Goal: Information Seeking & Learning: Find specific page/section

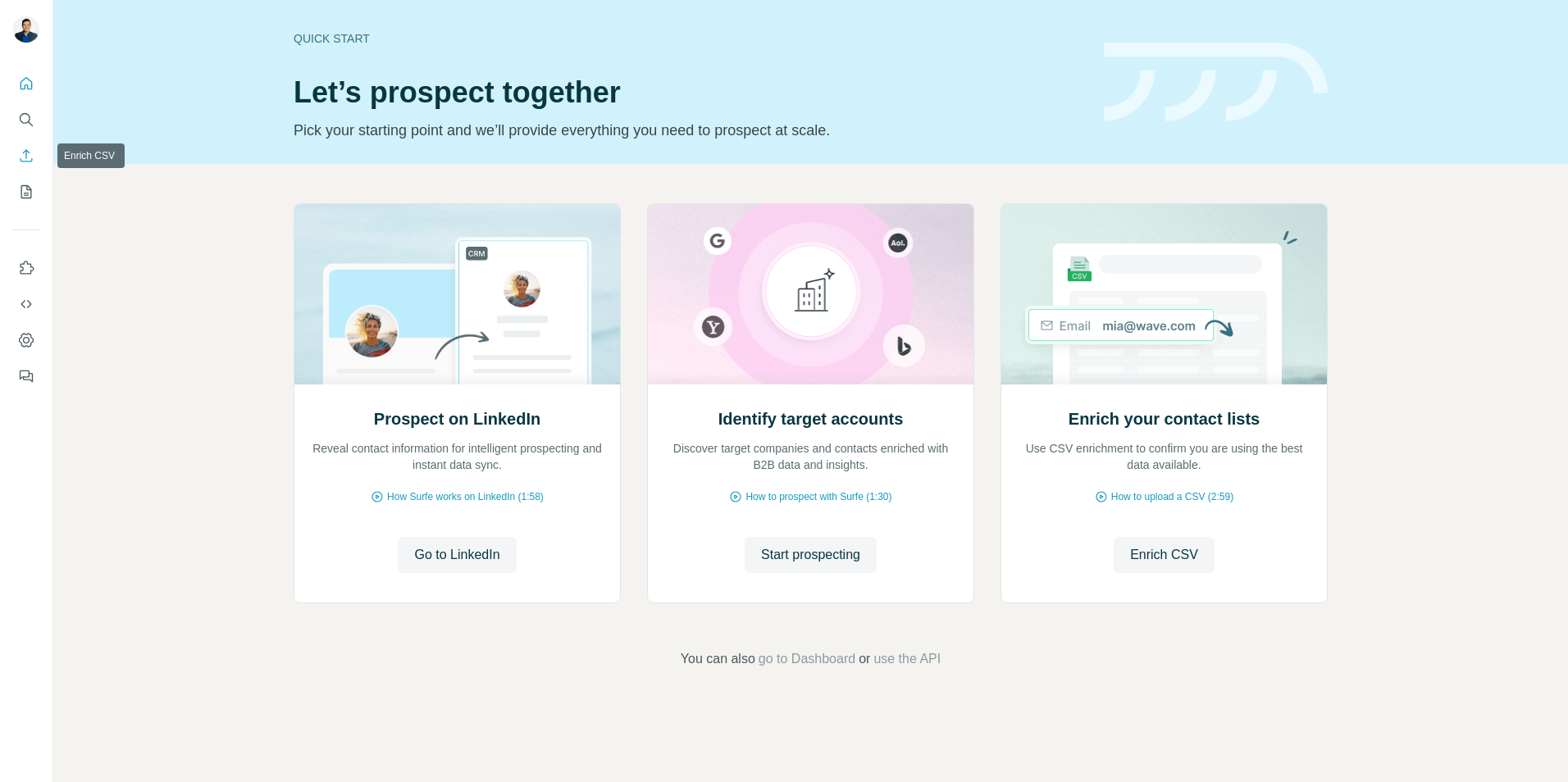
click at [34, 159] on icon "Enrich CSV" at bounding box center [26, 155] width 16 height 16
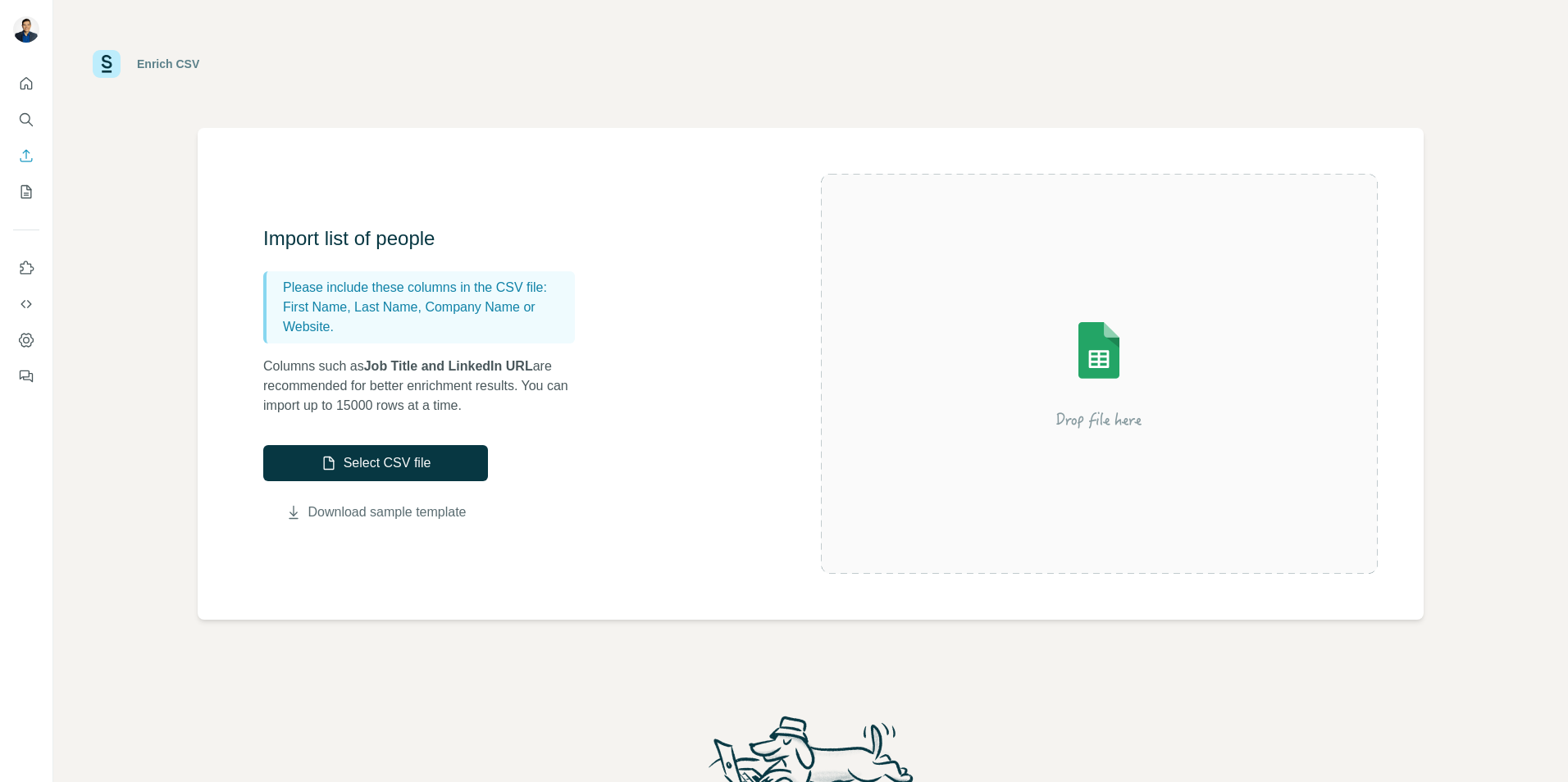
click at [393, 511] on link "Download sample template" at bounding box center [387, 512] width 158 height 20
click at [1004, 99] on div "Enrich CSV" at bounding box center [811, 64] width 1514 height 128
click at [27, 123] on icon "Search" at bounding box center [25, 118] width 11 height 11
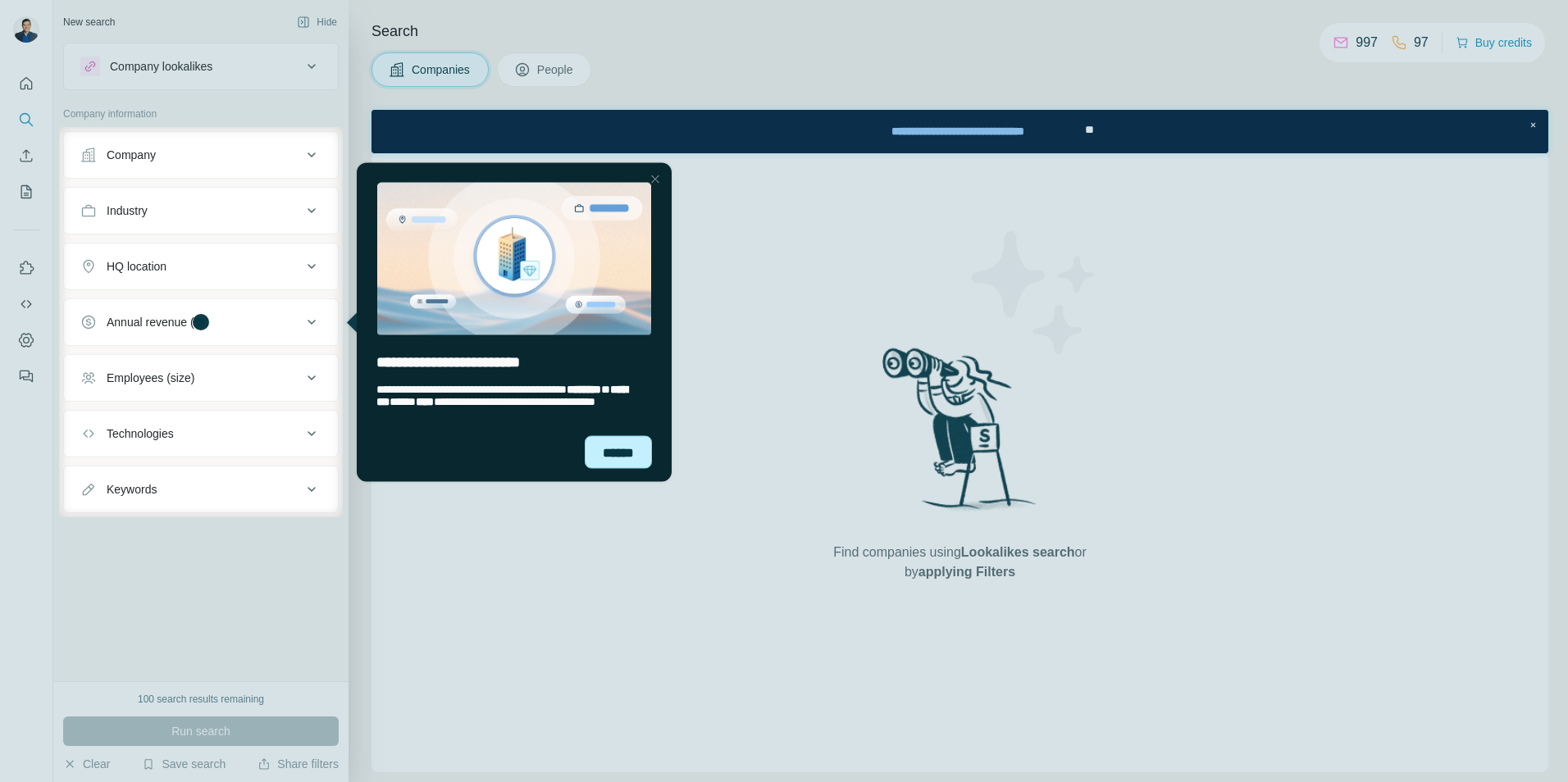
click at [619, 456] on div "******" at bounding box center [618, 452] width 67 height 33
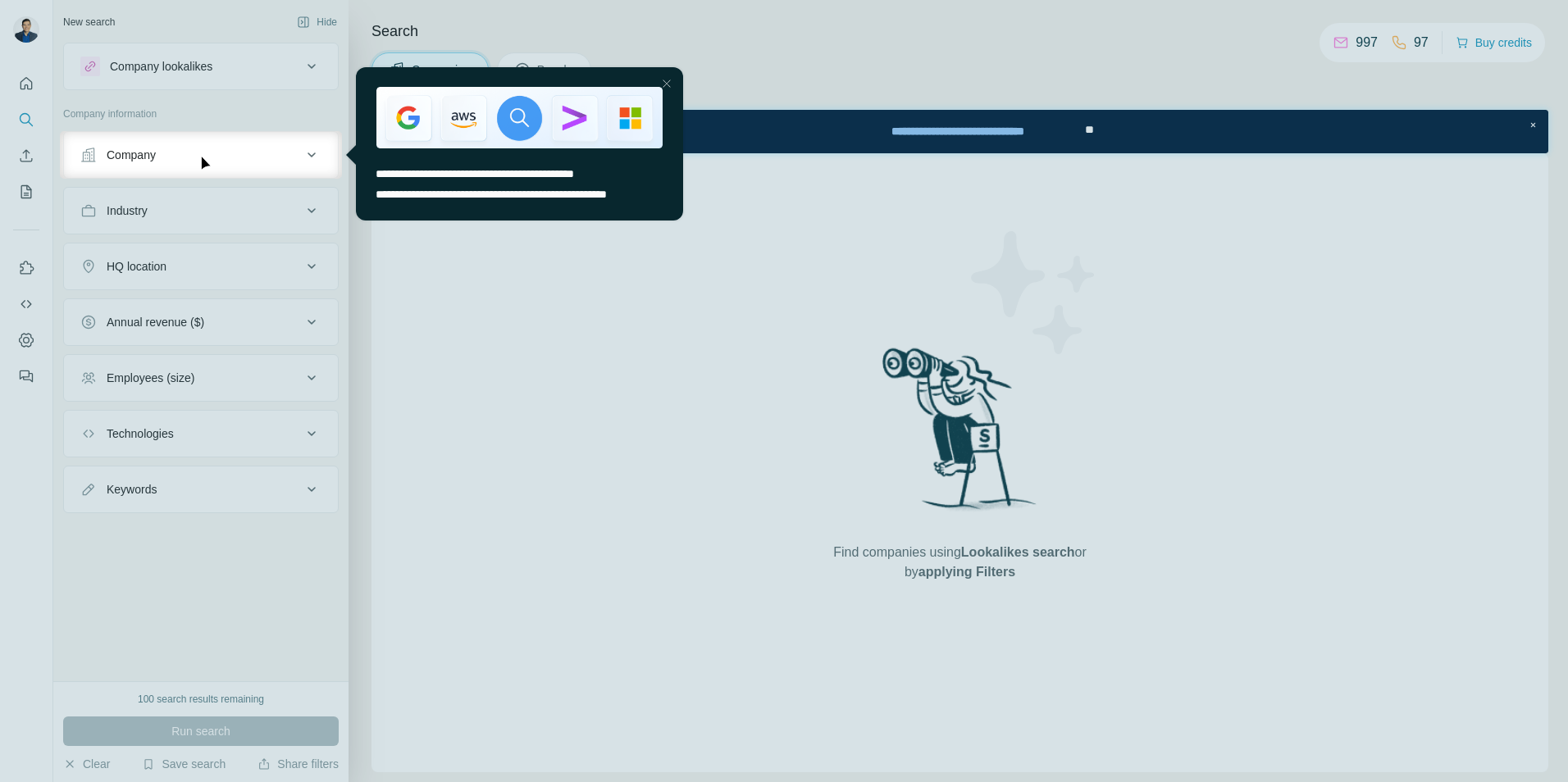
click at [670, 85] on div "Close Step" at bounding box center [666, 83] width 20 height 20
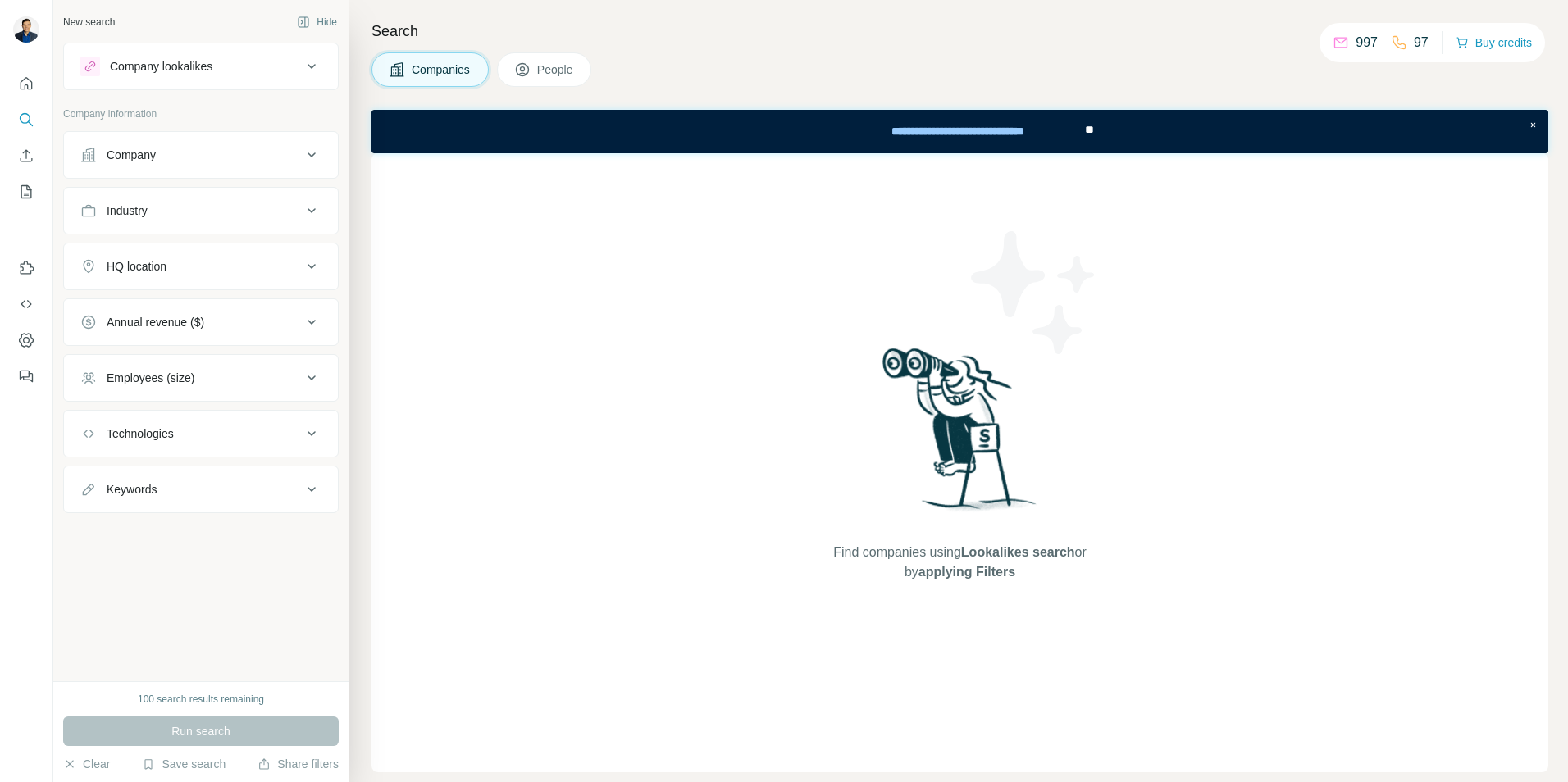
click at [420, 61] on span "Companies" at bounding box center [442, 69] width 60 height 16
click at [311, 71] on icon at bounding box center [311, 66] width 20 height 20
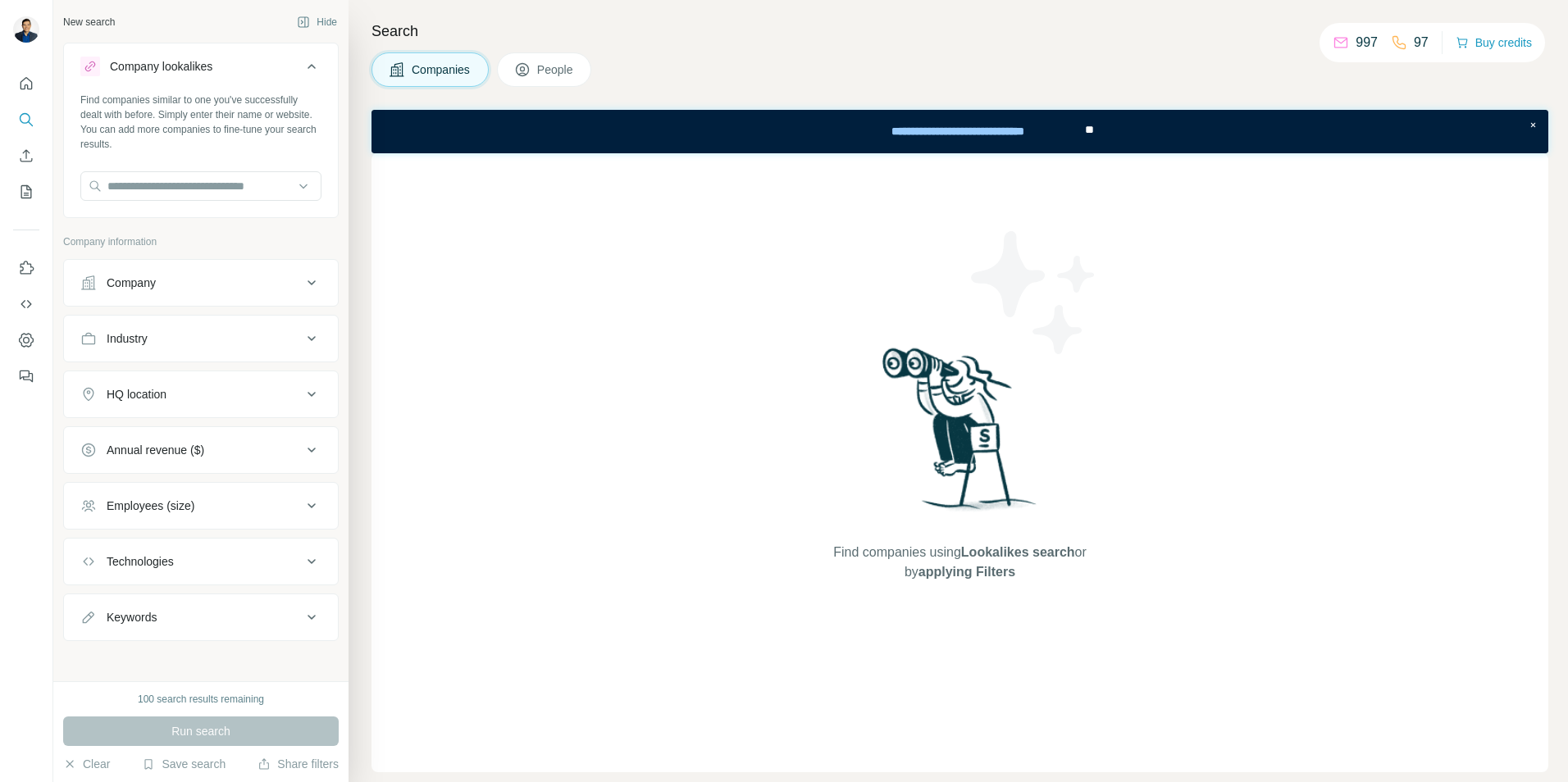
click at [311, 71] on button "Company lookalikes" at bounding box center [201, 70] width 274 height 46
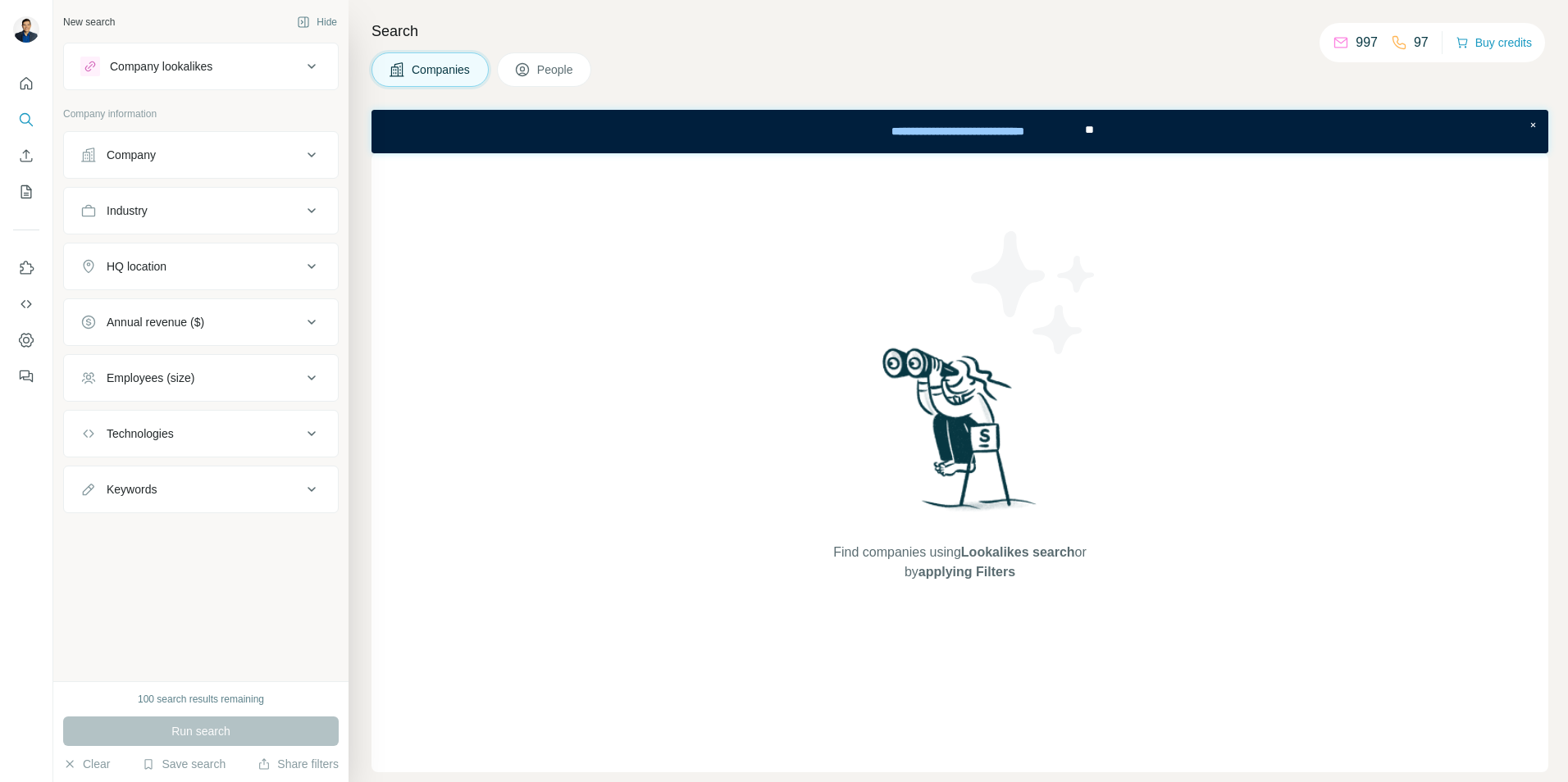
click at [188, 157] on div "Company" at bounding box center [191, 154] width 221 height 16
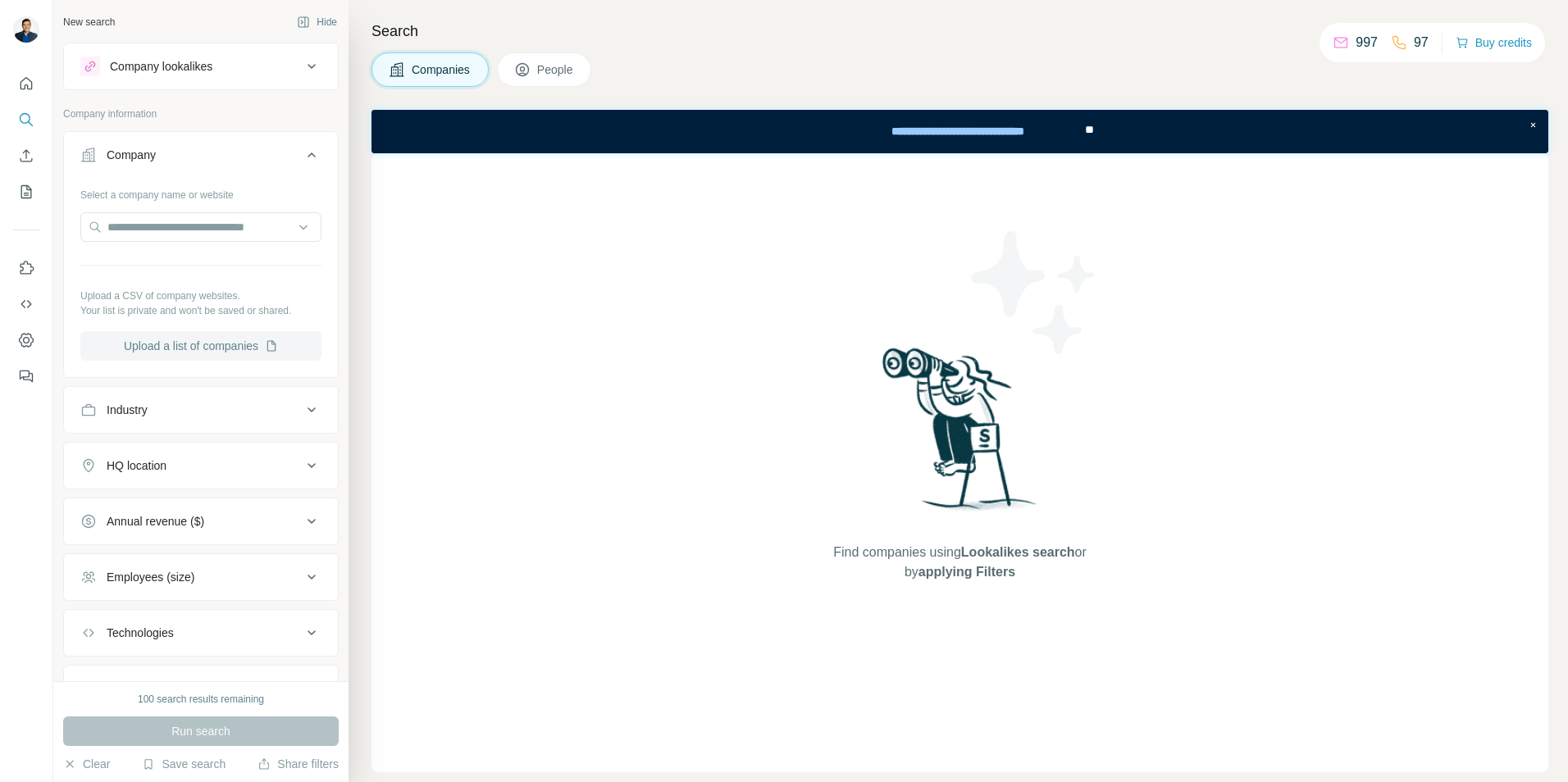
click at [195, 346] on button "Upload a list of companies" at bounding box center [200, 345] width 241 height 30
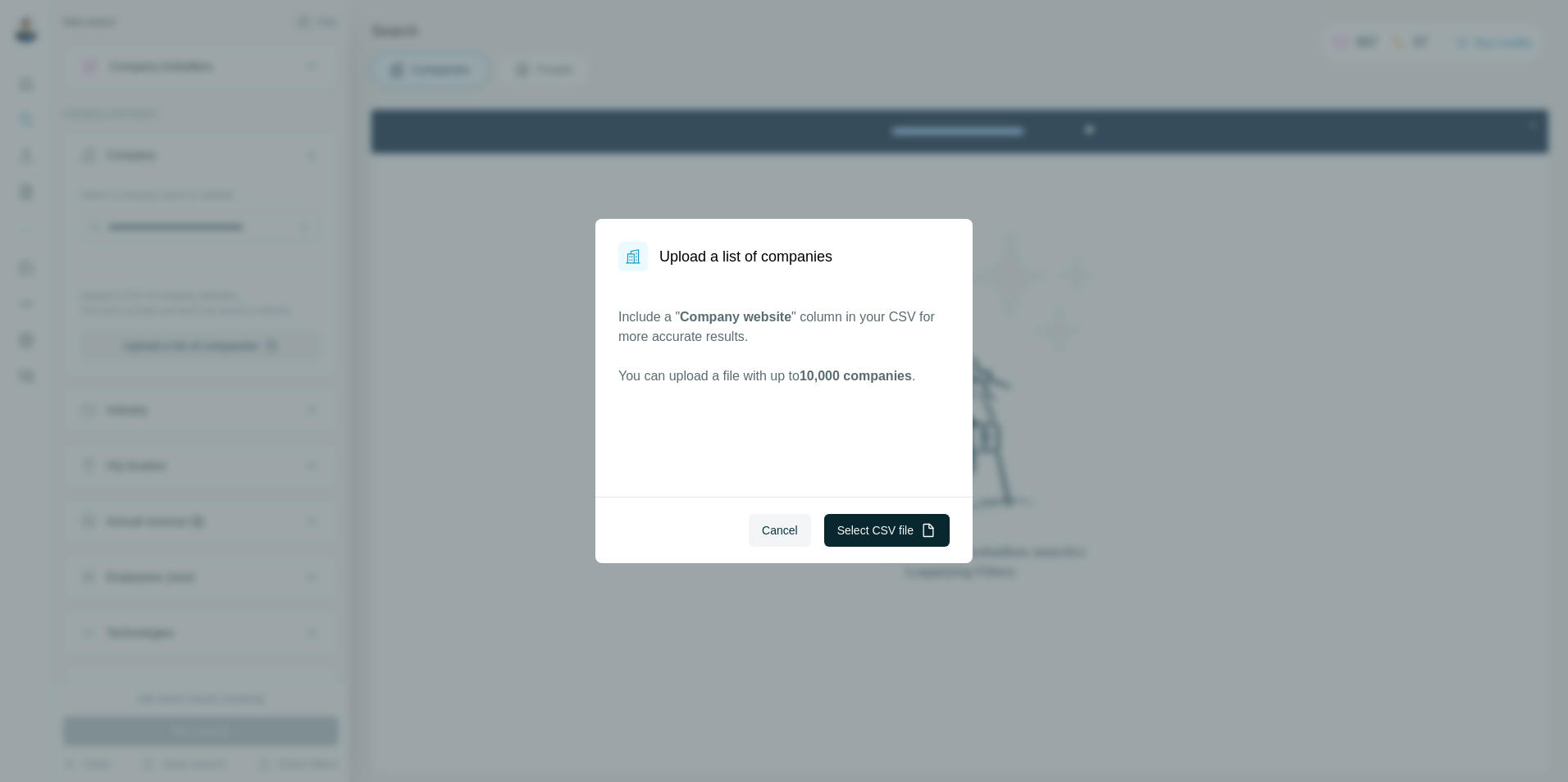
click at [886, 532] on button "Select CSV file" at bounding box center [886, 530] width 125 height 33
click at [839, 531] on button "Select CSV file" at bounding box center [886, 530] width 125 height 33
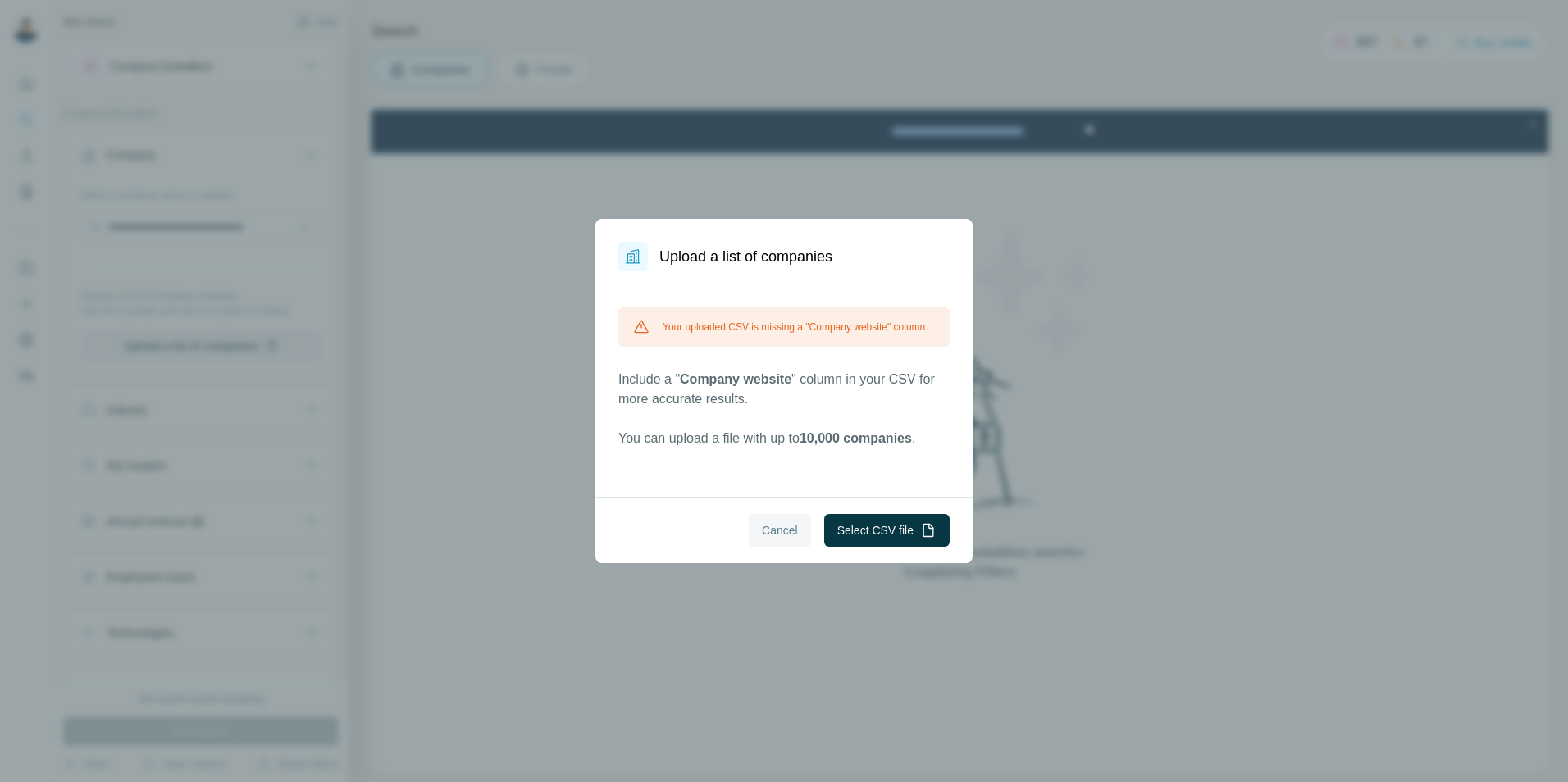
click at [778, 536] on span "Cancel" at bounding box center [779, 530] width 36 height 16
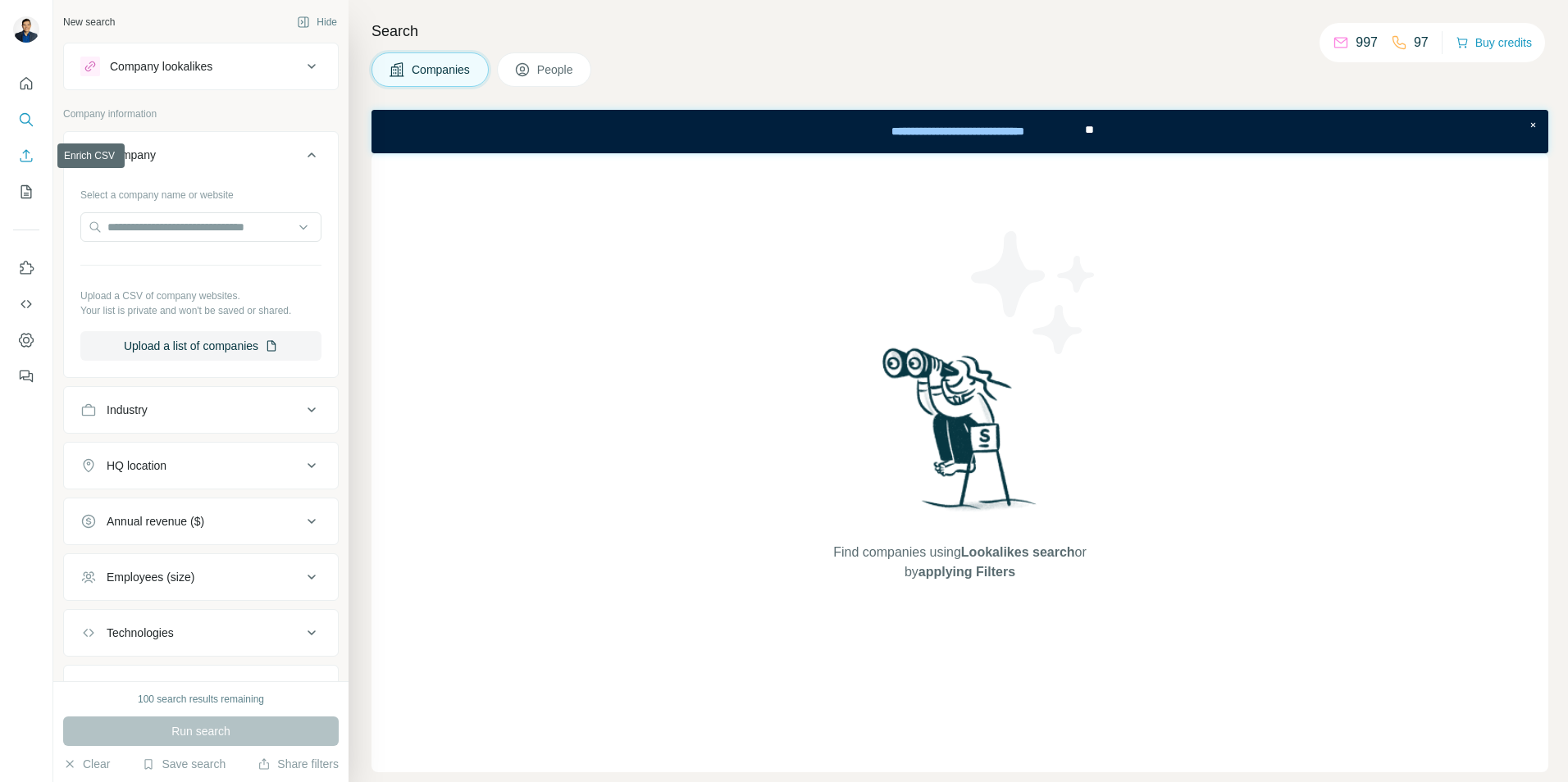
click at [29, 161] on icon "Enrich CSV" at bounding box center [26, 155] width 16 height 16
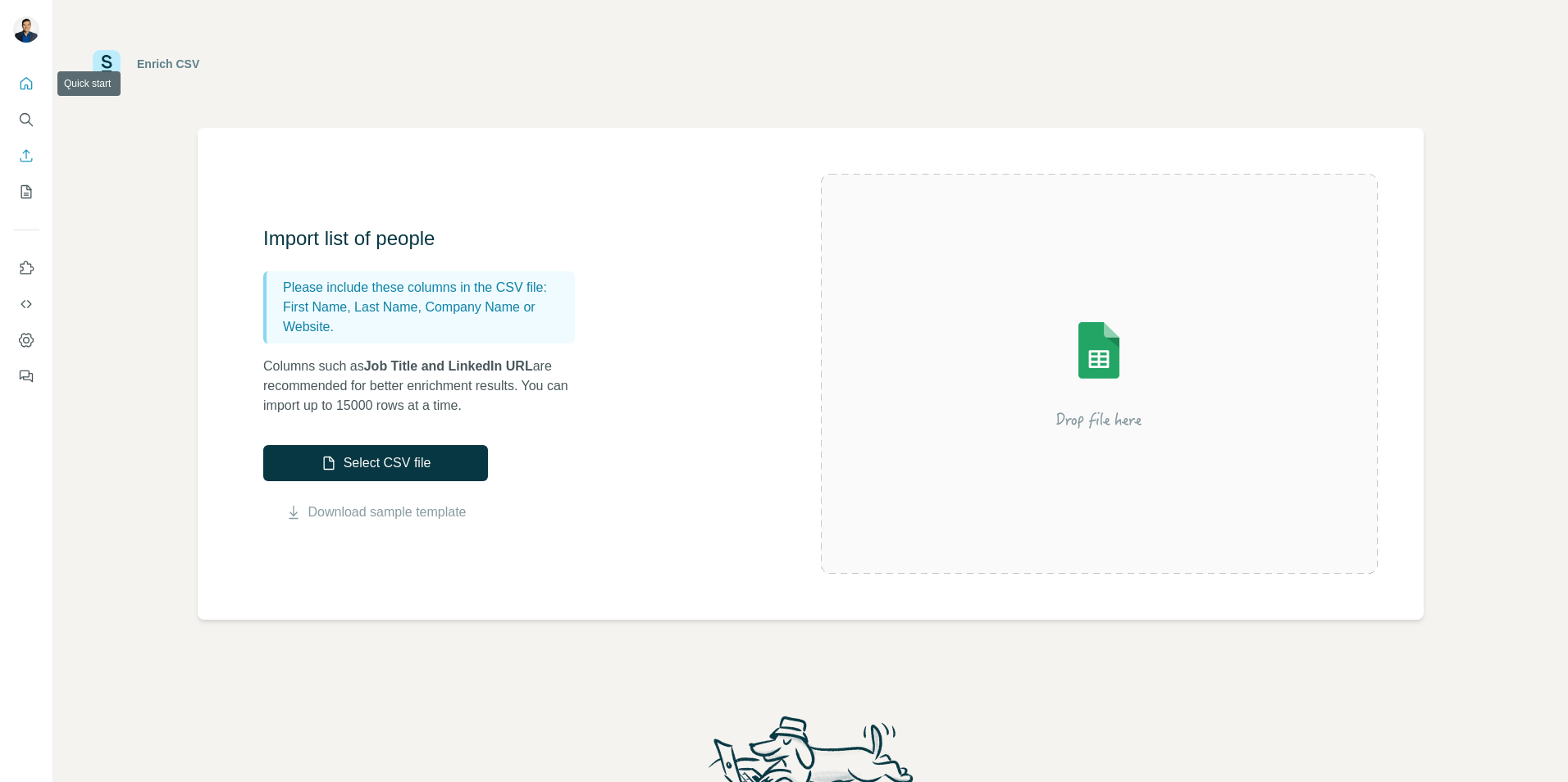
click at [29, 86] on icon "Quick start" at bounding box center [26, 83] width 16 height 16
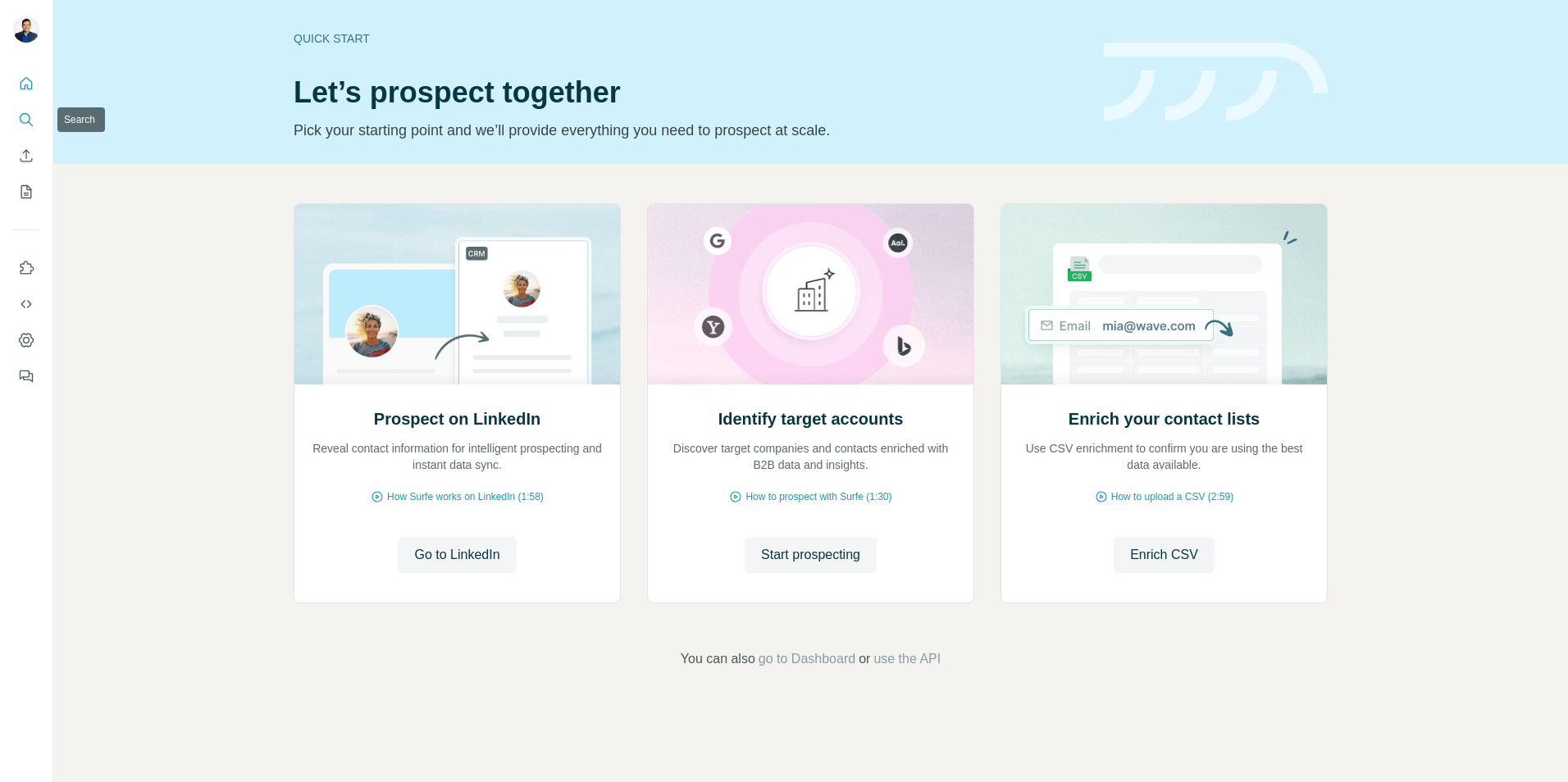
click at [27, 123] on icon "Search" at bounding box center [25, 118] width 11 height 11
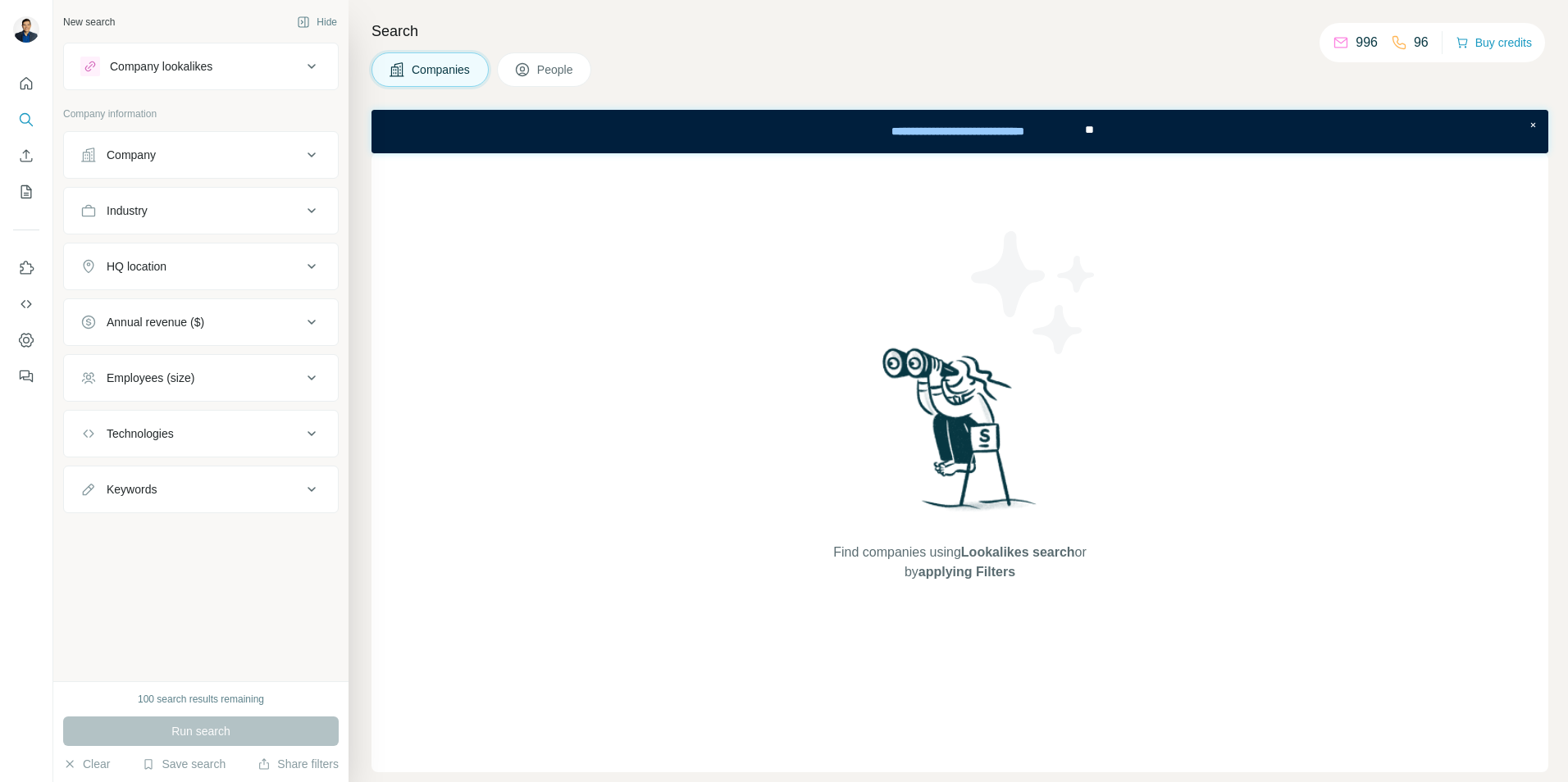
click at [123, 152] on div "Company" at bounding box center [131, 154] width 49 height 16
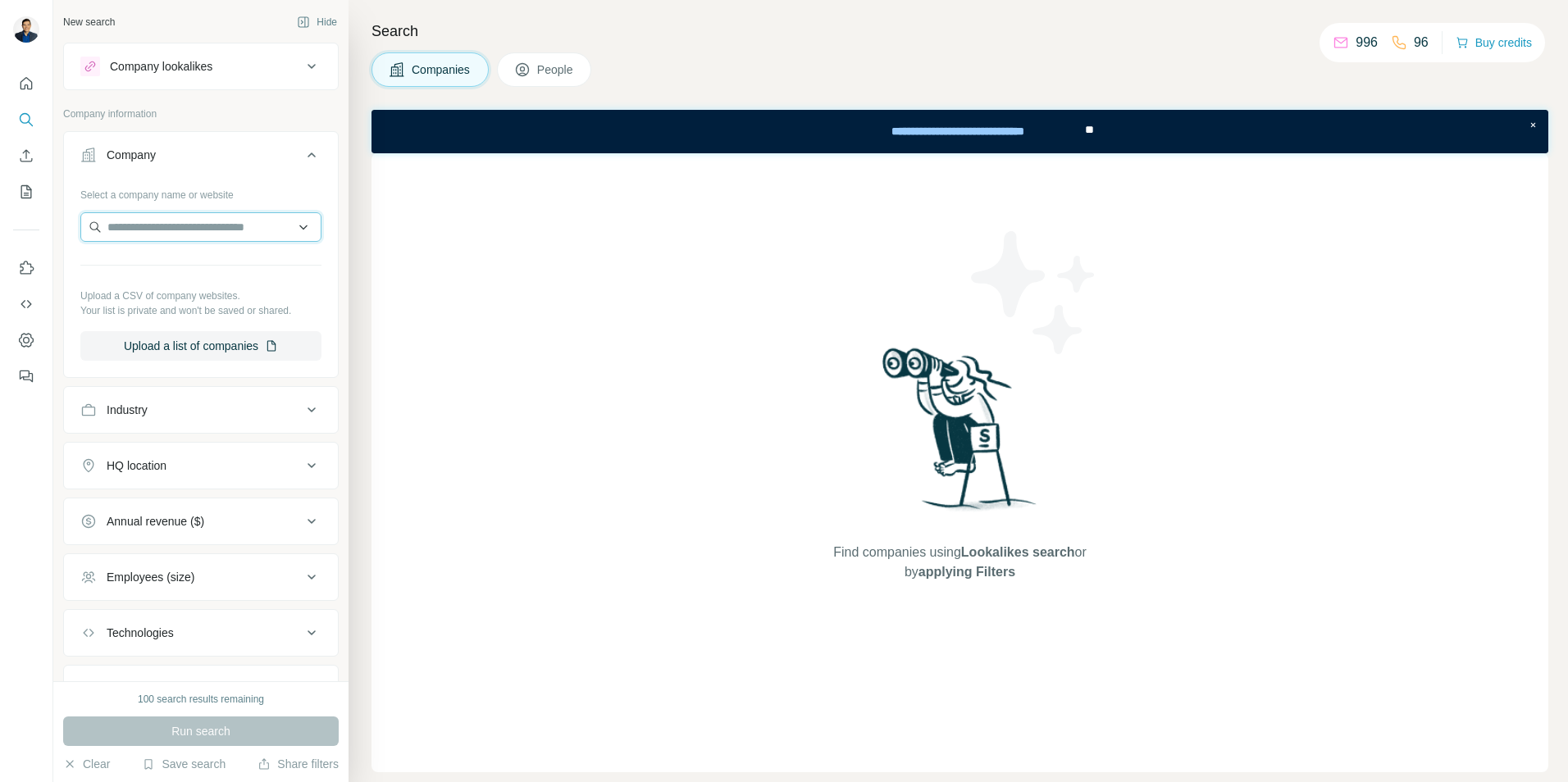
click at [153, 223] on input "text" at bounding box center [200, 227] width 241 height 30
click at [202, 189] on div "Select a company name or website" at bounding box center [200, 191] width 241 height 21
click at [132, 415] on div "Industry" at bounding box center [127, 409] width 41 height 16
click at [174, 452] on input at bounding box center [192, 450] width 202 height 18
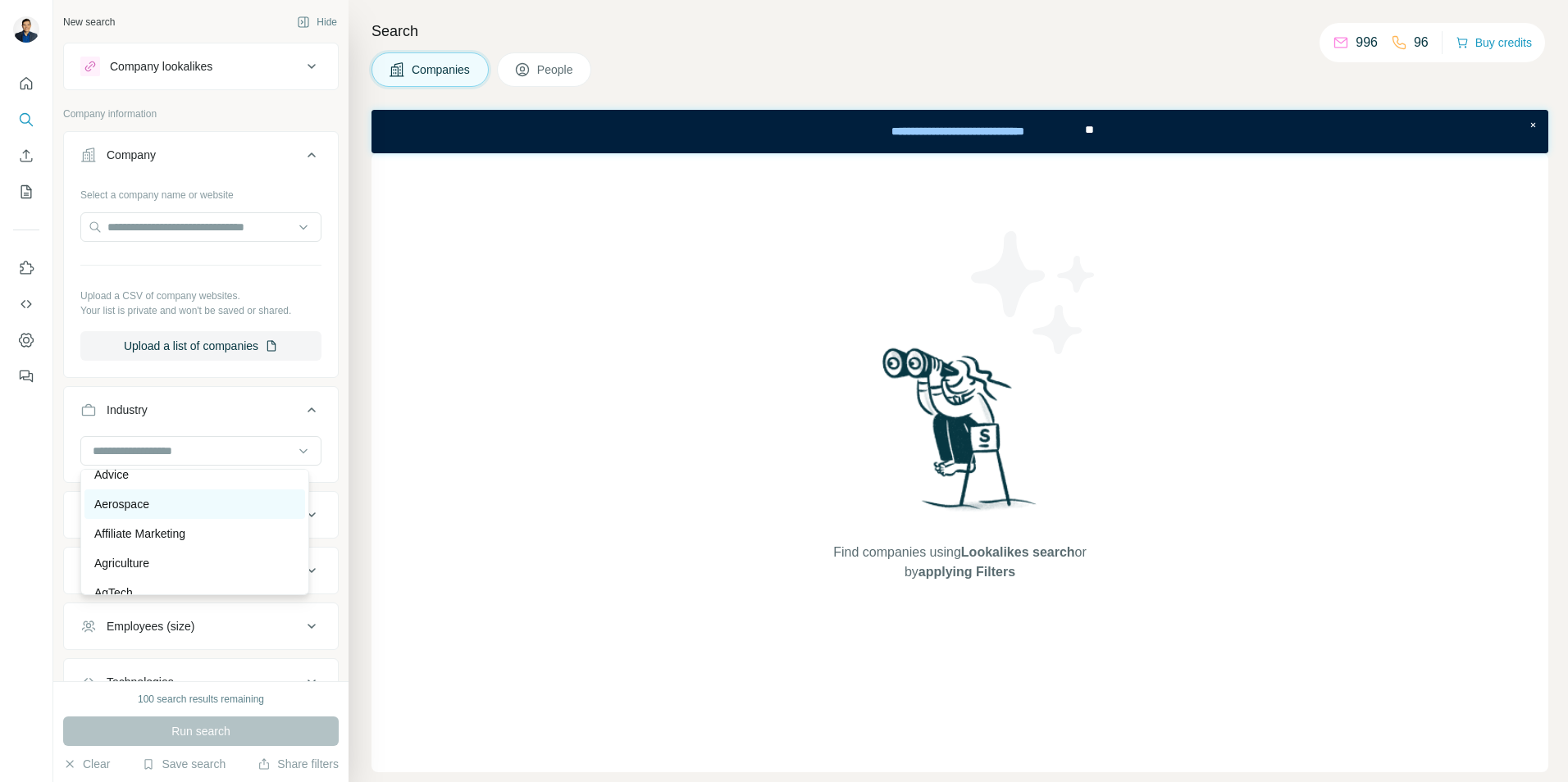
click at [167, 505] on div "Aerospace" at bounding box center [195, 504] width 201 height 16
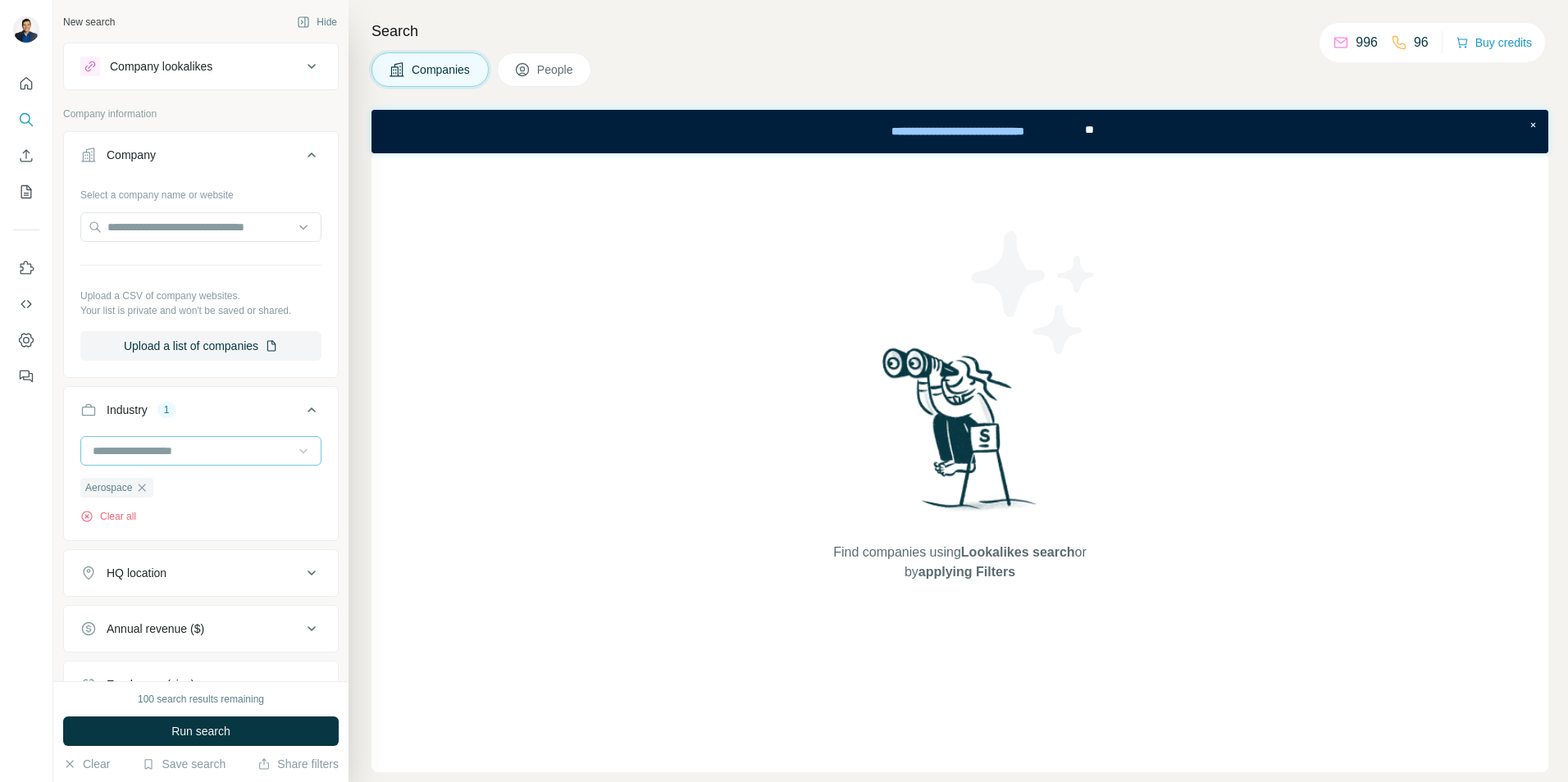
click at [295, 455] on icon at bounding box center [303, 450] width 16 height 16
click at [262, 404] on div "Industry 1" at bounding box center [191, 409] width 221 height 16
click at [302, 406] on icon at bounding box center [311, 409] width 20 height 20
click at [235, 450] on input at bounding box center [192, 450] width 202 height 18
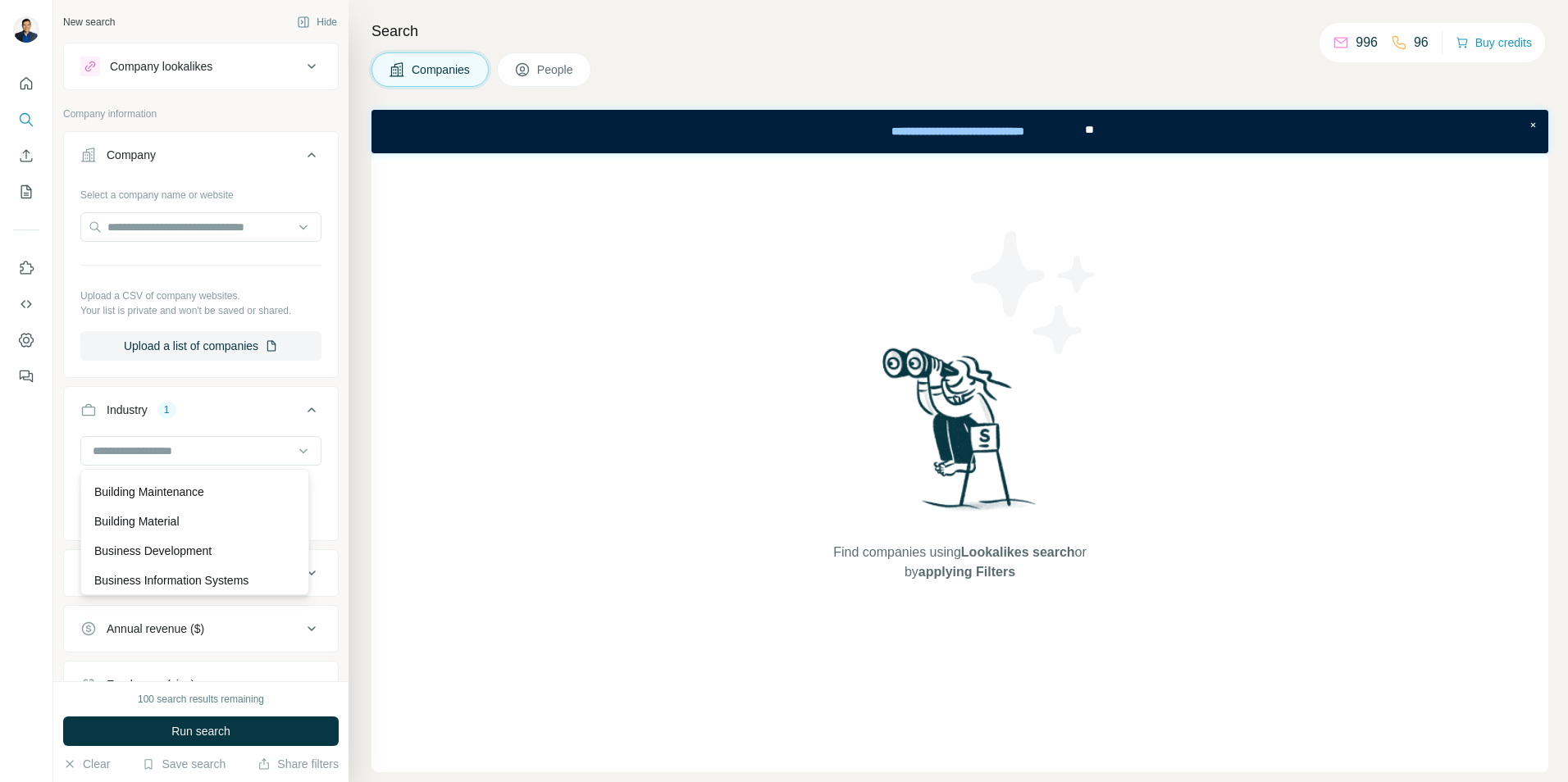
scroll to position [1886, 0]
click at [307, 410] on icon at bounding box center [311, 410] width 9 height 5
click at [171, 414] on div "1" at bounding box center [167, 409] width 19 height 14
click at [146, 485] on icon "button" at bounding box center [142, 488] width 8 height 8
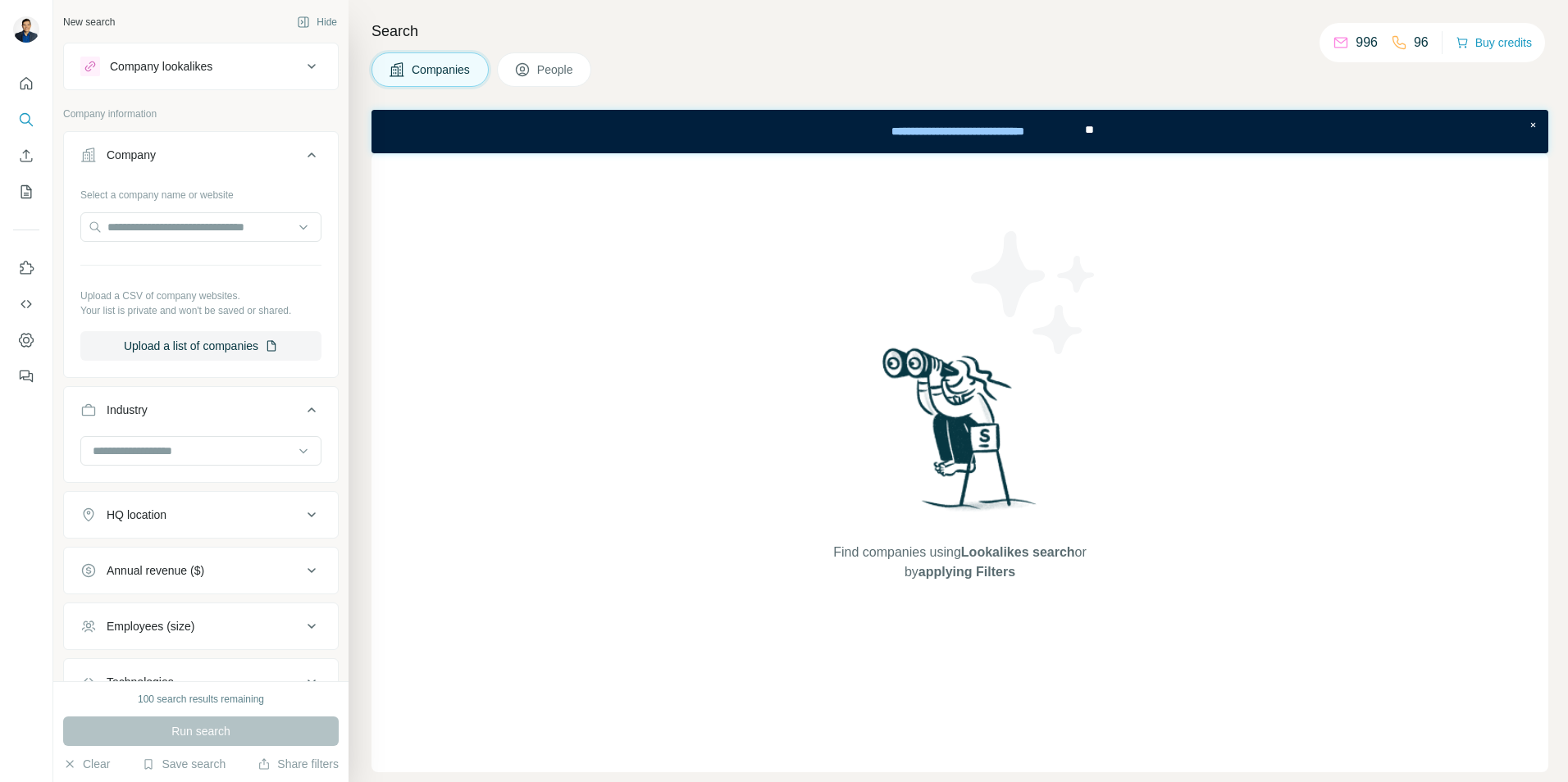
click at [236, 393] on button "Industry" at bounding box center [201, 414] width 274 height 46
click at [563, 79] on button "People" at bounding box center [545, 70] width 95 height 34
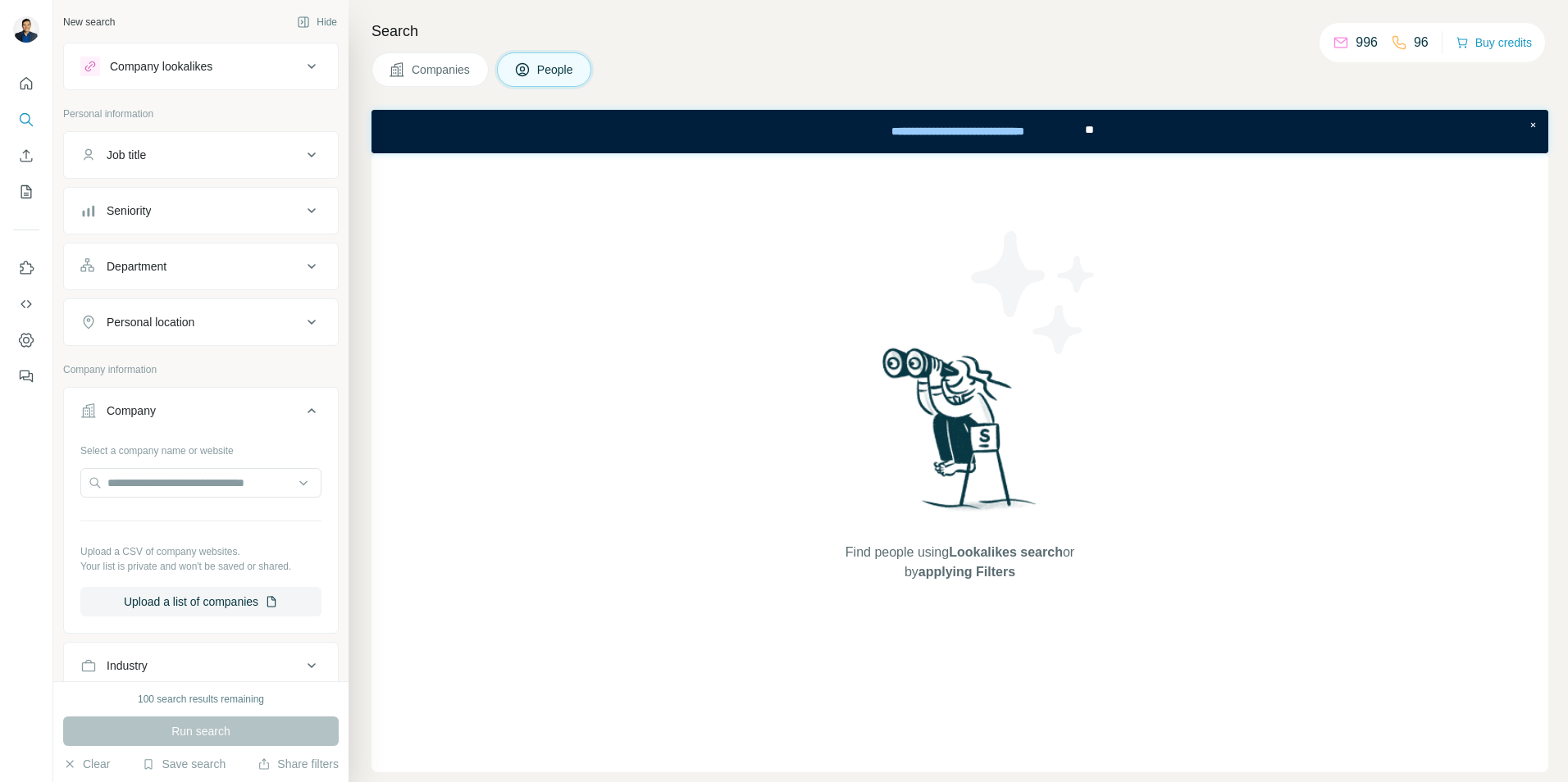
click at [168, 151] on div "Job title" at bounding box center [191, 154] width 221 height 16
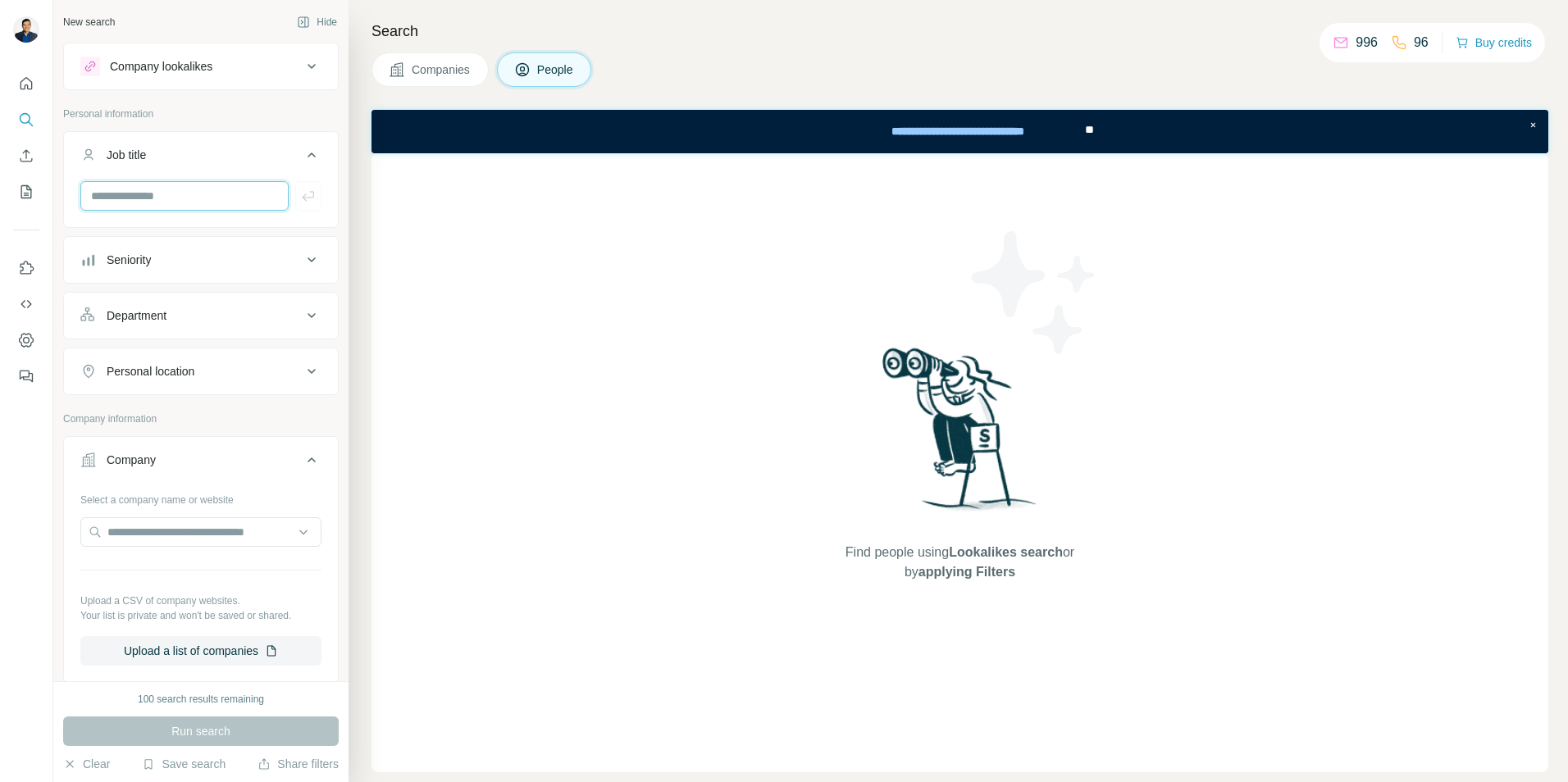
click at [144, 192] on input "text" at bounding box center [184, 196] width 208 height 30
click at [147, 195] on input "*" at bounding box center [184, 196] width 208 height 30
type input "**********"
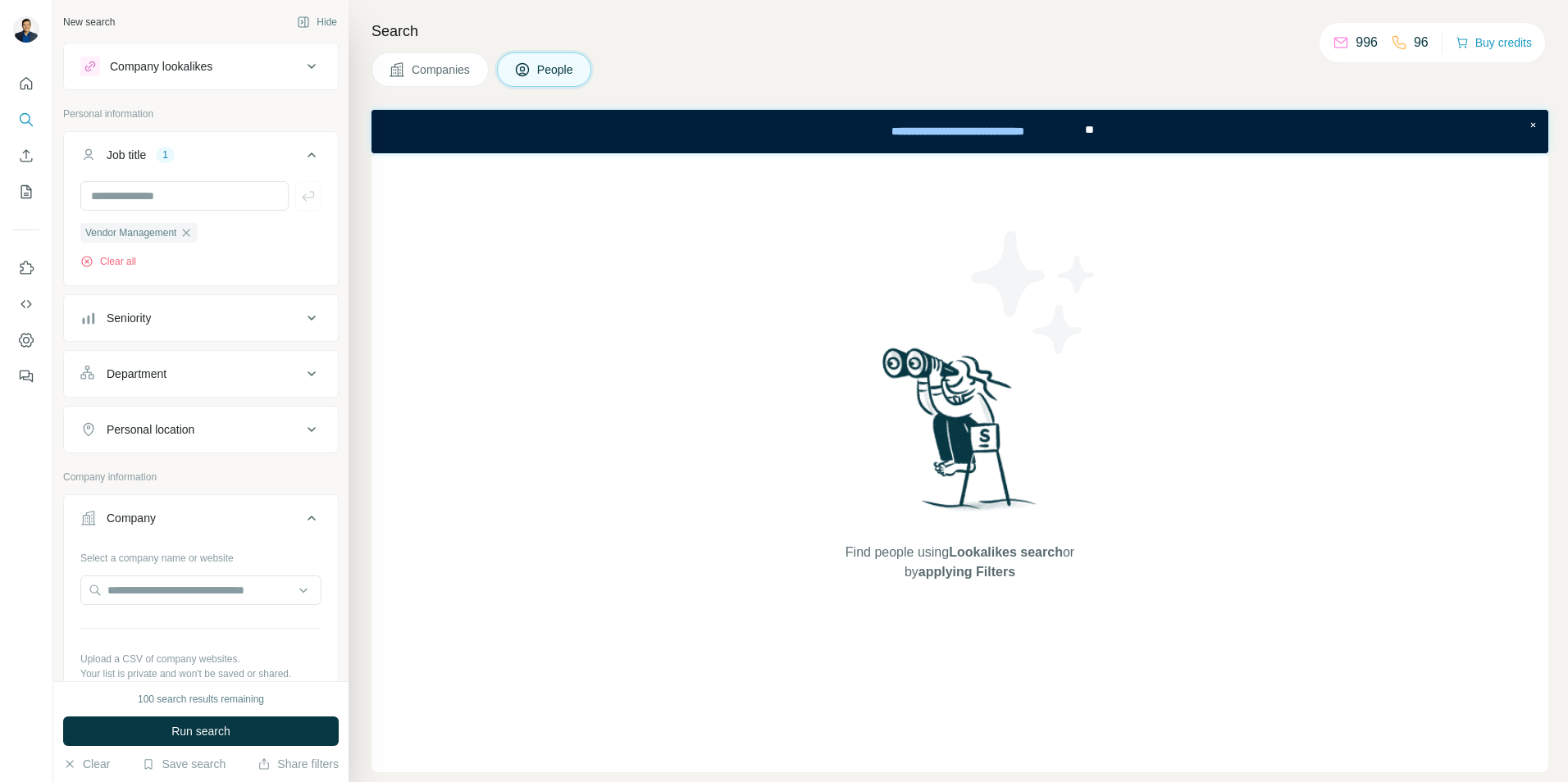
click at [302, 317] on icon at bounding box center [311, 317] width 20 height 20
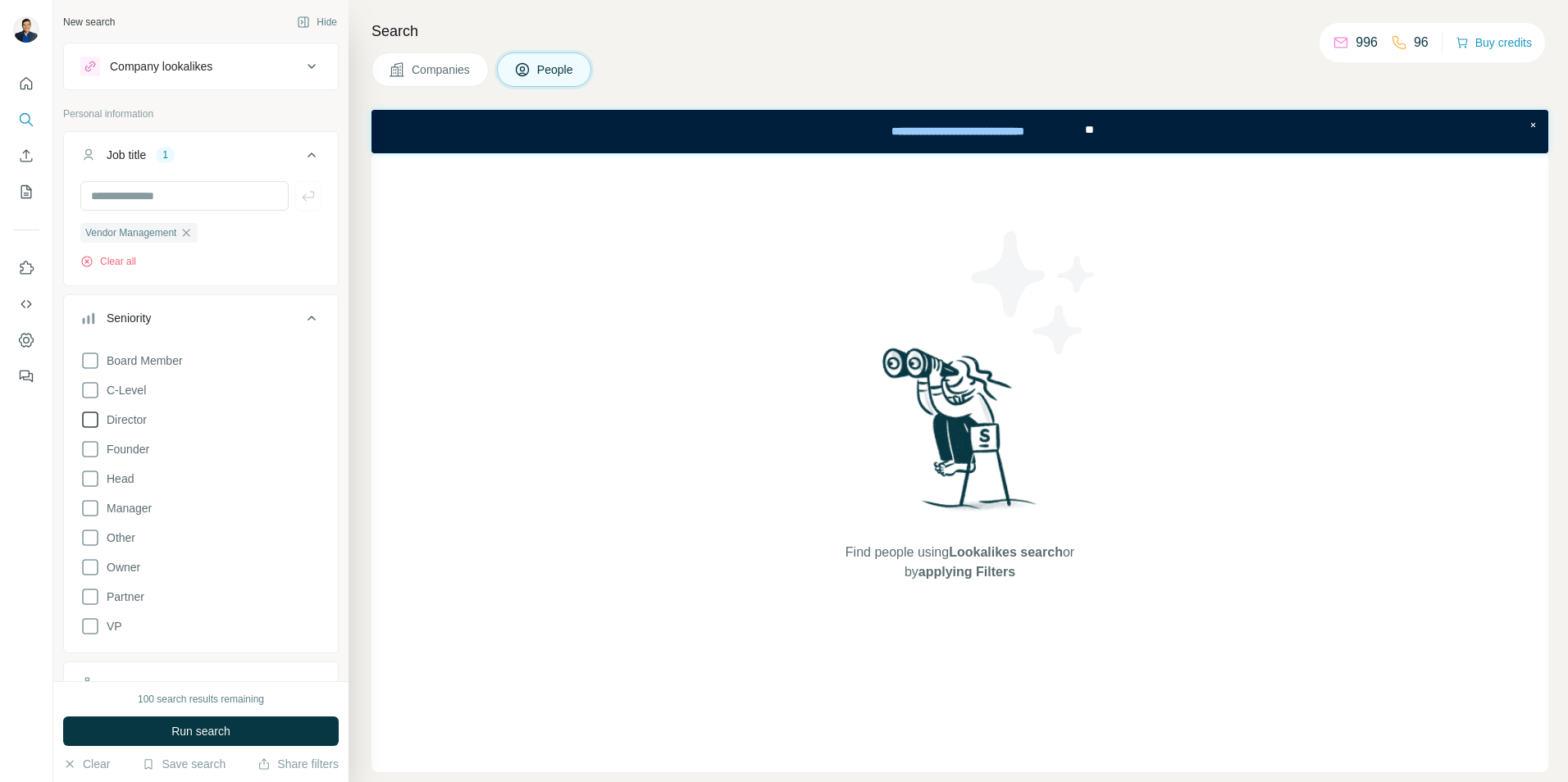
click at [94, 421] on icon at bounding box center [89, 420] width 20 height 20
click at [85, 419] on icon at bounding box center [89, 420] width 16 height 16
click at [214, 733] on span "Run search" at bounding box center [200, 731] width 59 height 16
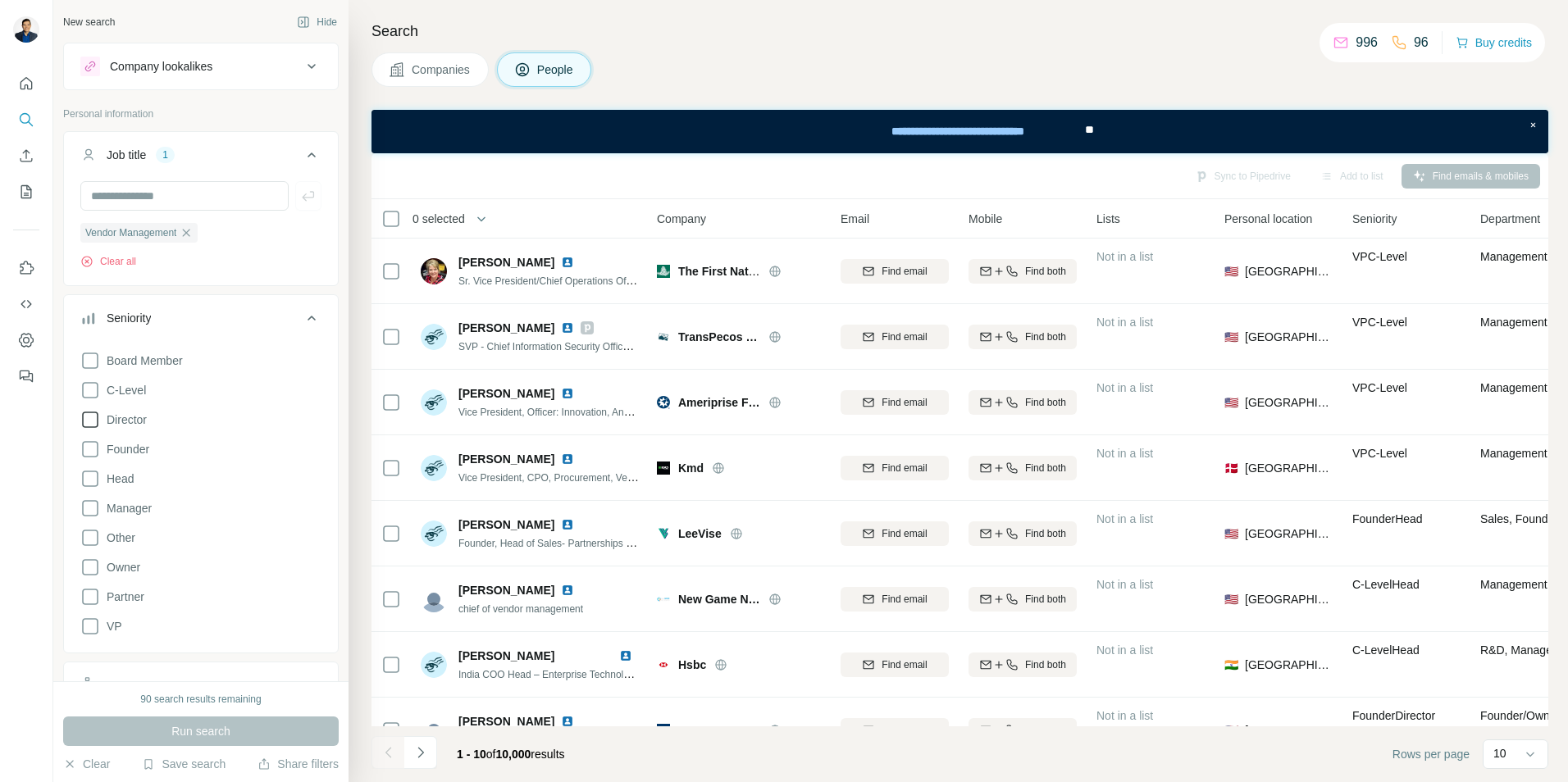
click at [88, 423] on icon at bounding box center [89, 420] width 20 height 20
click at [215, 724] on span "Run search" at bounding box center [200, 731] width 59 height 16
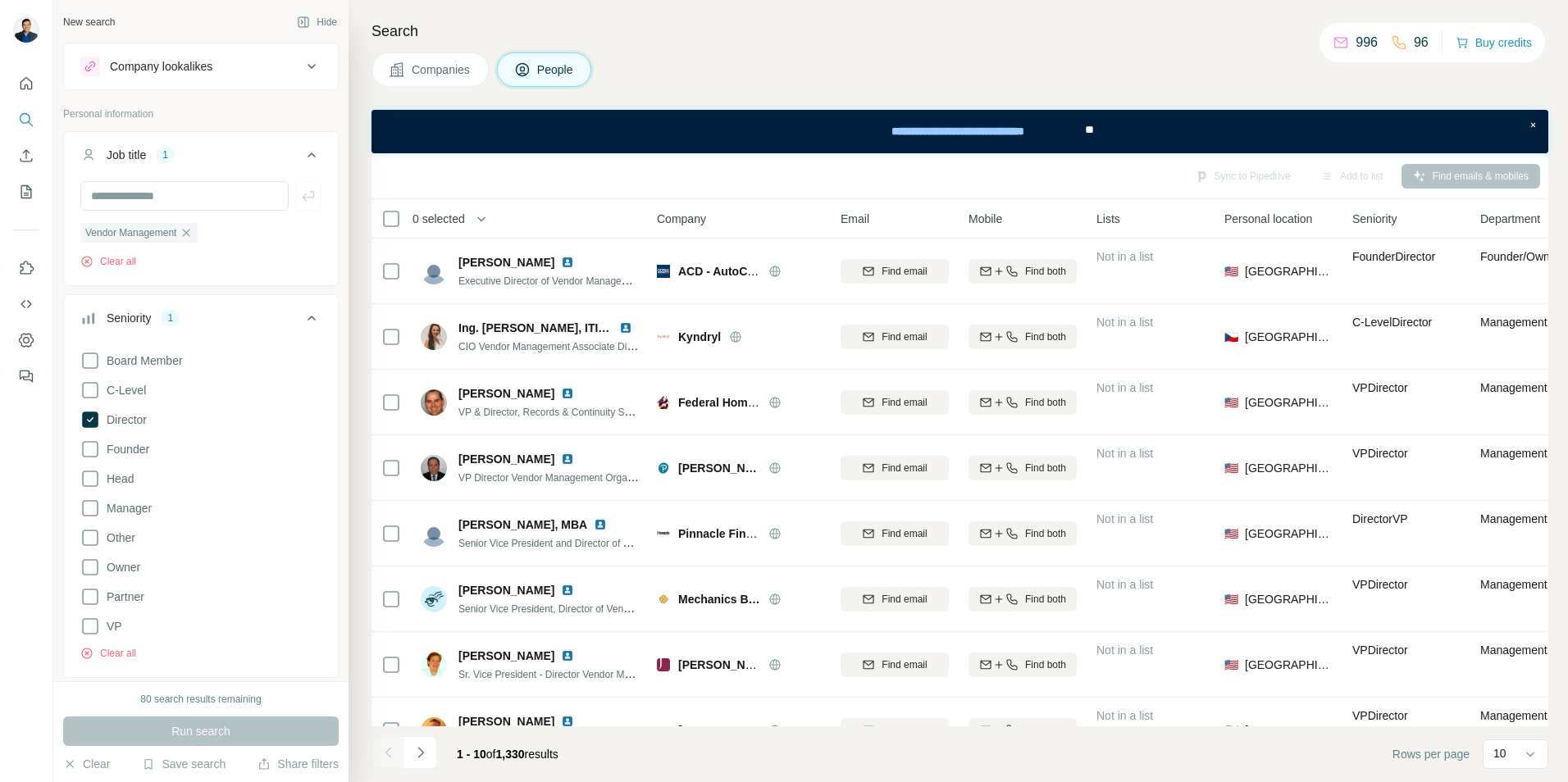
click at [302, 320] on icon at bounding box center [311, 317] width 20 height 20
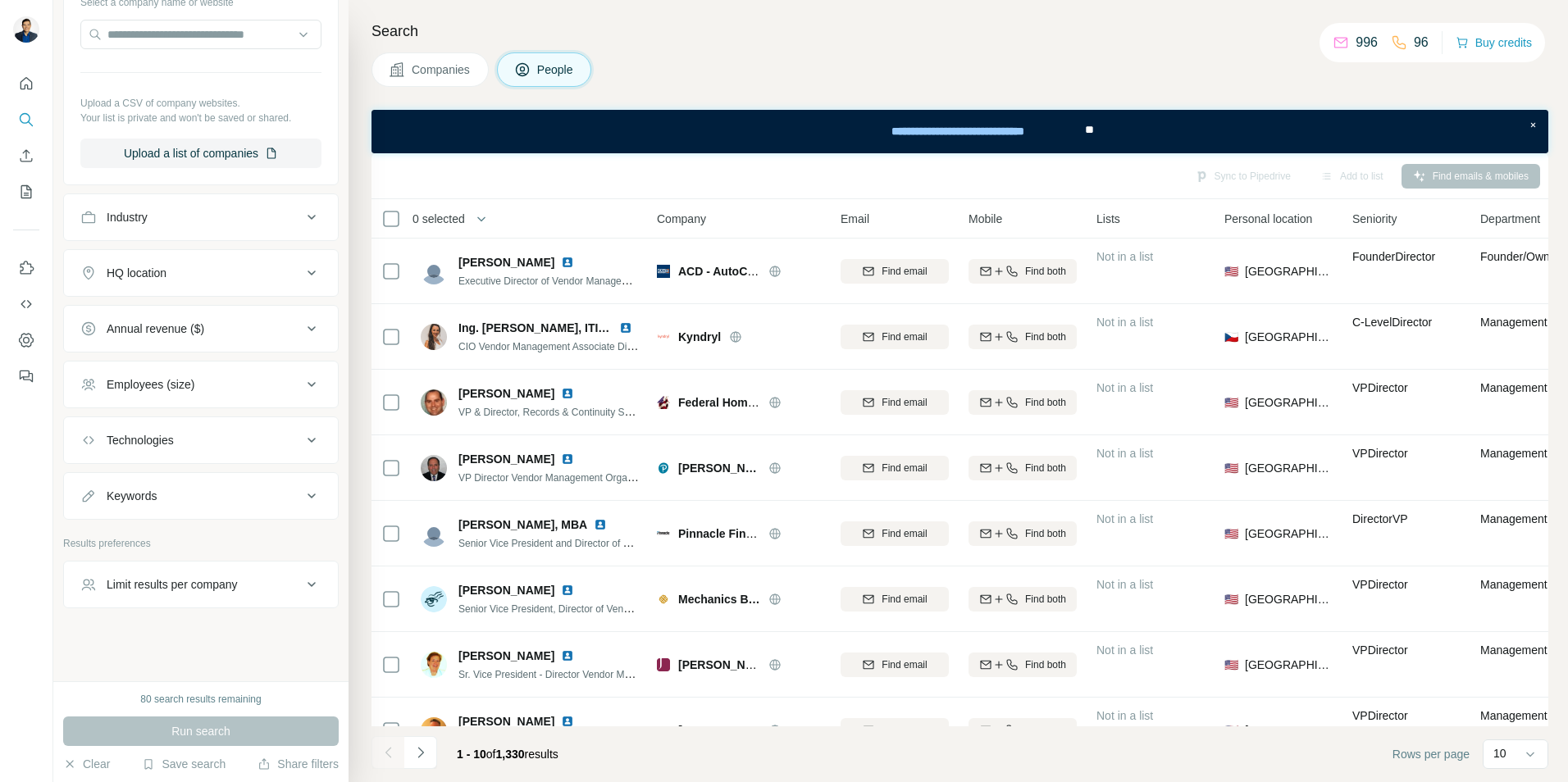
scroll to position [559, 0]
click at [184, 496] on div "Keywords" at bounding box center [191, 493] width 221 height 16
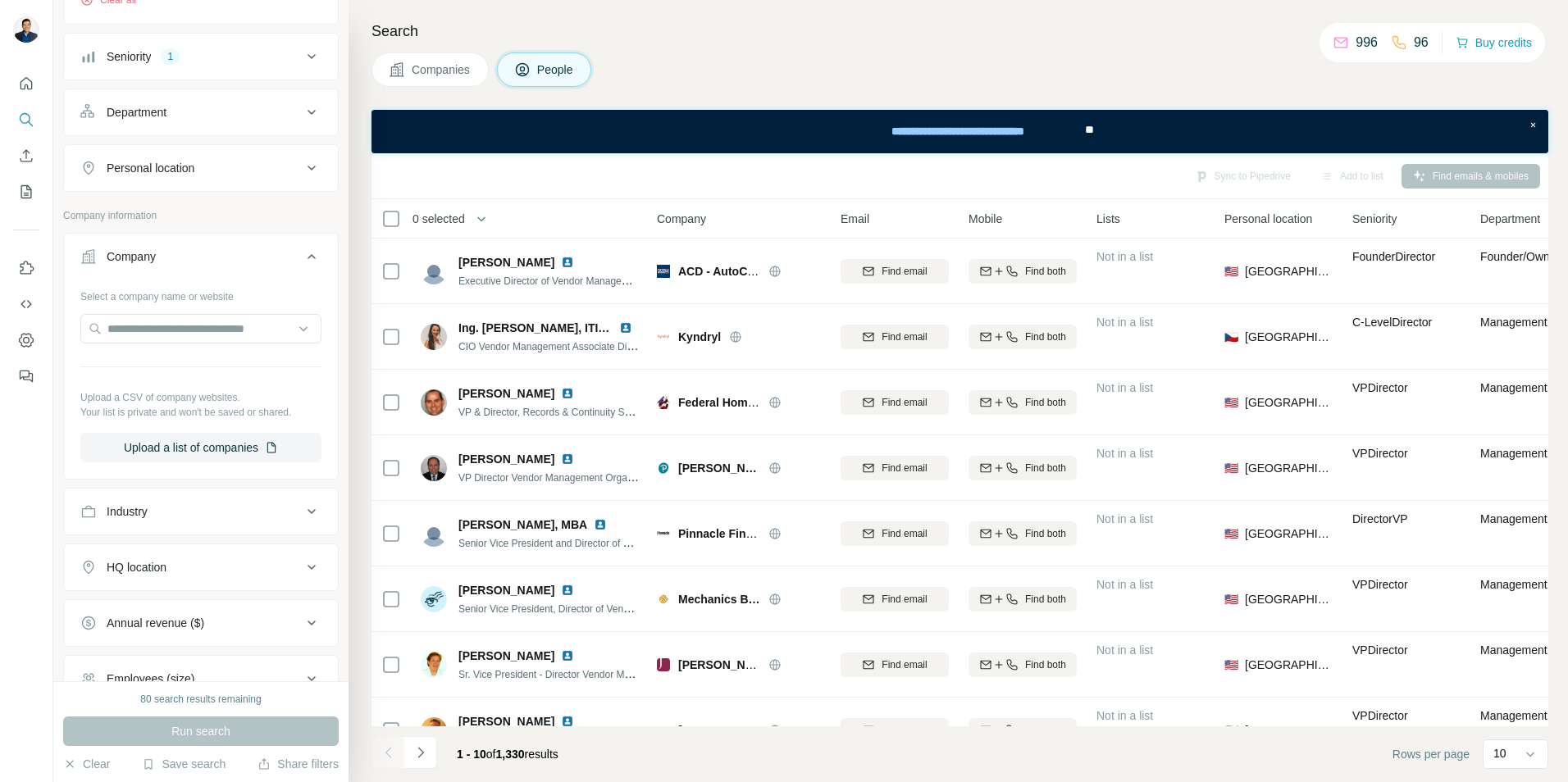
scroll to position [231, 0]
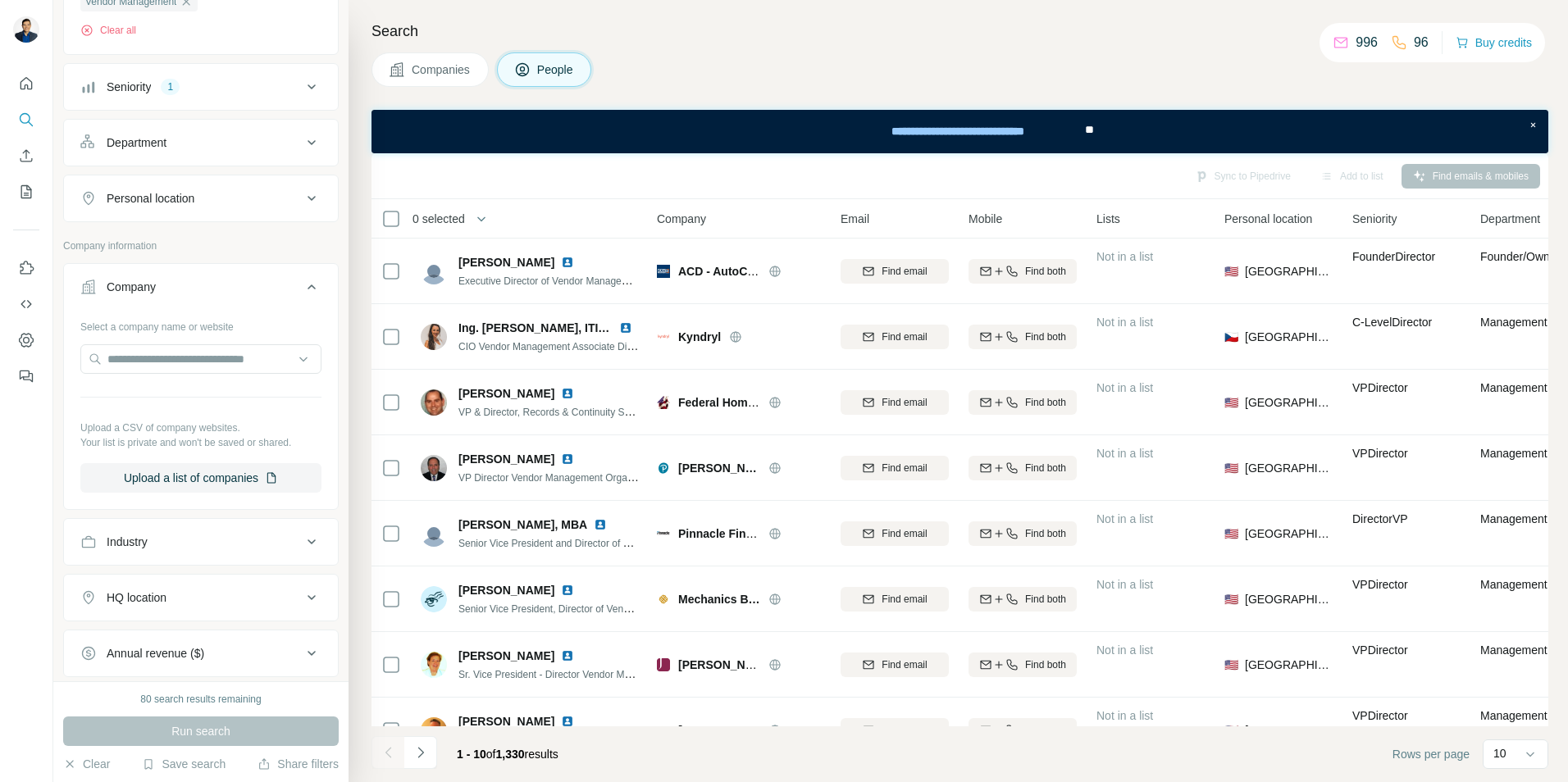
click at [162, 543] on div "Industry" at bounding box center [191, 541] width 221 height 16
click at [185, 585] on input at bounding box center [192, 583] width 202 height 18
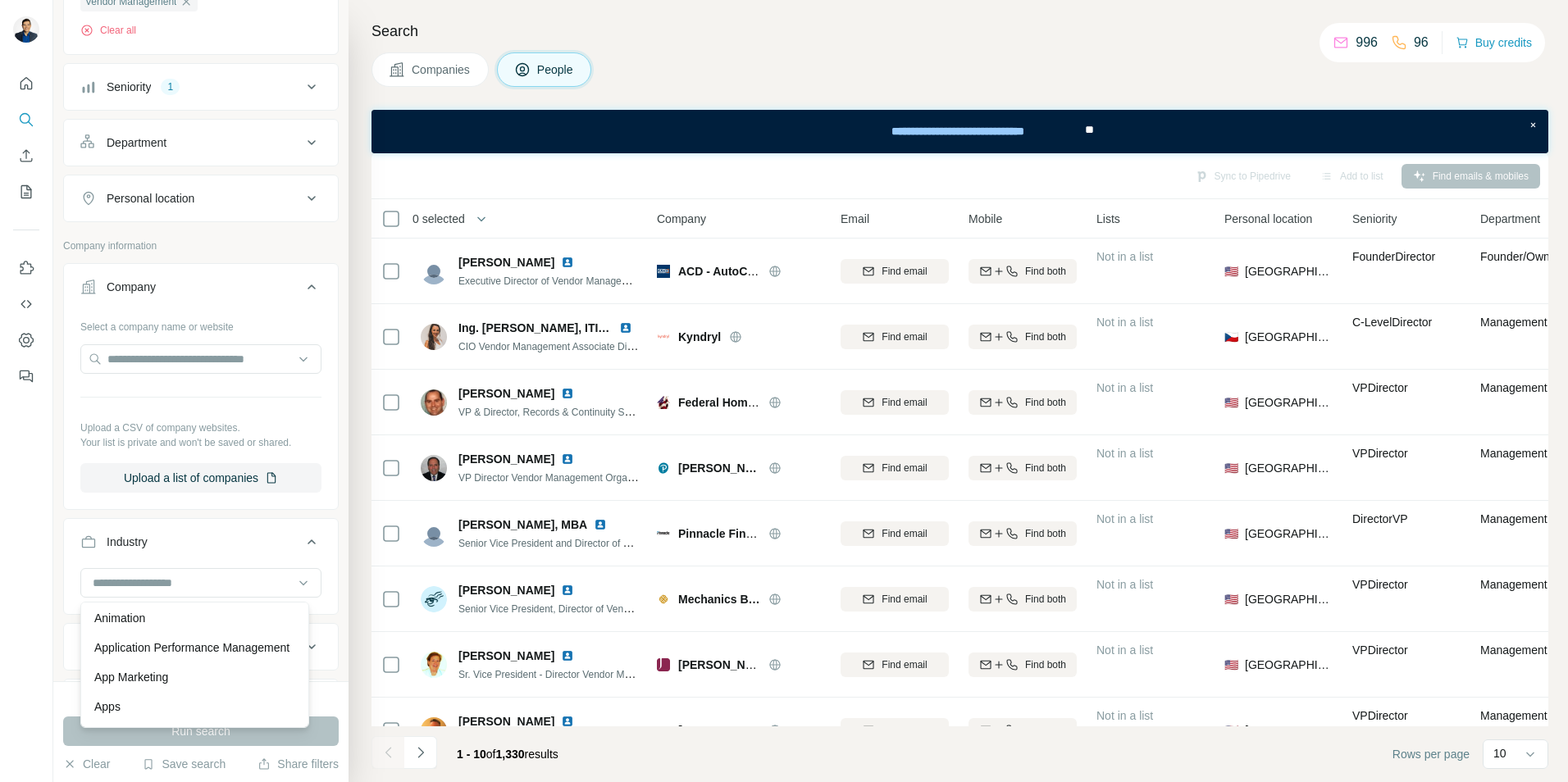
scroll to position [656, 0]
click at [259, 539] on div "Industry" at bounding box center [191, 541] width 221 height 16
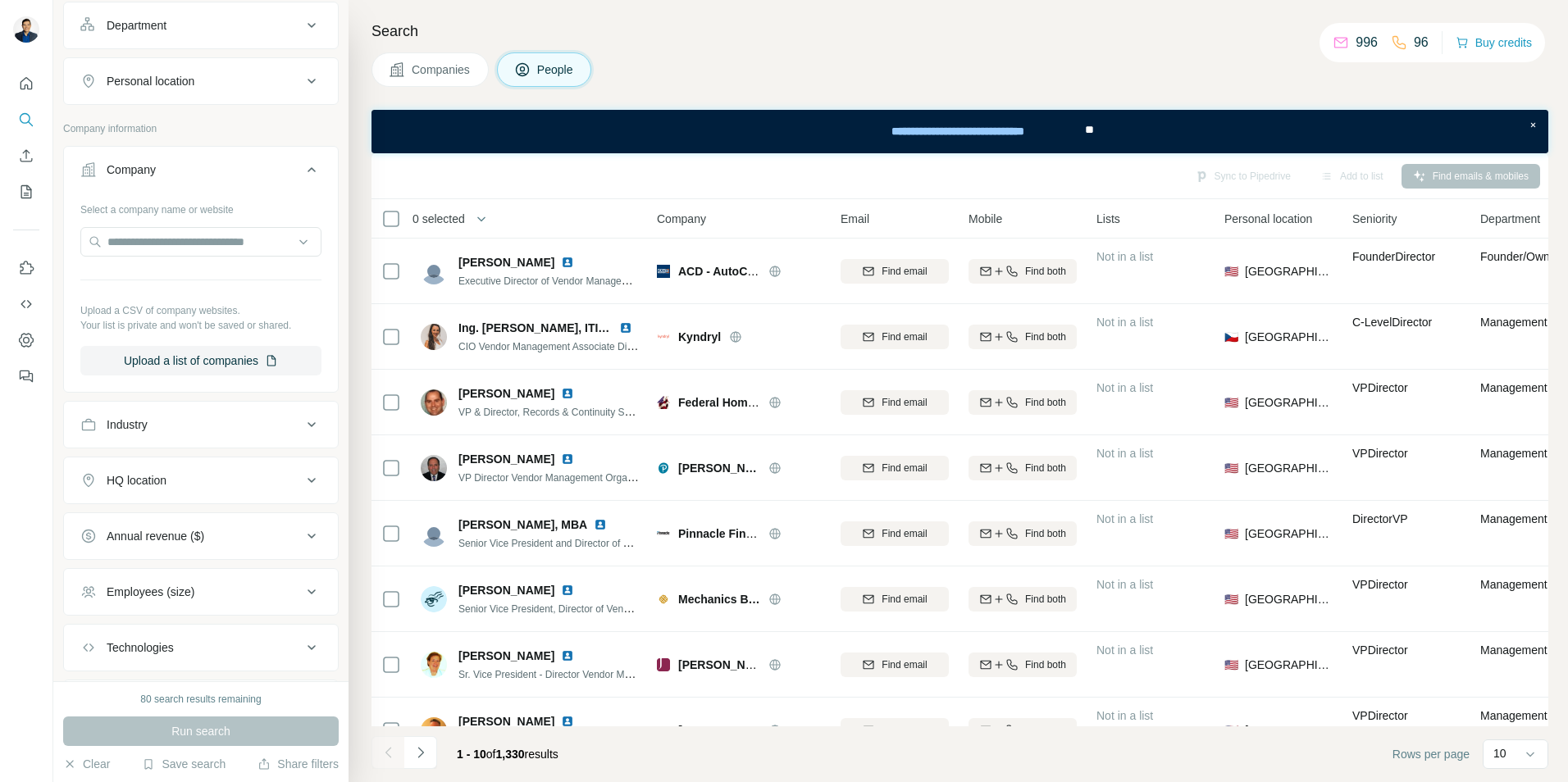
scroll to position [395, 0]
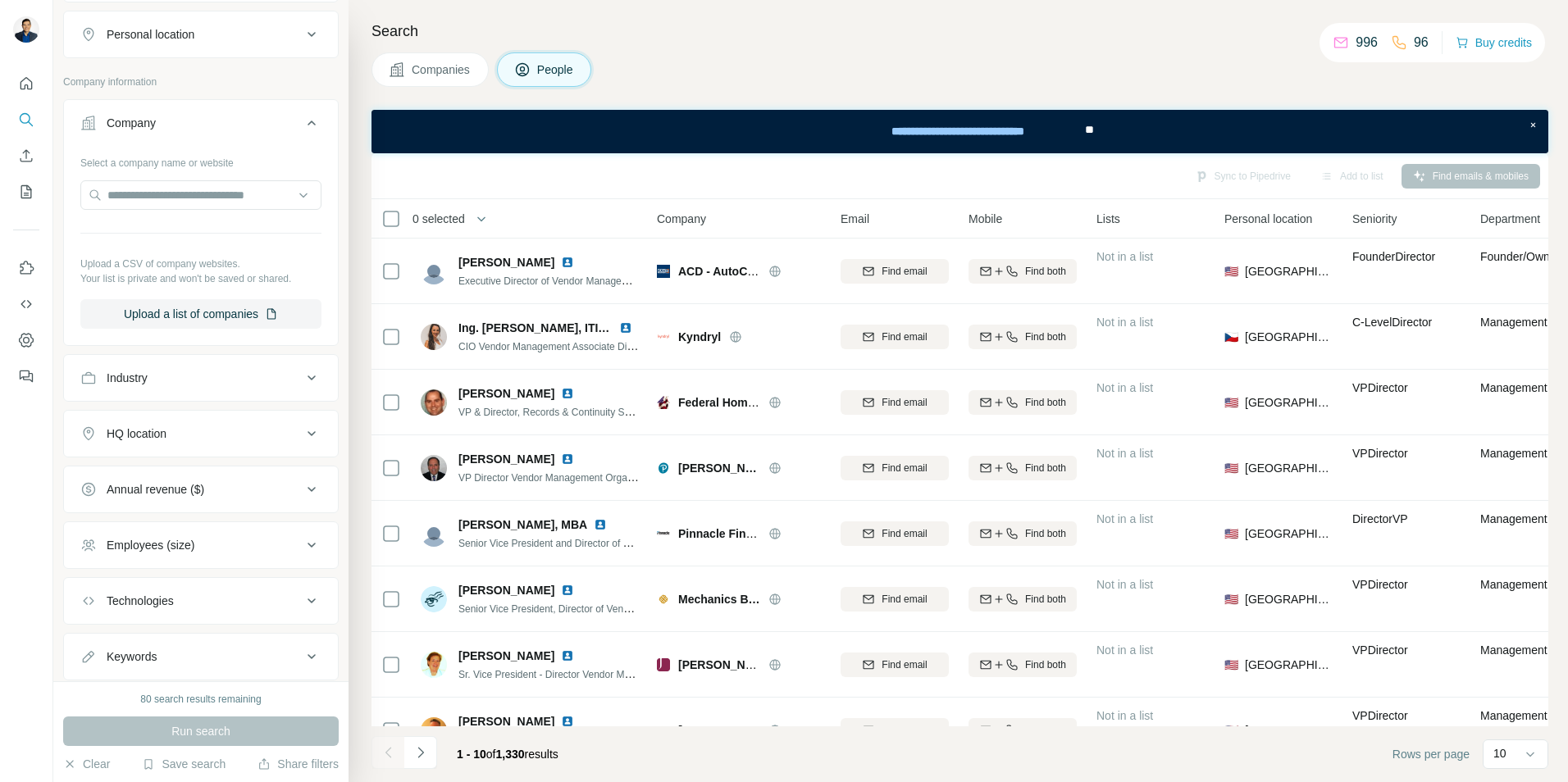
click at [214, 553] on div "Employees (size)" at bounding box center [191, 545] width 221 height 16
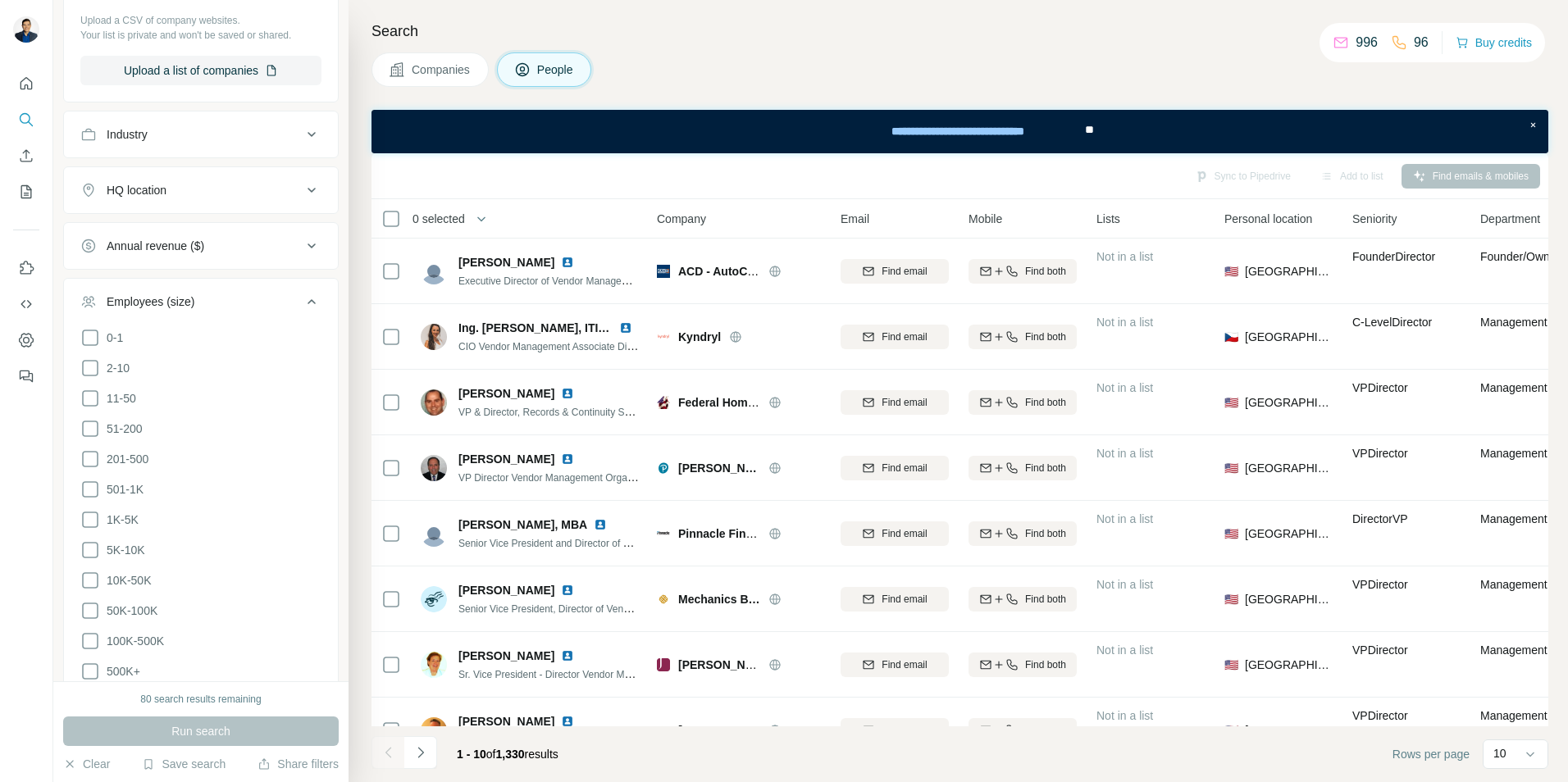
scroll to position [642, 0]
click at [87, 517] on icon at bounding box center [89, 517] width 20 height 20
click at [87, 547] on icon at bounding box center [89, 547] width 20 height 20
click at [87, 570] on icon at bounding box center [89, 578] width 20 height 20
click at [88, 599] on icon at bounding box center [89, 608] width 20 height 20
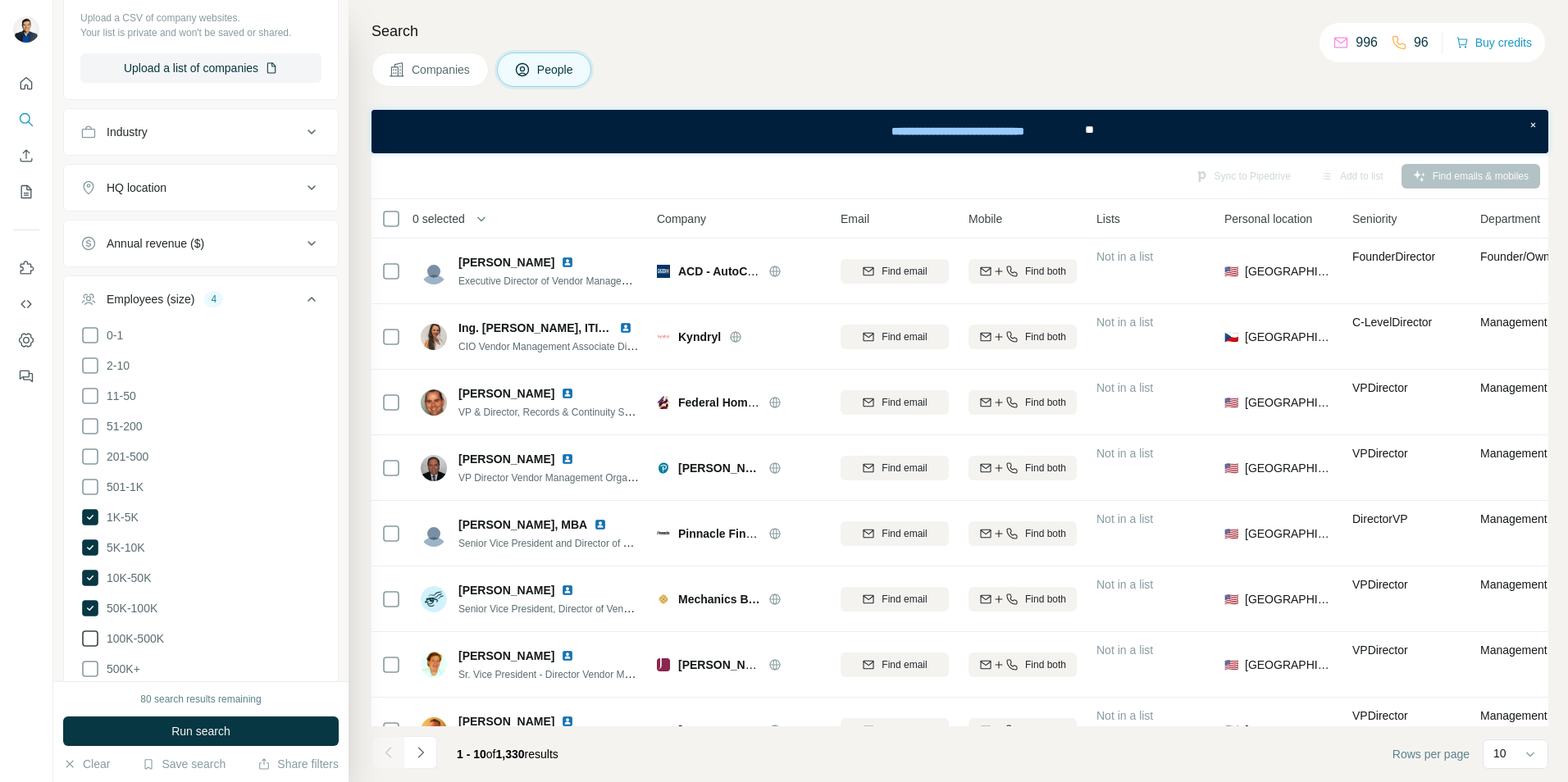
click at [92, 630] on icon at bounding box center [89, 638] width 20 height 20
click at [91, 664] on icon at bounding box center [89, 669] width 20 height 20
click at [95, 509] on icon at bounding box center [89, 517] width 16 height 16
click at [92, 545] on icon at bounding box center [90, 548] width 7 height 5
click at [209, 733] on span "Run search" at bounding box center [200, 731] width 59 height 16
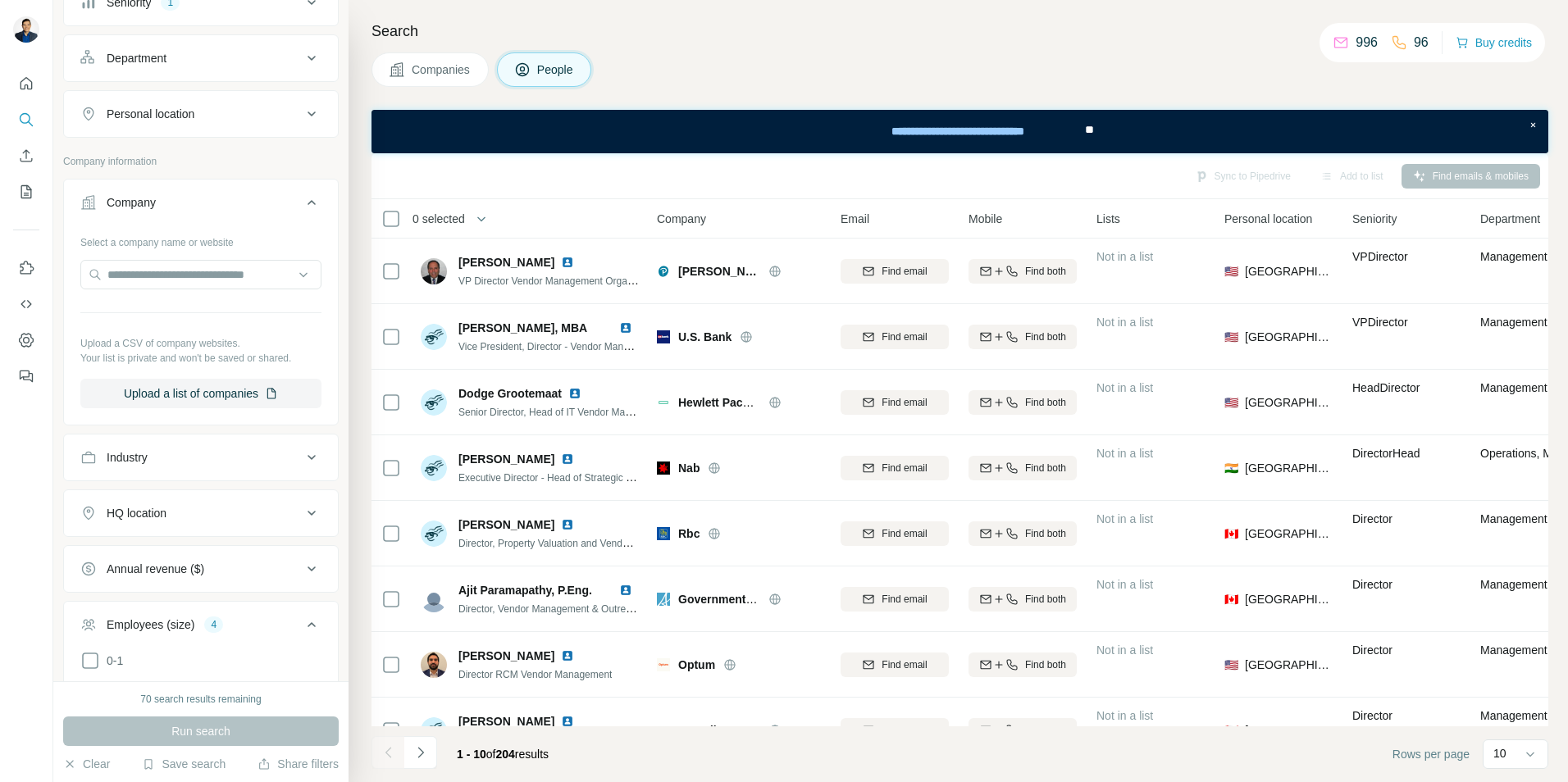
scroll to position [313, 0]
click at [167, 509] on div "HQ location" at bounding box center [136, 516] width 60 height 16
click at [163, 548] on input "text" at bounding box center [200, 557] width 241 height 30
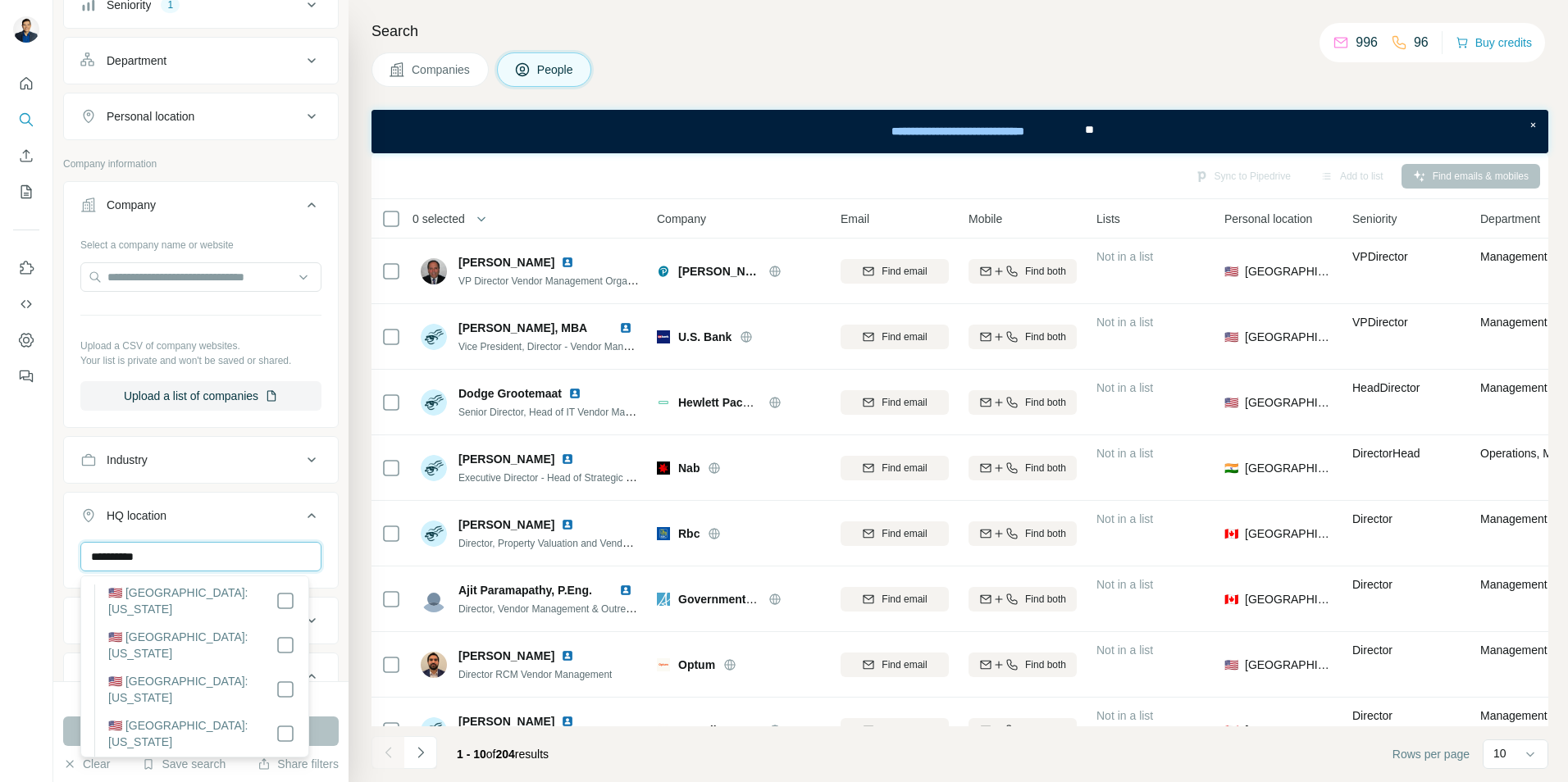
scroll to position [0, 0]
type input "**********"
click at [322, 732] on button "Run search" at bounding box center [201, 731] width 276 height 30
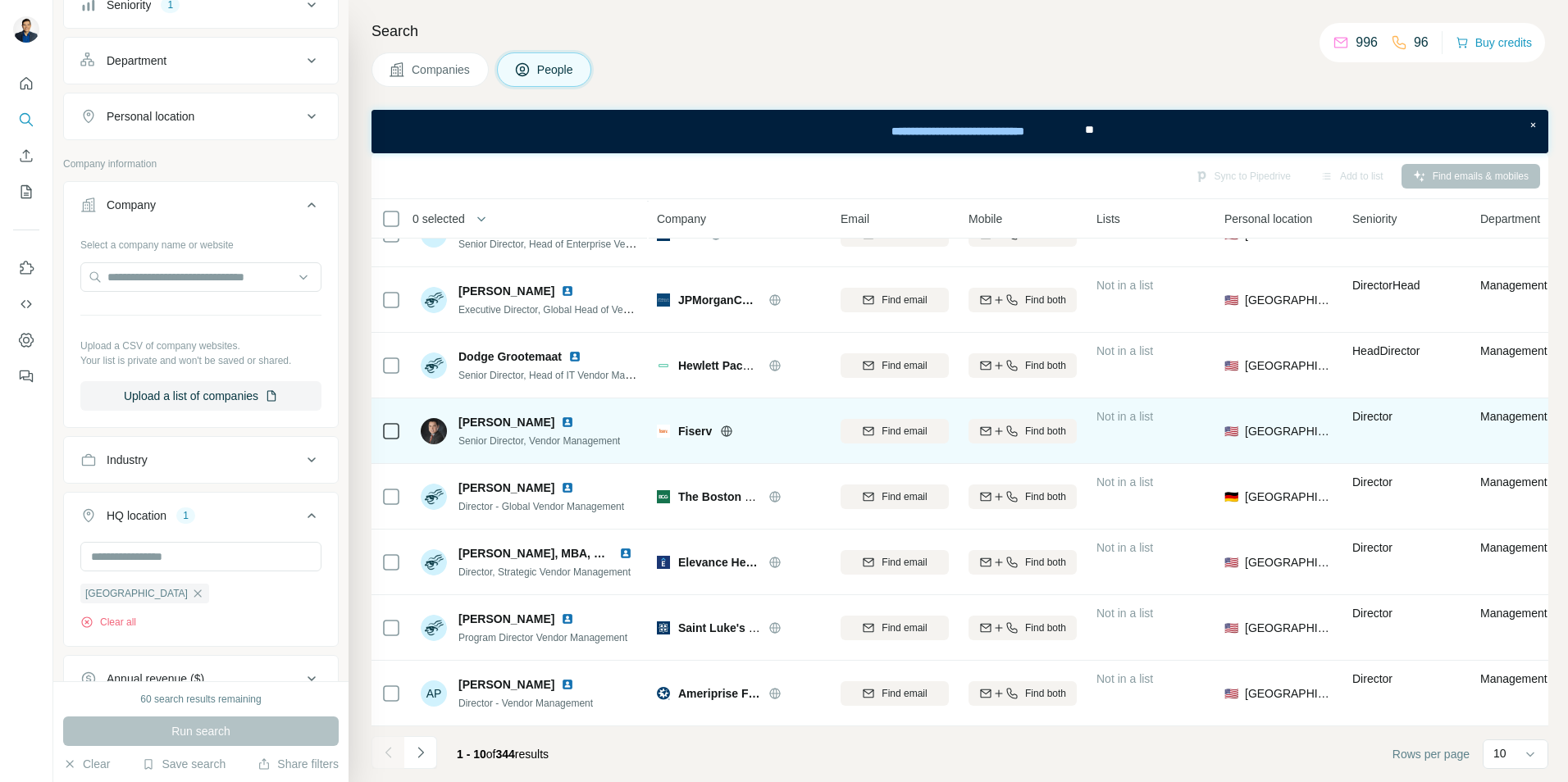
scroll to position [176, 0]
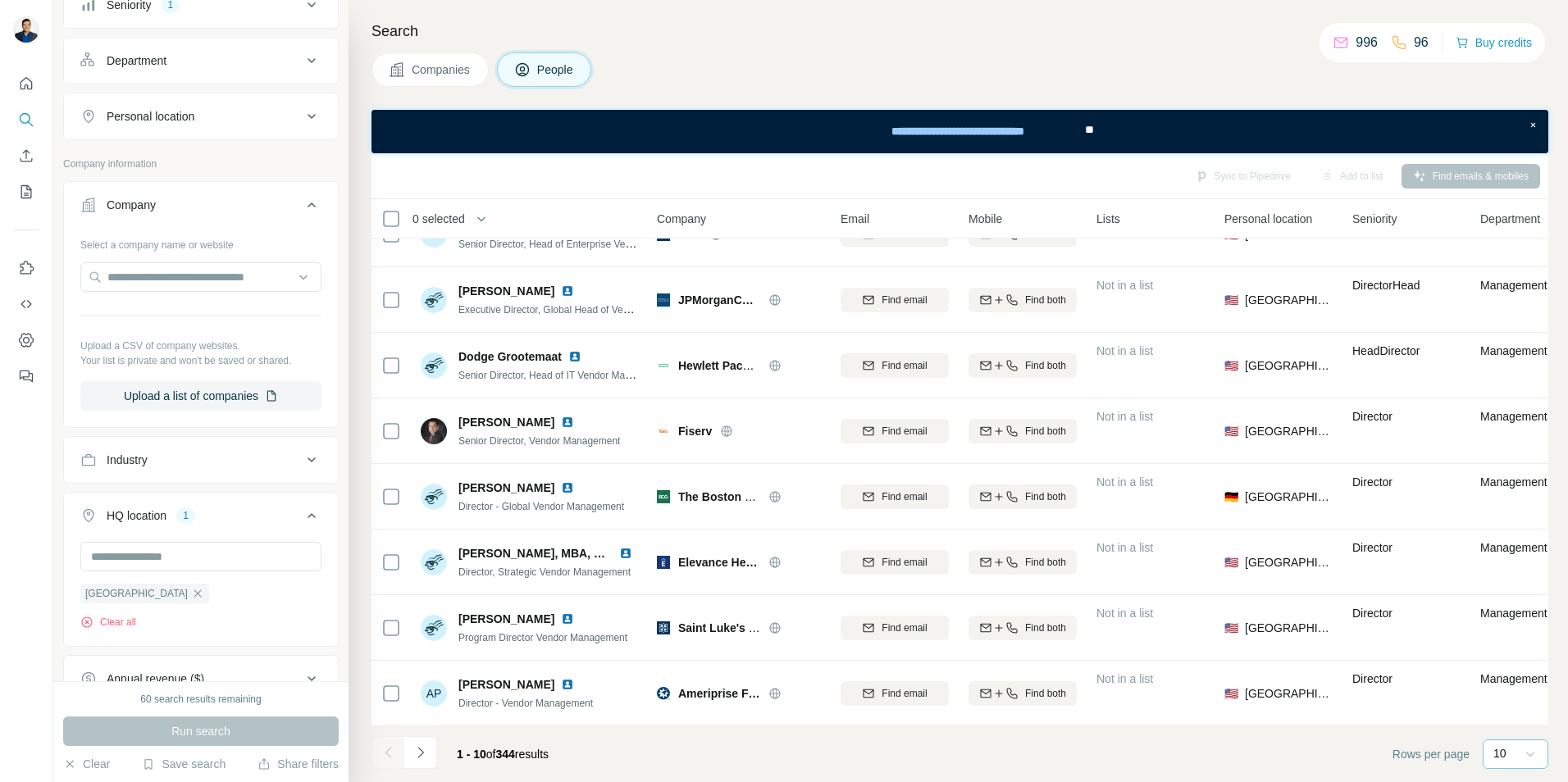
click at [1527, 756] on icon at bounding box center [1530, 754] width 16 height 16
click at [1254, 752] on footer "1 - 10 of 344 results Rows per page 10" at bounding box center [960, 755] width 1177 height 56
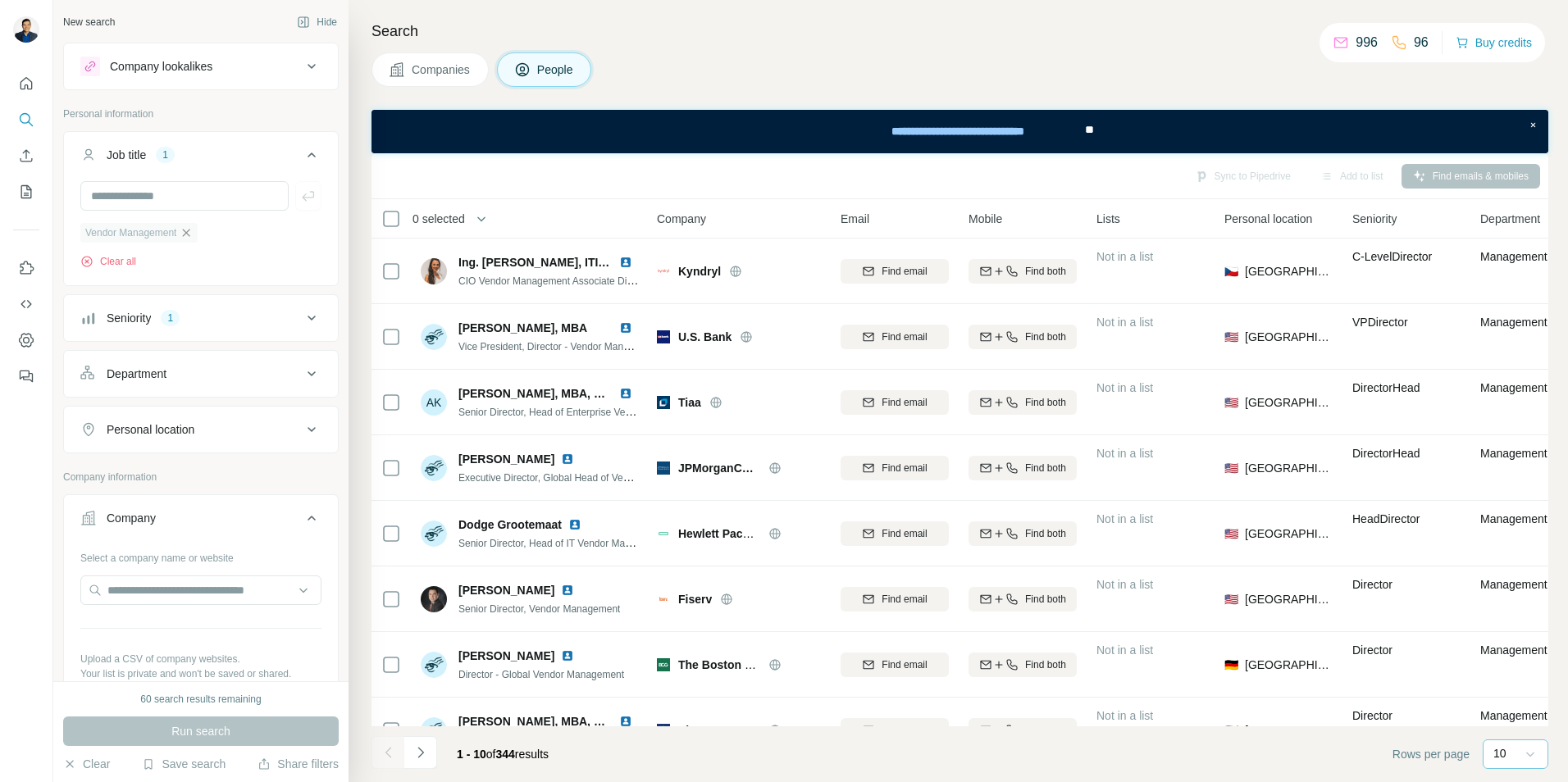
click at [191, 237] on icon "button" at bounding box center [185, 232] width 13 height 13
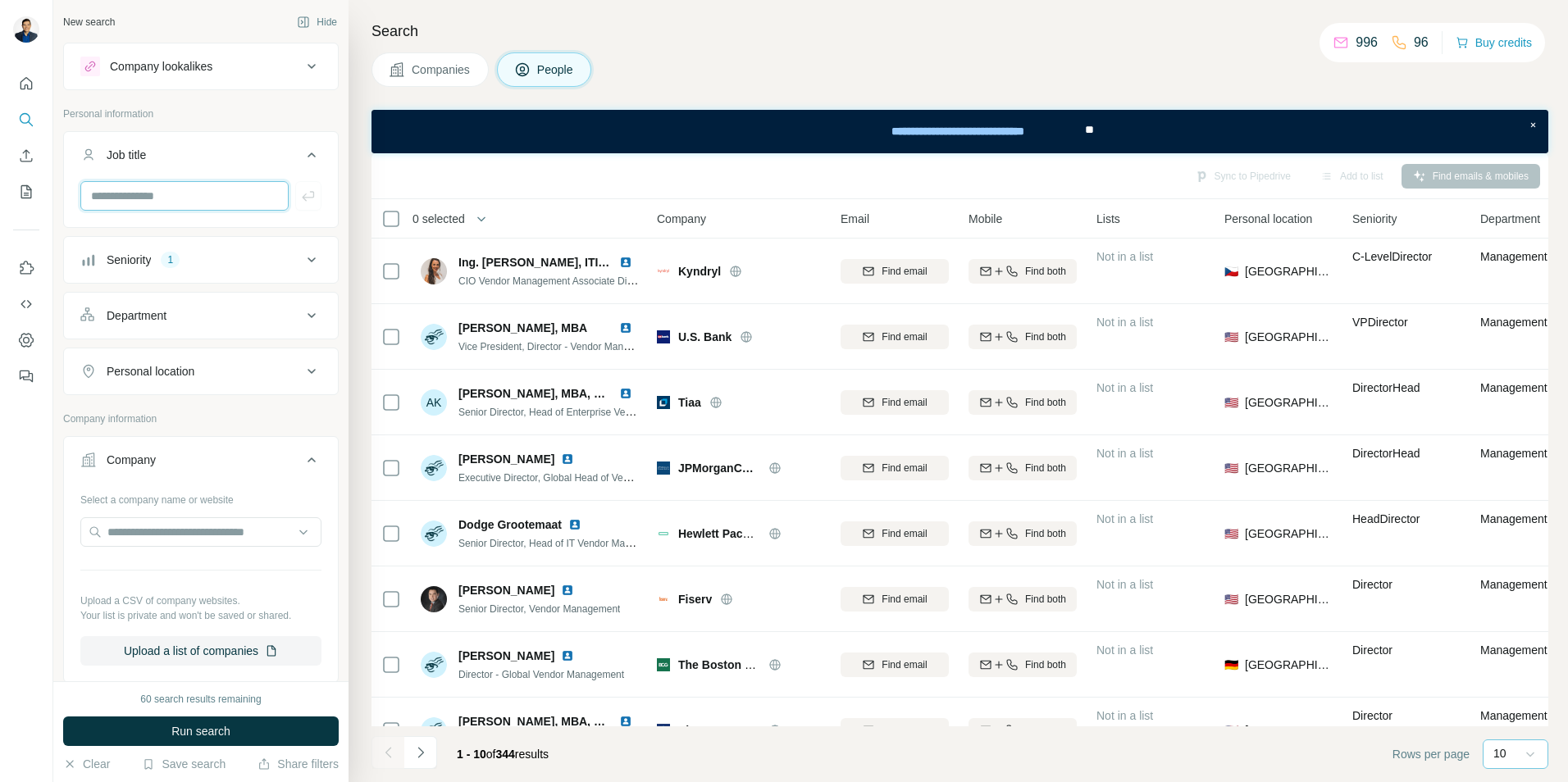
click at [137, 202] on input "text" at bounding box center [184, 196] width 208 height 30
type input "**********"
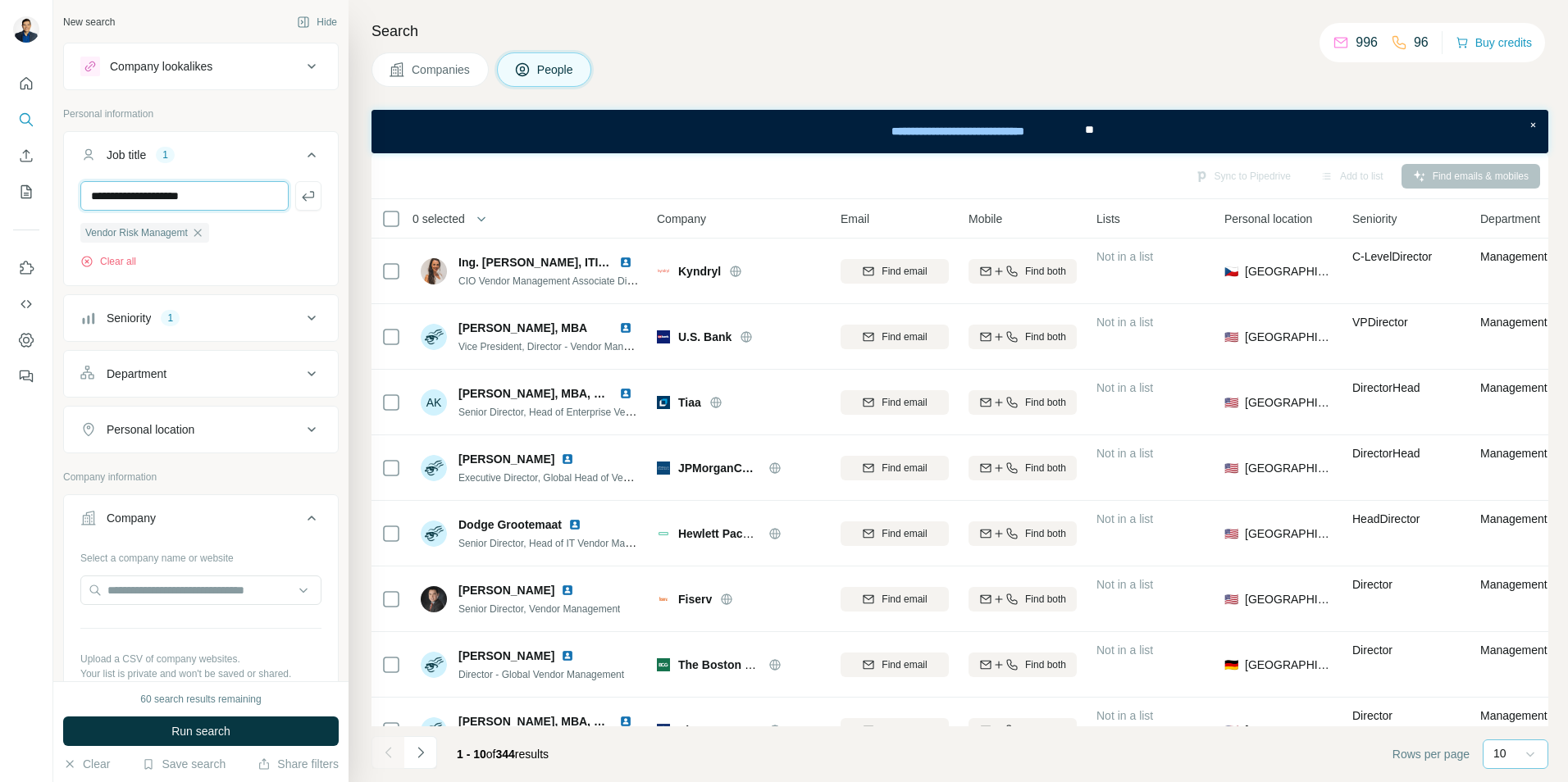
type input "**********"
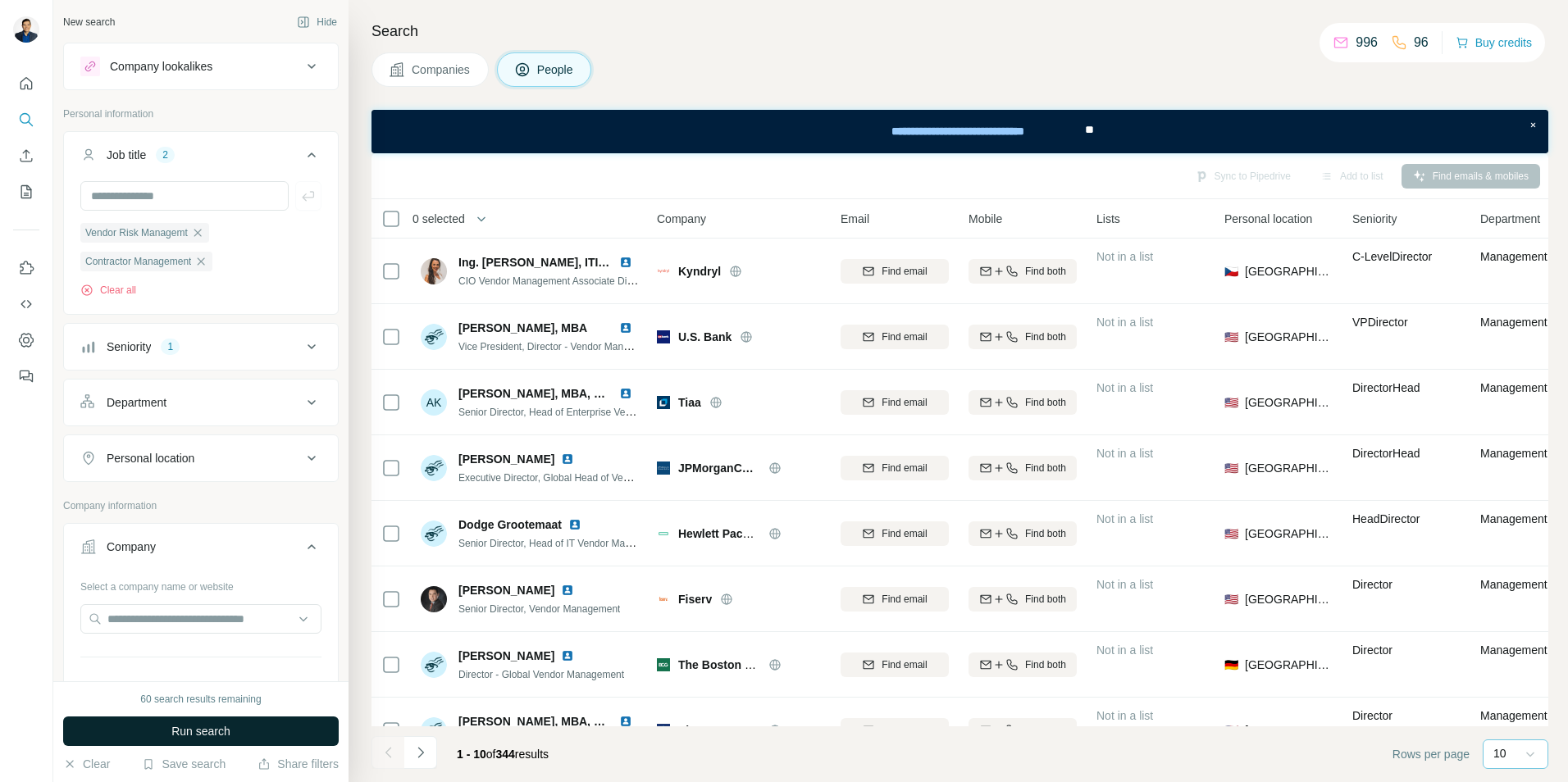
click at [241, 732] on button "Run search" at bounding box center [201, 731] width 276 height 30
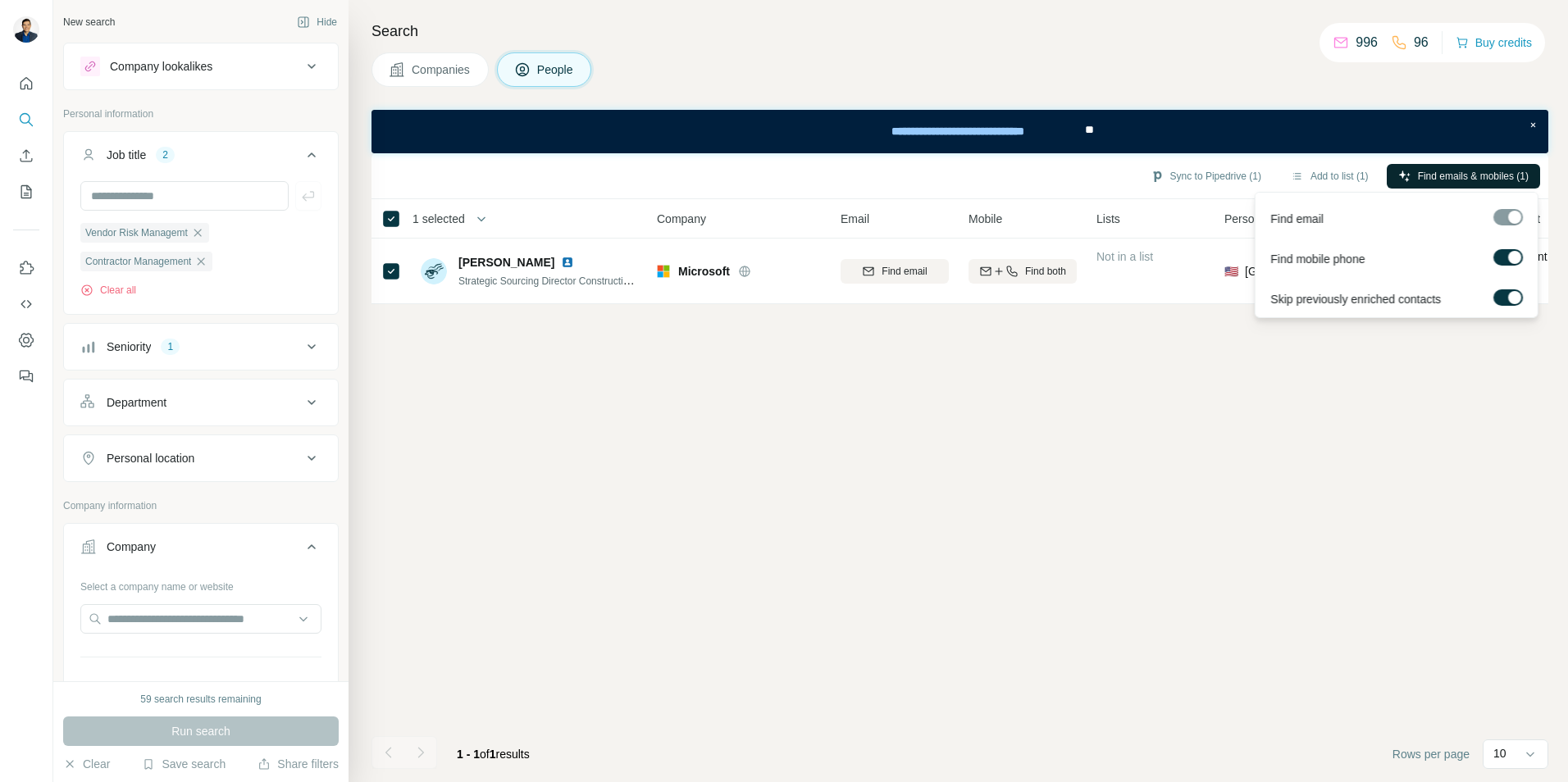
click at [1440, 174] on span "Find emails & mobiles (1)" at bounding box center [1473, 176] width 111 height 14
click at [1375, 415] on div "Sync to Pipedrive (1) Add to list (1) Find emails & mobiles (1) 1 selected Peop…" at bounding box center [960, 467] width 1177 height 629
click at [302, 350] on icon at bounding box center [311, 346] width 20 height 20
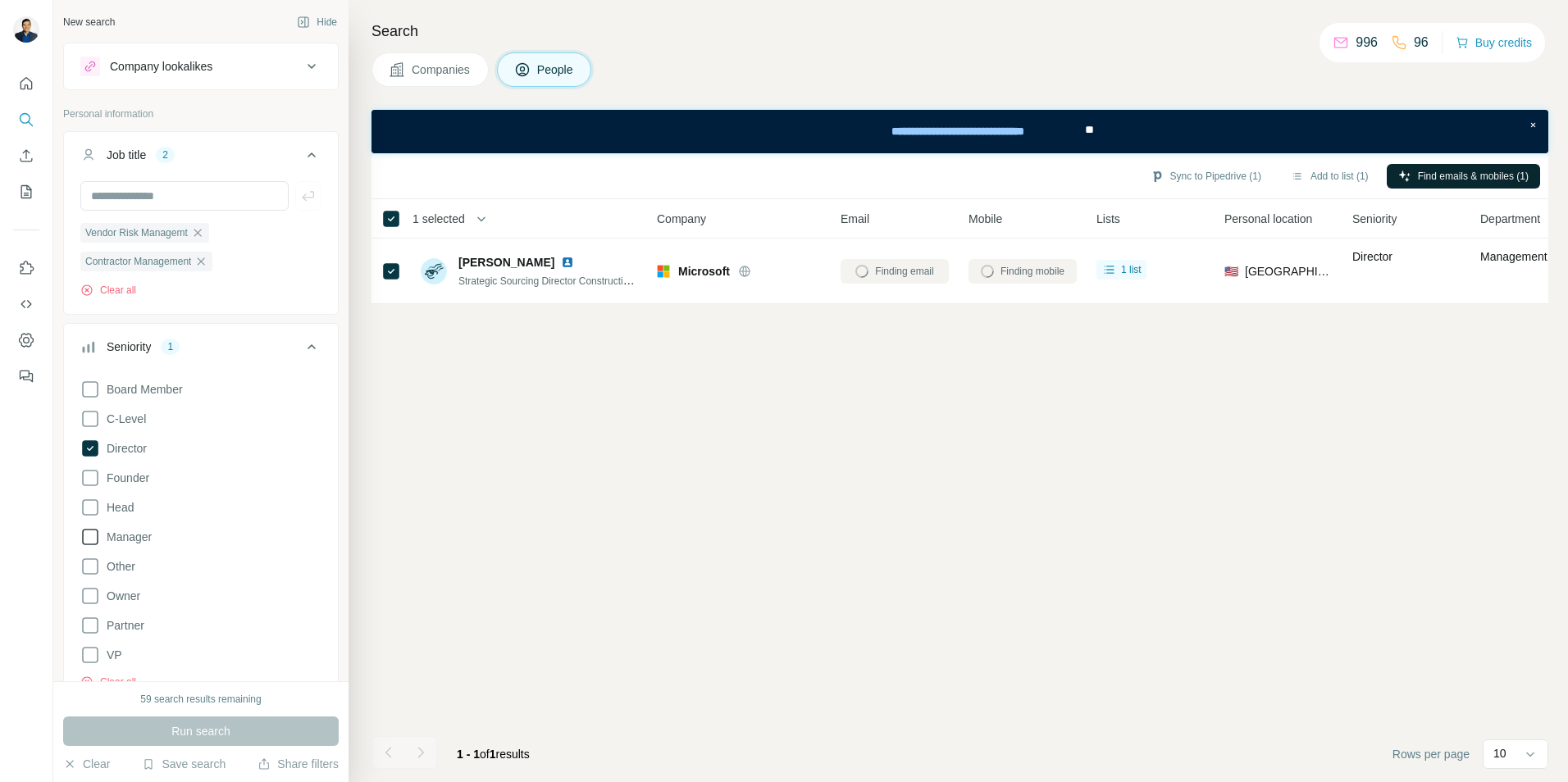
click at [93, 536] on icon at bounding box center [89, 537] width 20 height 20
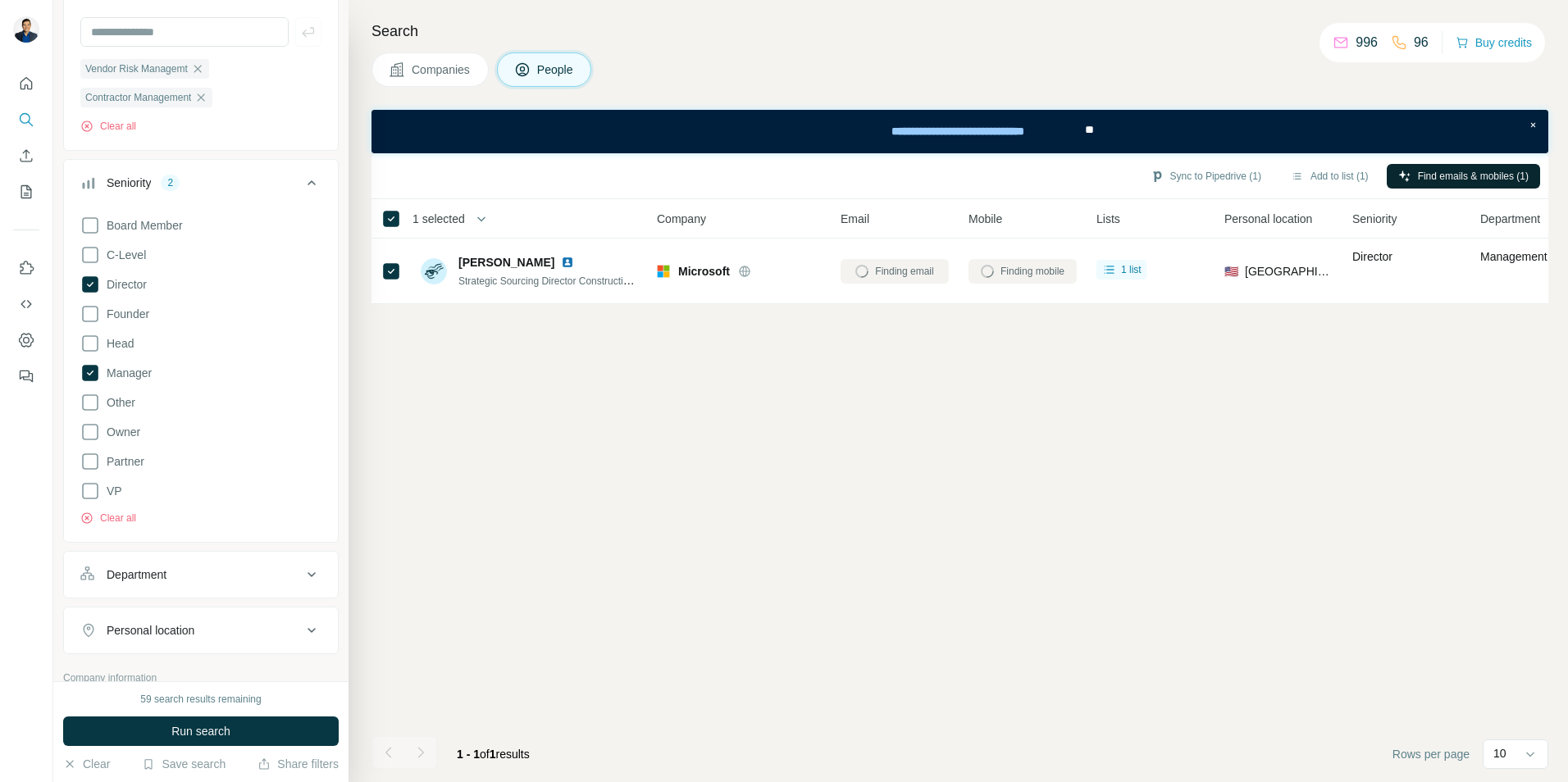
click at [1060, 368] on div "Sync to Pipedrive (1) Add to list (1) Find emails & mobiles (1) 1 selected Peop…" at bounding box center [960, 467] width 1177 height 629
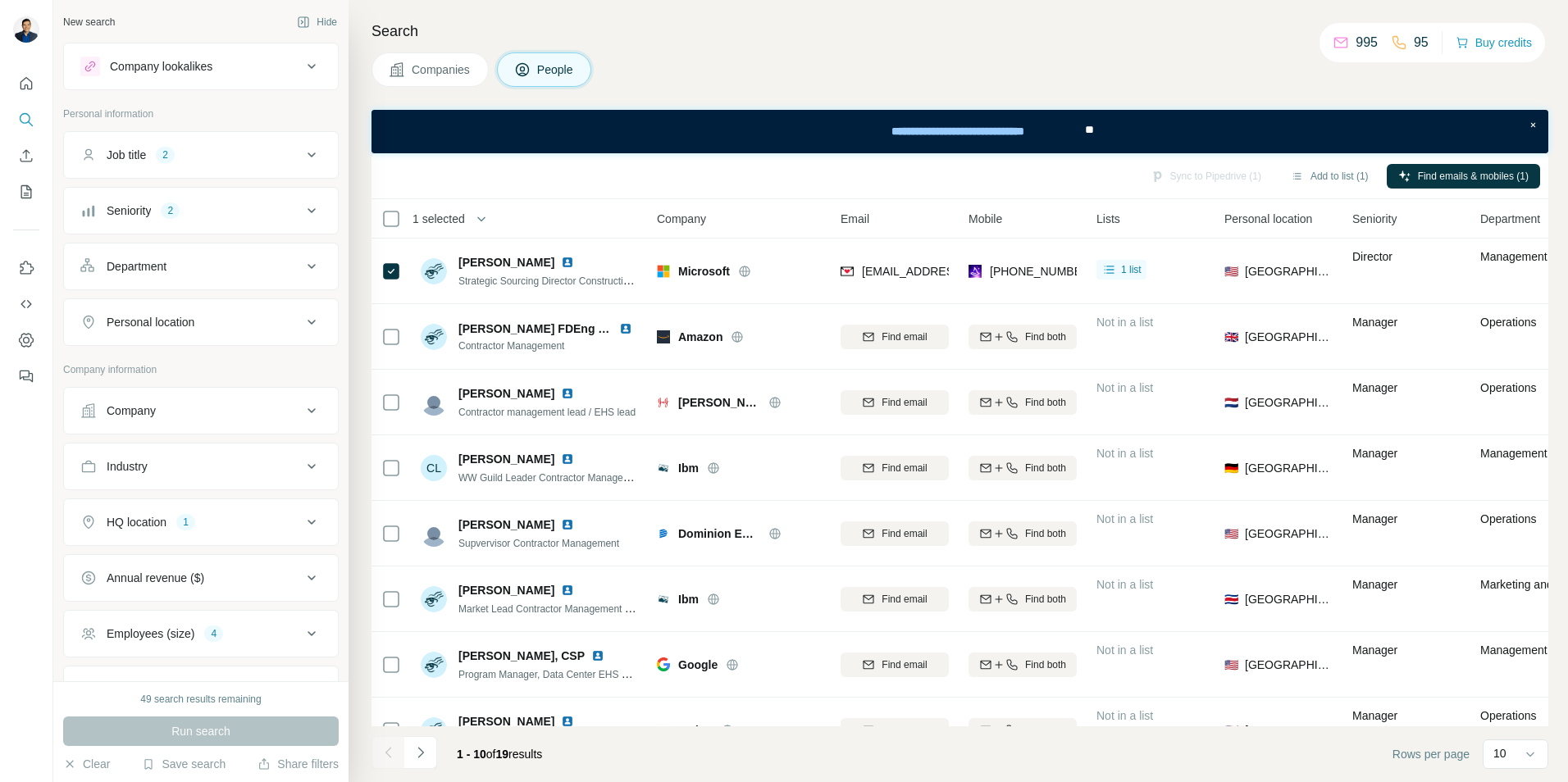
click at [858, 178] on div "Sync to Pipedrive (1) Add to list (1) Find emails & mobiles (1)" at bounding box center [960, 176] width 1160 height 29
click at [673, 193] on div "Sync to Pipedrive (1) Add to list (1) Find emails & mobiles (1)" at bounding box center [960, 176] width 1177 height 46
click at [938, 174] on div "Sync to Pipedrive (1) Add to list (1) Find emails & mobiles (1)" at bounding box center [960, 176] width 1160 height 29
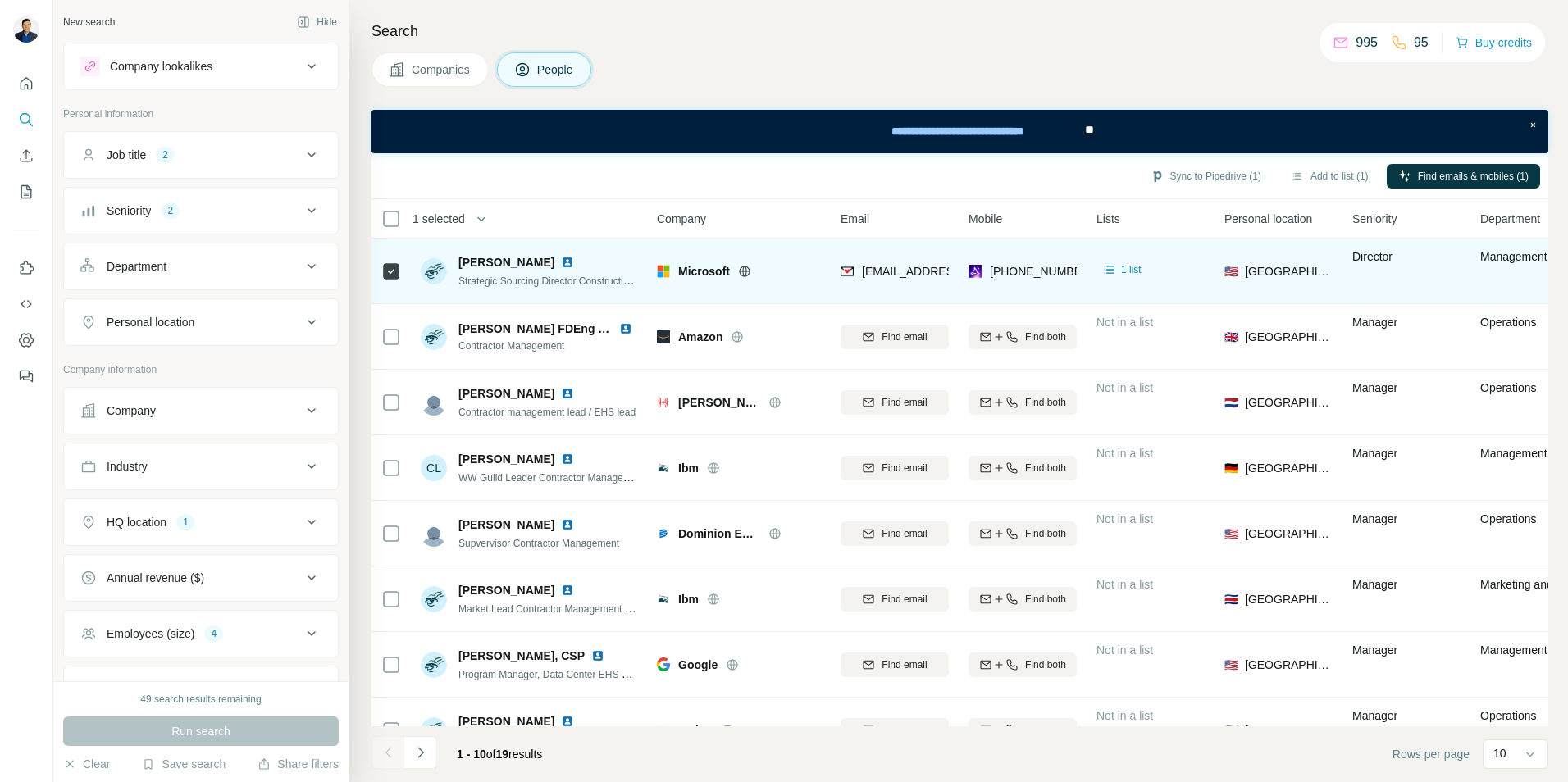
click at [478, 264] on span "[PERSON_NAME]" at bounding box center [506, 262] width 96 height 16
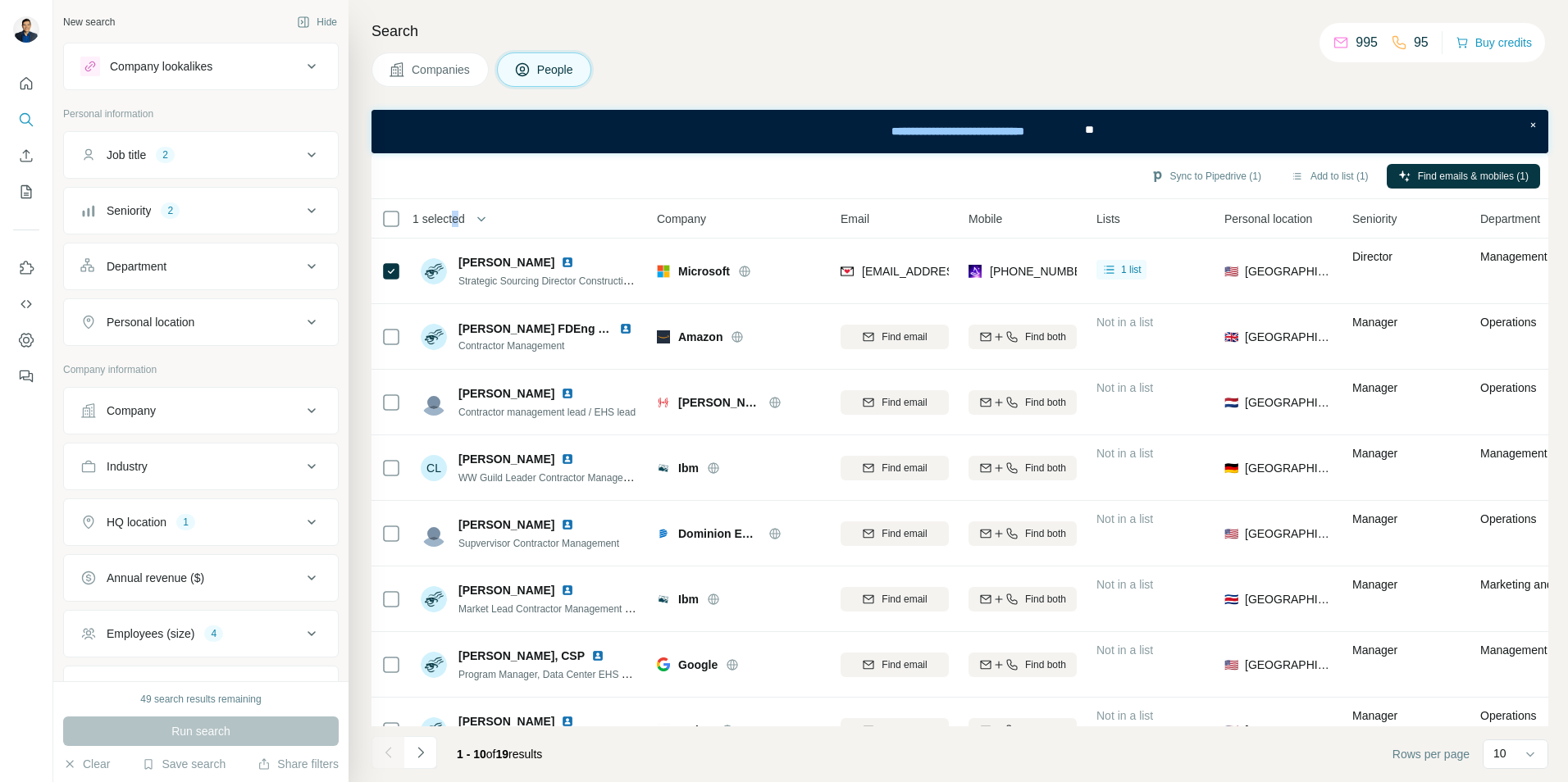
click at [460, 216] on span "1 selected" at bounding box center [439, 219] width 53 height 16
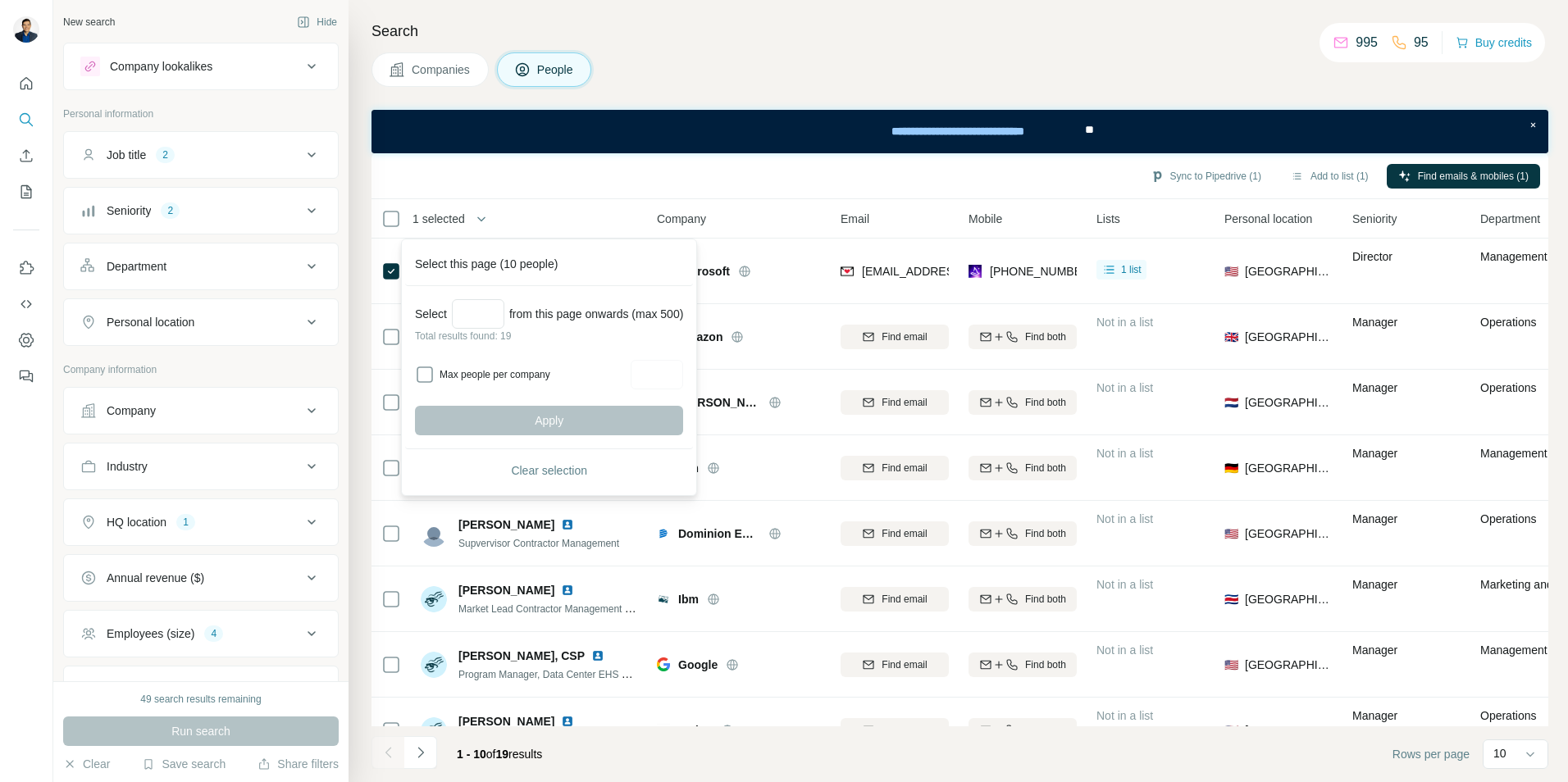
drag, startPoint x: 462, startPoint y: 216, endPoint x: 620, endPoint y: 204, distance: 158.5
click at [621, 197] on div "Sync to Pipedrive (1) Add to list (1) Find emails & mobiles (1)" at bounding box center [960, 176] width 1177 height 46
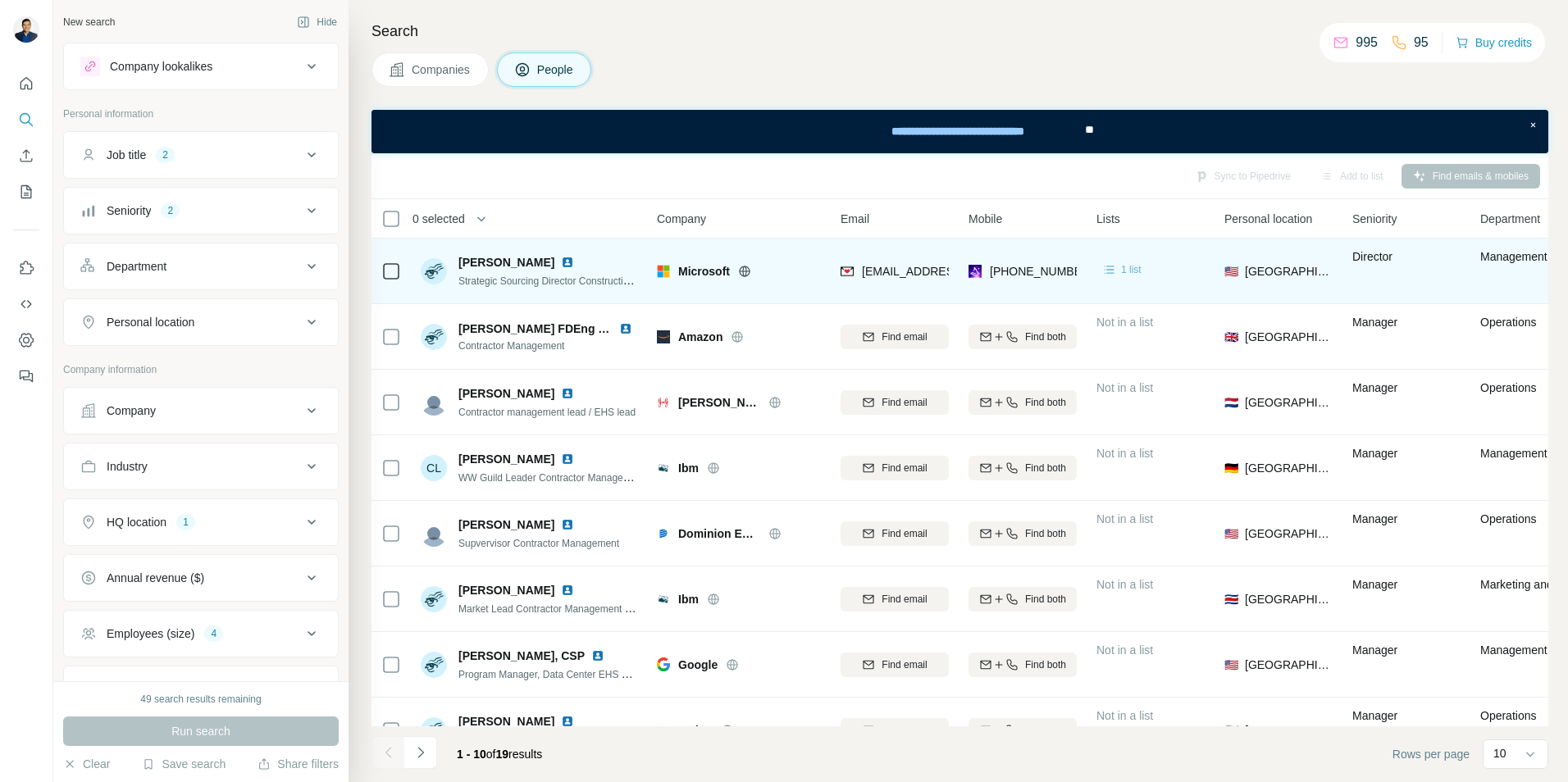
click at [1124, 272] on span "1 list" at bounding box center [1131, 269] width 20 height 14
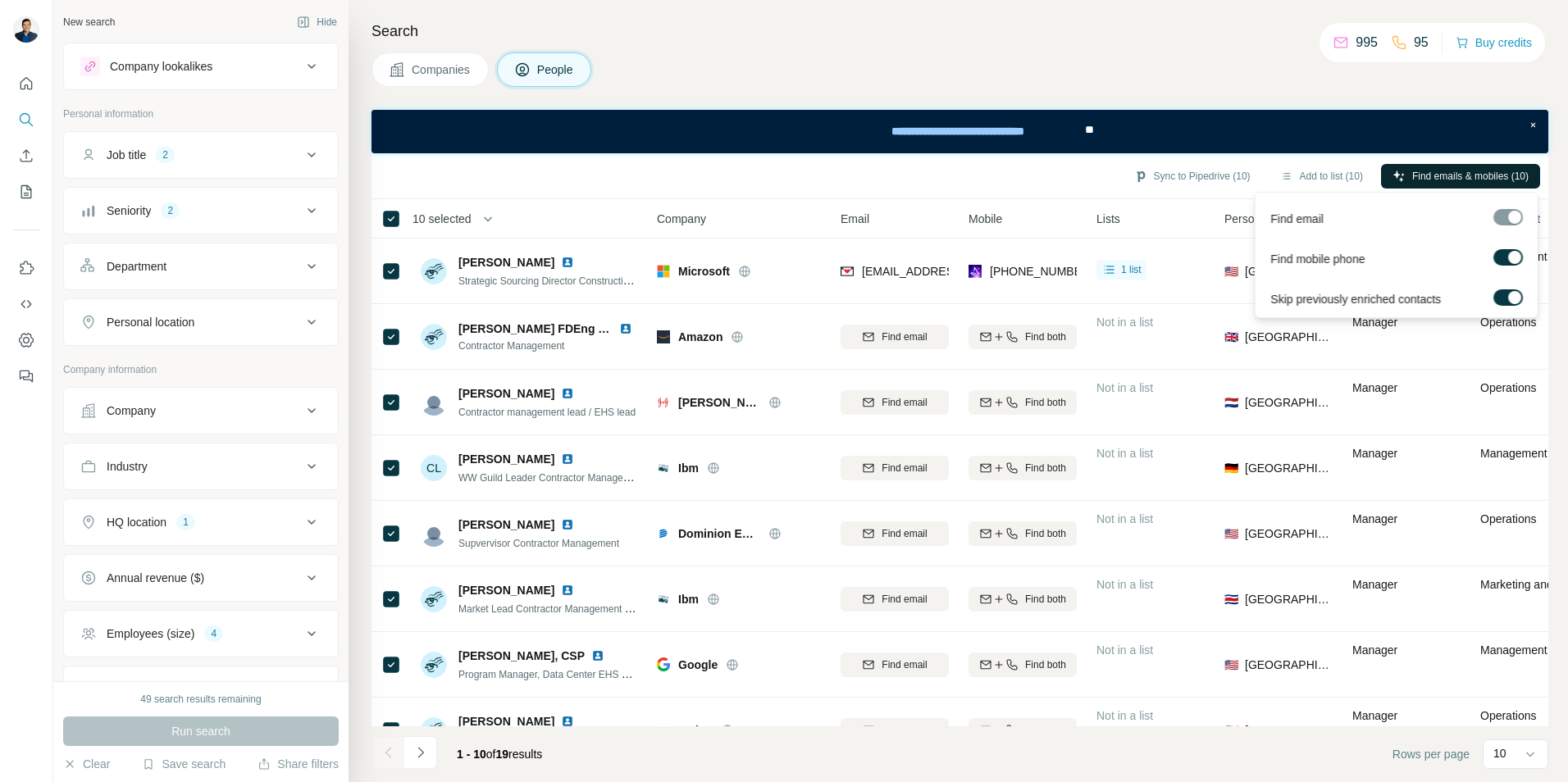
click at [1440, 179] on span "Find emails & mobiles (10)" at bounding box center [1469, 176] width 117 height 14
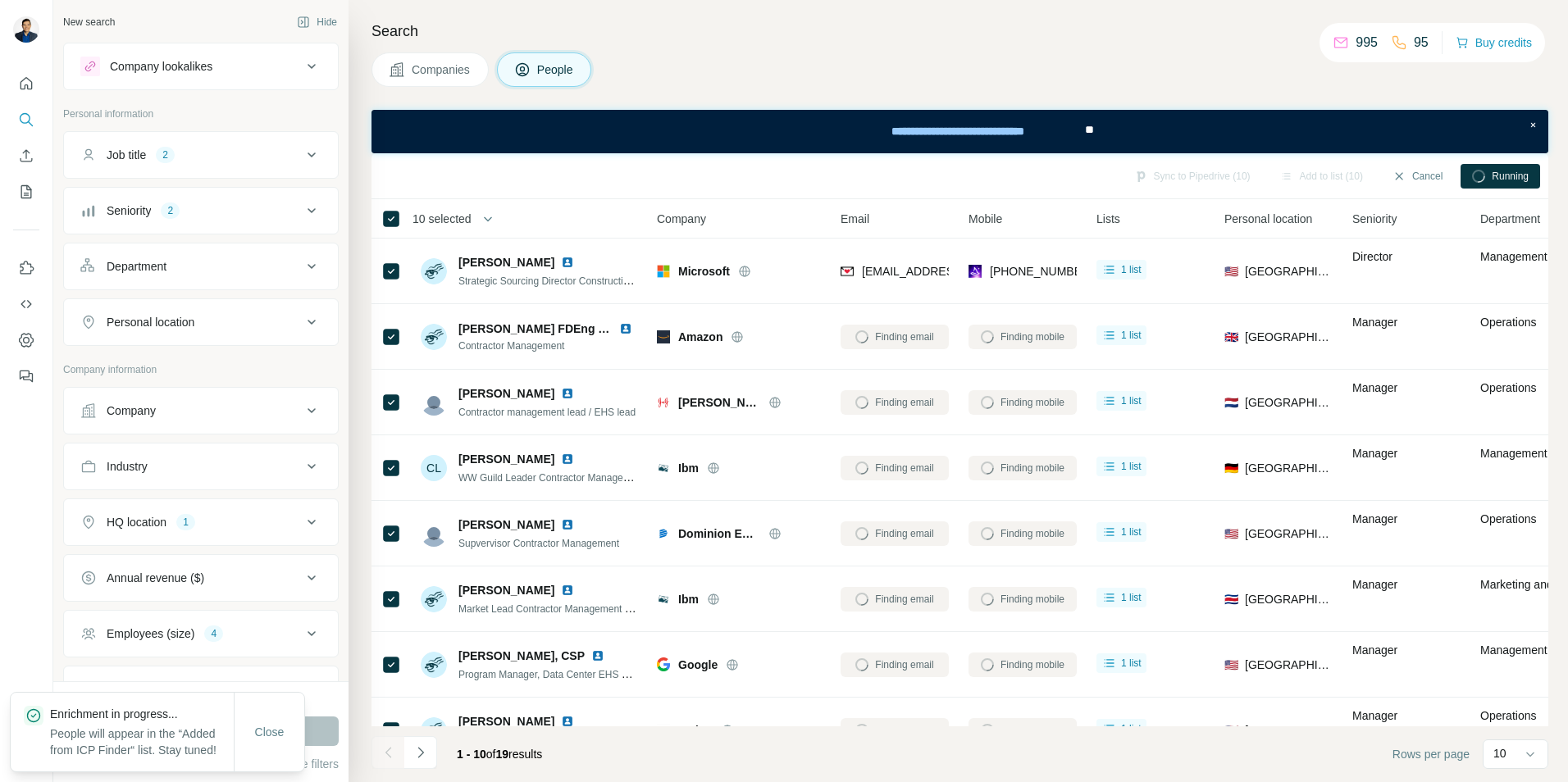
click at [1181, 173] on div "Sync to Pipedrive (10)" at bounding box center [1192, 176] width 140 height 25
click at [762, 176] on div "Sync to Pipedrive (10) Add to list (10) Cancel Running" at bounding box center [960, 176] width 1160 height 29
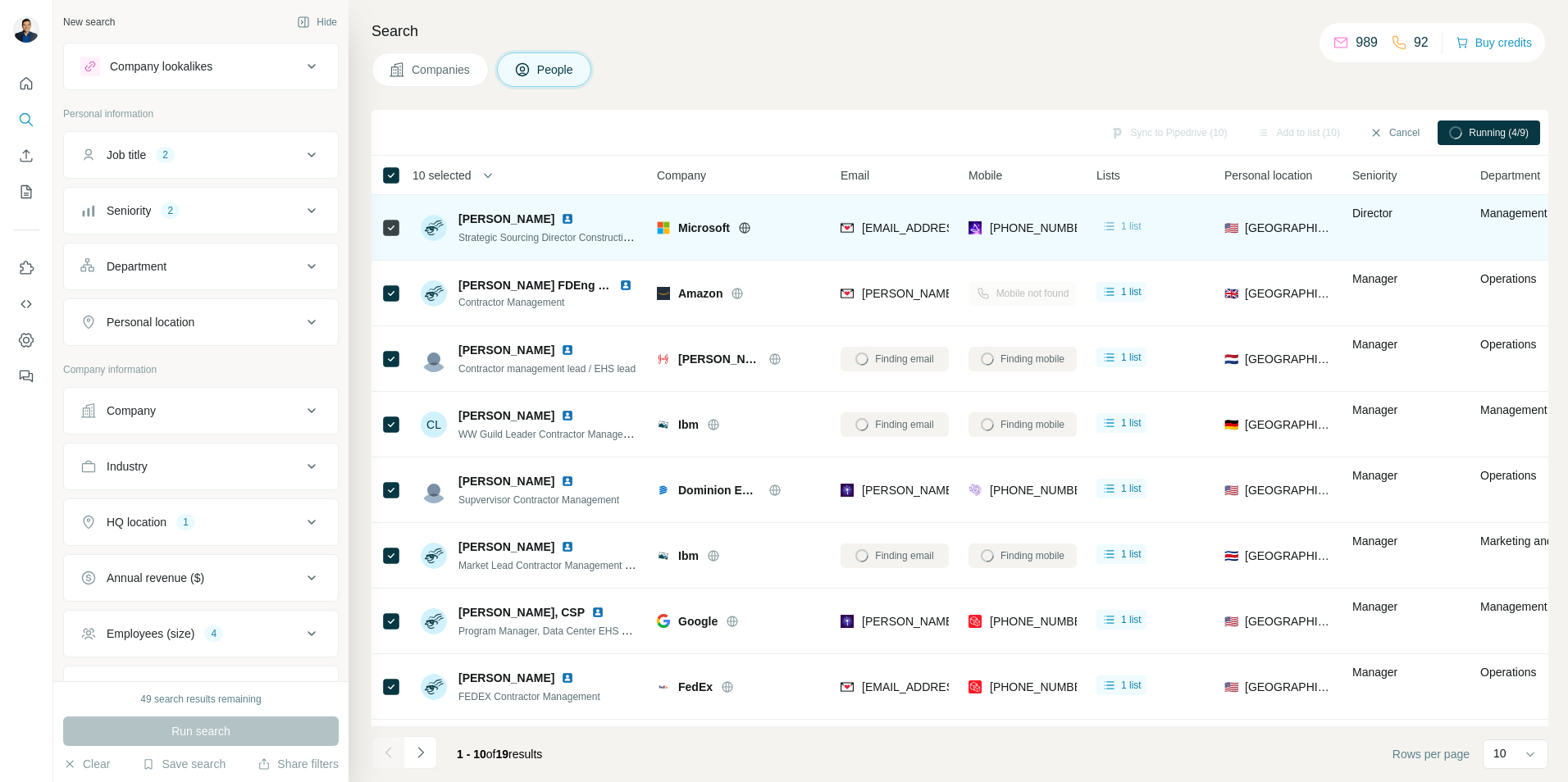
drag, startPoint x: 1125, startPoint y: 227, endPoint x: 1116, endPoint y: 227, distance: 9.0
click at [1125, 227] on span "1 list" at bounding box center [1131, 225] width 20 height 14
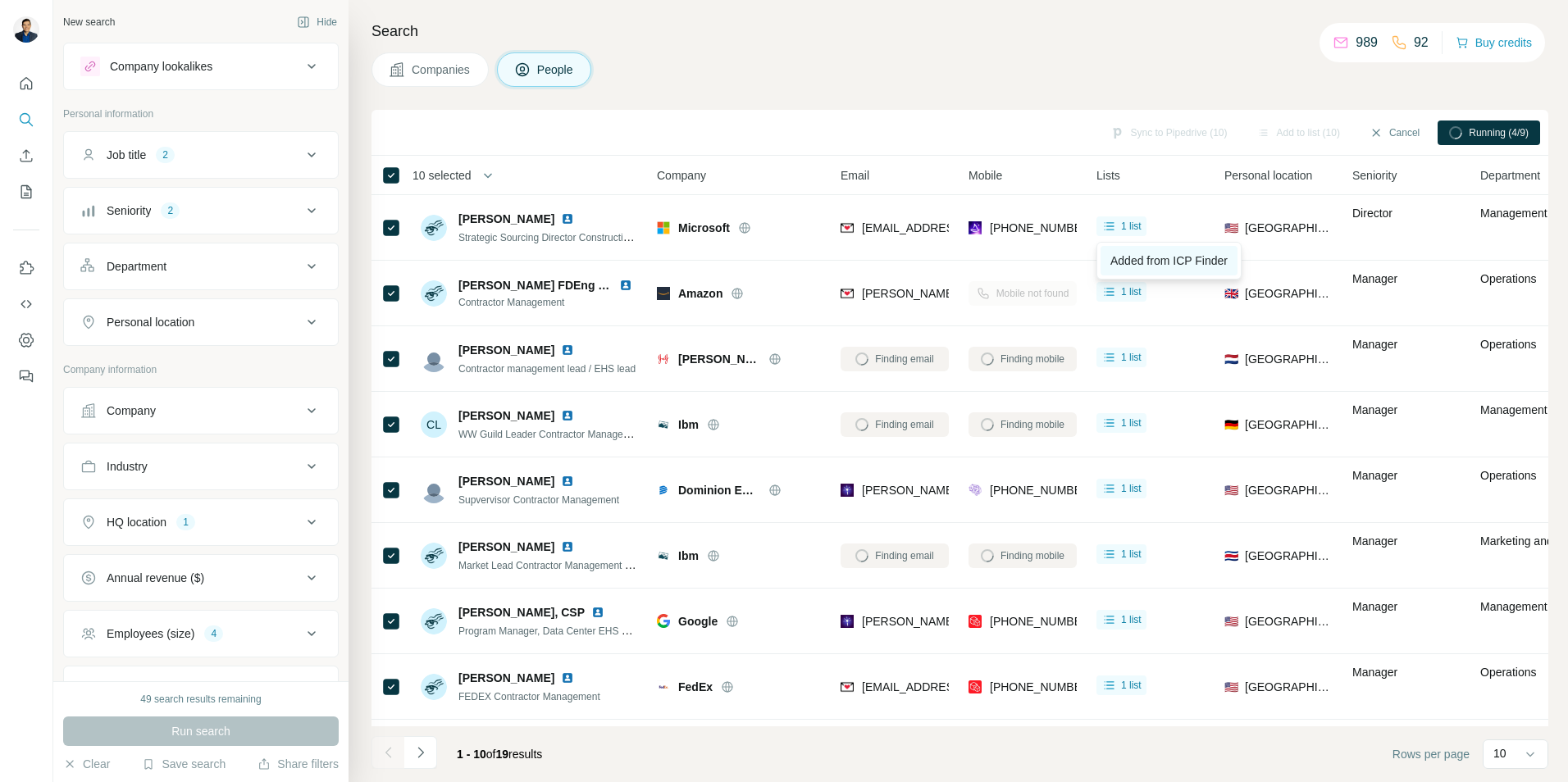
click at [1154, 262] on span "Added from ICP Finder" at bounding box center [1169, 260] width 117 height 13
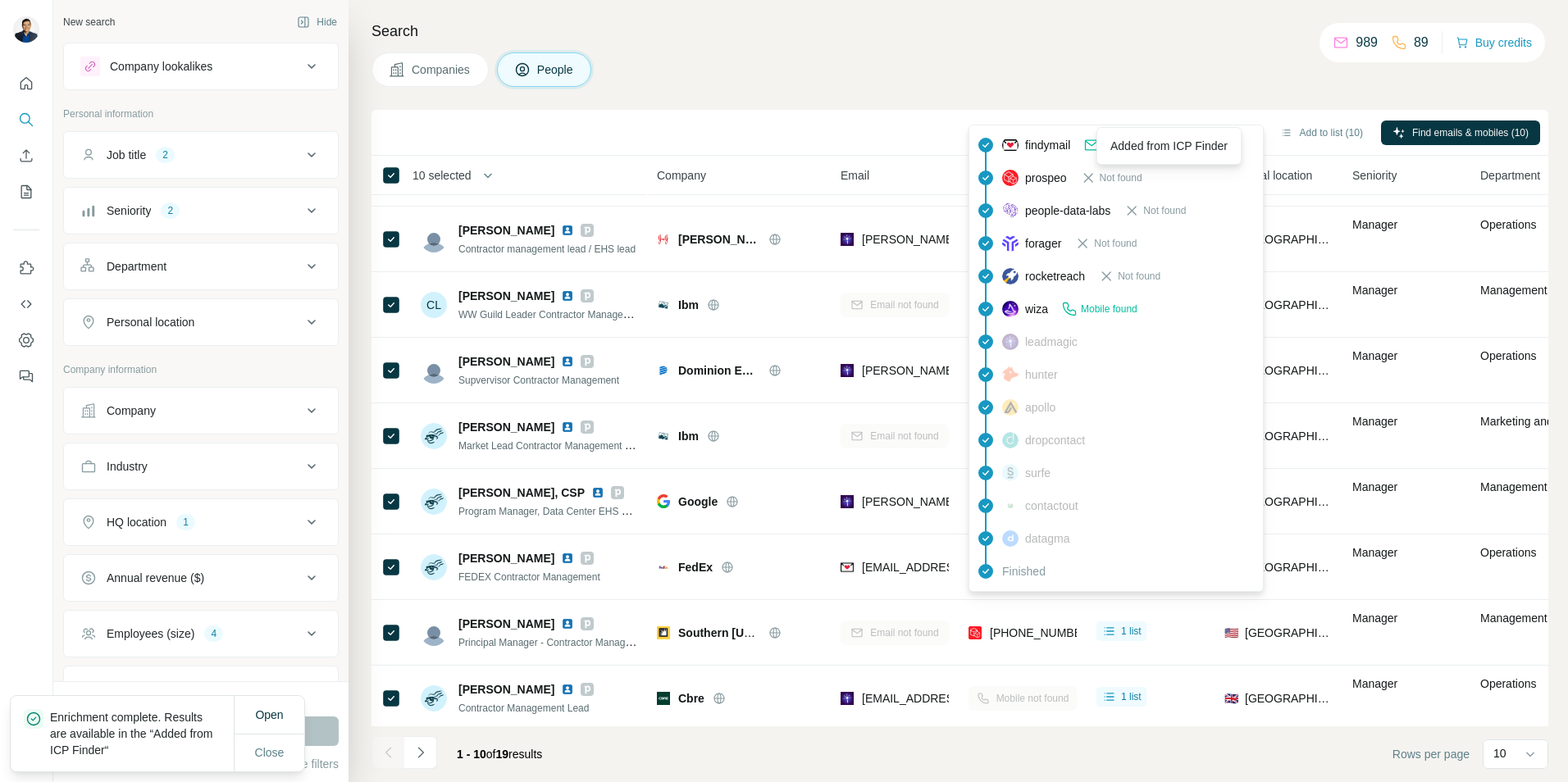
scroll to position [133, 0]
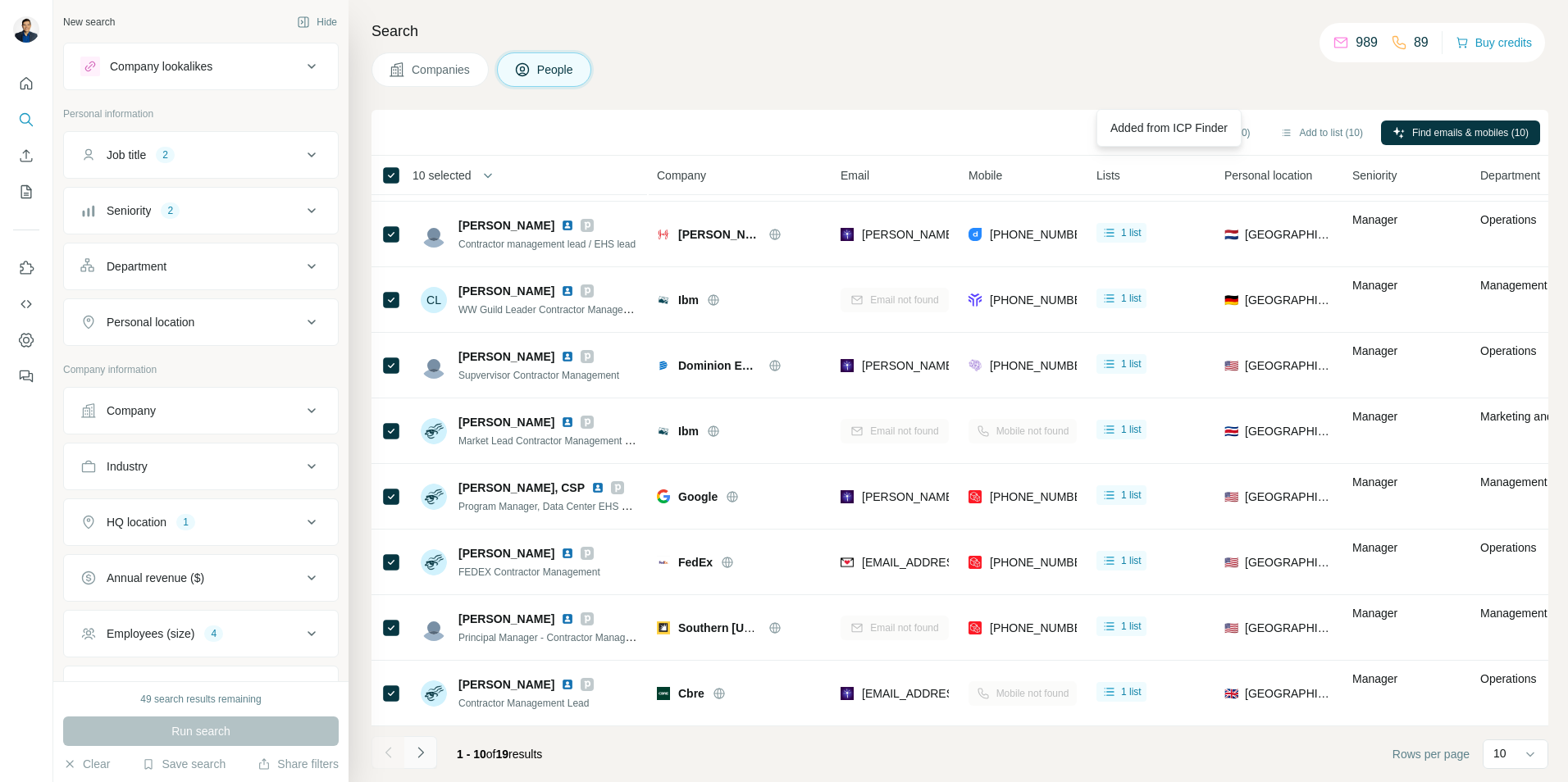
click at [430, 759] on button "Navigate to next page" at bounding box center [420, 752] width 33 height 33
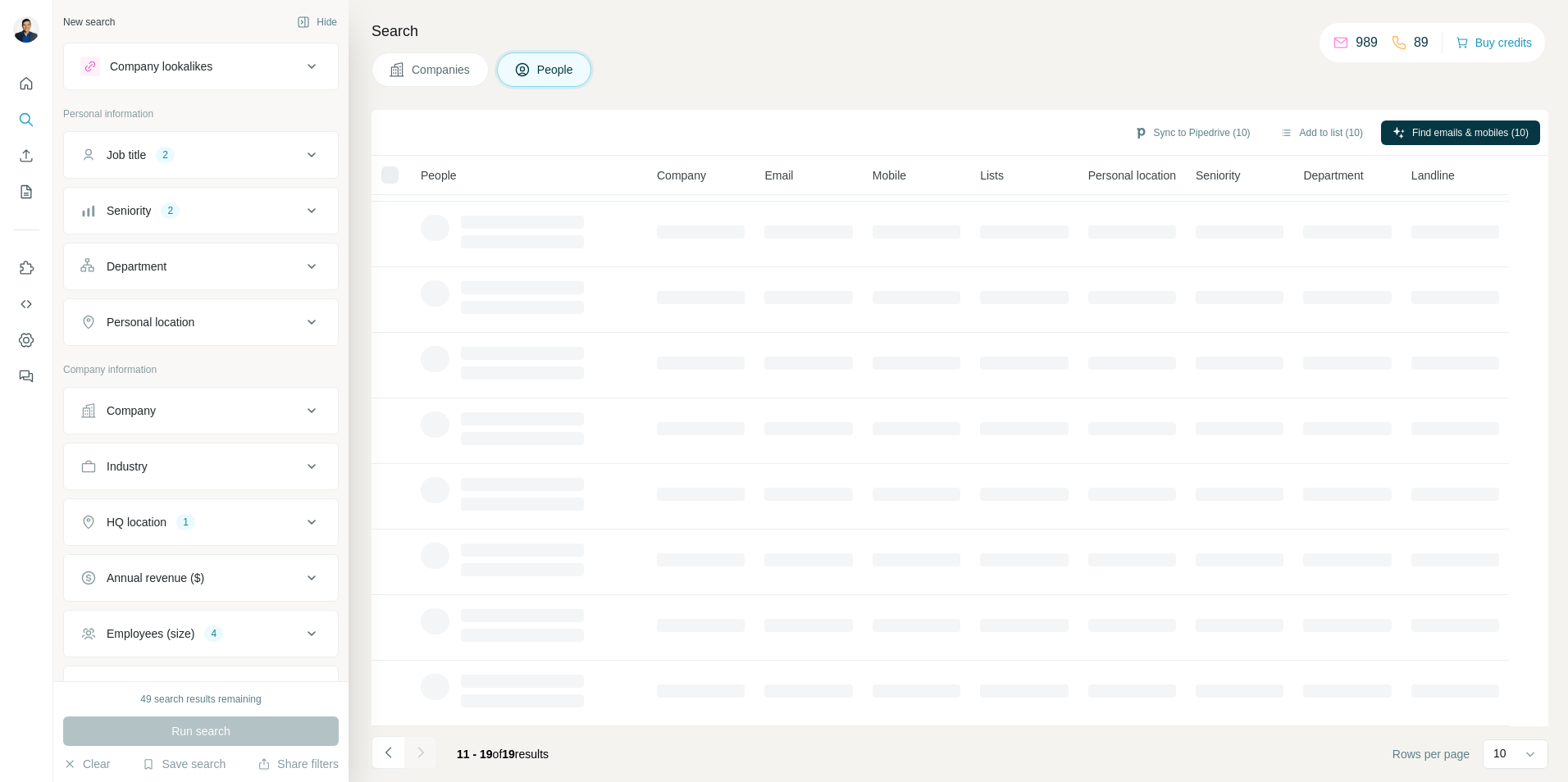
scroll to position [67, 0]
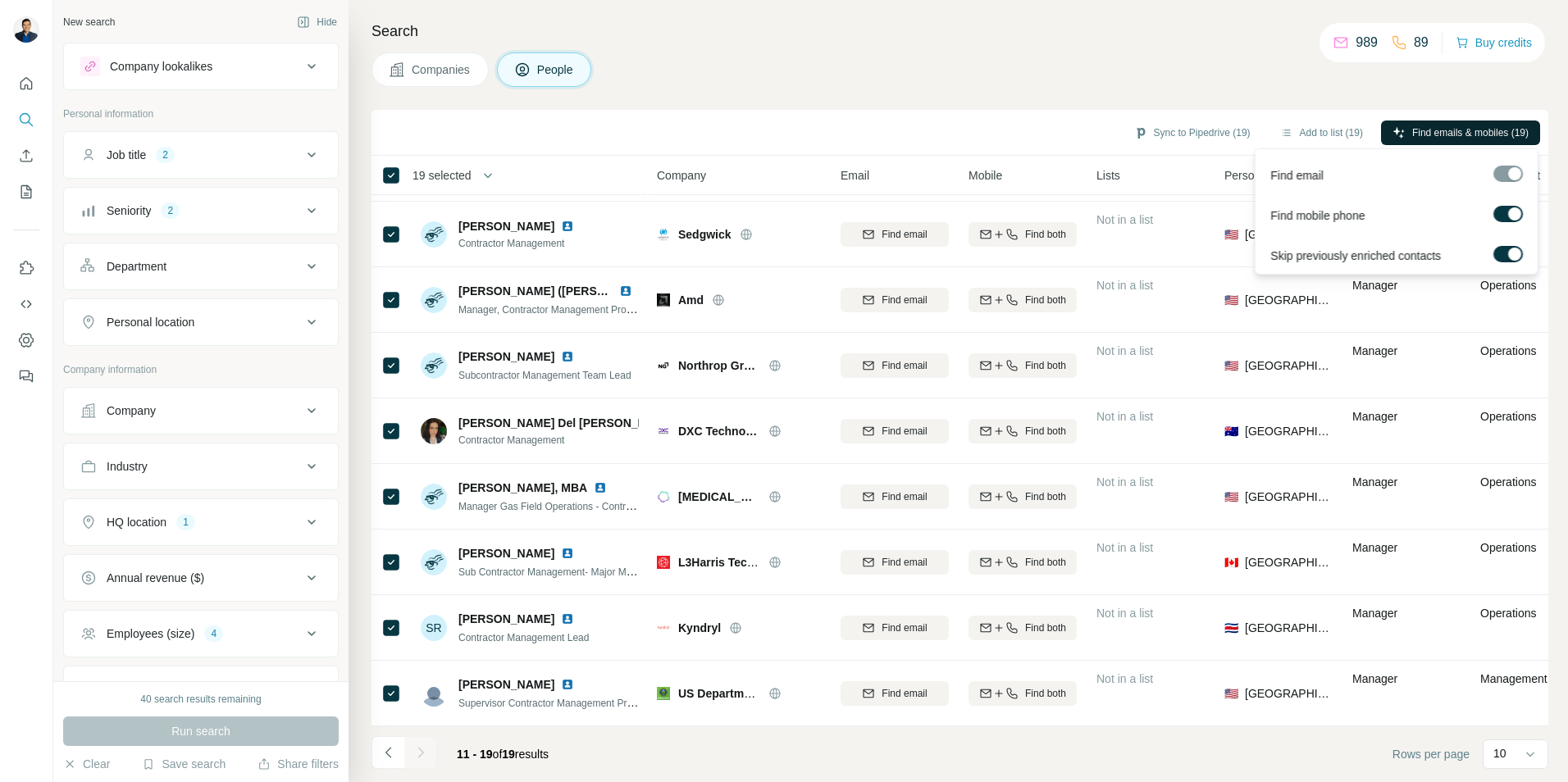
click at [1413, 139] on span "Find emails & mobiles (19)" at bounding box center [1469, 132] width 117 height 14
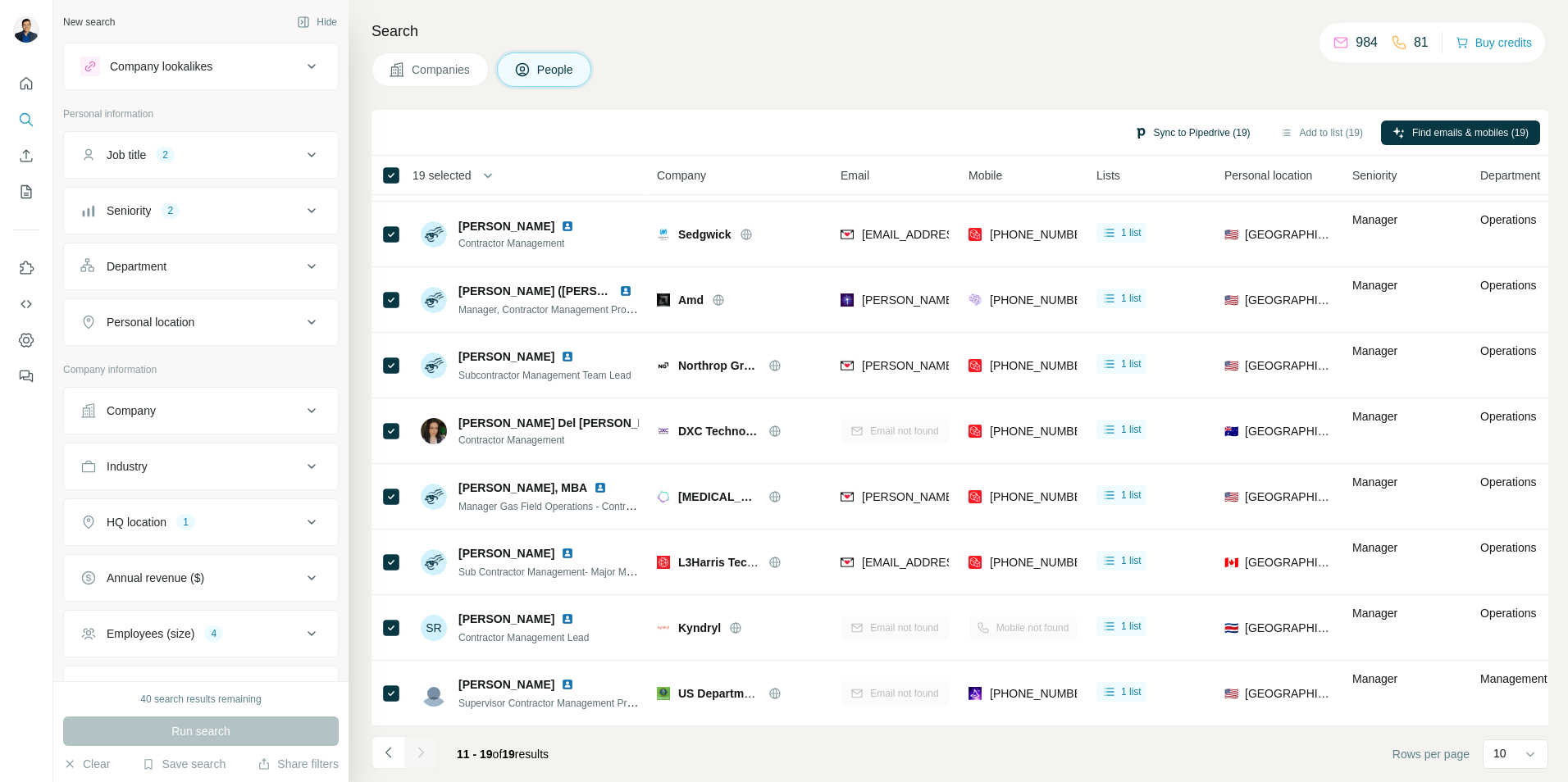
click at [1188, 131] on button "Sync to Pipedrive (19)" at bounding box center [1192, 133] width 140 height 25
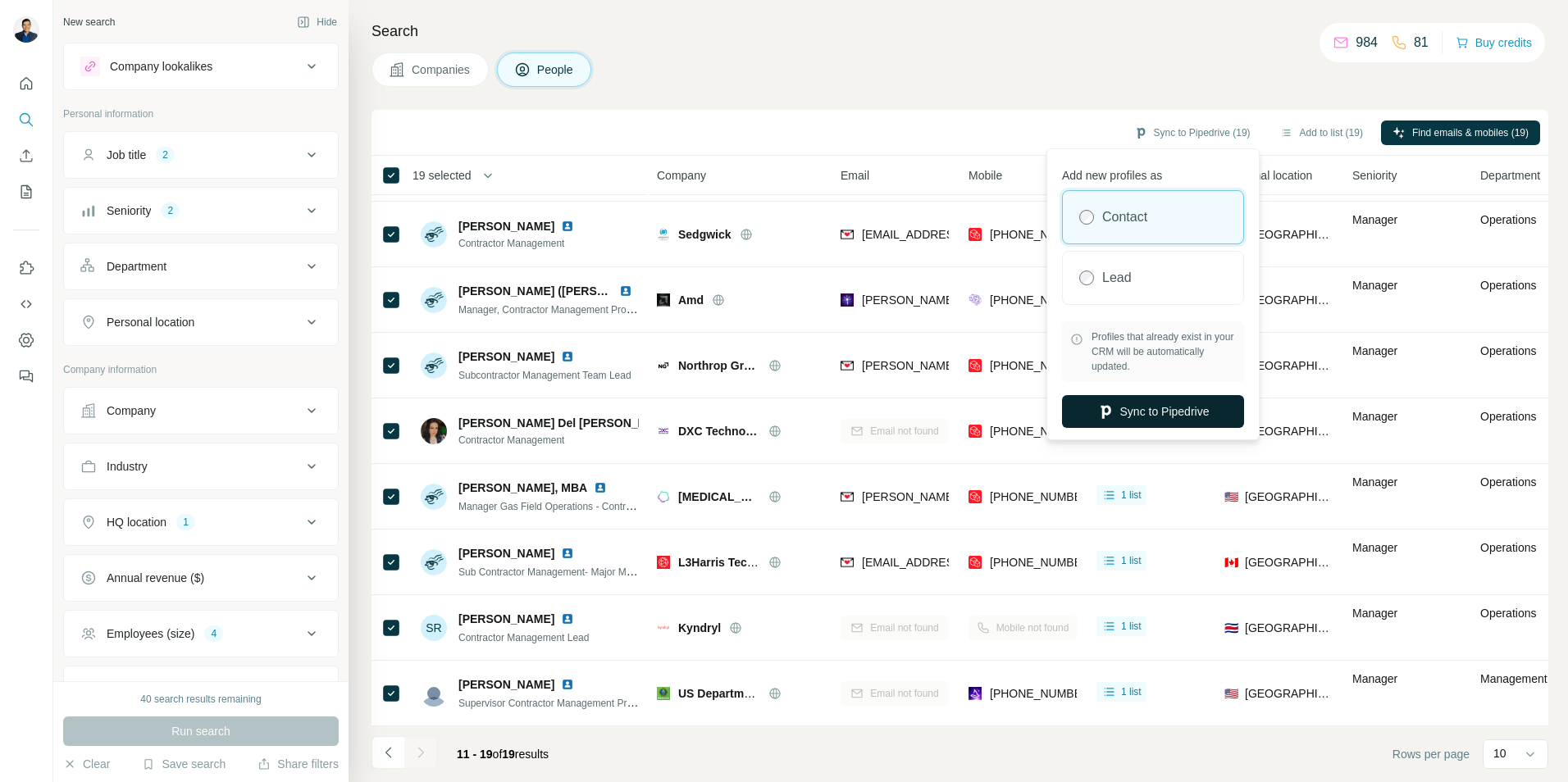
click at [1149, 411] on button "Sync to Pipedrive" at bounding box center [1153, 411] width 182 height 33
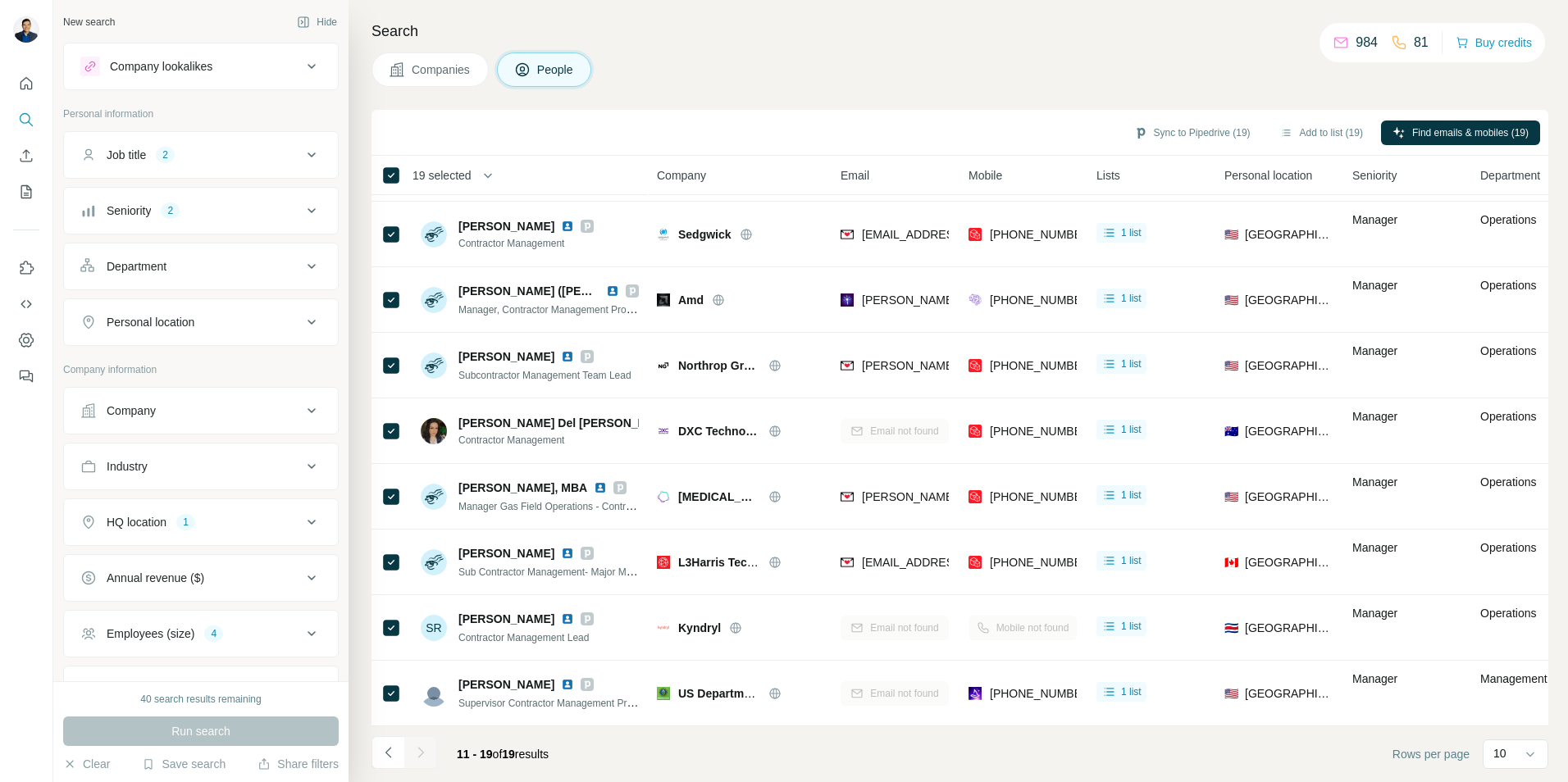
click at [175, 639] on div "Employees (size)" at bounding box center [150, 633] width 88 height 16
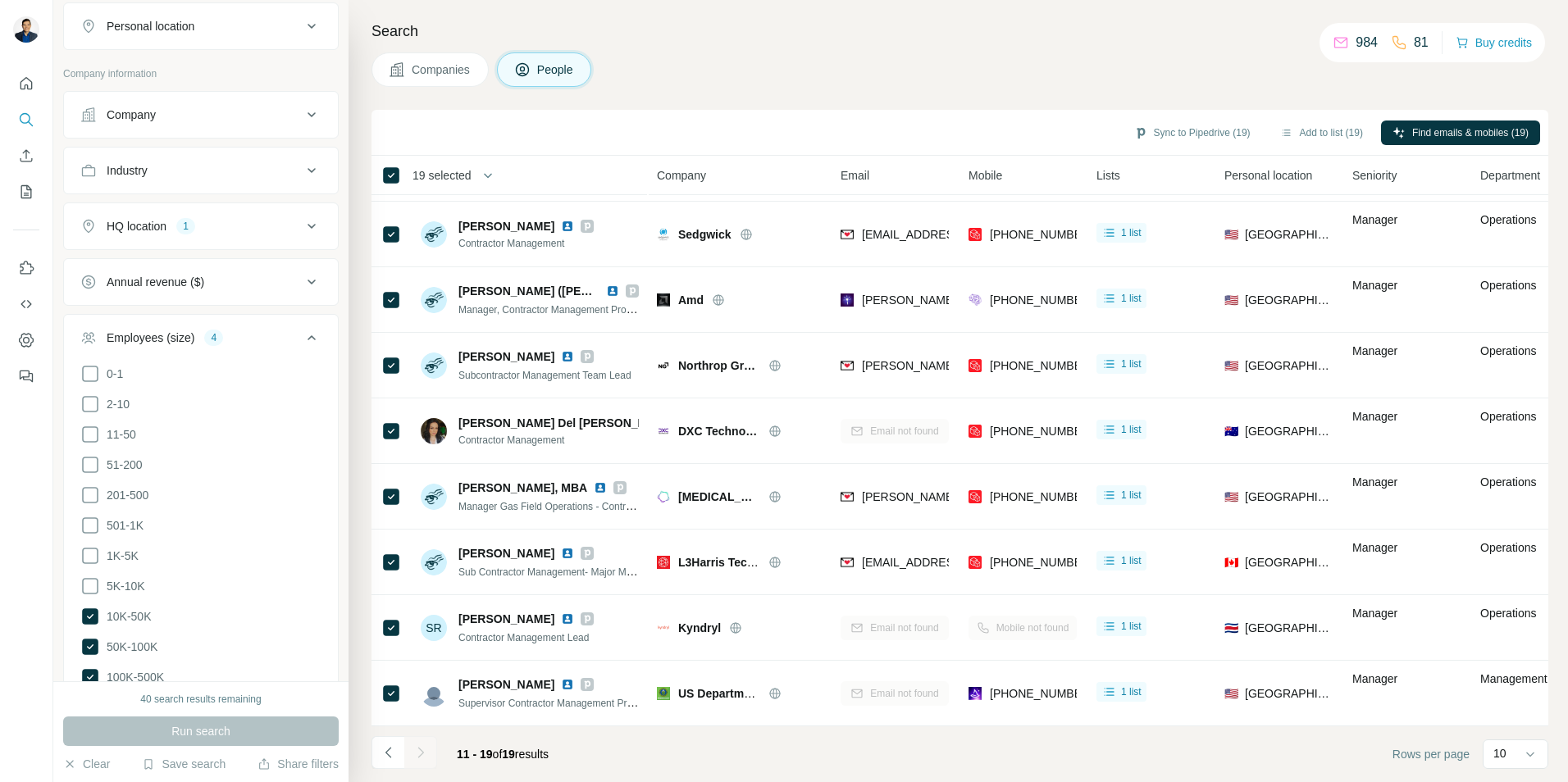
scroll to position [410, 0]
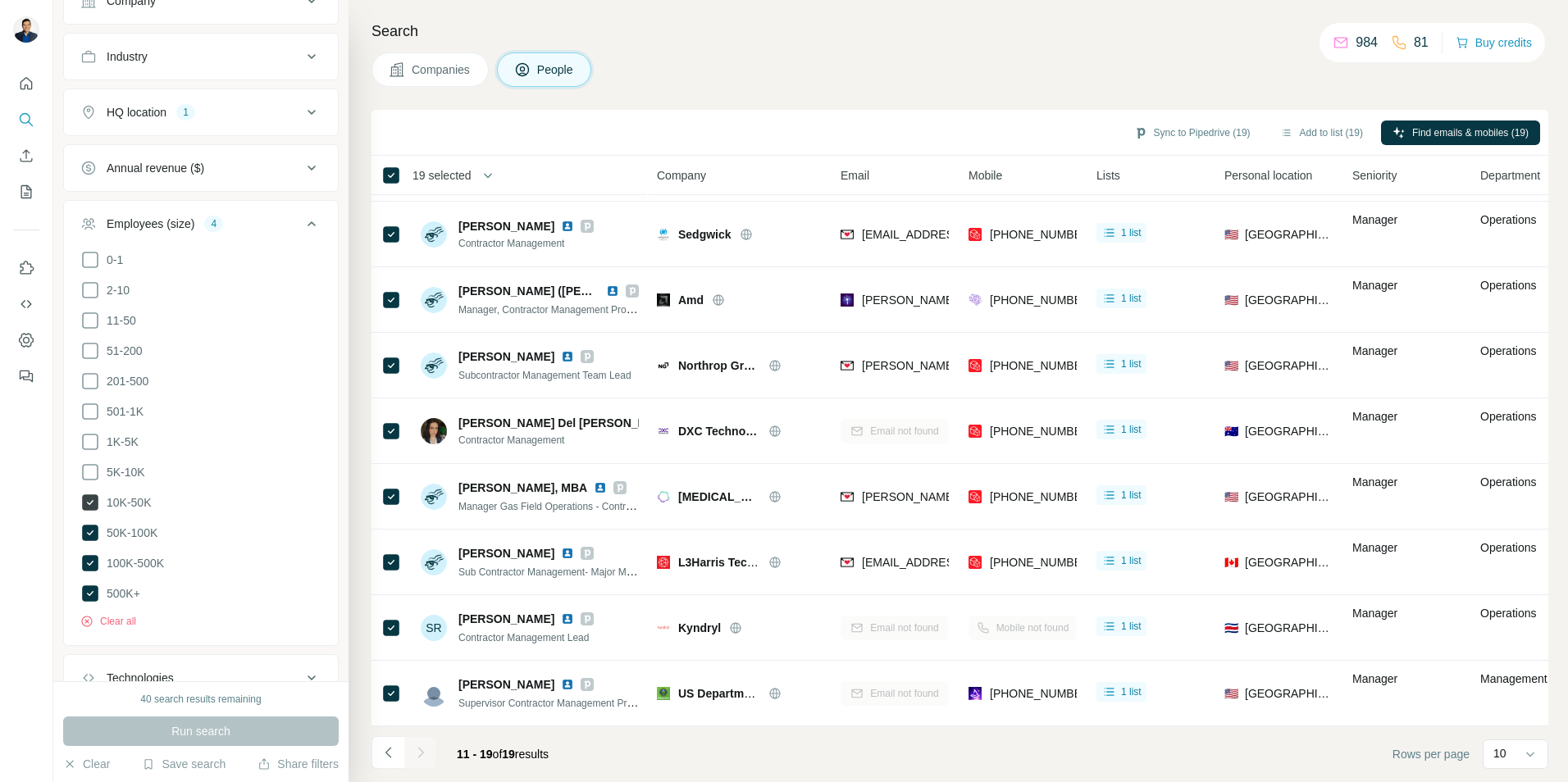
click at [89, 500] on icon at bounding box center [89, 502] width 16 height 16
click at [87, 525] on icon at bounding box center [89, 533] width 16 height 16
click at [93, 557] on icon at bounding box center [89, 562] width 16 height 16
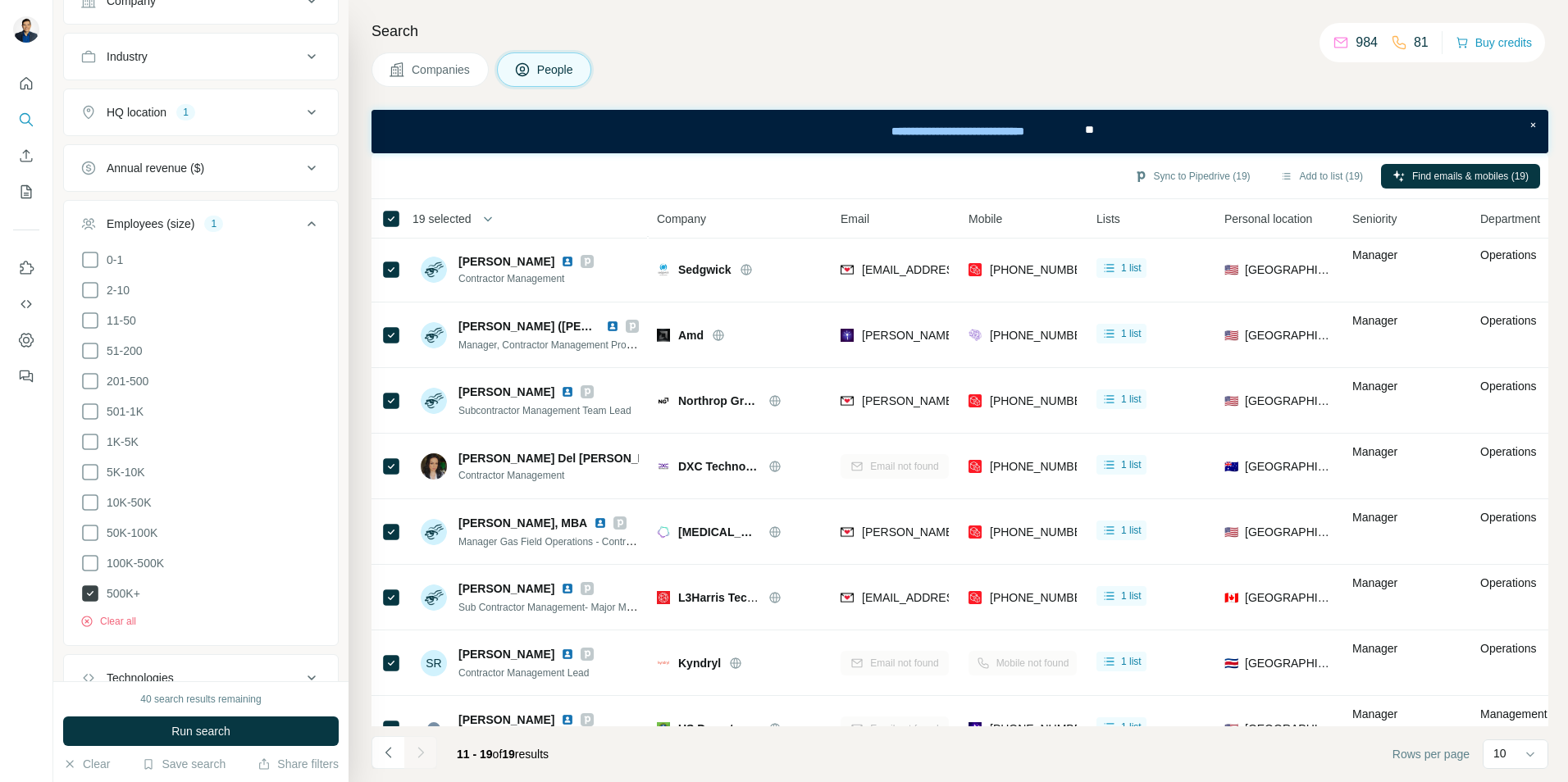
click at [88, 591] on icon at bounding box center [89, 593] width 16 height 16
click at [88, 468] on icon at bounding box center [89, 472] width 20 height 20
click at [187, 734] on span "Run search" at bounding box center [200, 731] width 59 height 16
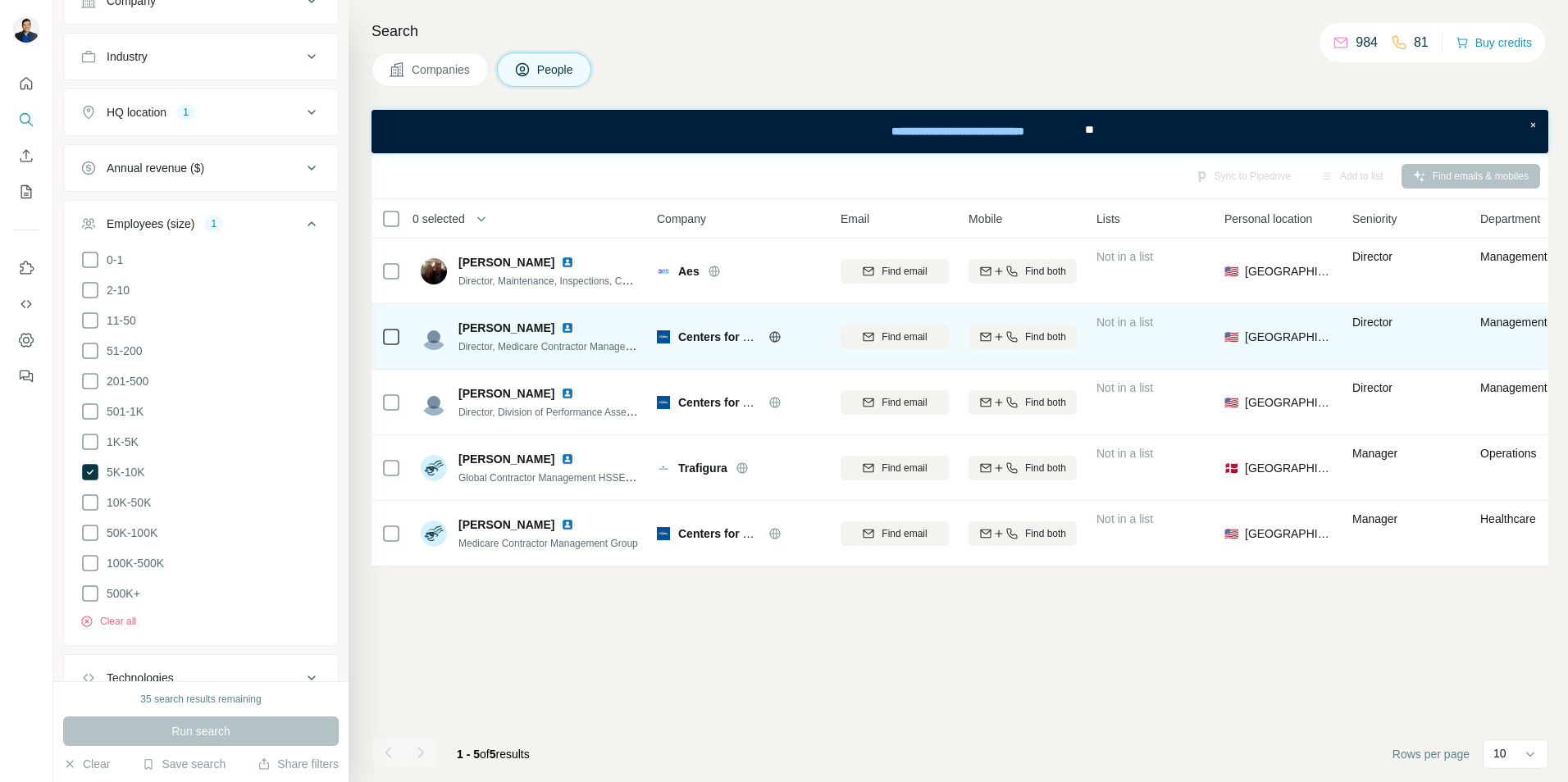
click at [771, 340] on icon at bounding box center [774, 336] width 11 height 11
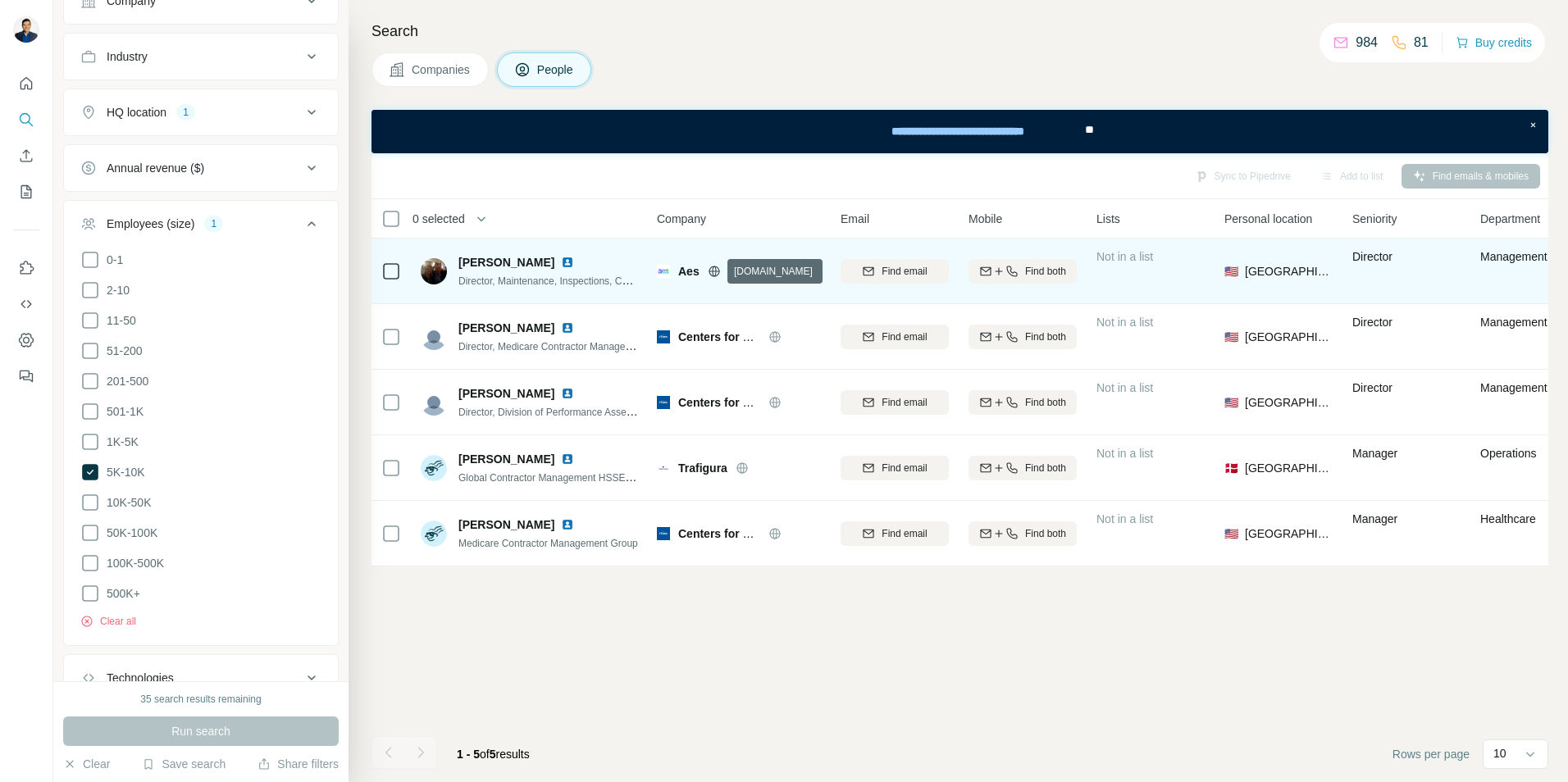
click at [716, 271] on icon at bounding box center [714, 271] width 11 height 1
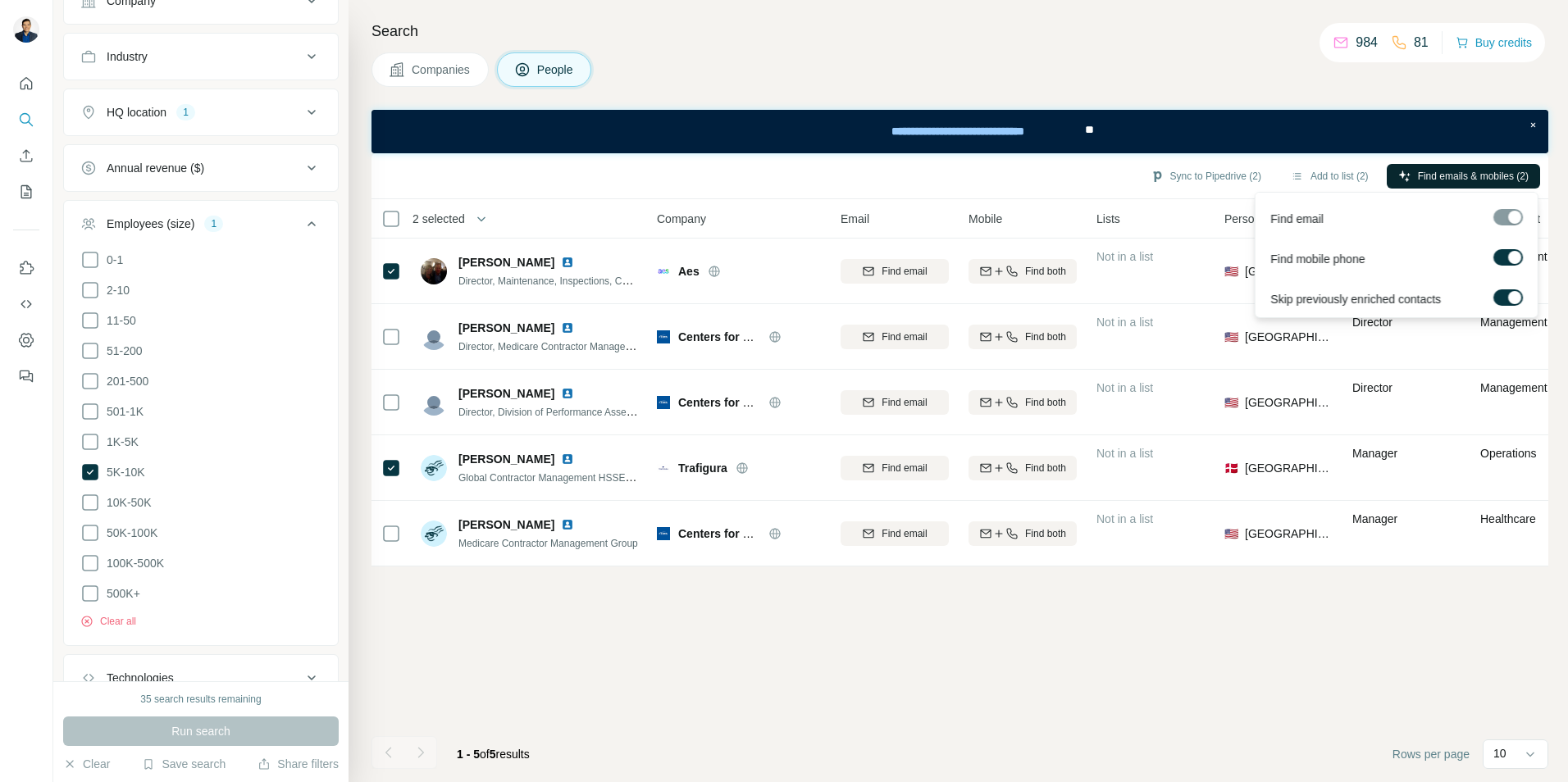
click at [1418, 173] on span "Find emails & mobiles (2)" at bounding box center [1473, 176] width 111 height 14
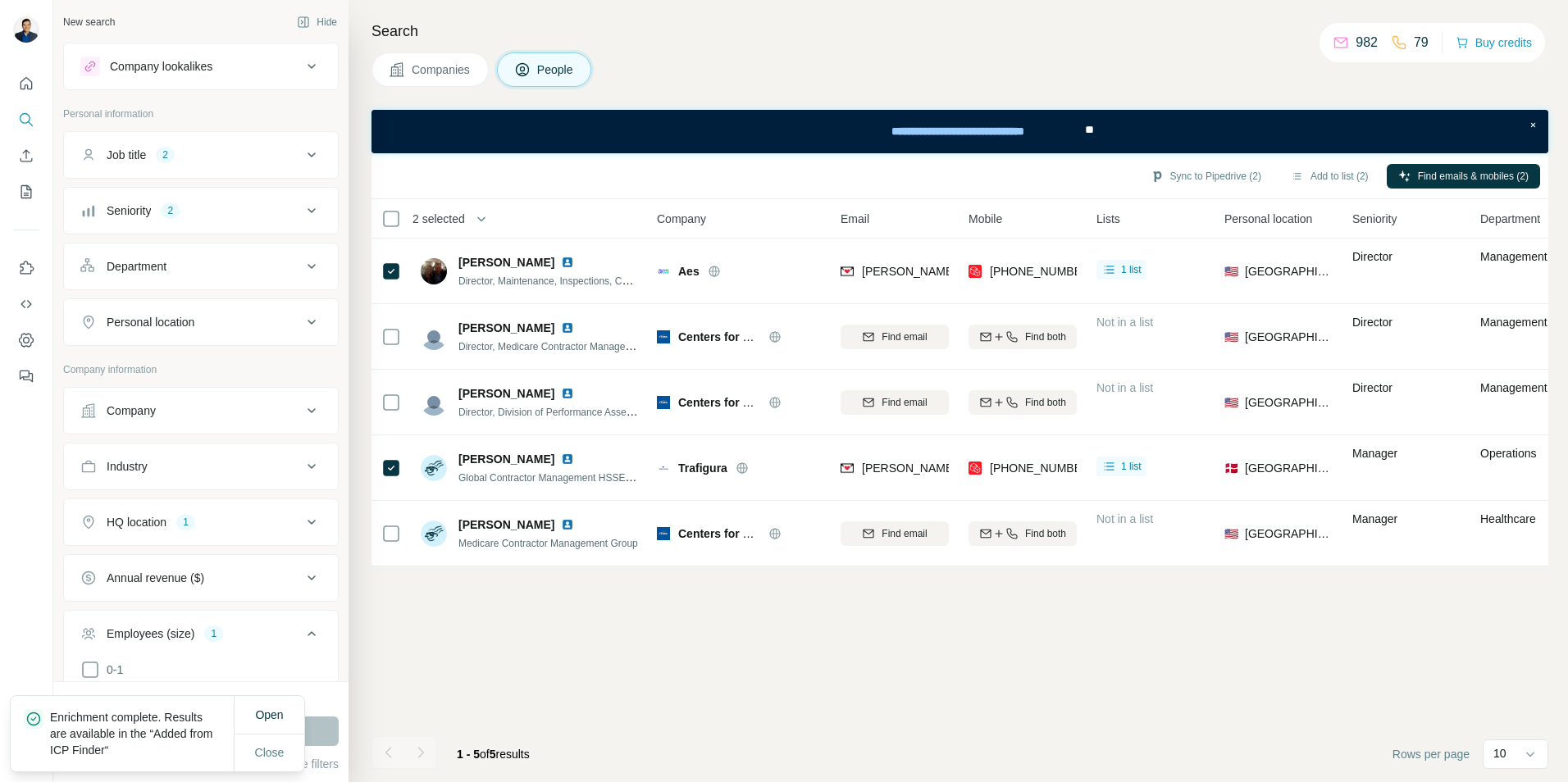
click at [302, 153] on icon at bounding box center [311, 155] width 20 height 20
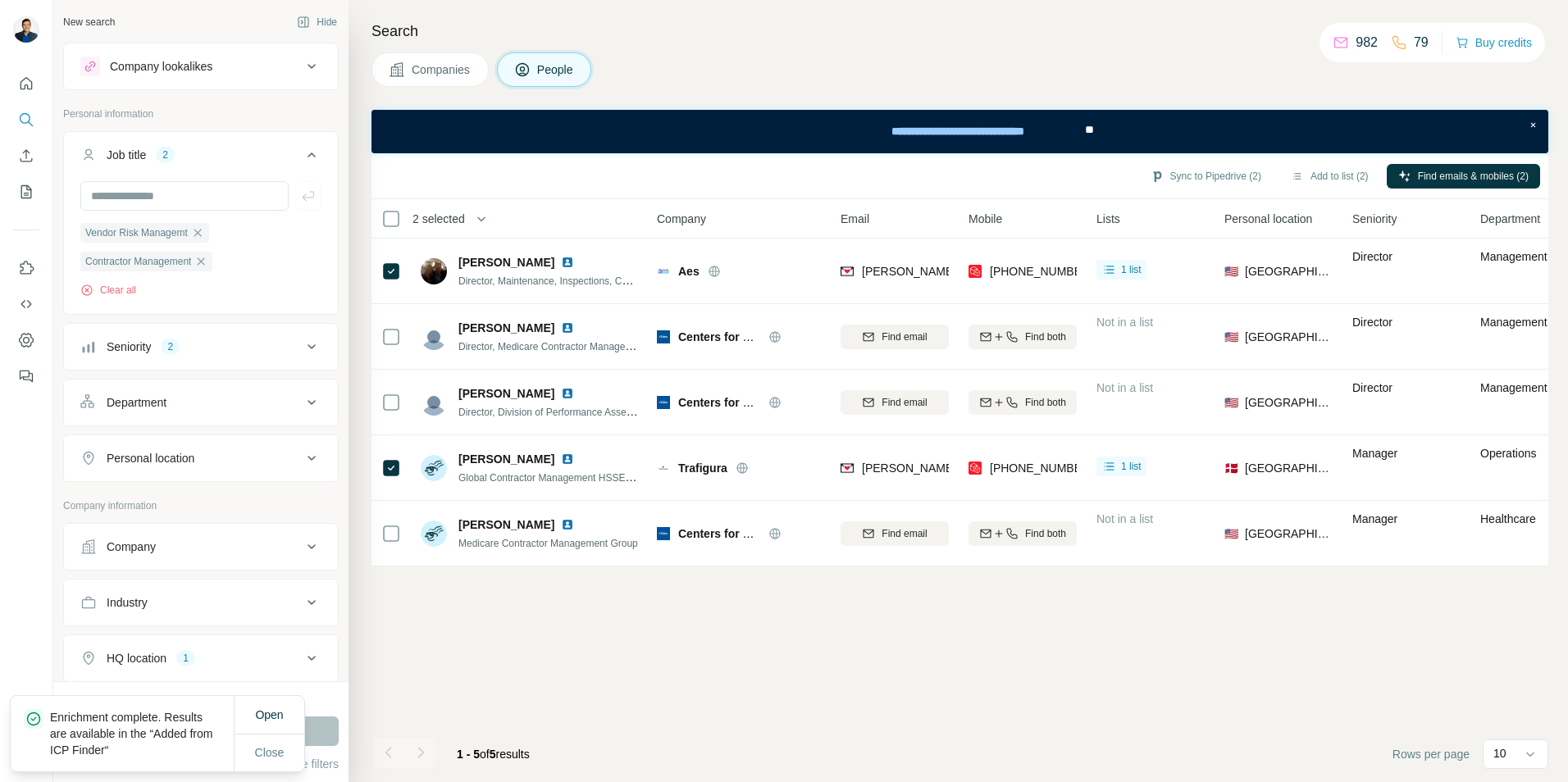
click at [307, 348] on icon at bounding box center [311, 347] width 9 height 5
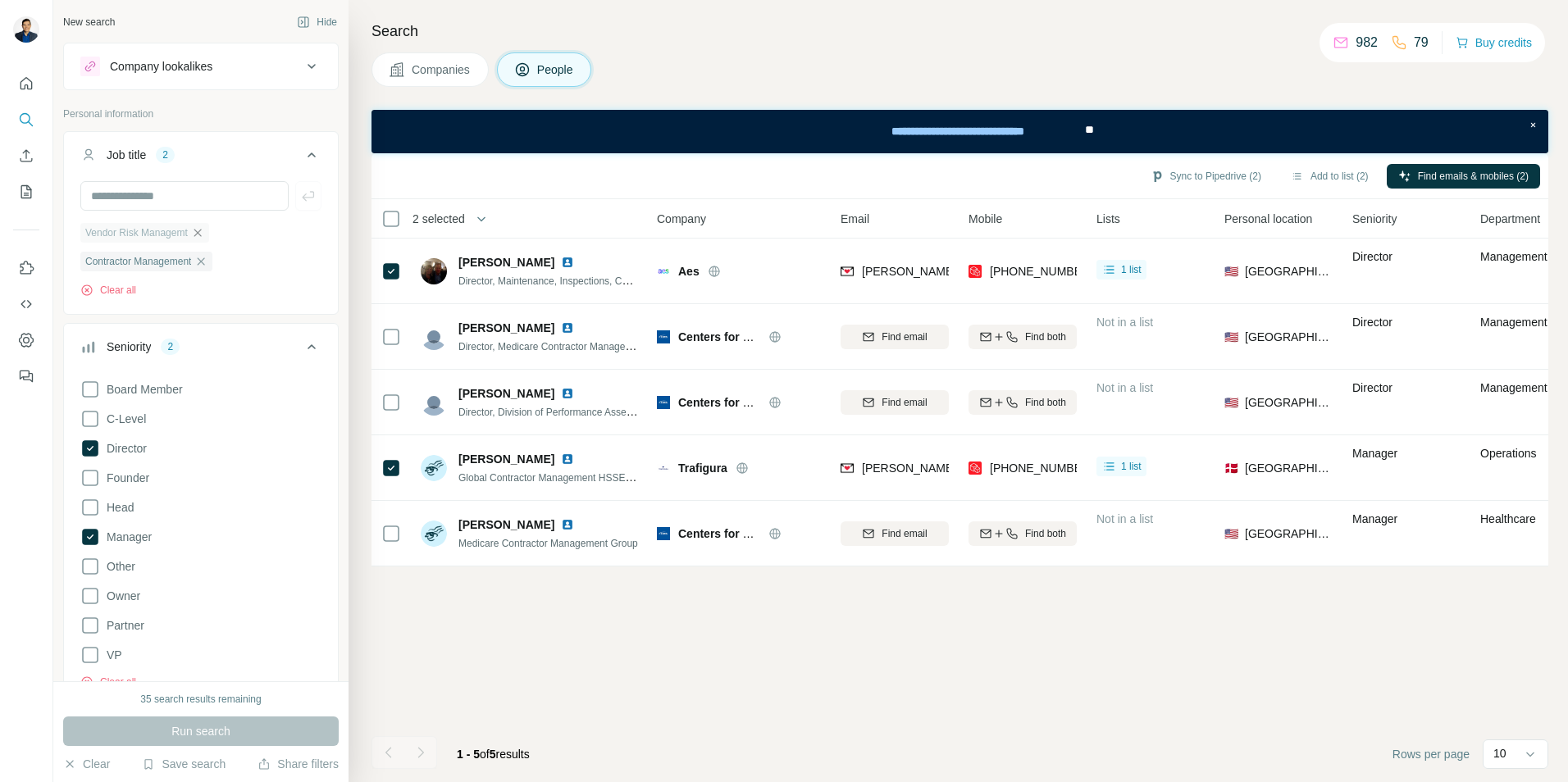
click at [202, 235] on icon "button" at bounding box center [197, 232] width 13 height 13
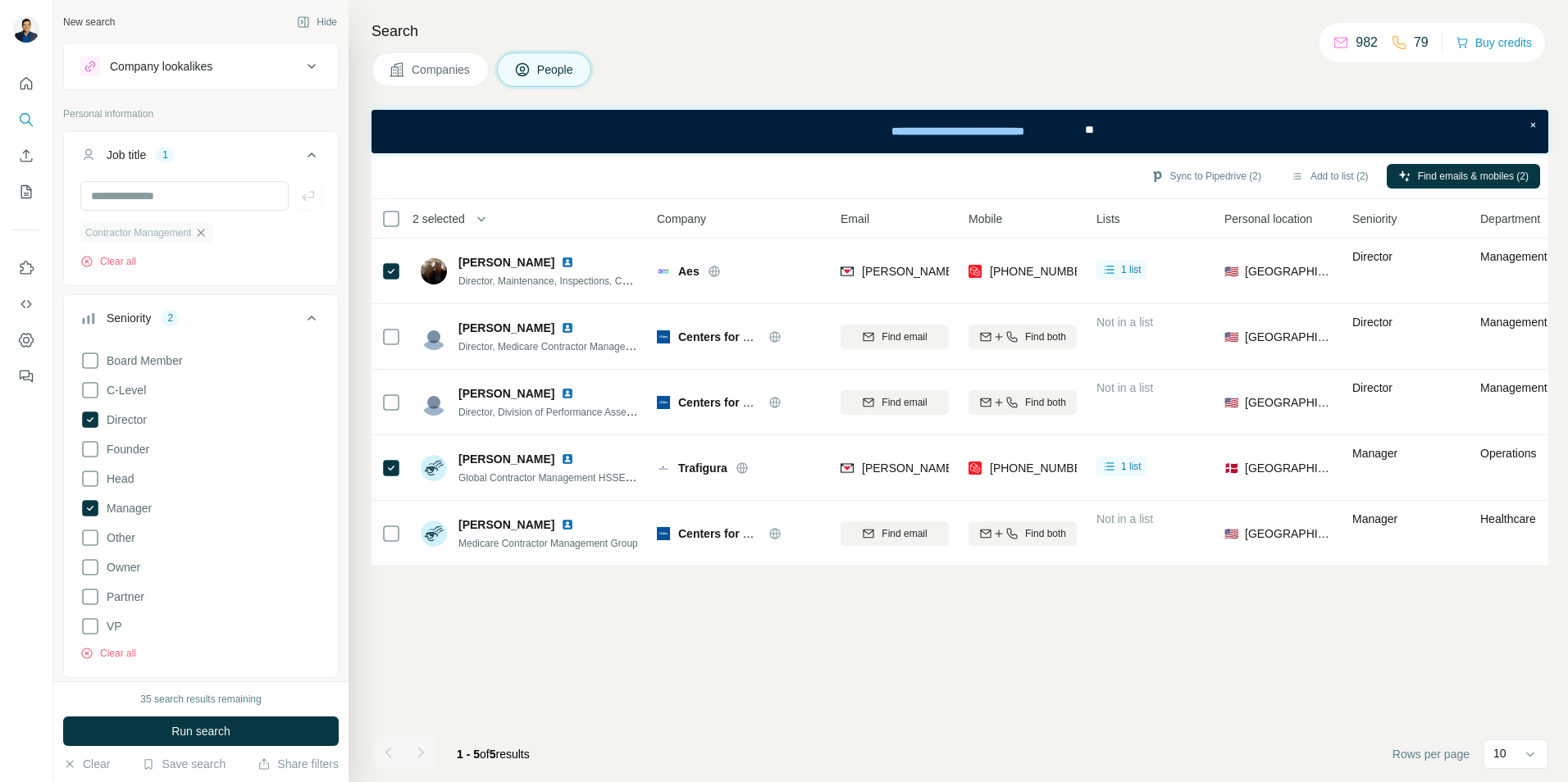
click at [208, 236] on icon "button" at bounding box center [200, 232] width 13 height 13
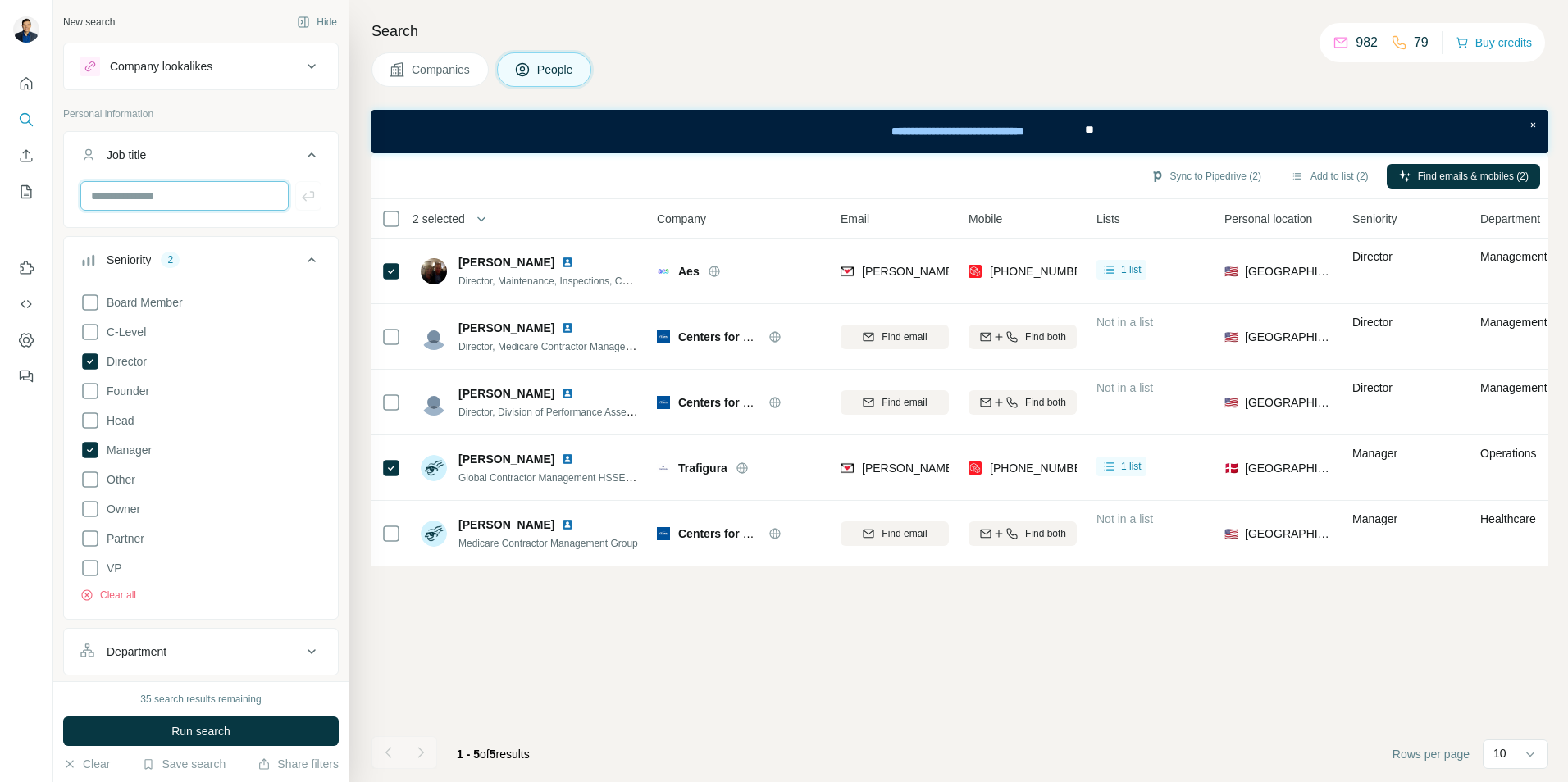
click at [145, 195] on input "text" at bounding box center [184, 196] width 208 height 30
type input "***"
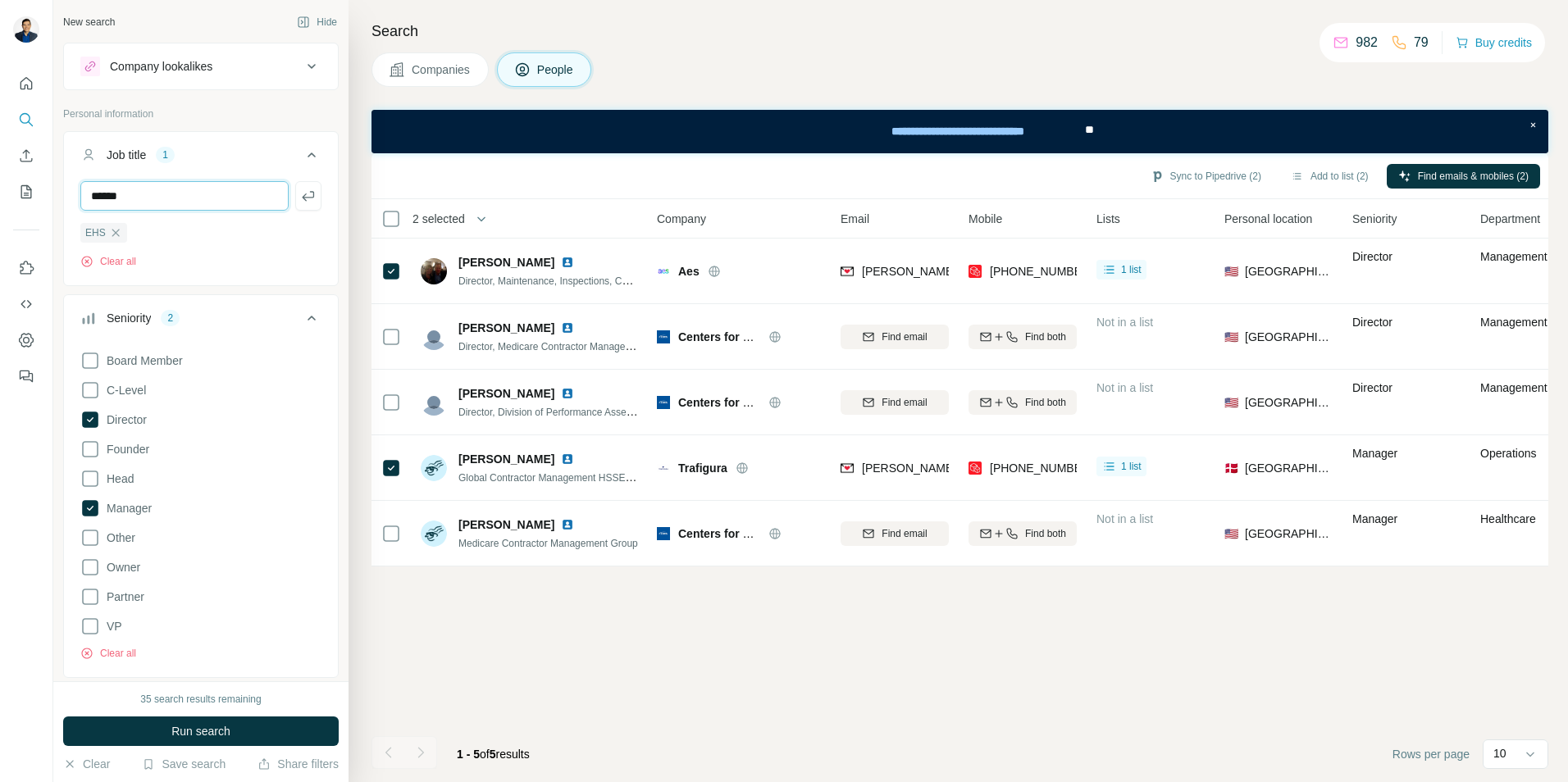
type input "******"
type input "*"
type input "***"
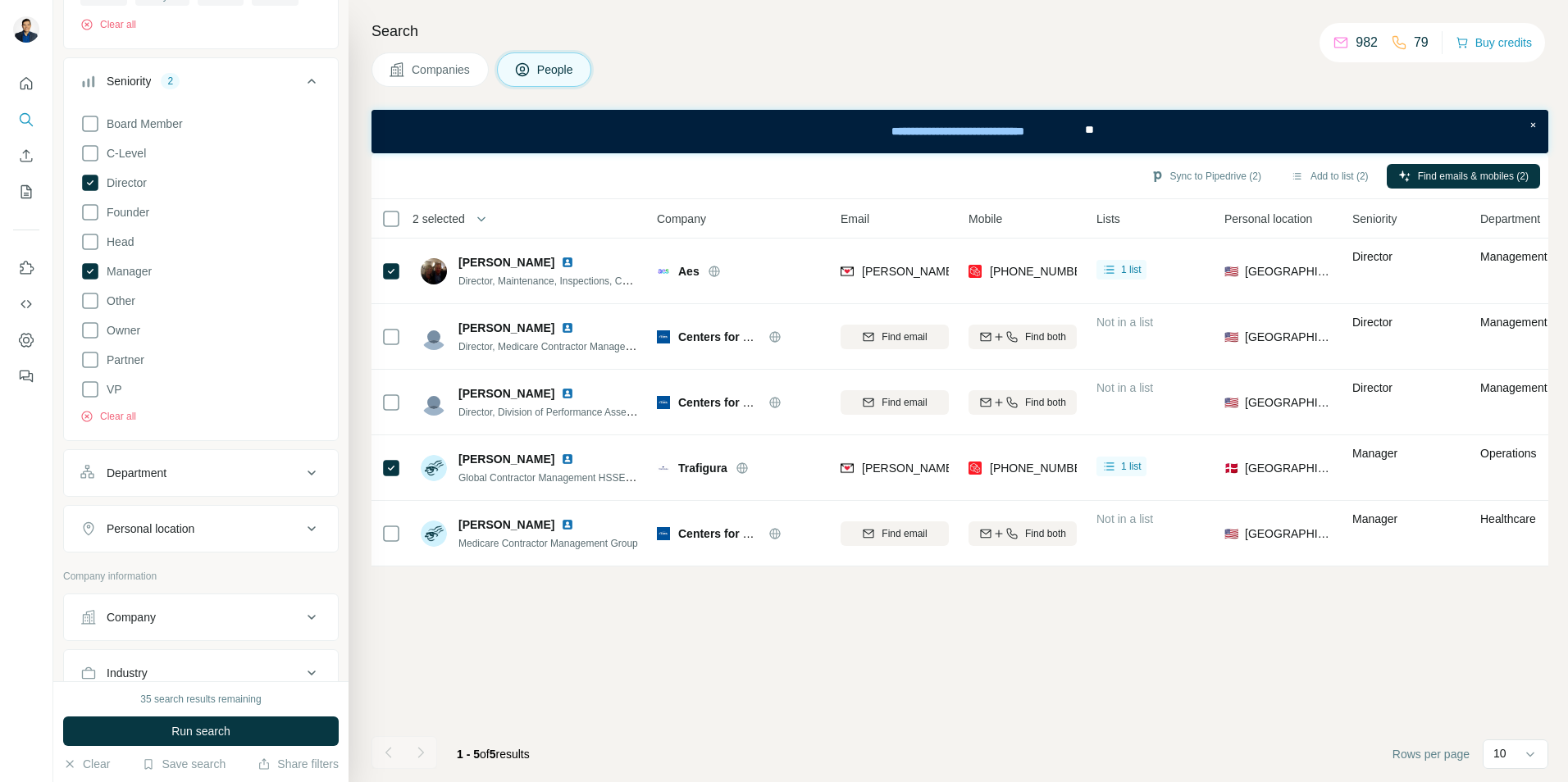
scroll to position [246, 0]
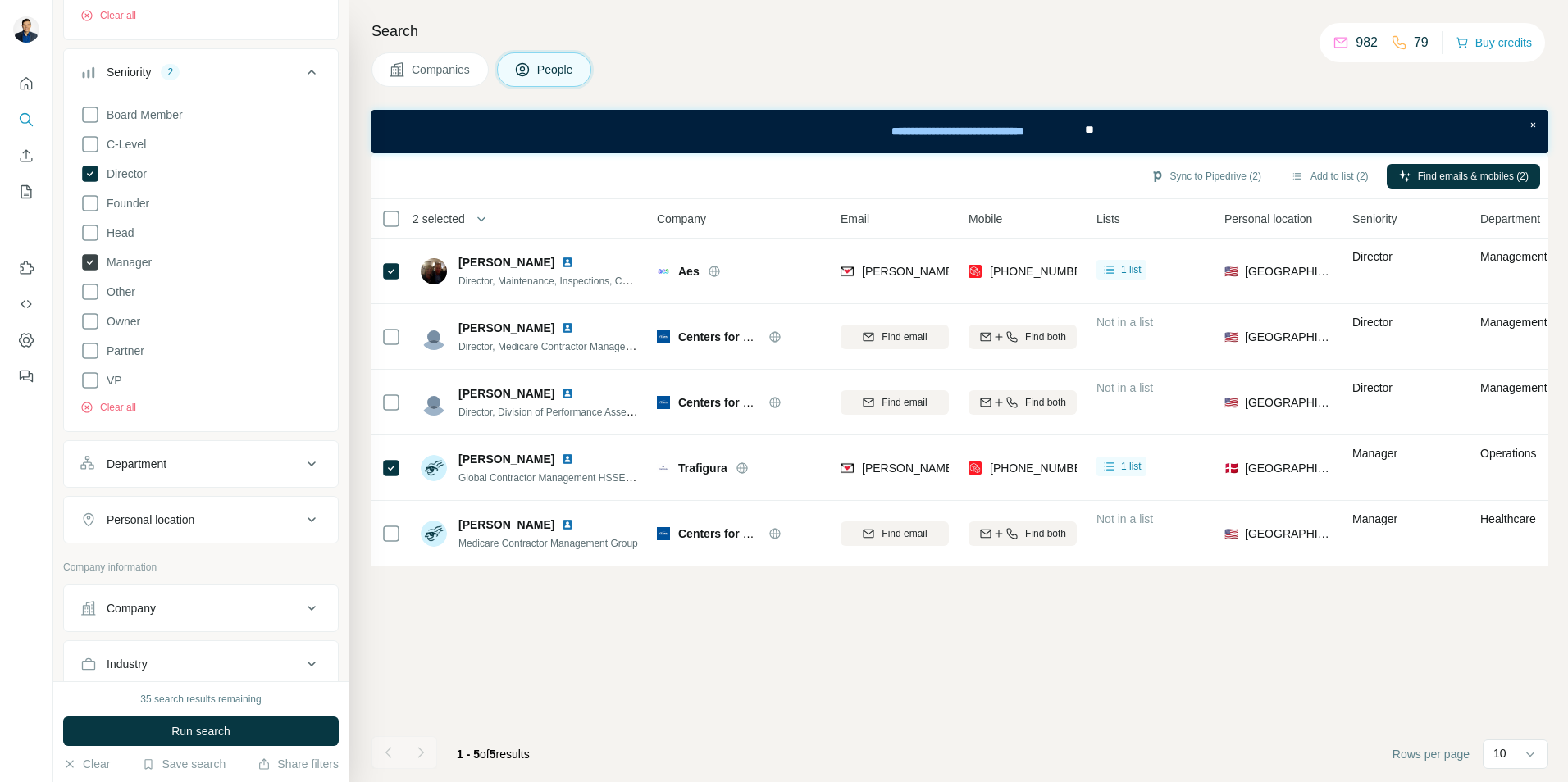
click at [91, 261] on icon at bounding box center [89, 262] width 16 height 16
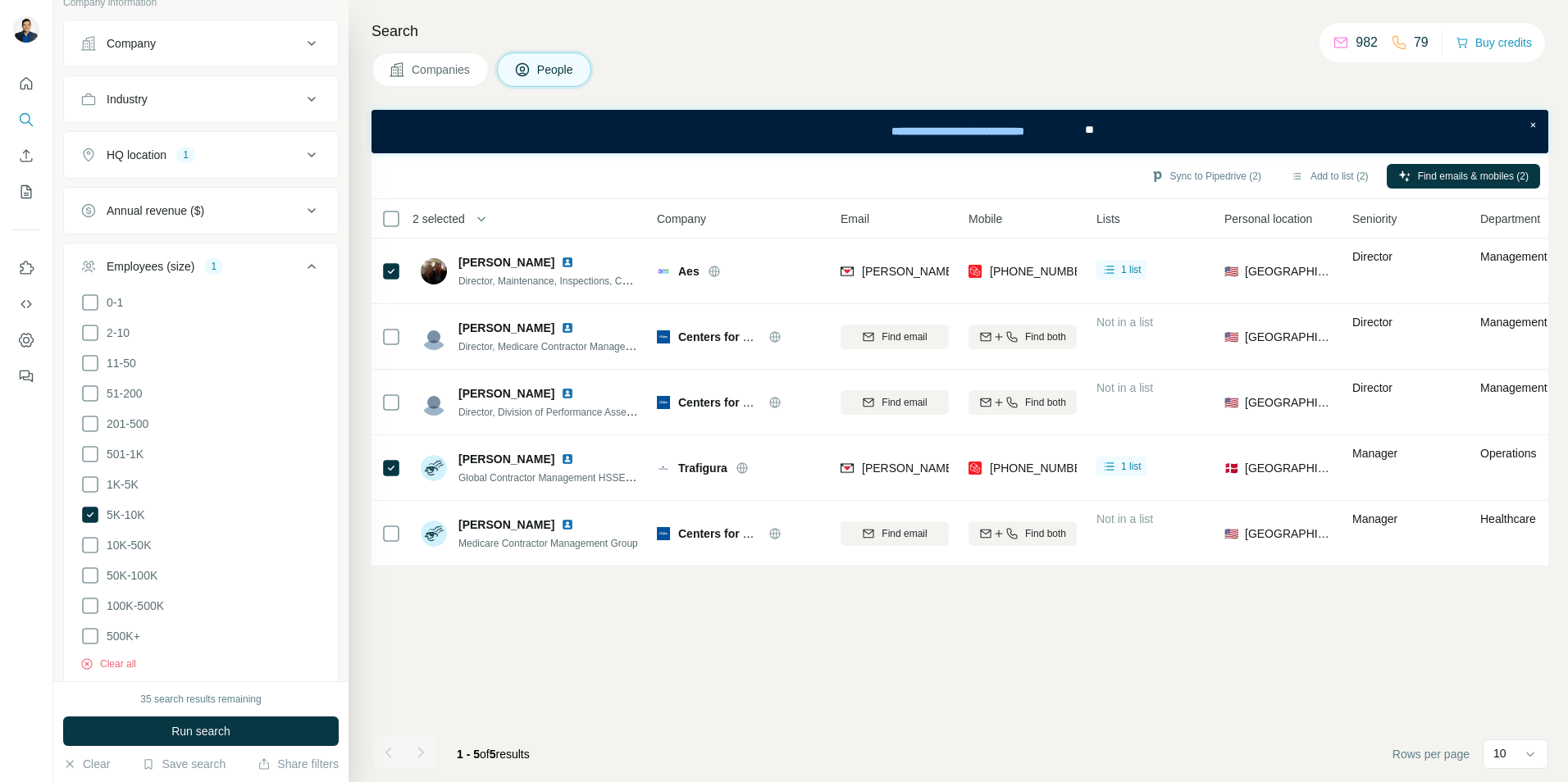
scroll to position [820, 0]
click at [83, 499] on icon at bounding box center [89, 505] width 16 height 16
click at [91, 531] on icon at bounding box center [89, 536] width 20 height 20
click at [88, 558] on icon at bounding box center [89, 566] width 20 height 20
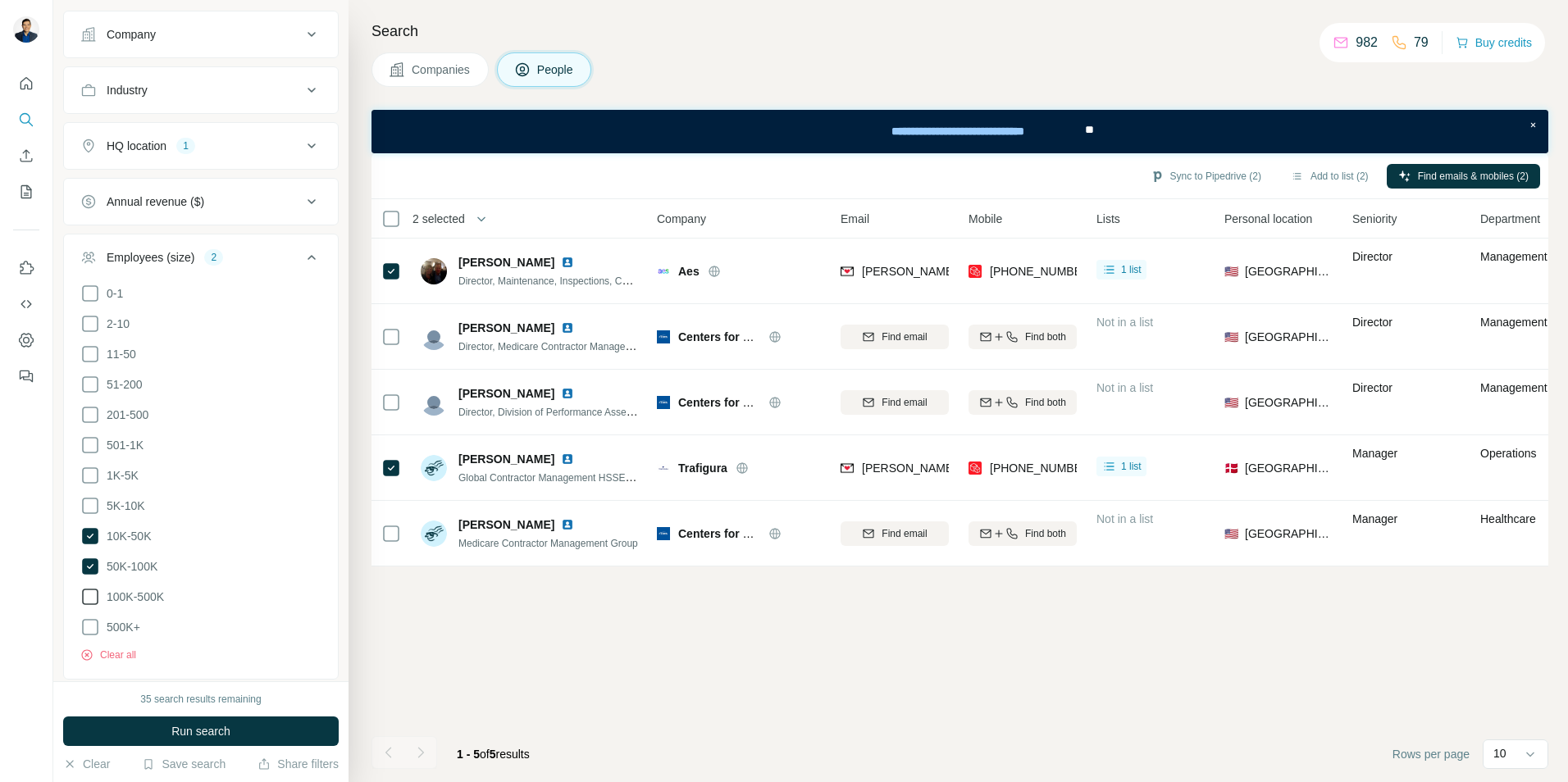
click at [91, 587] on icon at bounding box center [89, 596] width 20 height 20
drag, startPoint x: 90, startPoint y: 619, endPoint x: 101, endPoint y: 616, distance: 11.4
click at [90, 621] on icon at bounding box center [89, 627] width 20 height 20
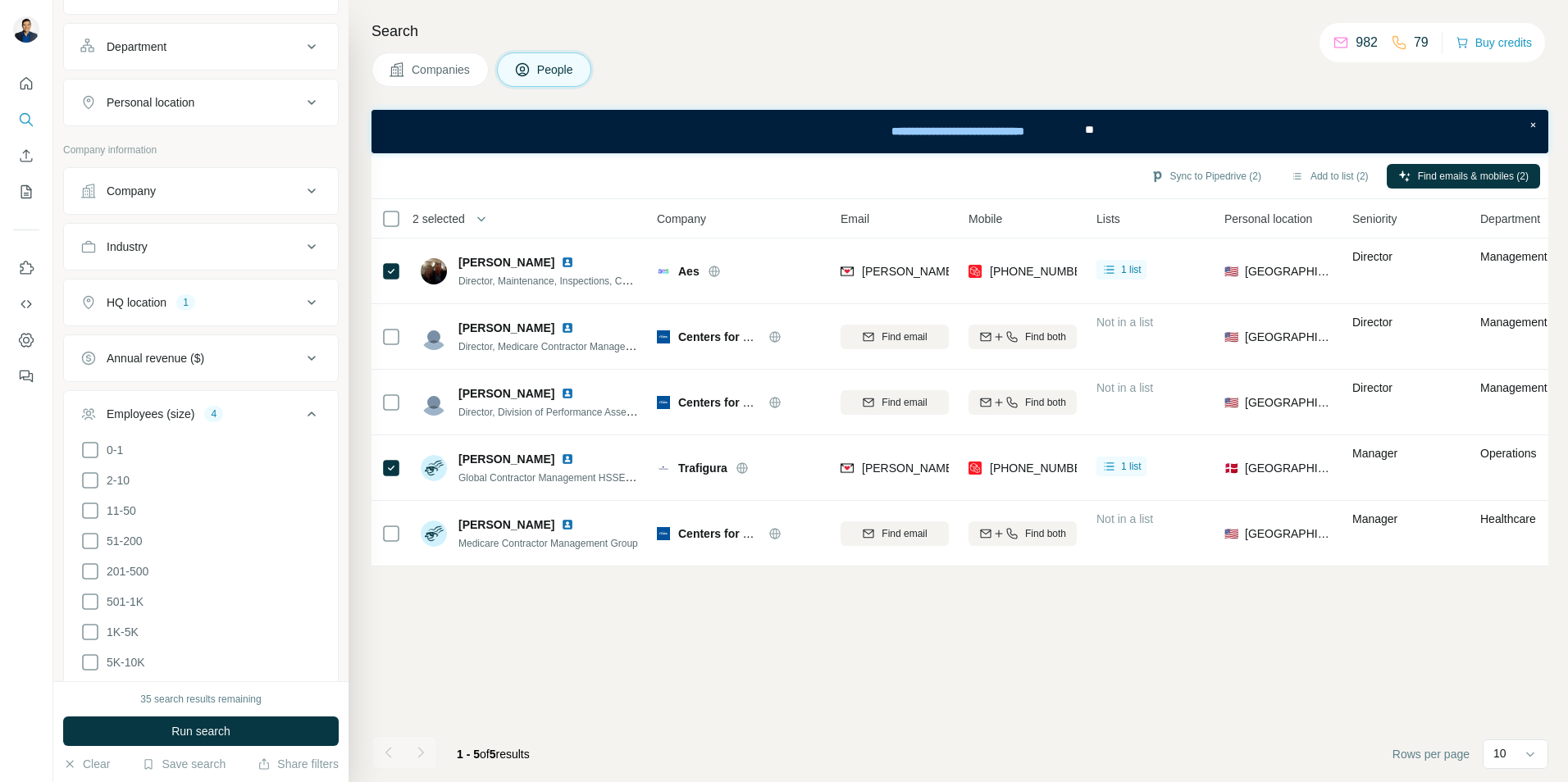
scroll to position [656, 0]
click at [149, 314] on div "HQ location" at bounding box center [136, 310] width 60 height 16
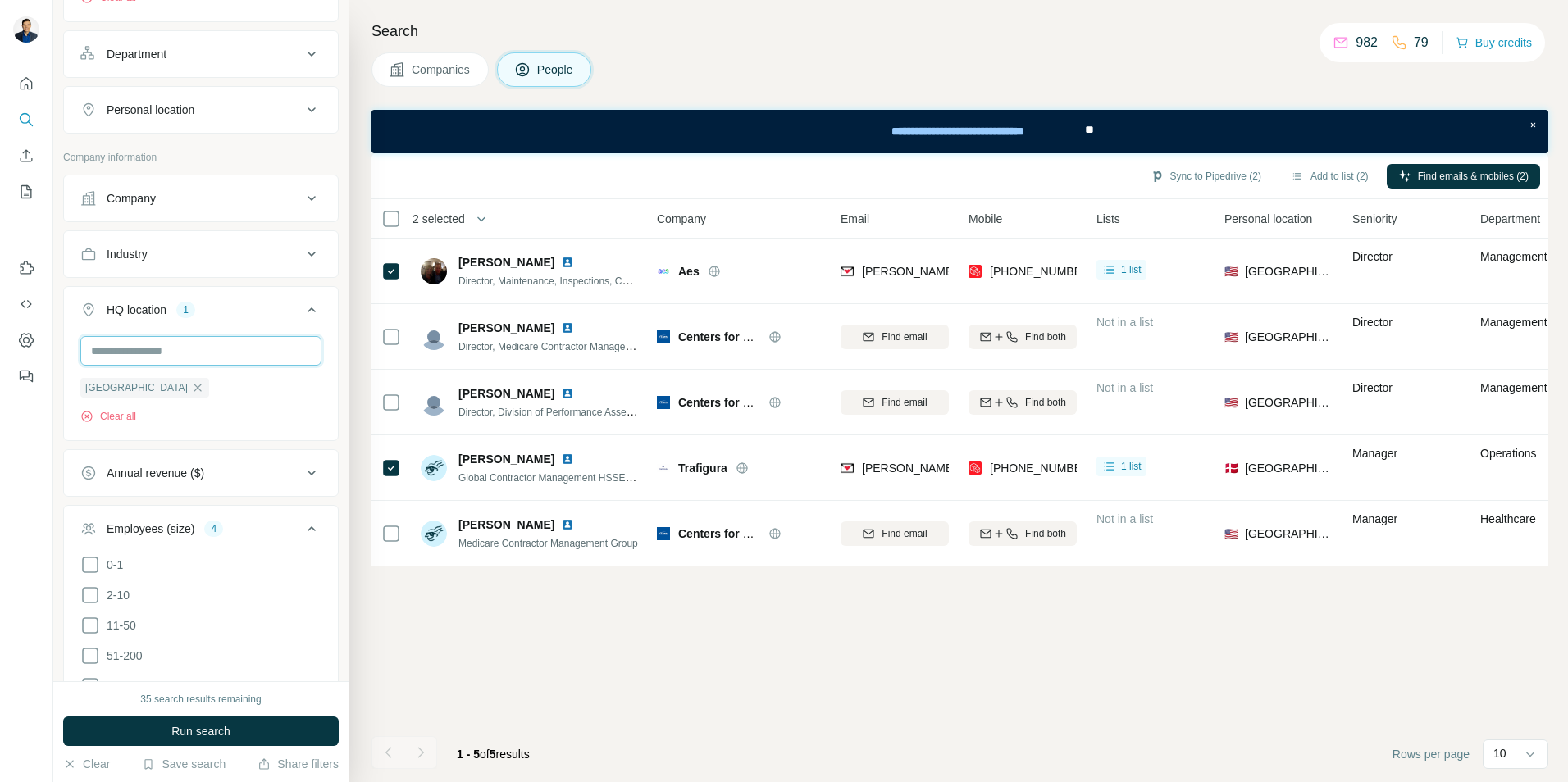
click at [168, 347] on input "text" at bounding box center [200, 351] width 241 height 30
type input "*****"
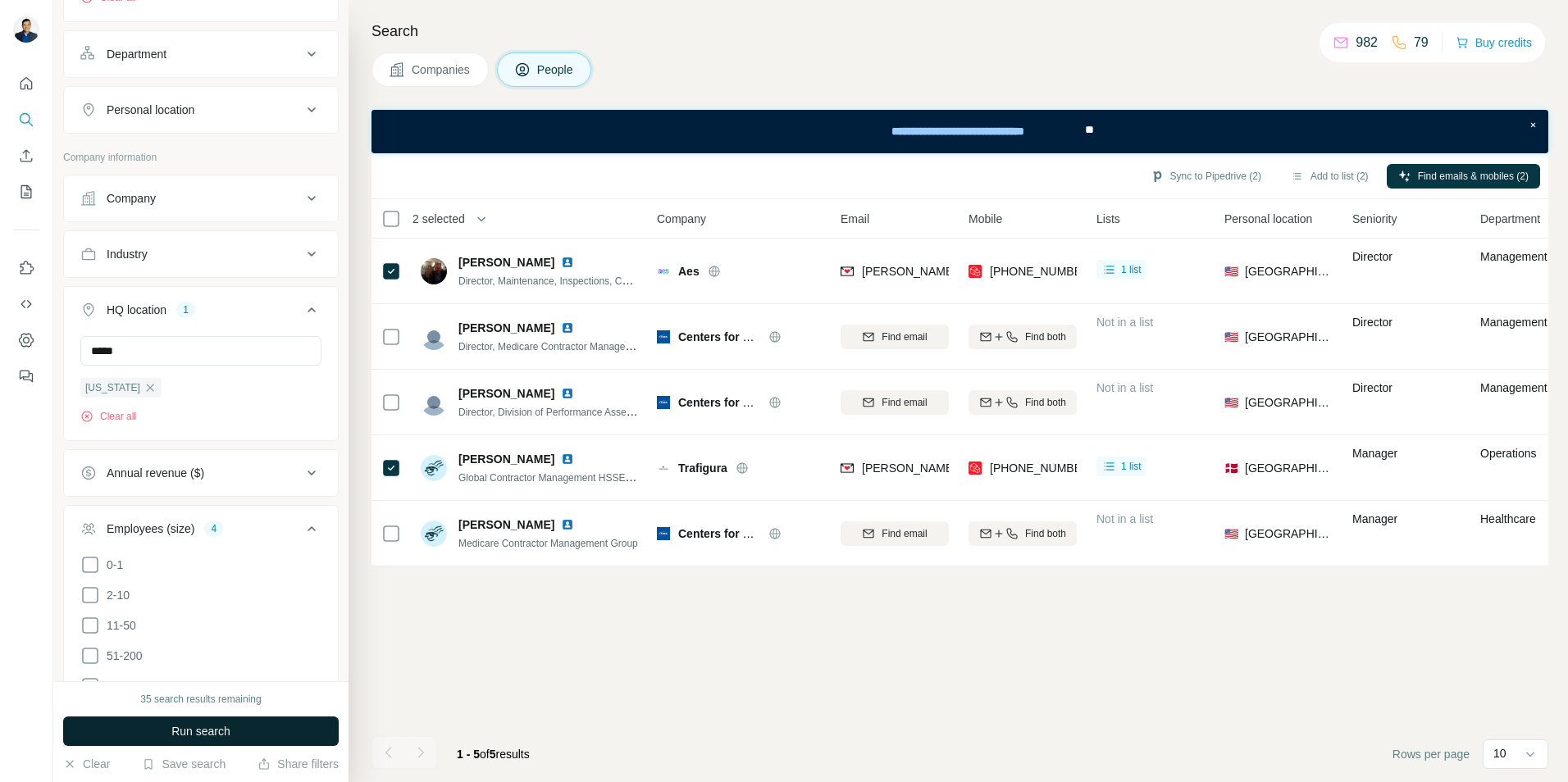
click at [218, 734] on span "Run search" at bounding box center [200, 731] width 59 height 16
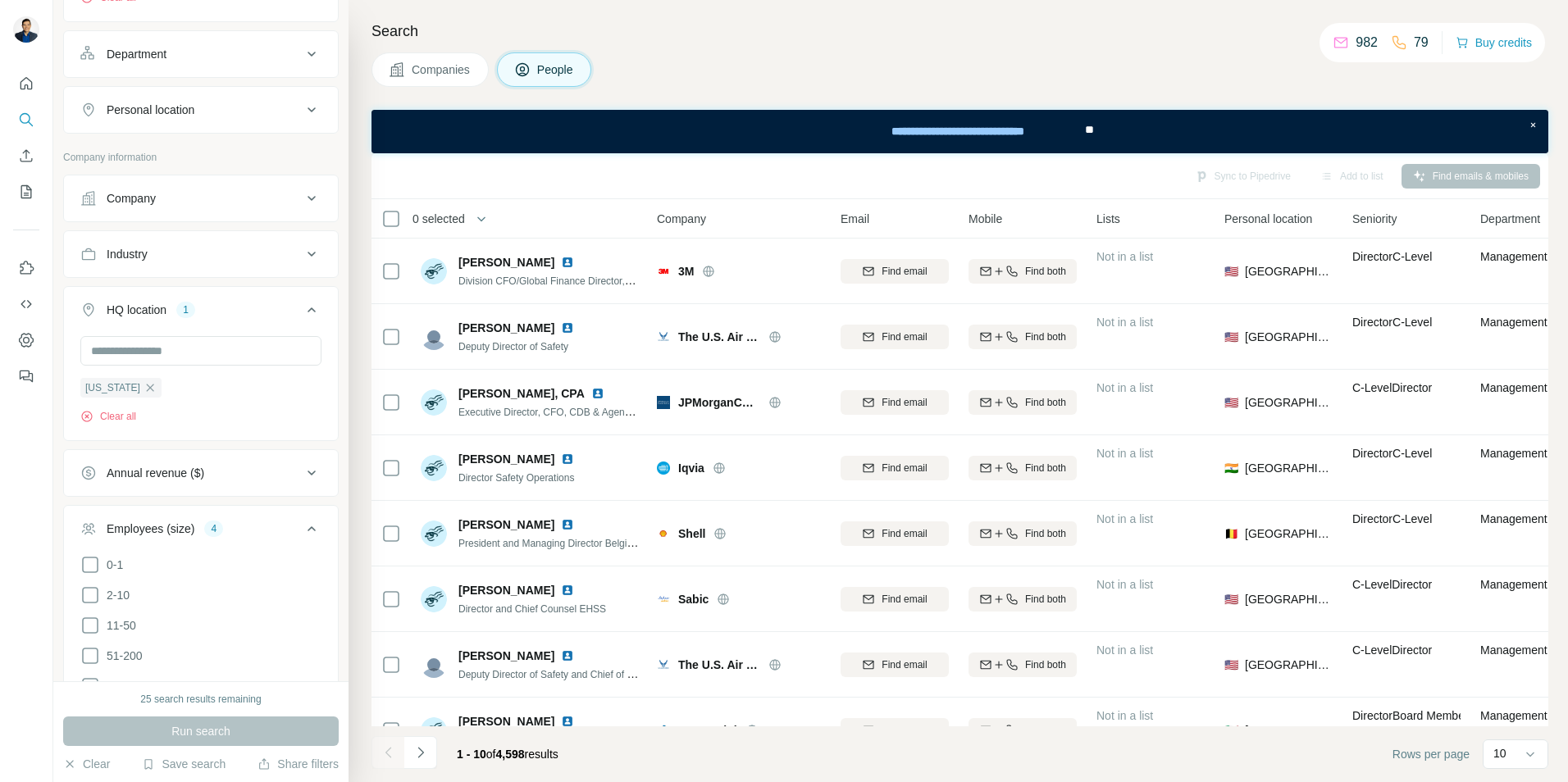
click at [144, 391] on icon "button" at bounding box center [150, 387] width 13 height 13
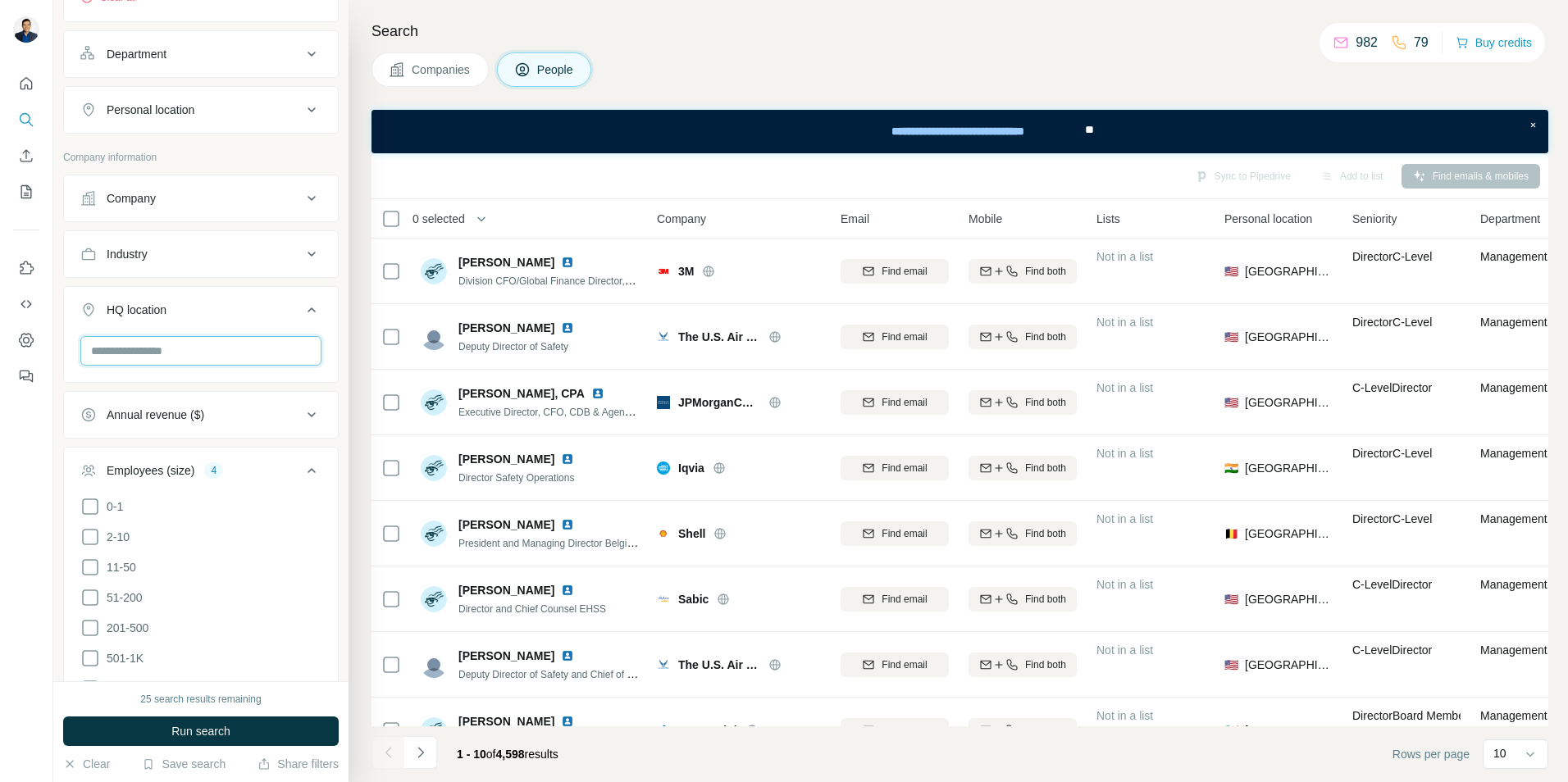
click at [185, 361] on input "text" at bounding box center [200, 351] width 241 height 30
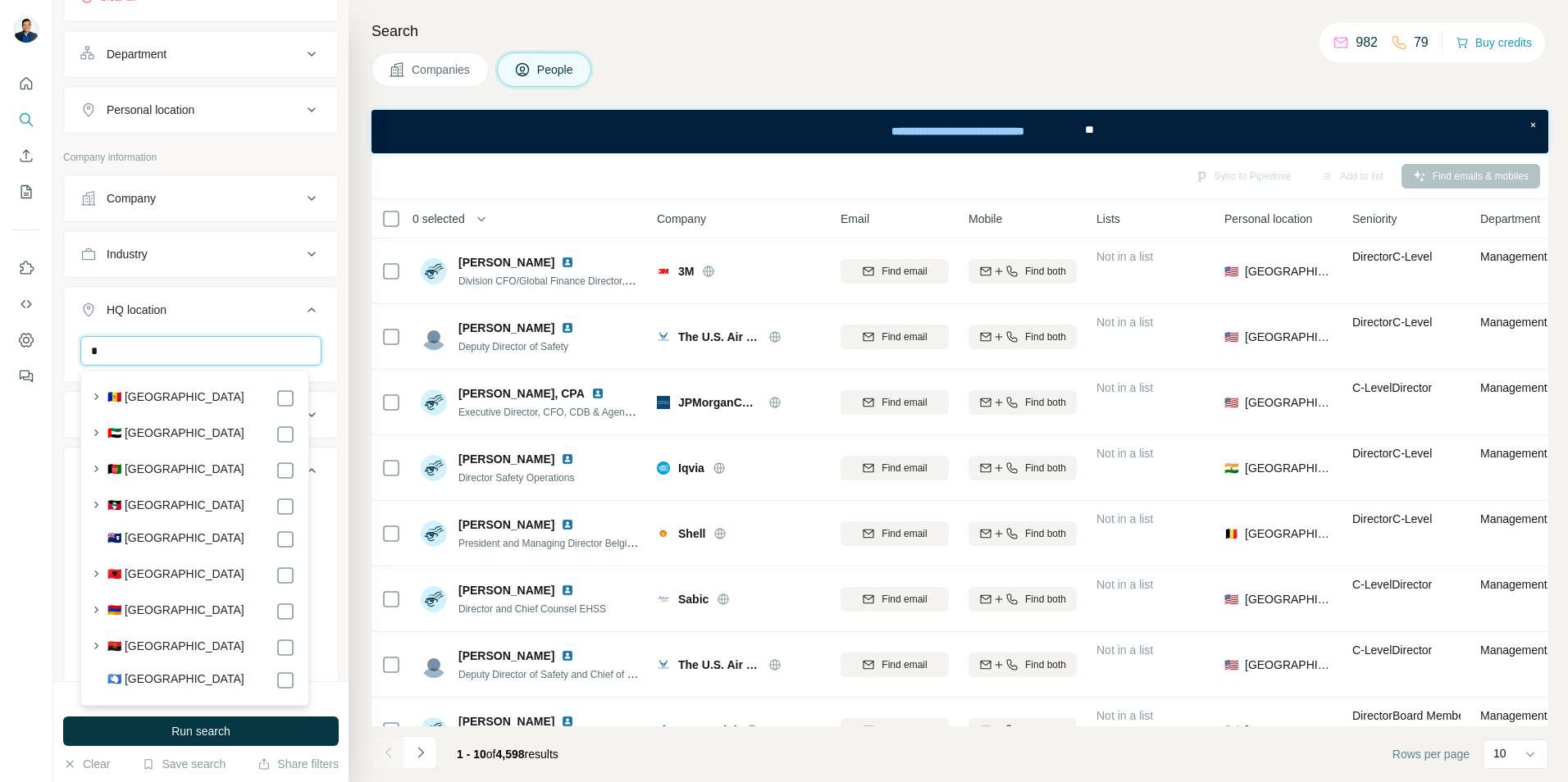
click at [188, 361] on input "*" at bounding box center [200, 351] width 241 height 30
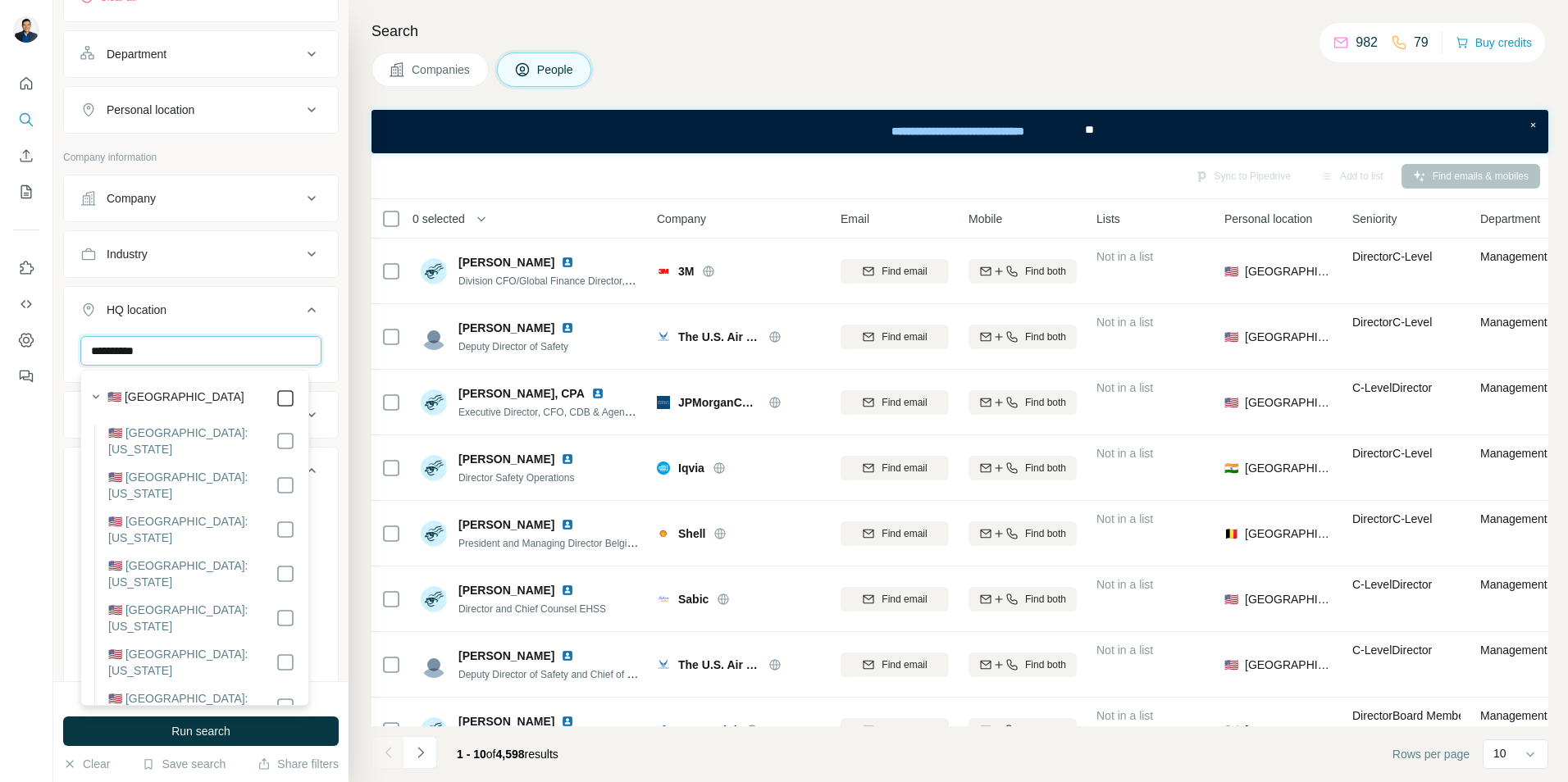
type input "**********"
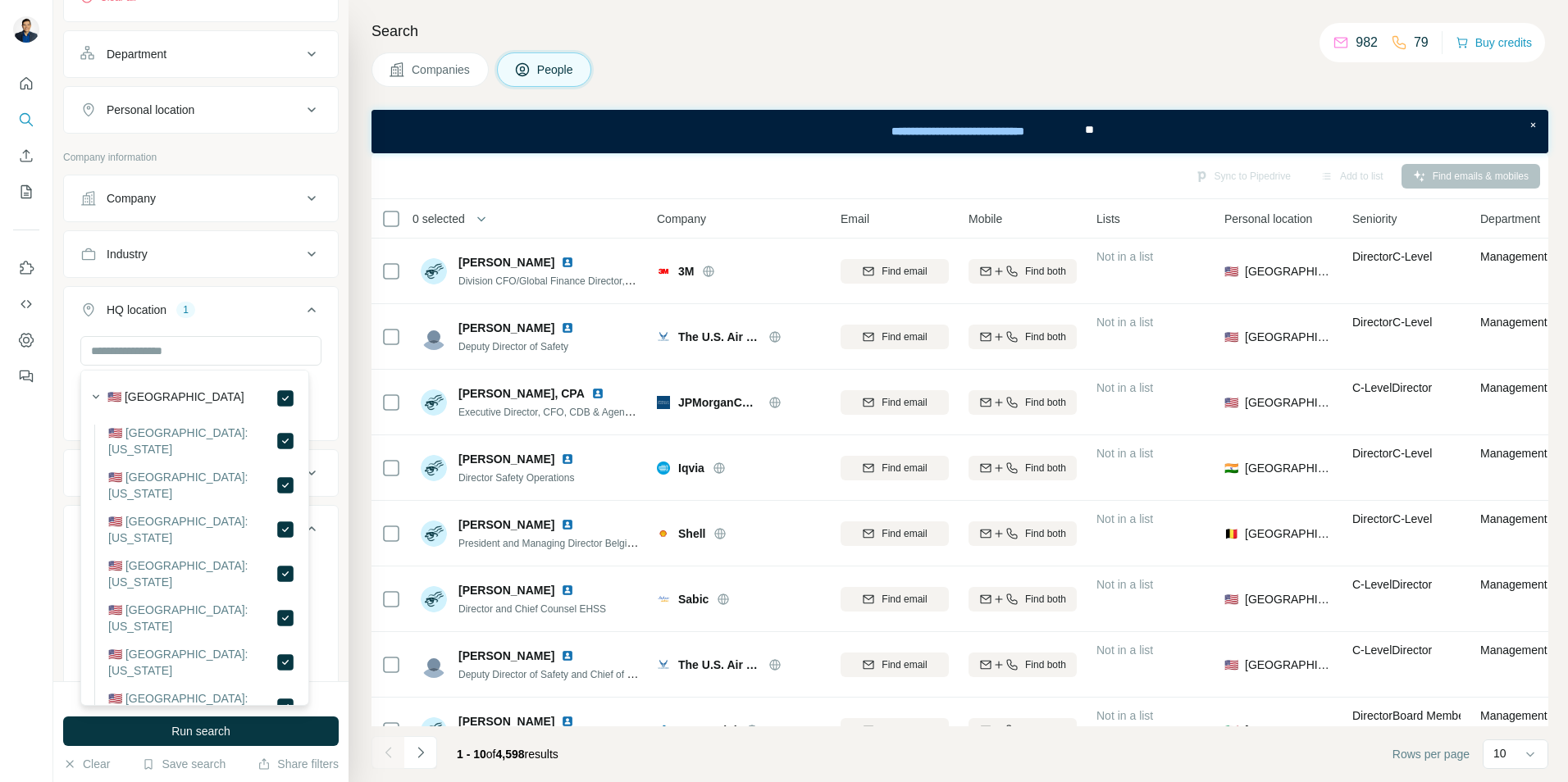
click at [282, 305] on div "HQ location 1" at bounding box center [191, 310] width 221 height 16
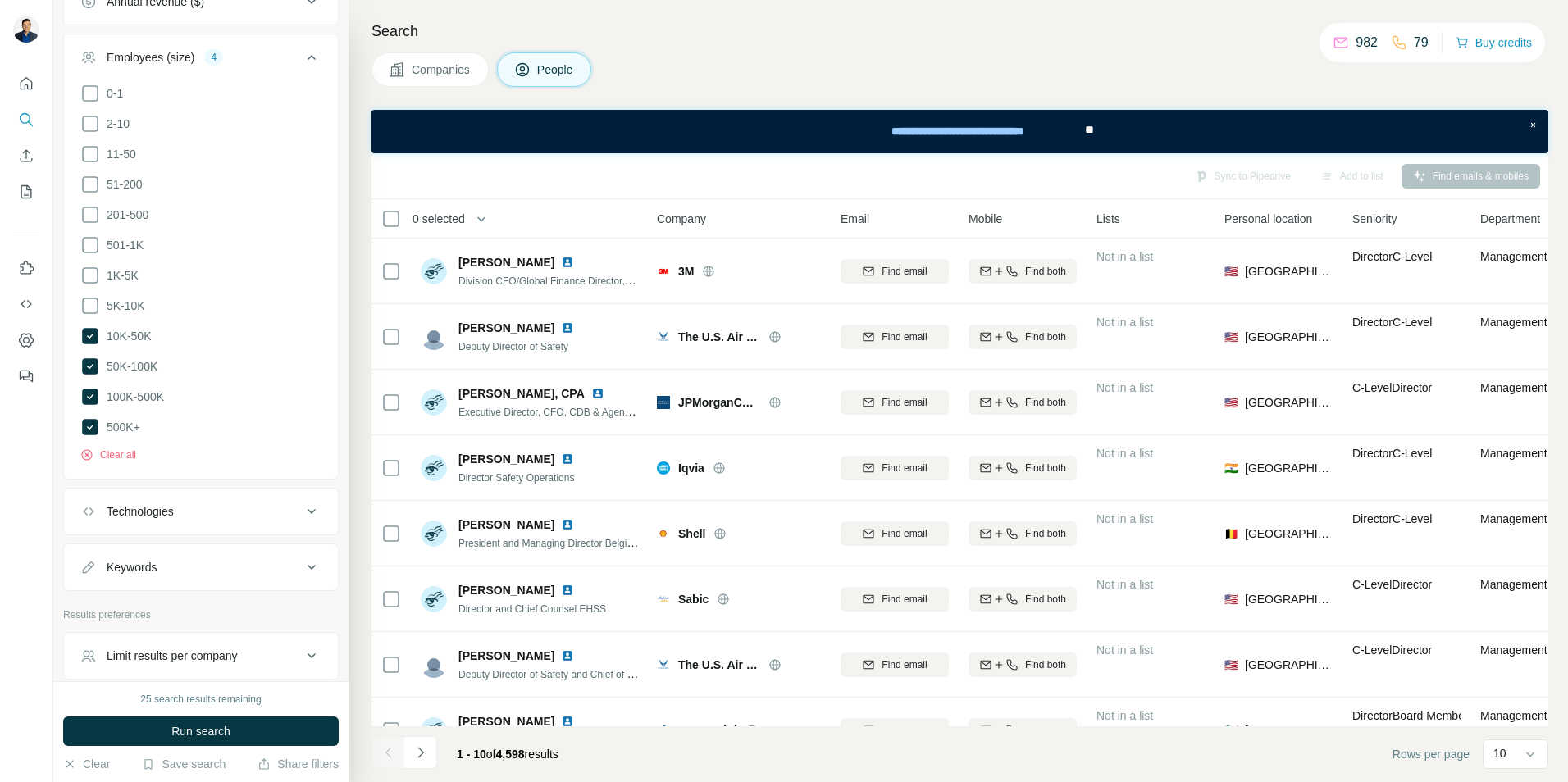
scroll to position [1066, 0]
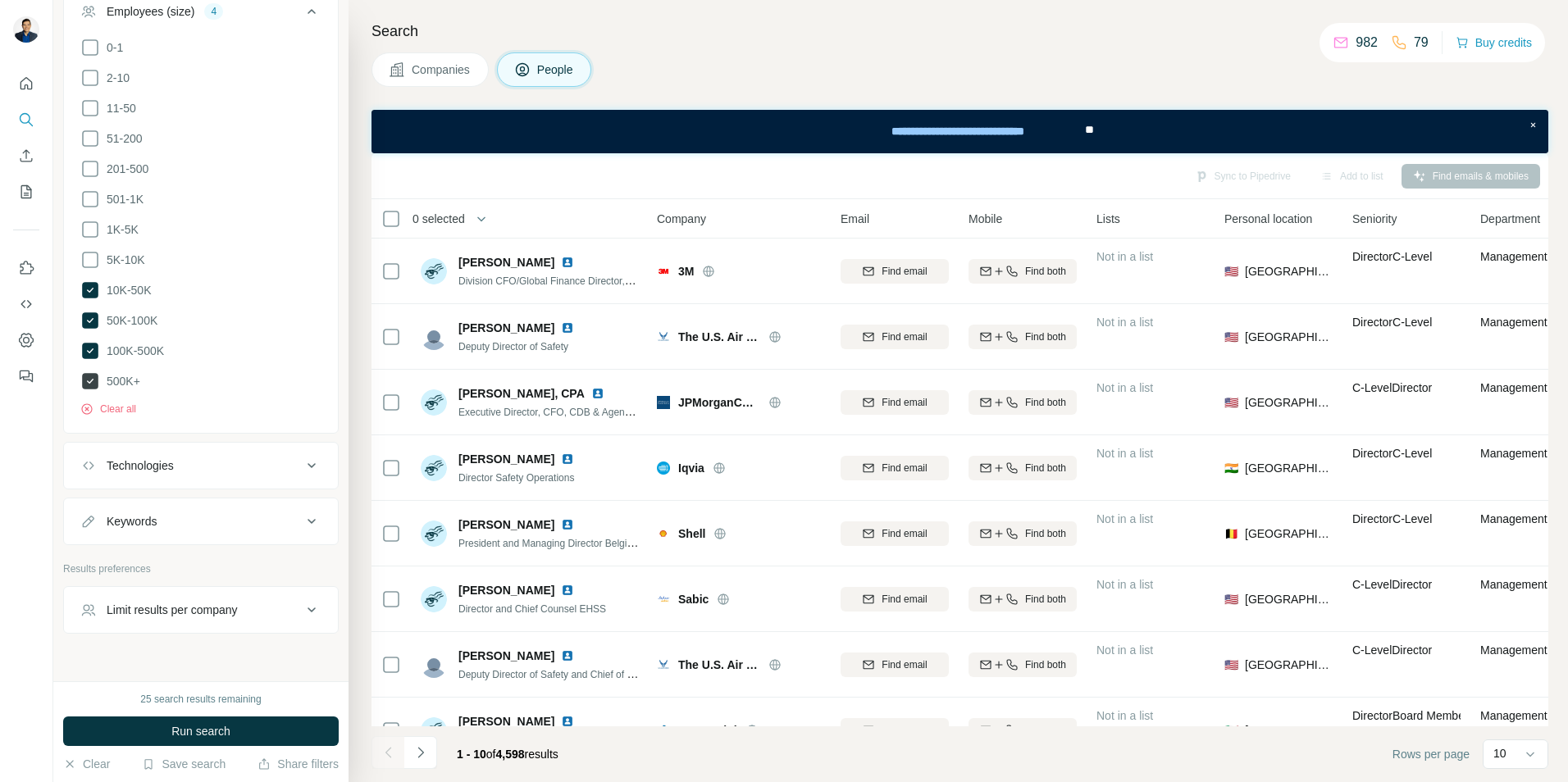
click at [94, 374] on icon at bounding box center [89, 380] width 16 height 16
click at [94, 343] on icon at bounding box center [89, 351] width 16 height 16
click at [90, 312] on icon at bounding box center [89, 320] width 16 height 16
click at [95, 257] on icon at bounding box center [89, 260] width 20 height 20
click at [211, 733] on span "Run search" at bounding box center [200, 731] width 59 height 16
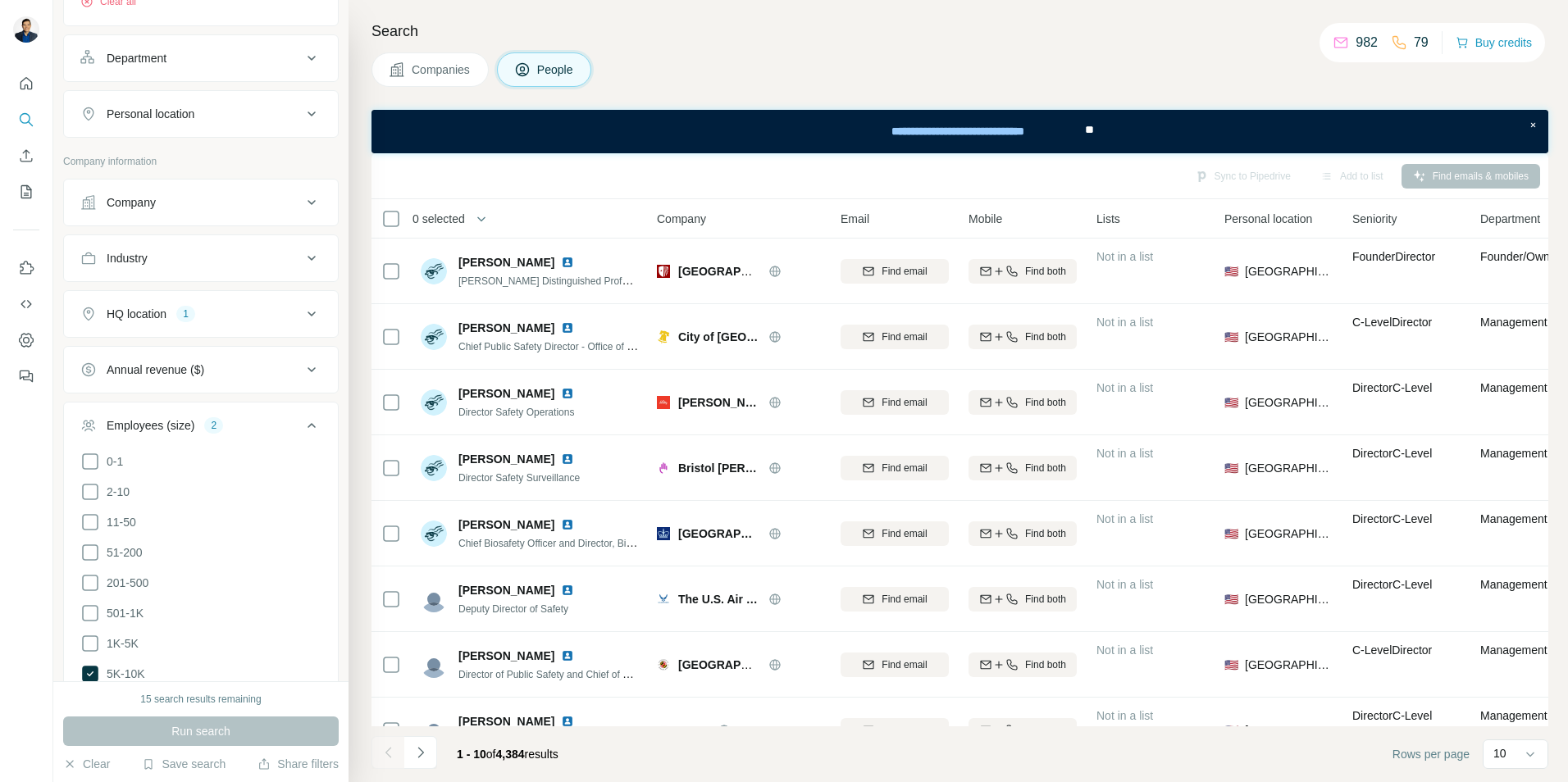
scroll to position [656, 0]
click at [161, 267] on button "Industry" at bounding box center [201, 254] width 274 height 39
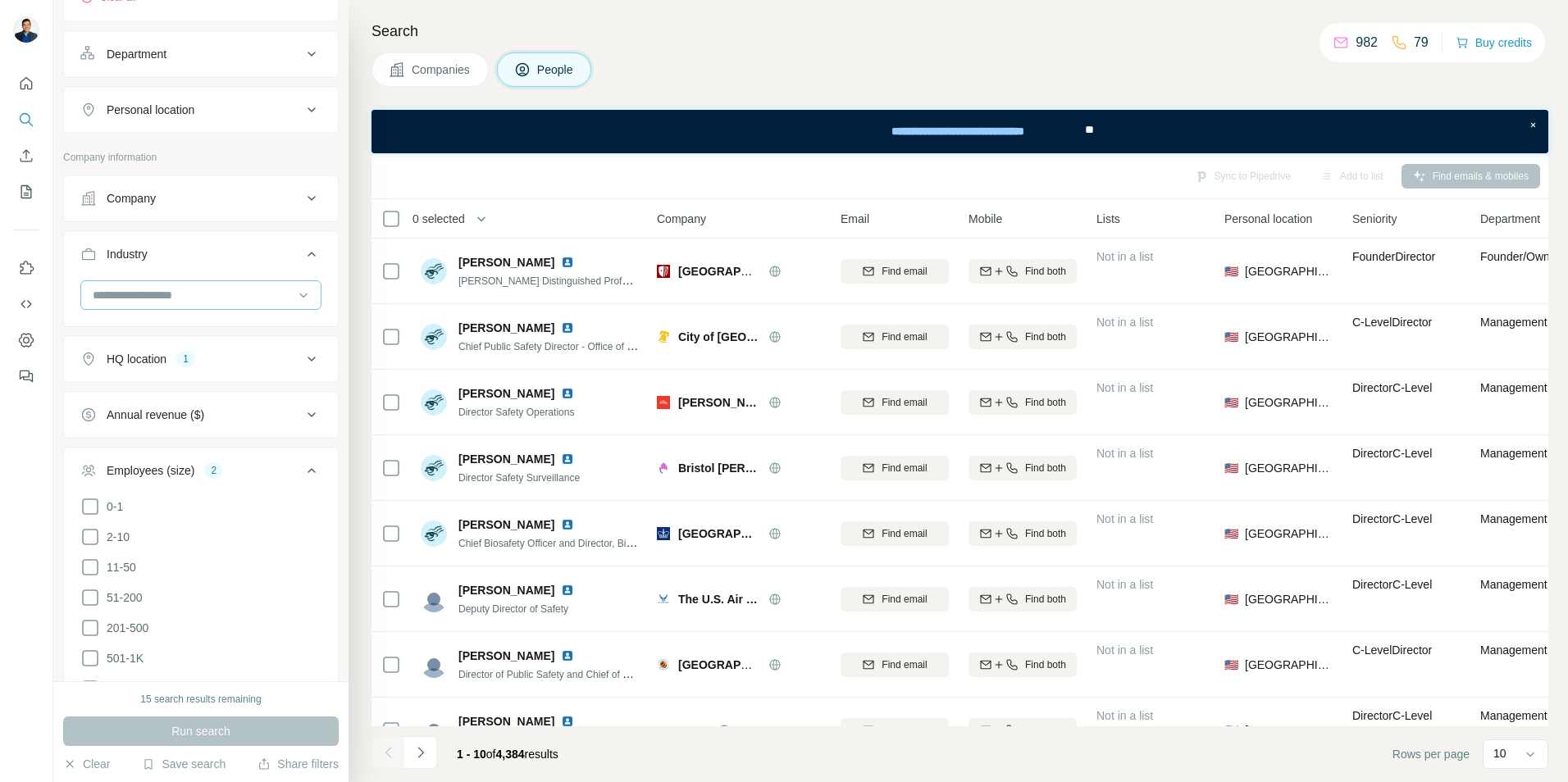
click at [197, 300] on input at bounding box center [192, 294] width 202 height 18
type input "******"
click at [166, 328] on div "Construction" at bounding box center [195, 333] width 201 height 16
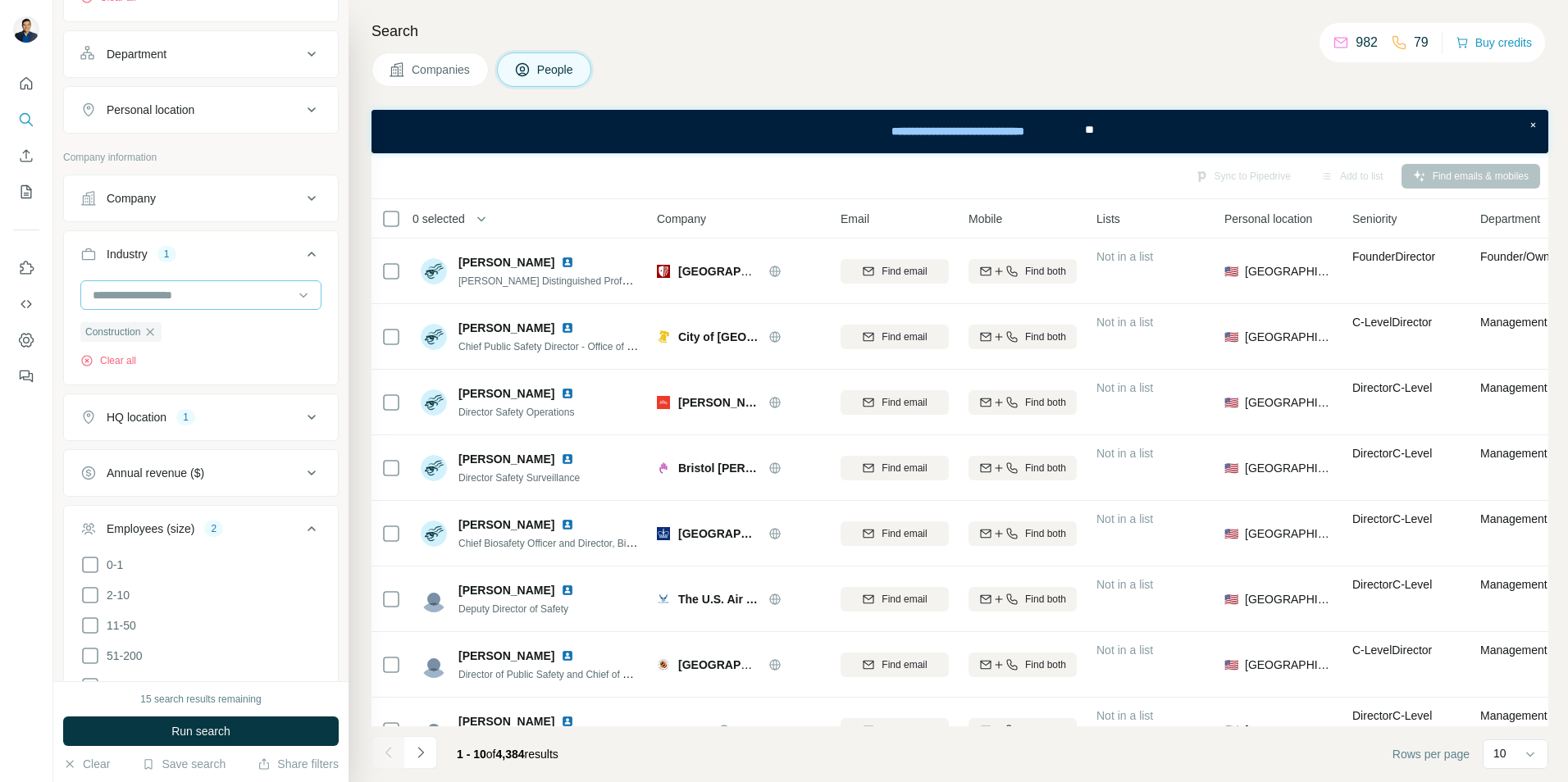
click at [237, 294] on input at bounding box center [192, 294] width 202 height 18
type input "****"
click at [151, 336] on div "Chemical" at bounding box center [195, 333] width 201 height 16
click at [187, 296] on input at bounding box center [192, 294] width 202 height 18
click at [218, 729] on span "Run search" at bounding box center [200, 731] width 59 height 16
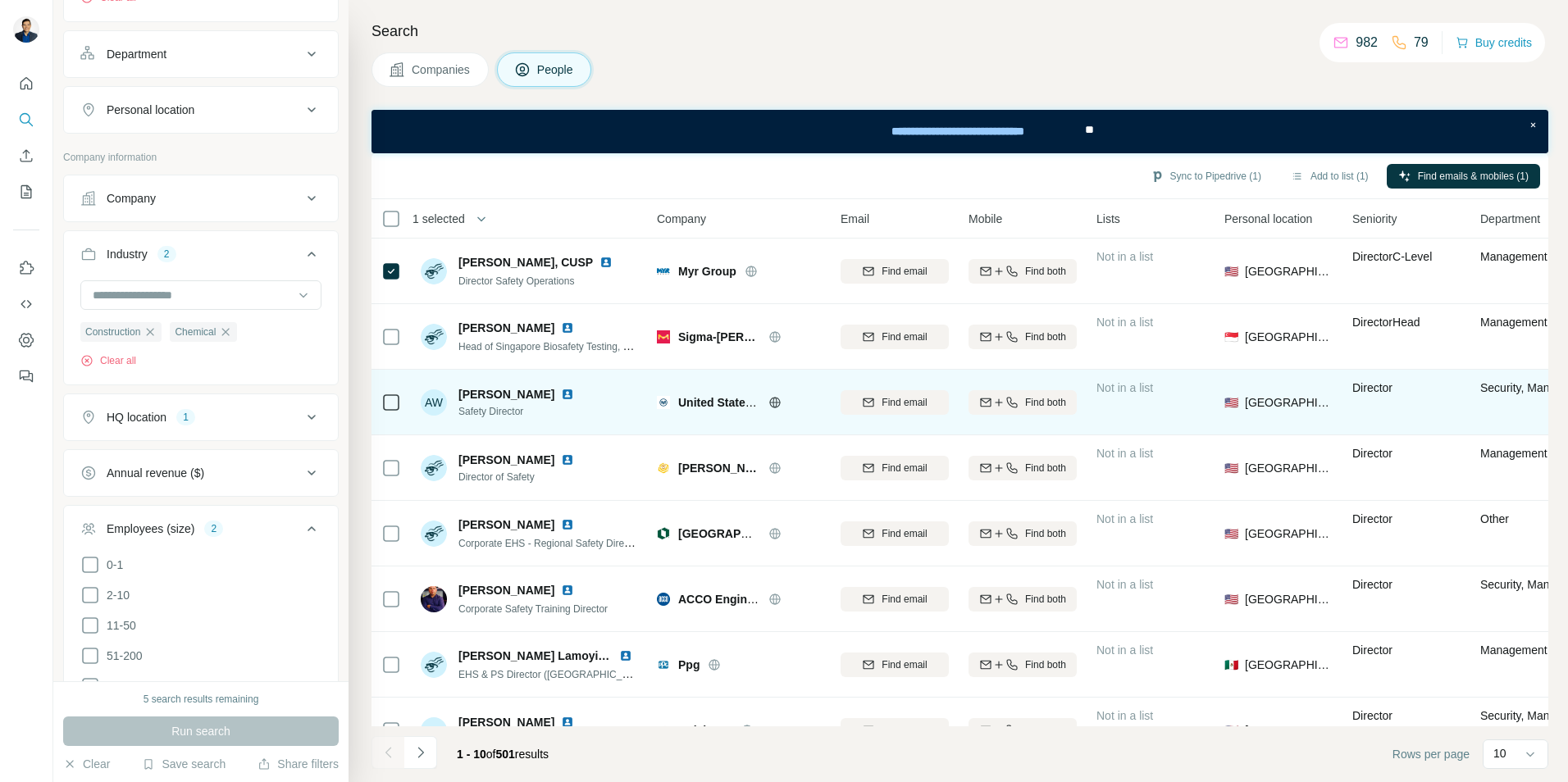
click at [381, 399] on td at bounding box center [391, 402] width 39 height 66
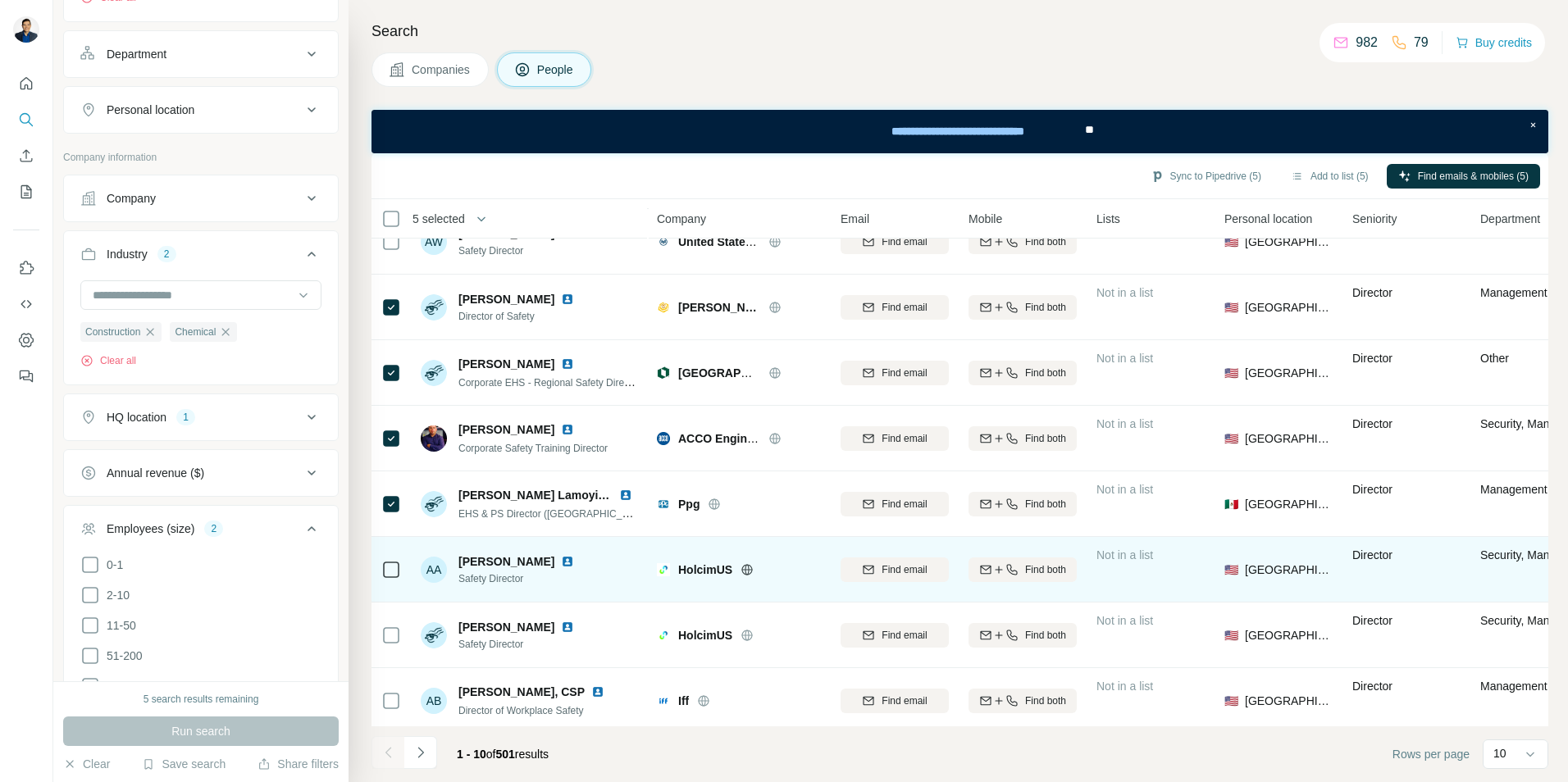
scroll to position [176, 0]
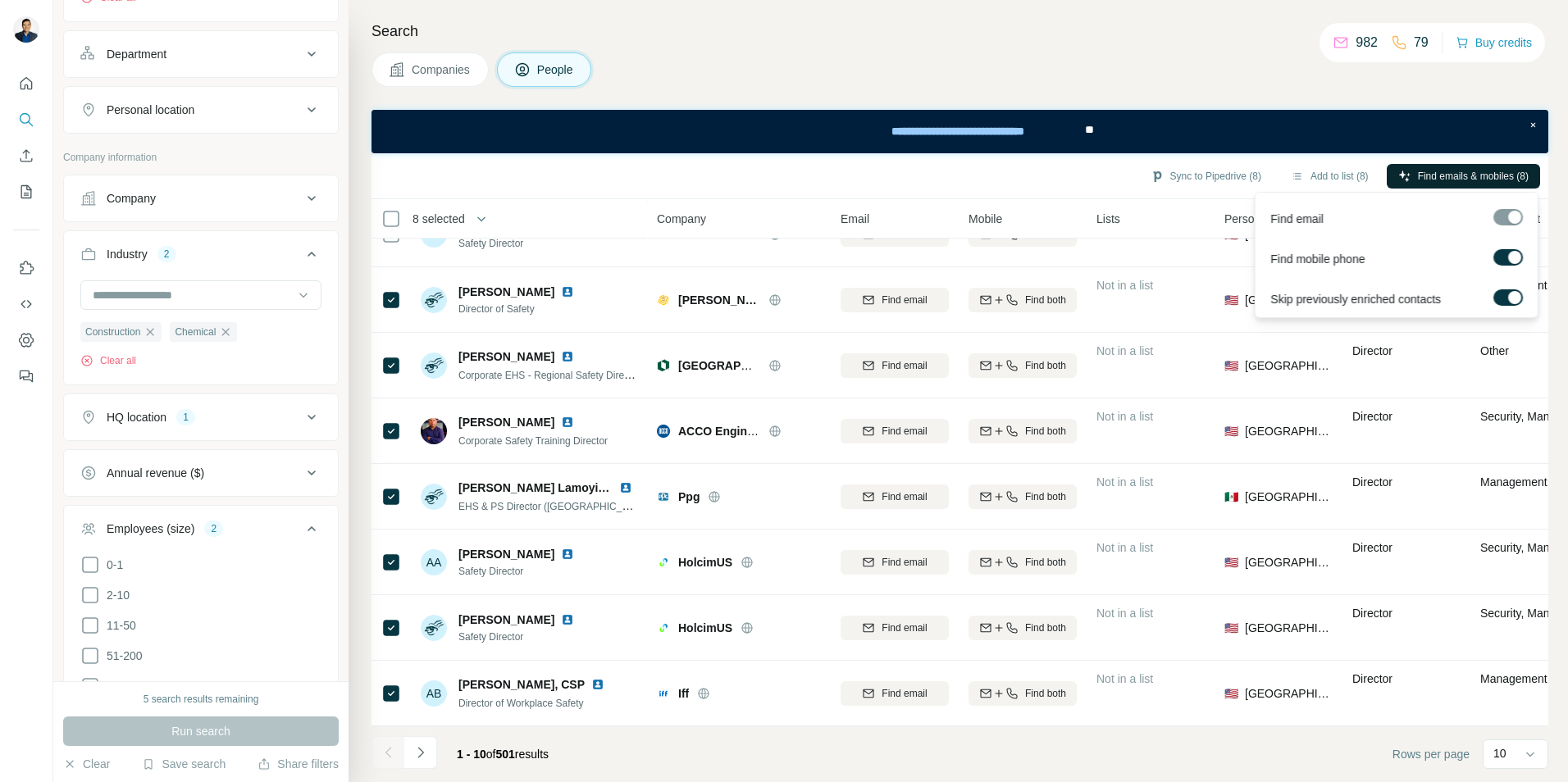
click at [1446, 175] on span "Find emails & mobiles (8)" at bounding box center [1473, 176] width 111 height 14
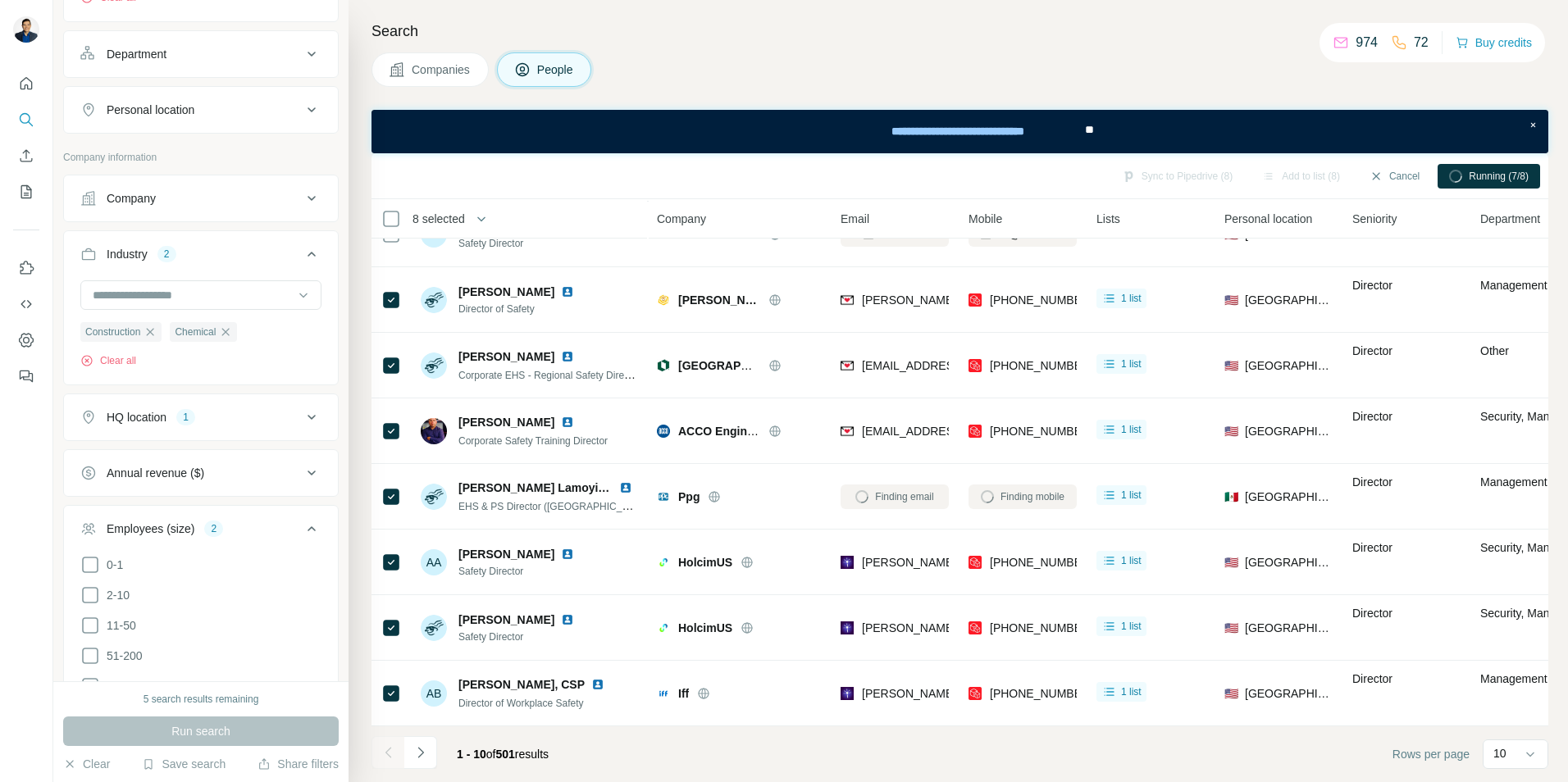
click at [307, 418] on icon at bounding box center [311, 418] width 9 height 5
click at [194, 498] on icon "button" at bounding box center [197, 494] width 8 height 8
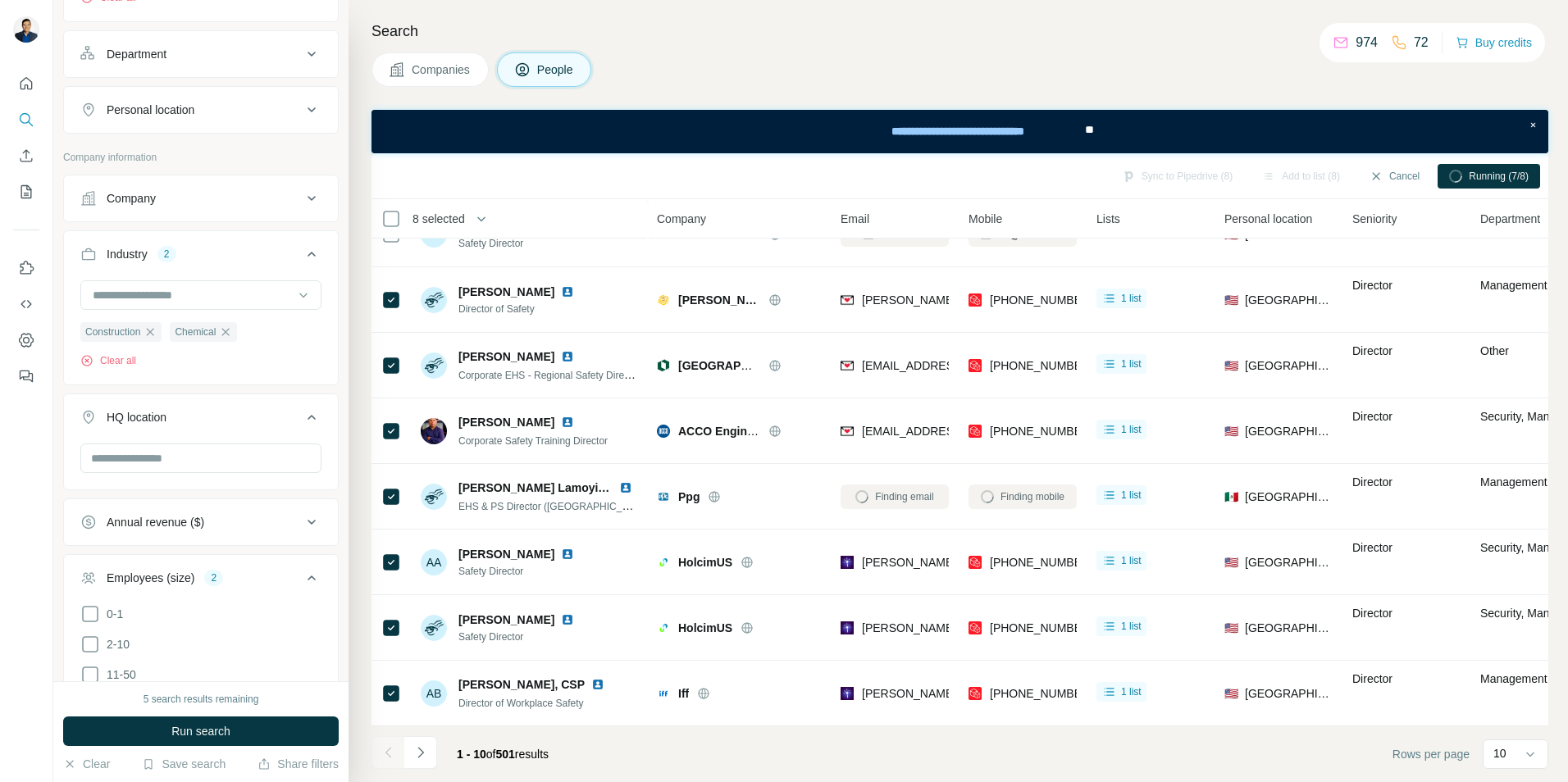
click at [286, 111] on div "Personal location" at bounding box center [191, 109] width 221 height 16
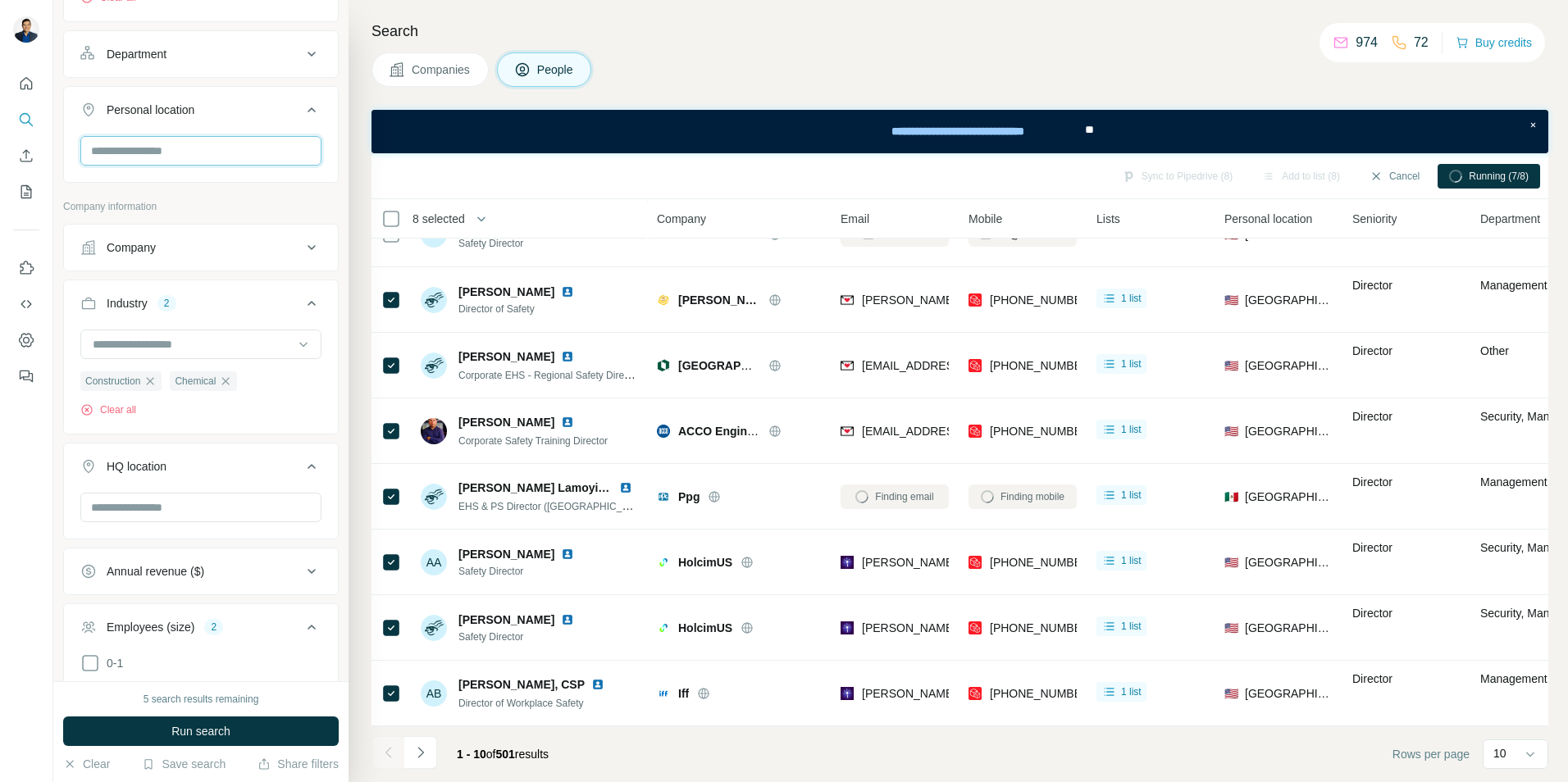
click at [157, 161] on input "text" at bounding box center [200, 151] width 241 height 30
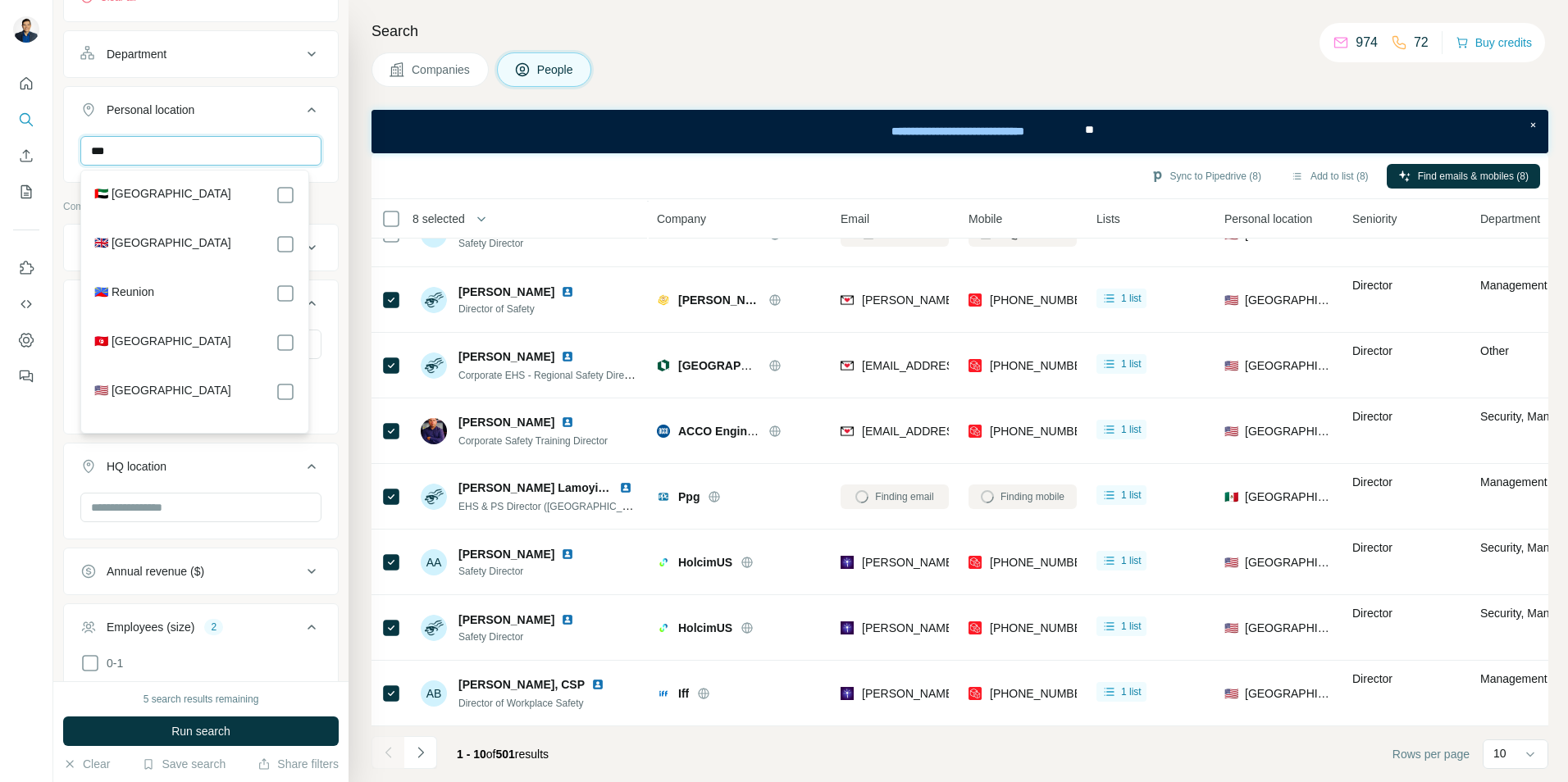
type input "***"
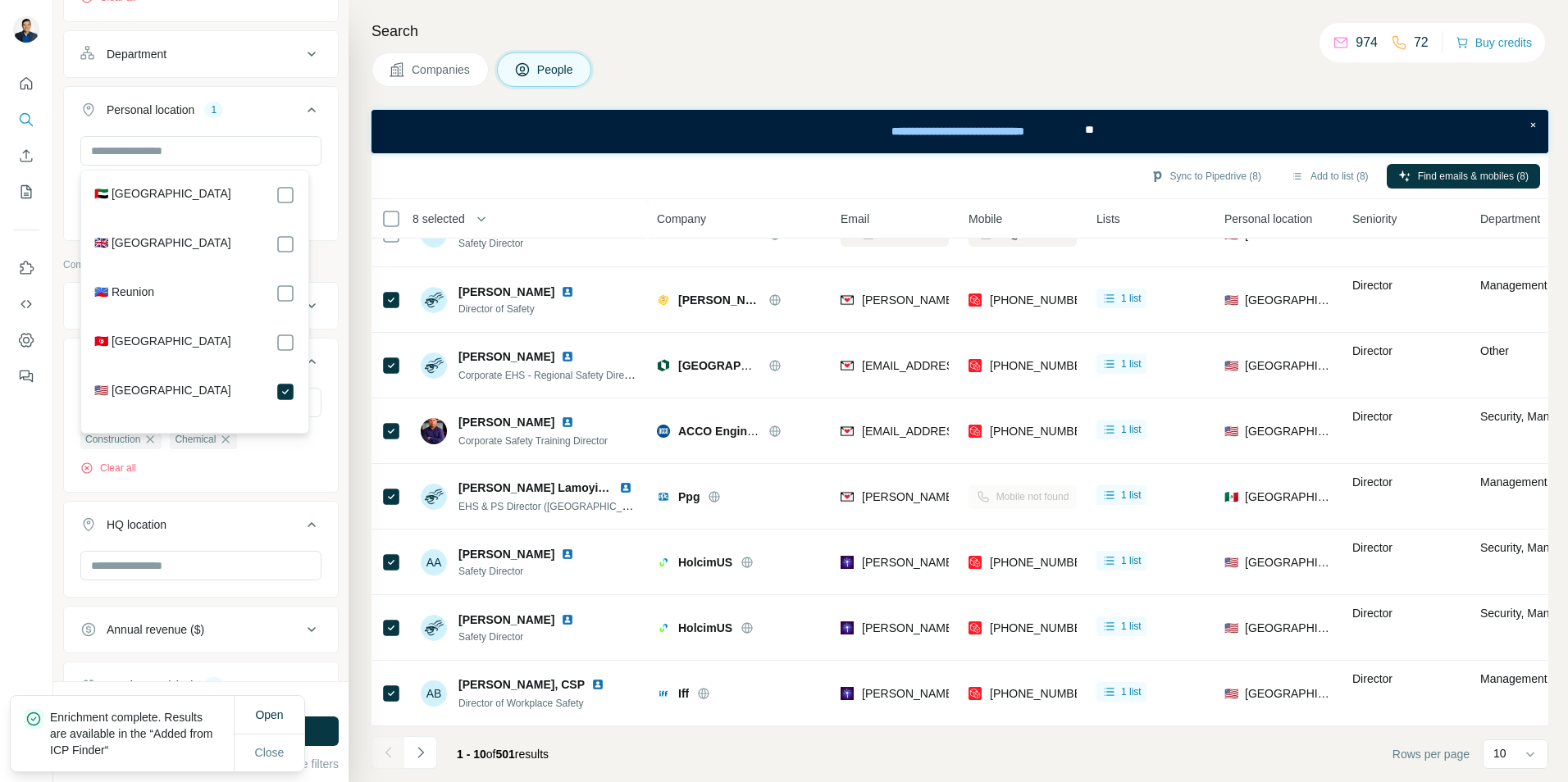
click at [25, 487] on div at bounding box center [26, 391] width 54 height 782
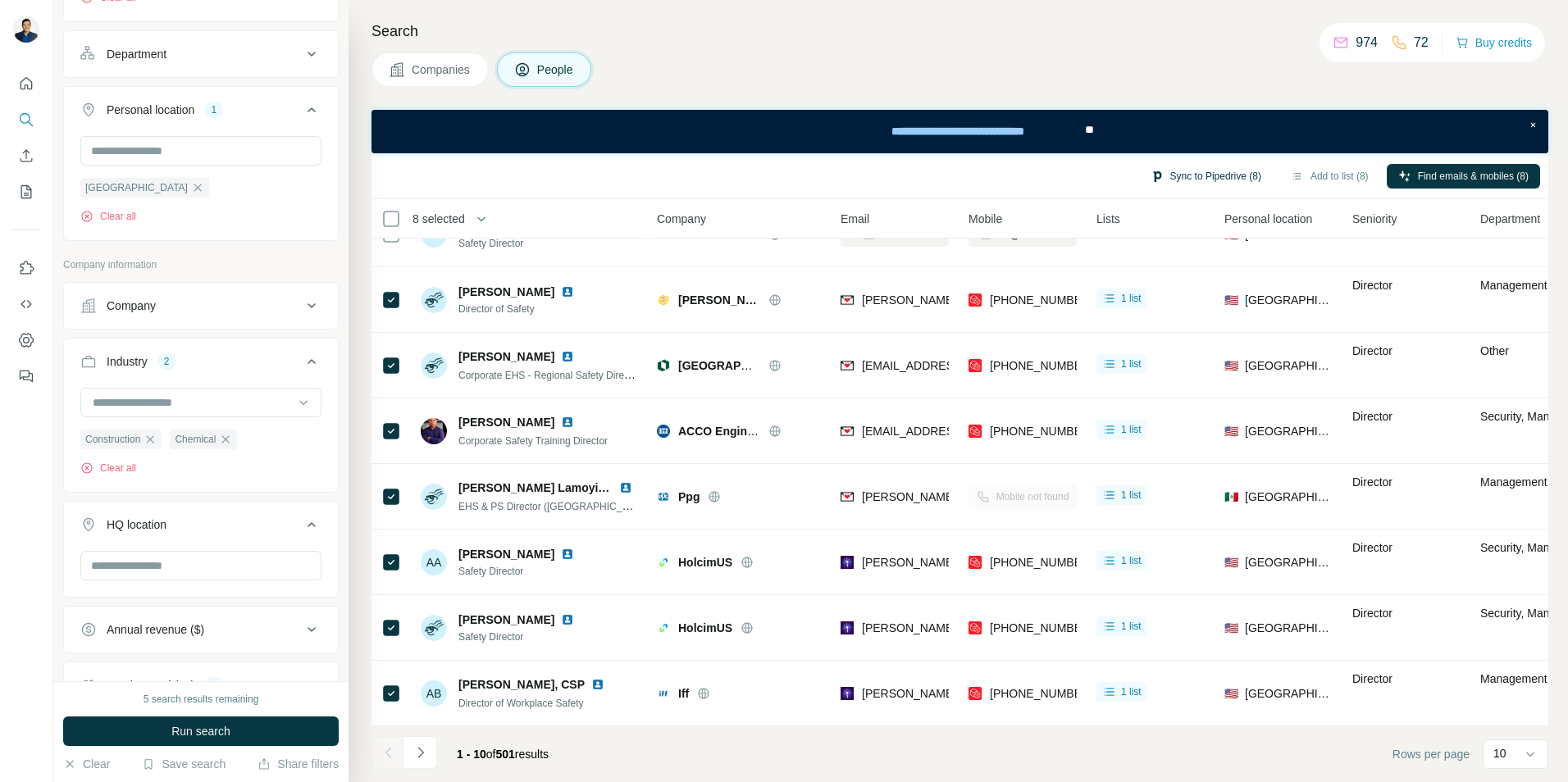
click at [1183, 176] on button "Sync to Pipedrive (8)" at bounding box center [1206, 176] width 134 height 25
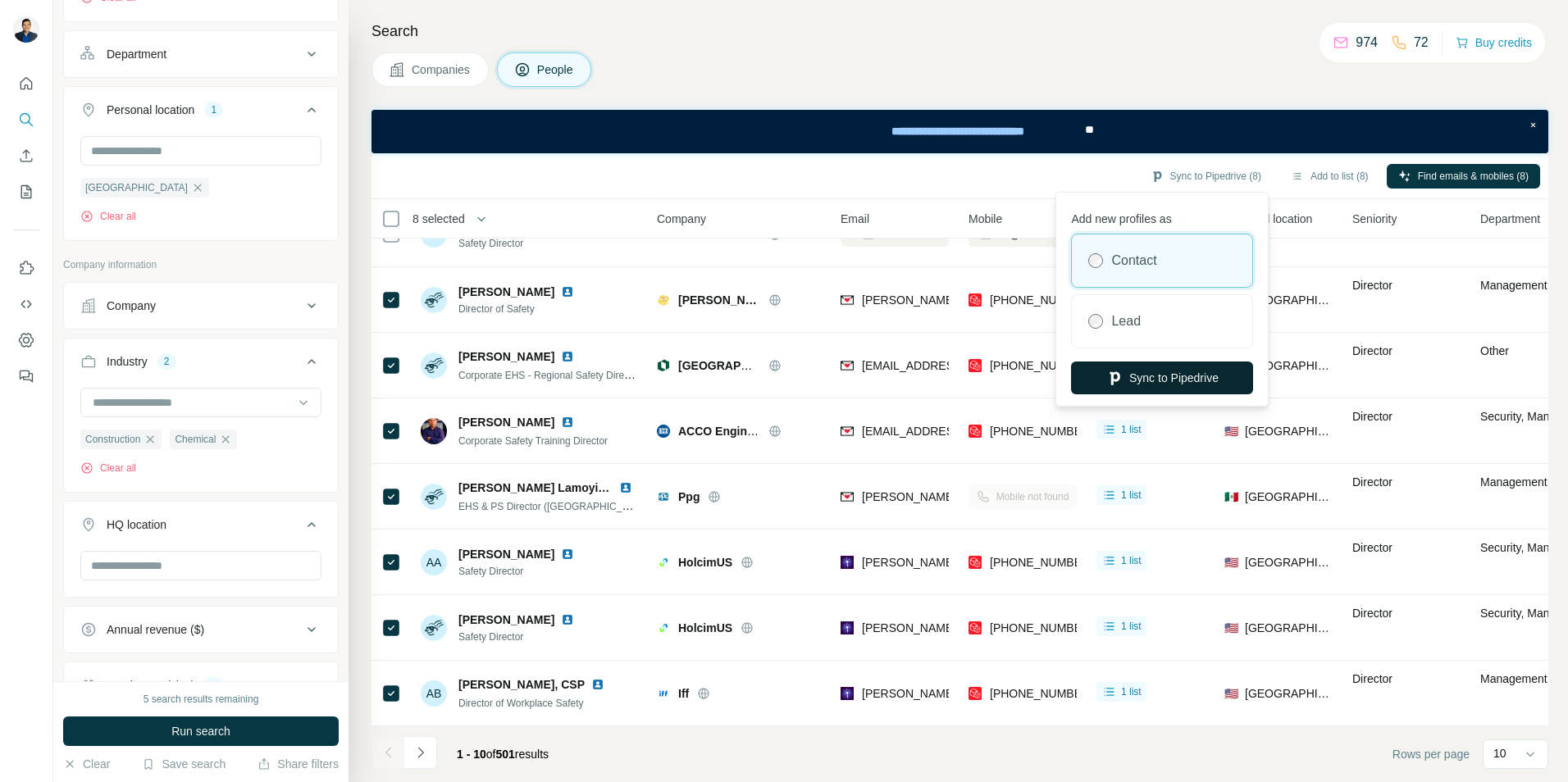
click at [1148, 379] on button "Sync to Pipedrive" at bounding box center [1162, 378] width 182 height 33
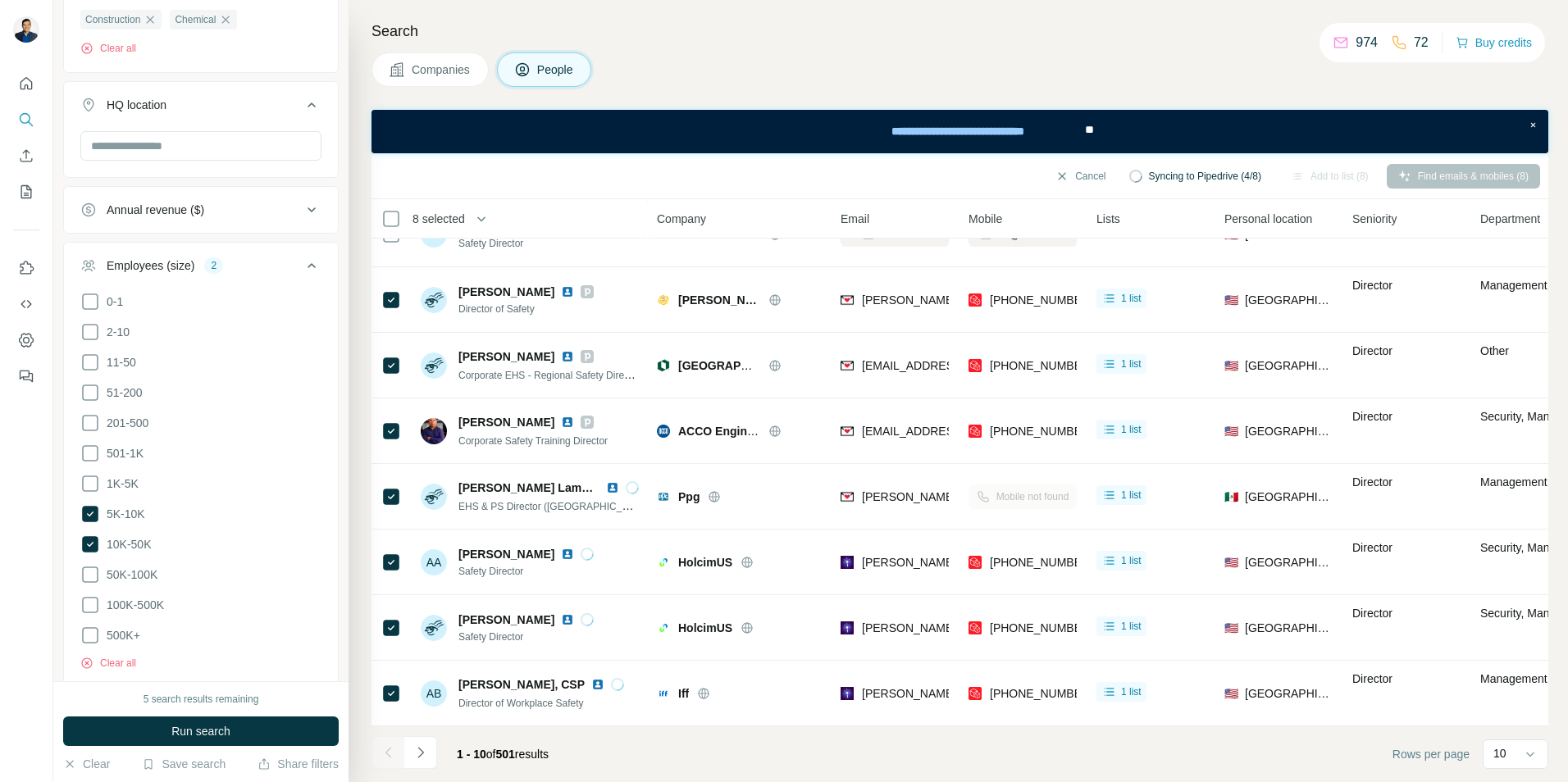
scroll to position [1066, 0]
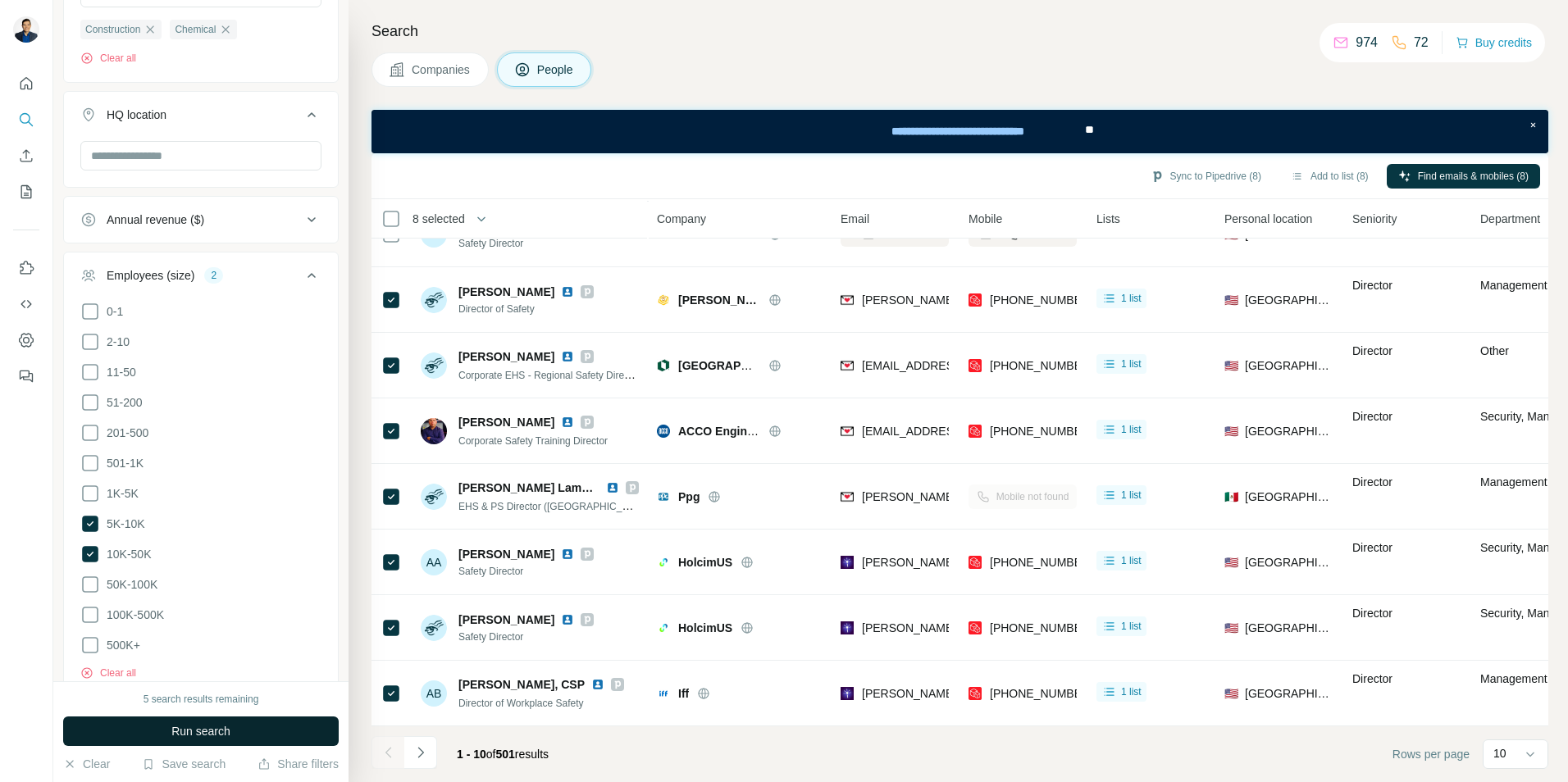
click at [237, 738] on button "Run search" at bounding box center [201, 731] width 276 height 30
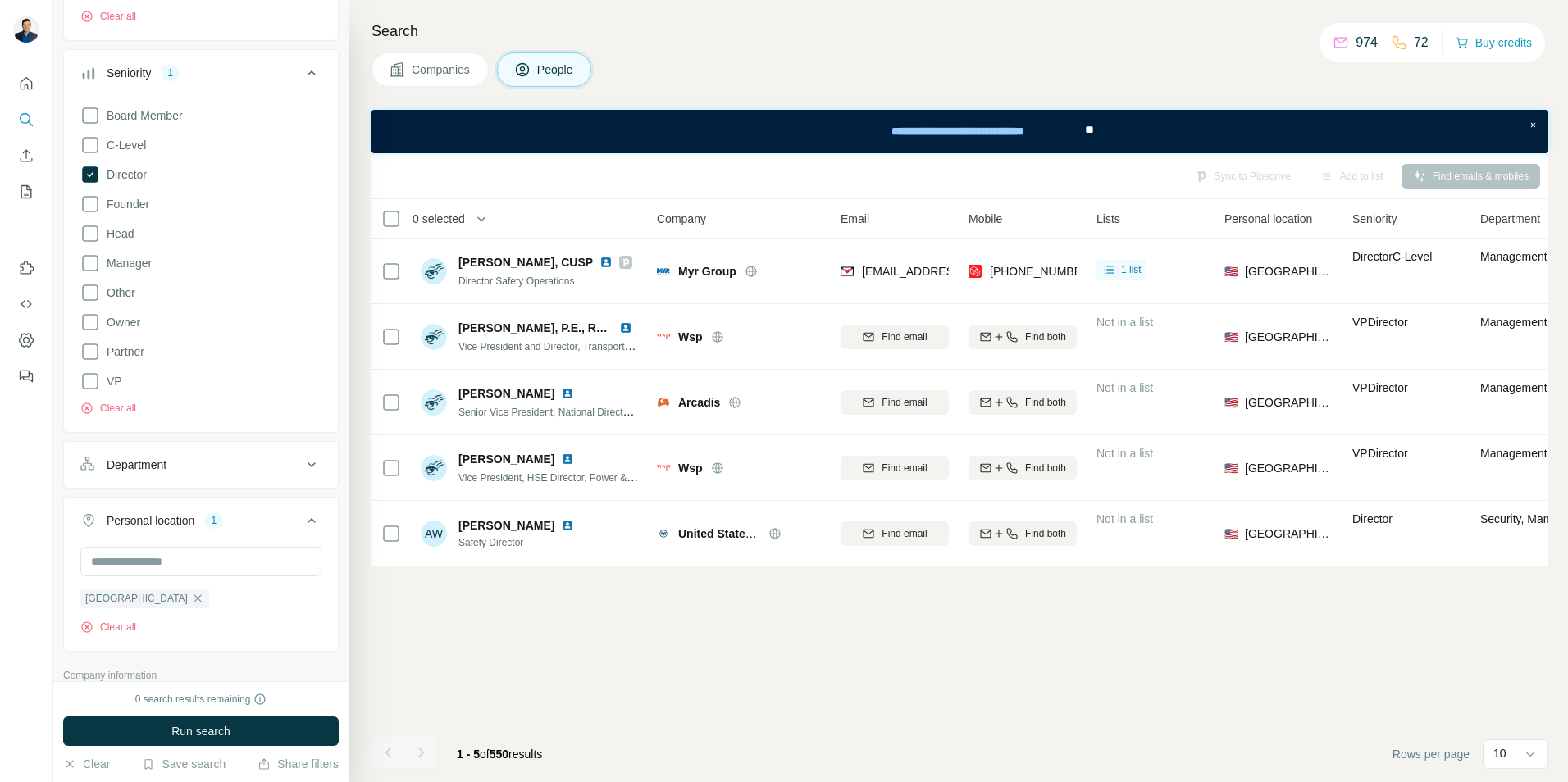
scroll to position [246, 0]
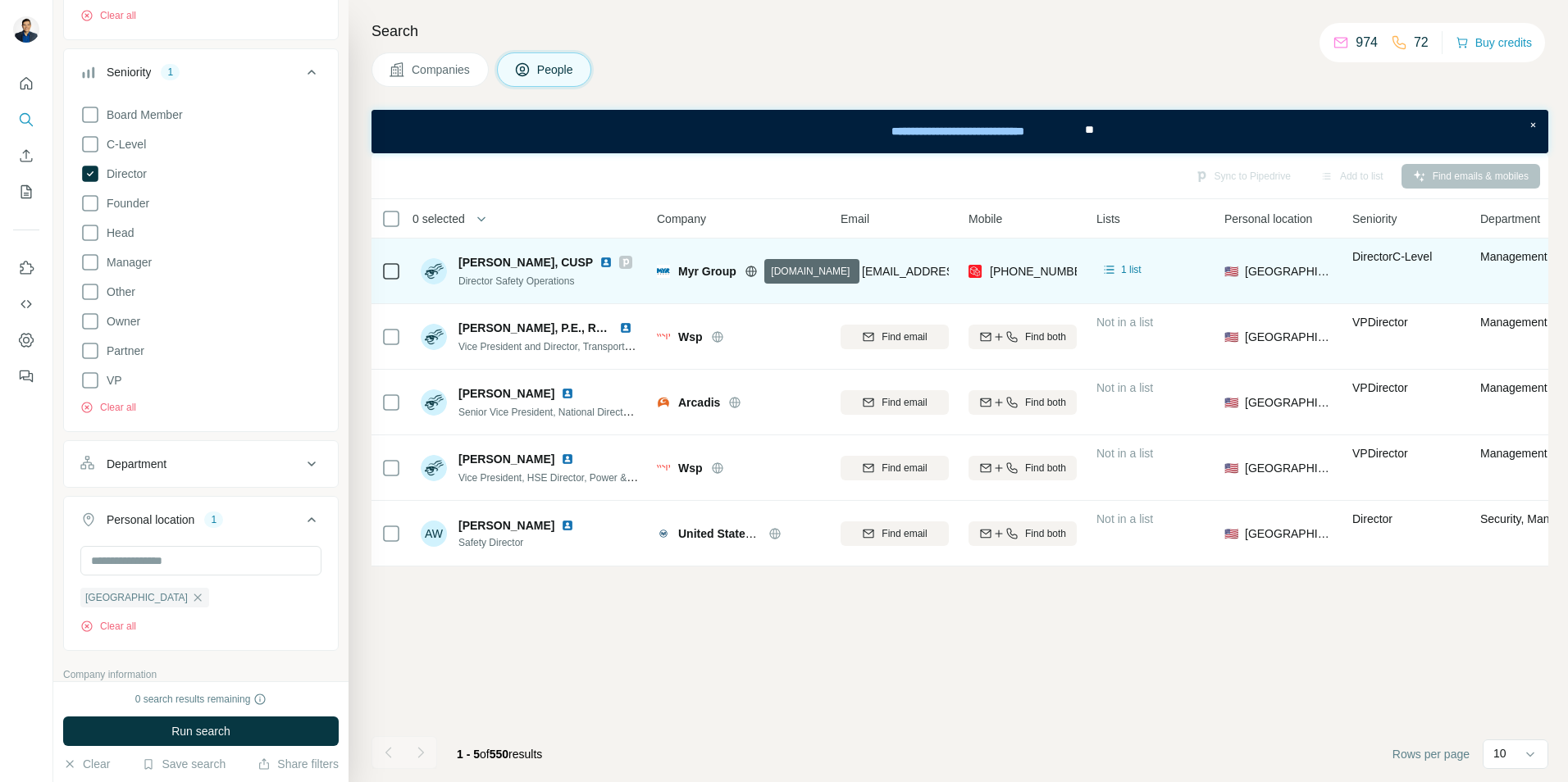
click at [746, 271] on icon at bounding box center [750, 271] width 11 height 11
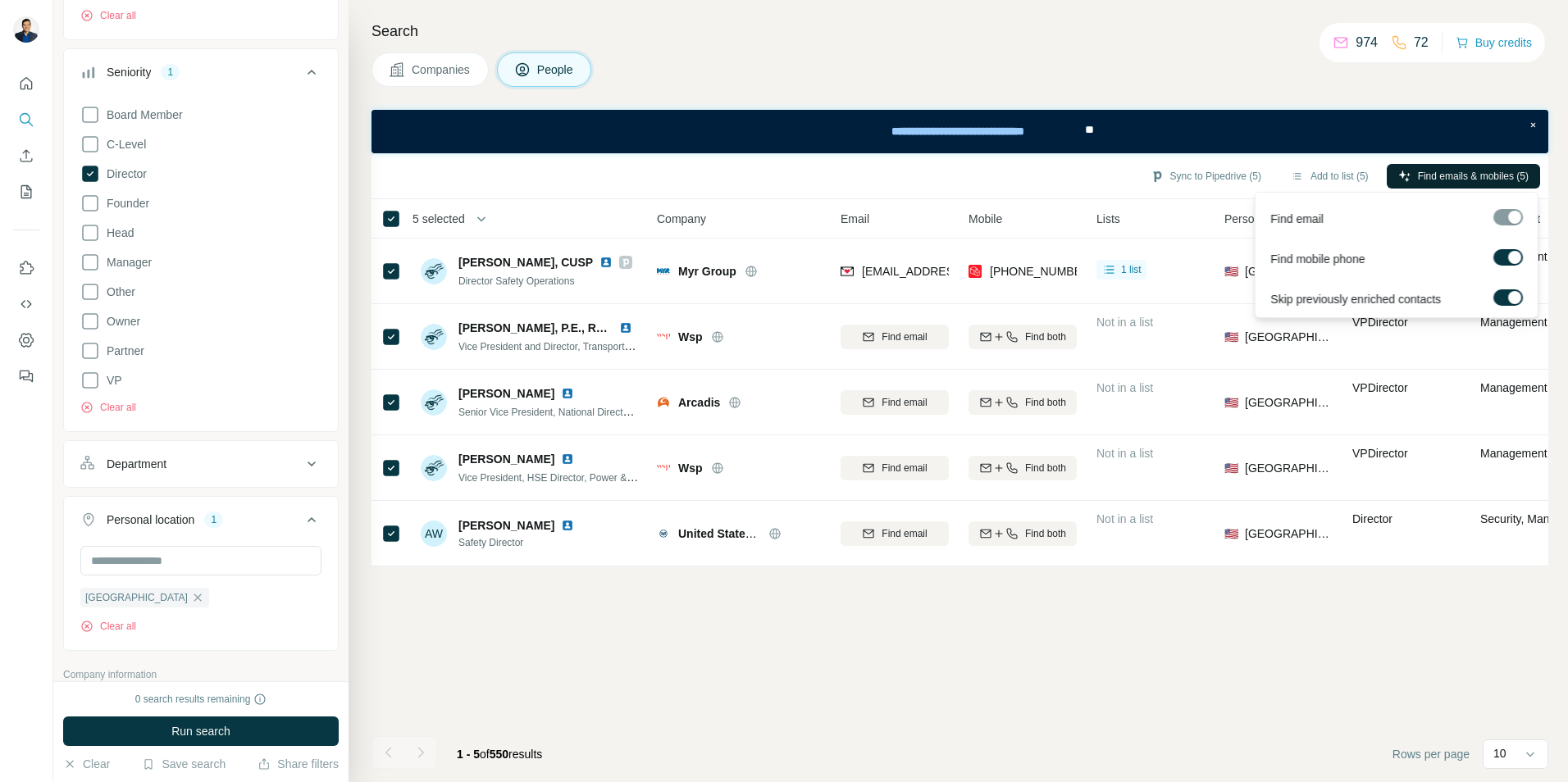
click at [1466, 174] on span "Find emails & mobiles (5)" at bounding box center [1473, 176] width 111 height 14
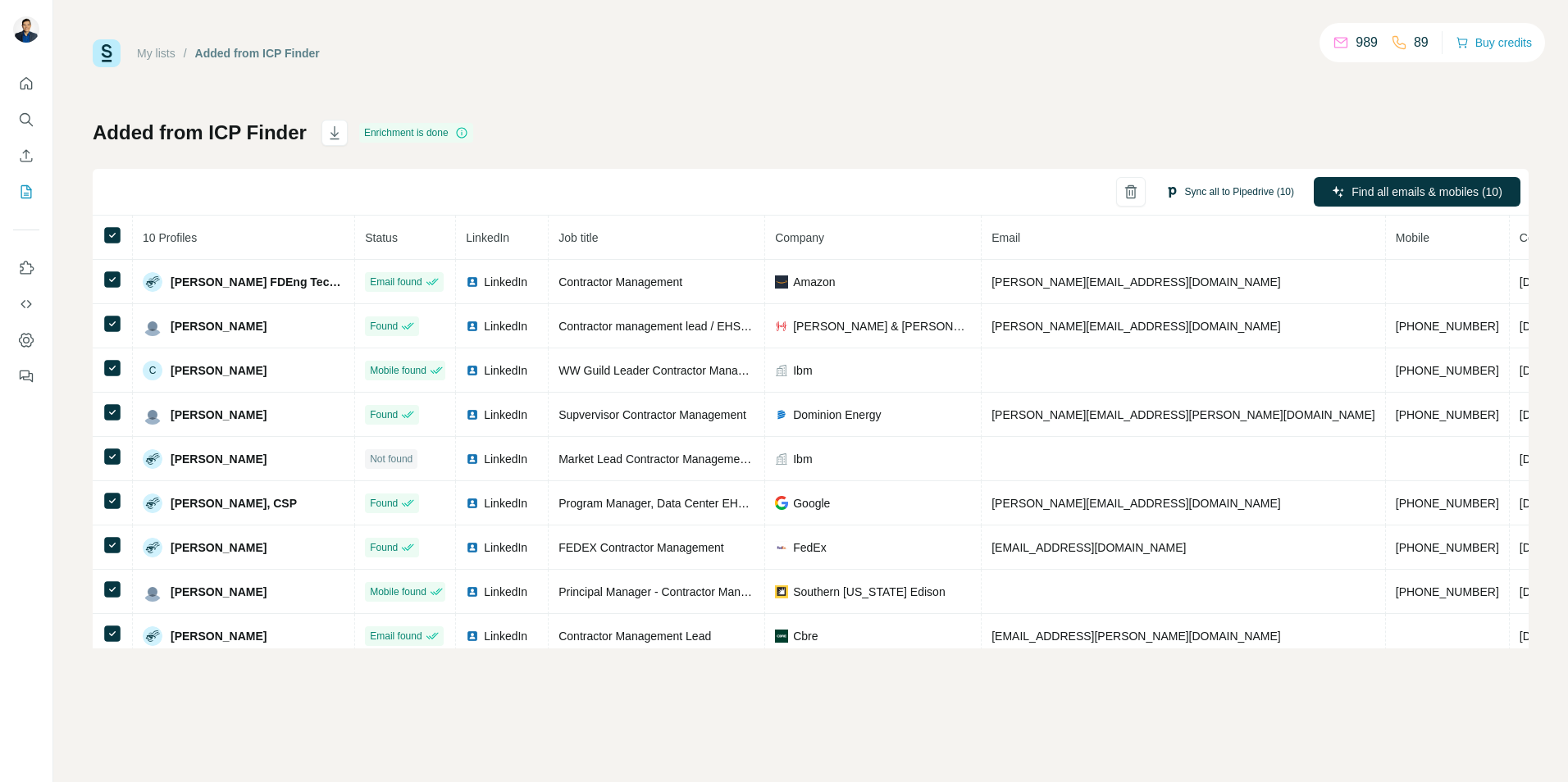
click at [1198, 195] on button "Sync all to Pipedrive (10)" at bounding box center [1229, 191] width 151 height 25
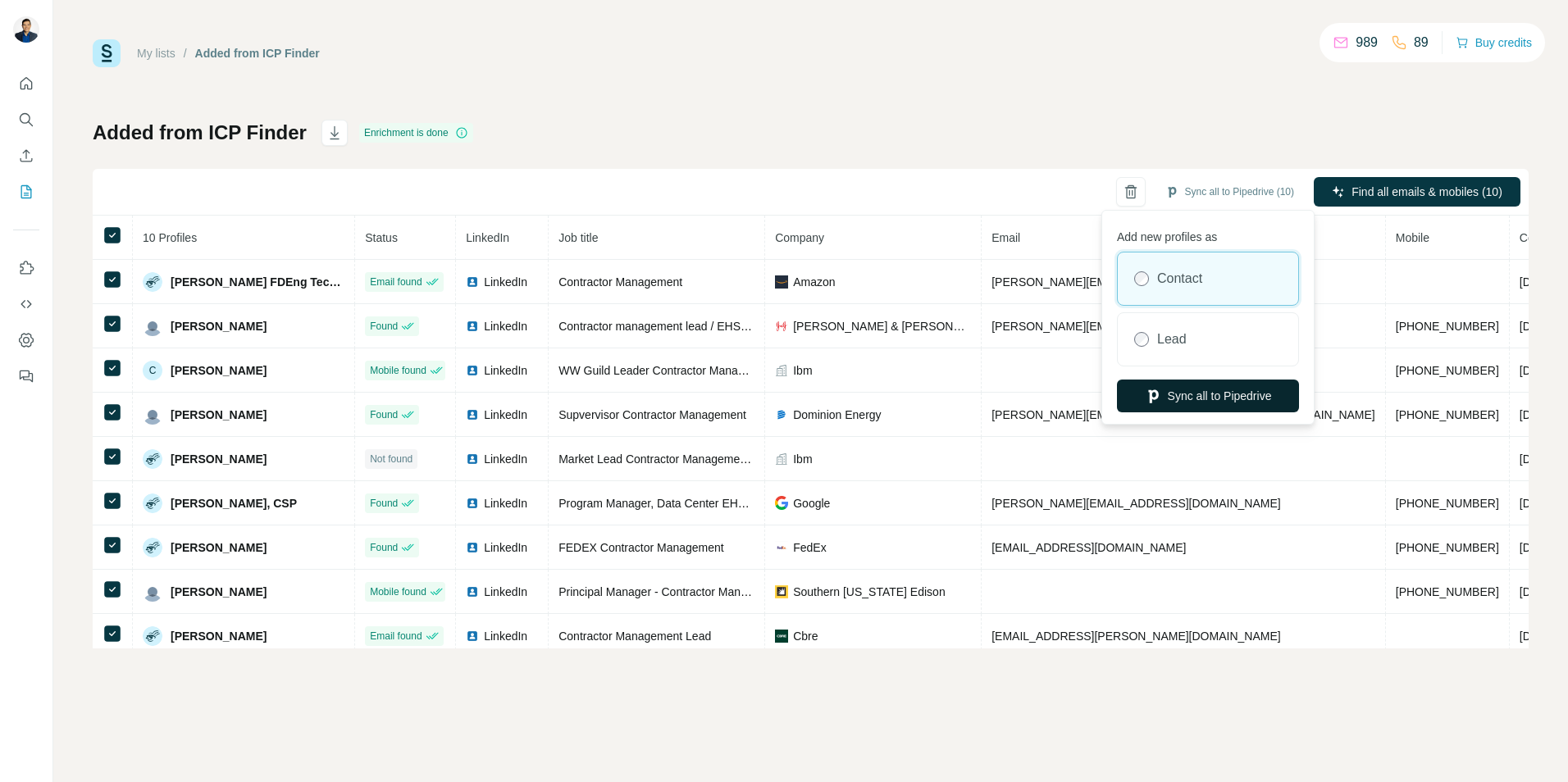
click at [1209, 397] on button "Sync all to Pipedrive" at bounding box center [1208, 396] width 182 height 33
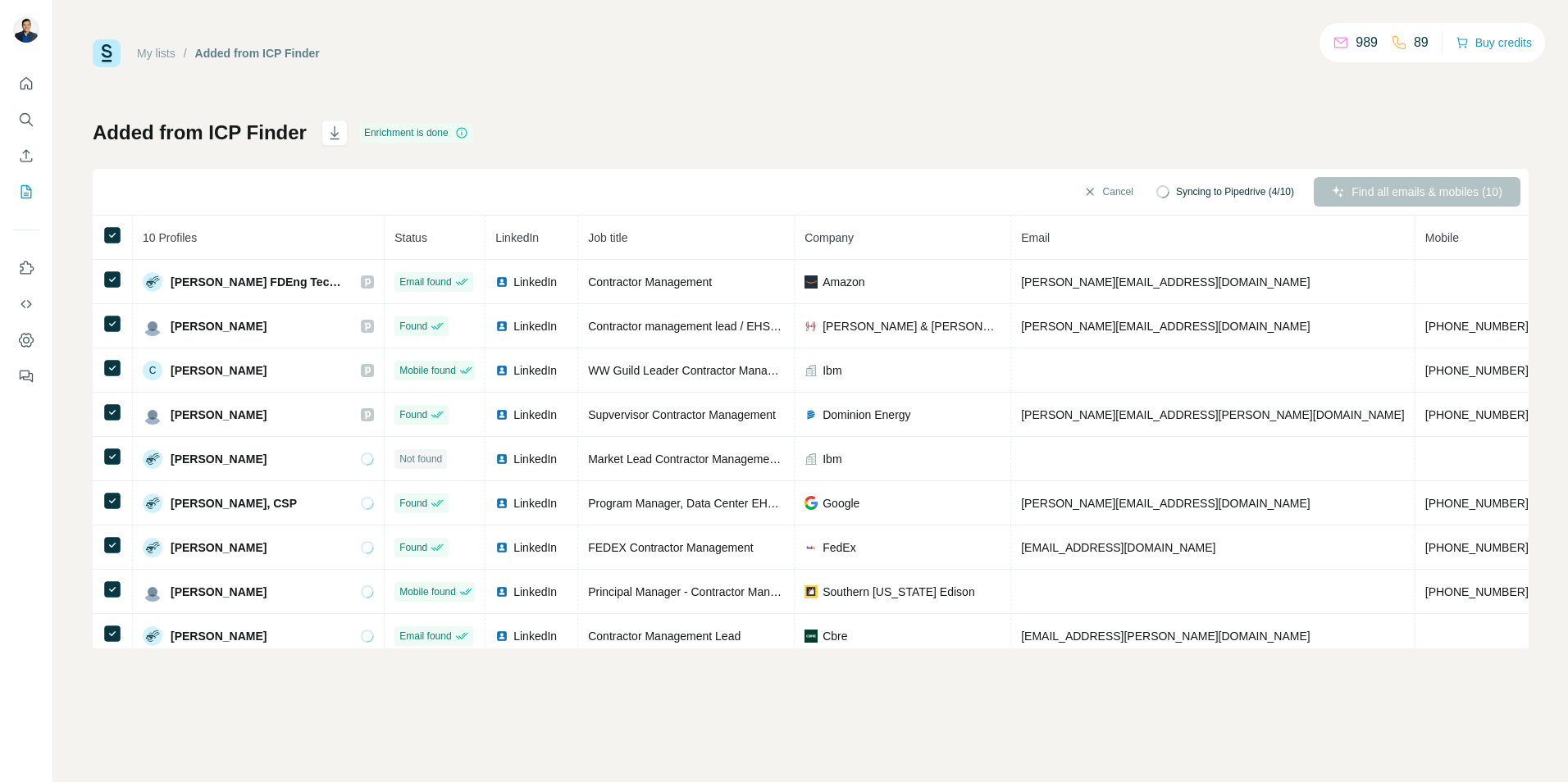
click at [159, 58] on link "My lists" at bounding box center [156, 53] width 38 height 13
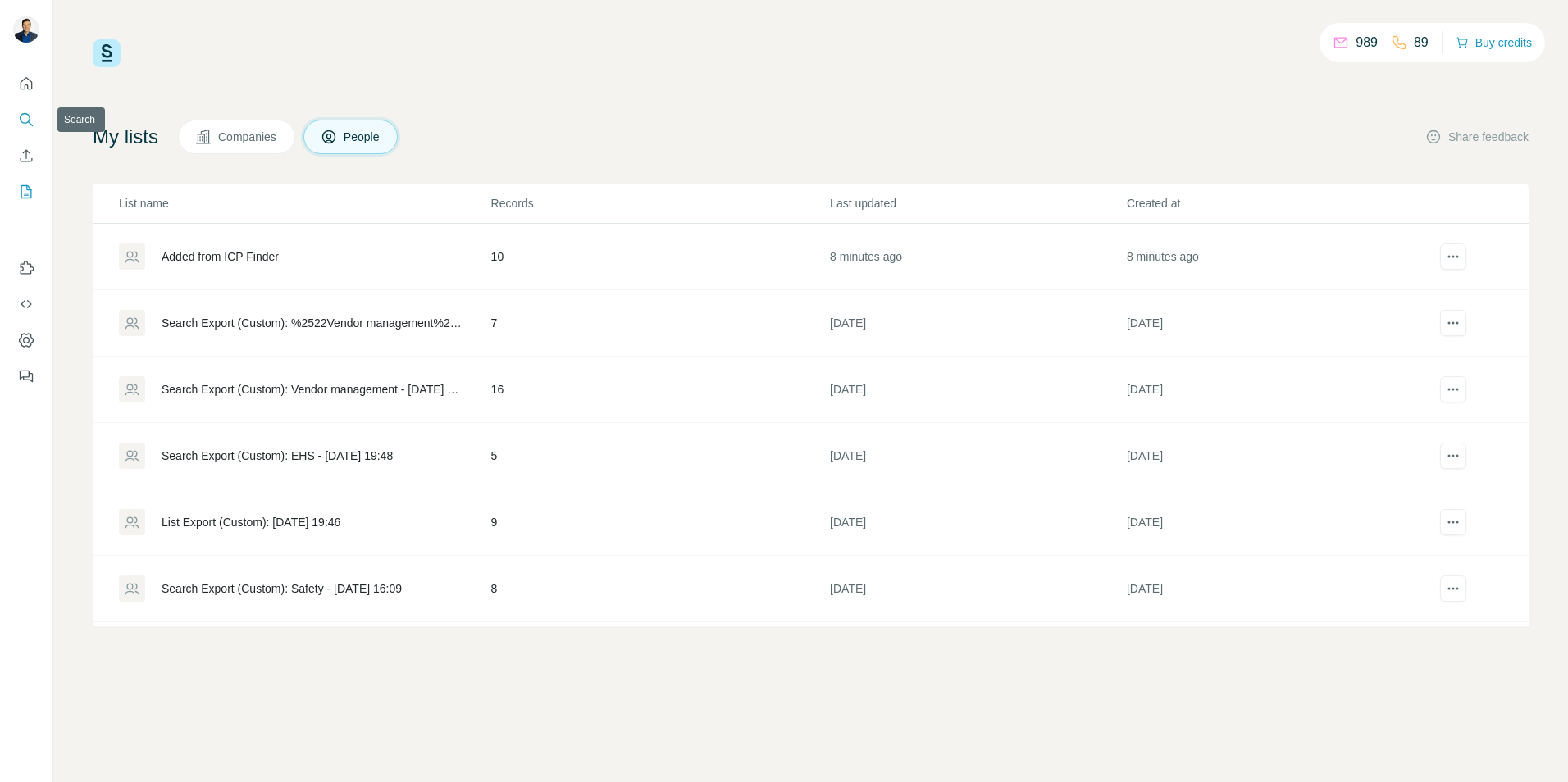
click at [20, 128] on button "Search" at bounding box center [26, 119] width 26 height 30
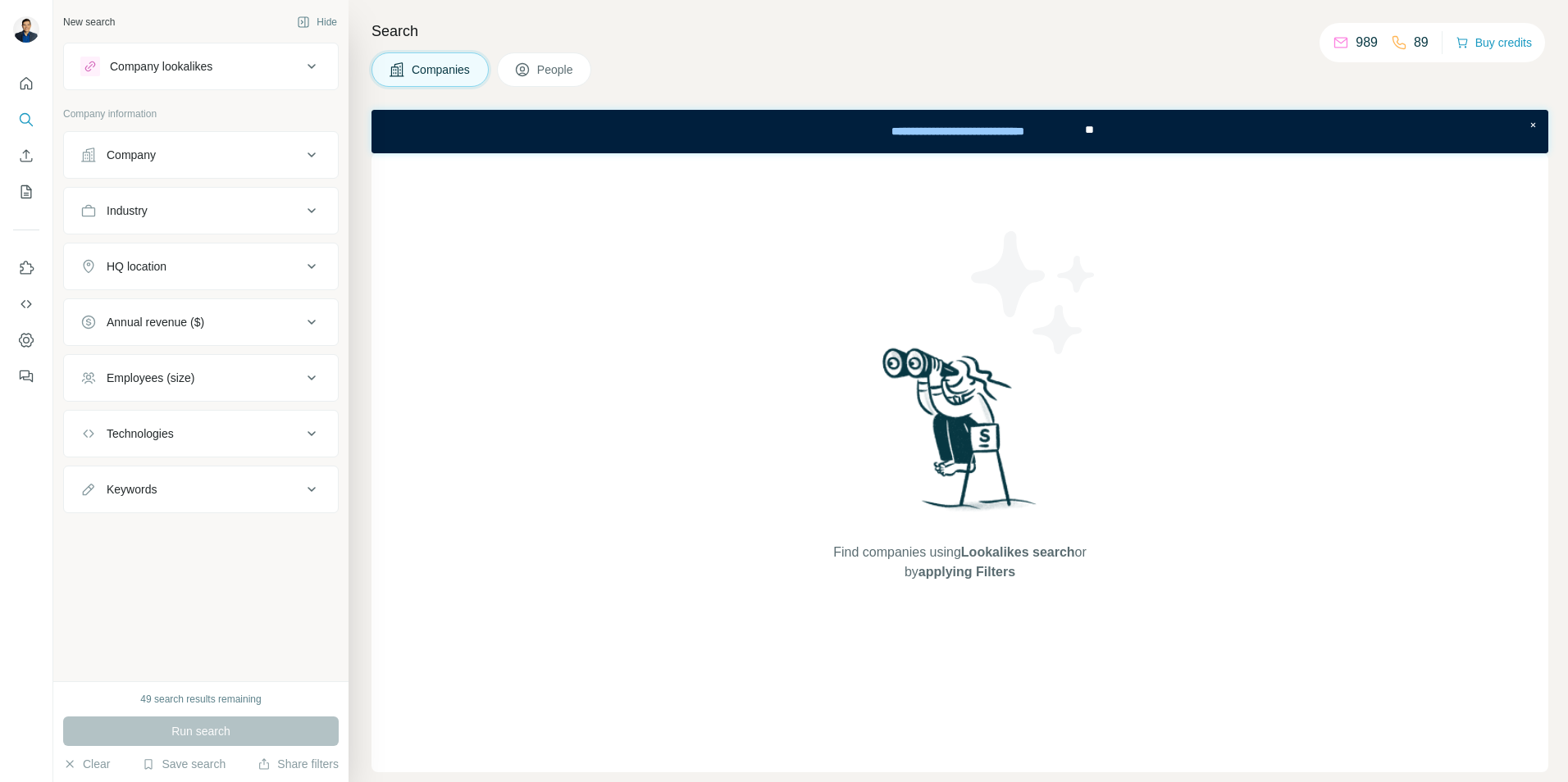
click at [549, 78] on button "People" at bounding box center [545, 70] width 95 height 34
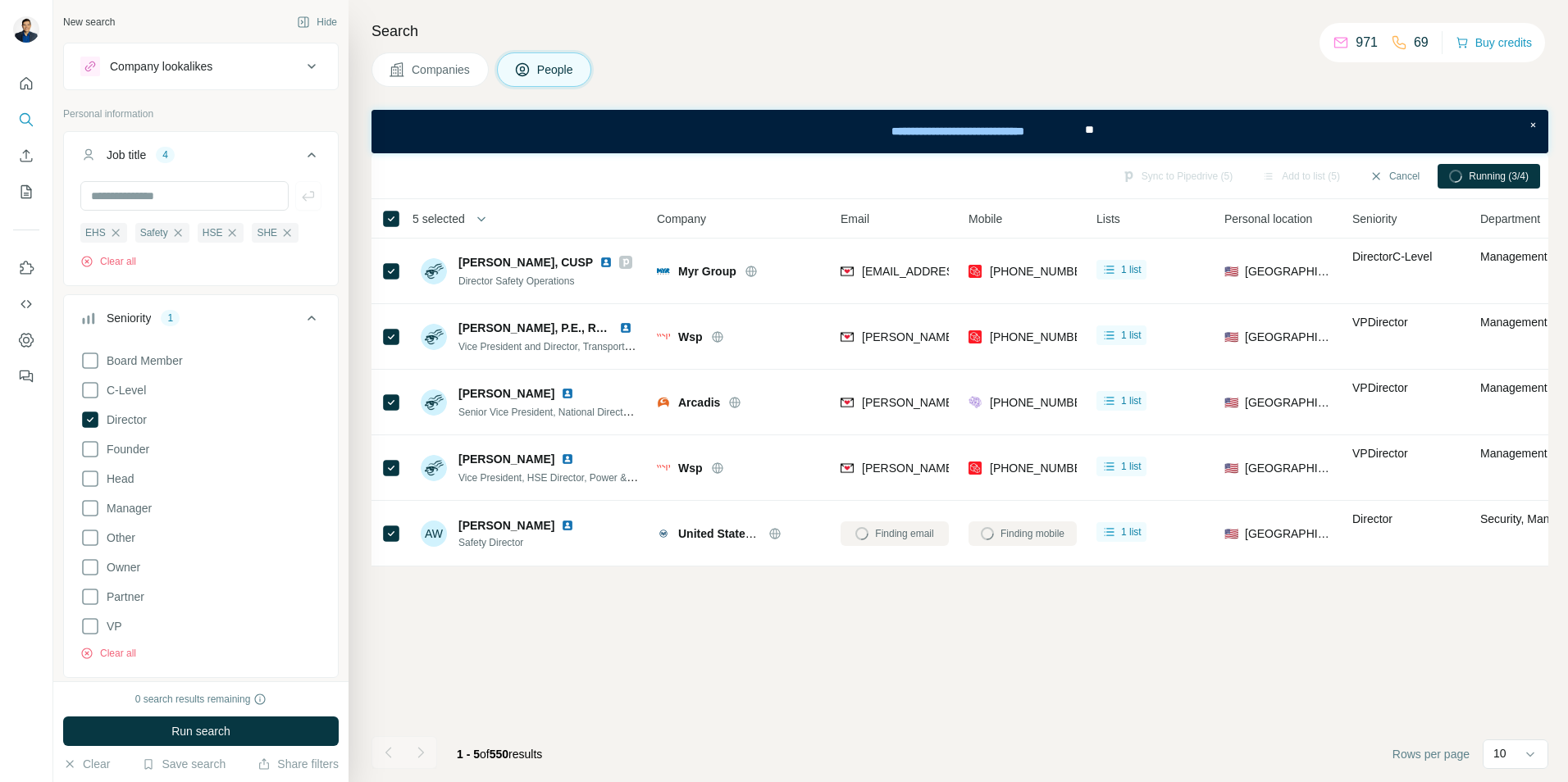
scroll to position [246, 0]
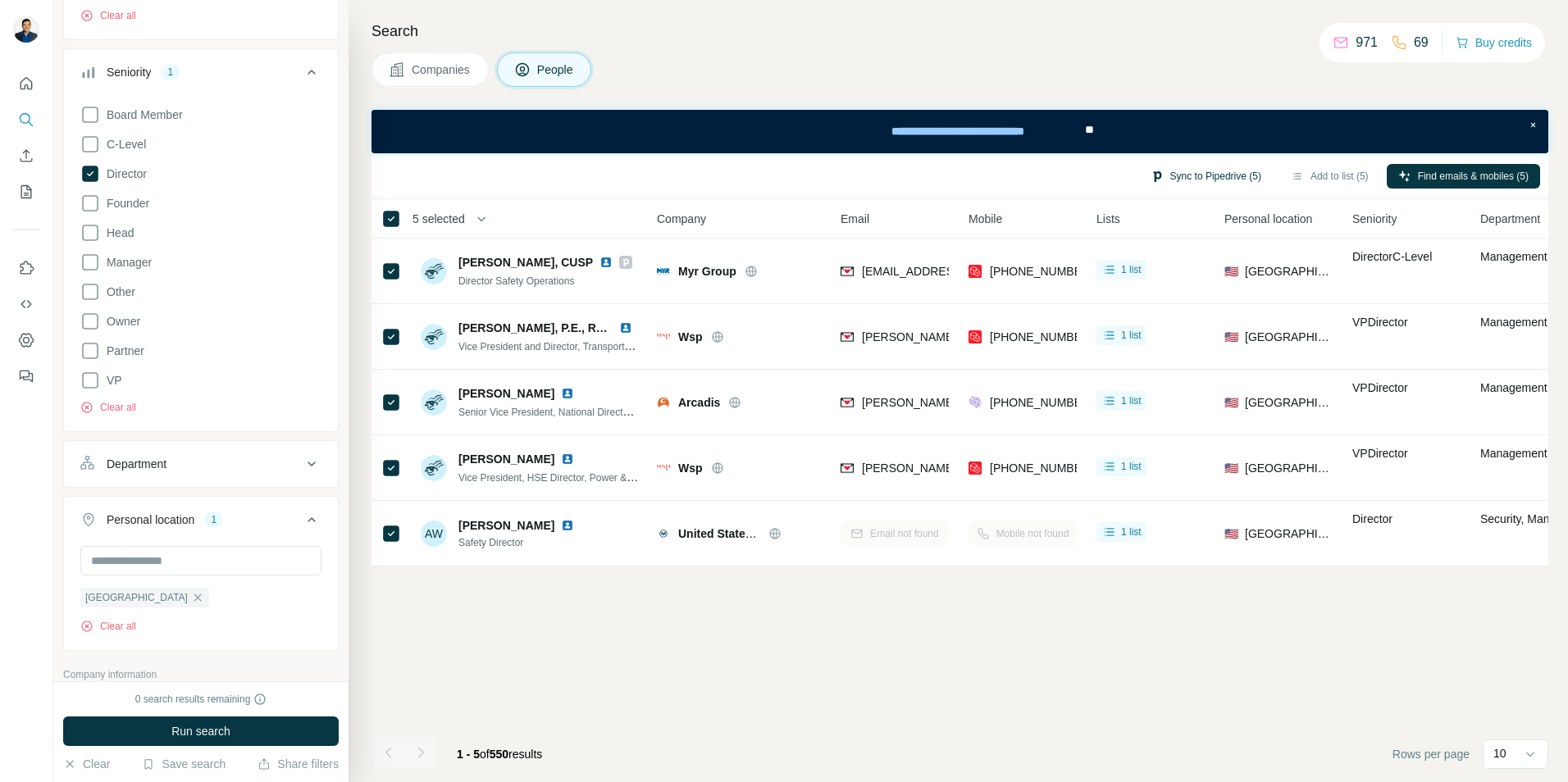
click at [1181, 178] on button "Sync to Pipedrive (5)" at bounding box center [1206, 176] width 134 height 25
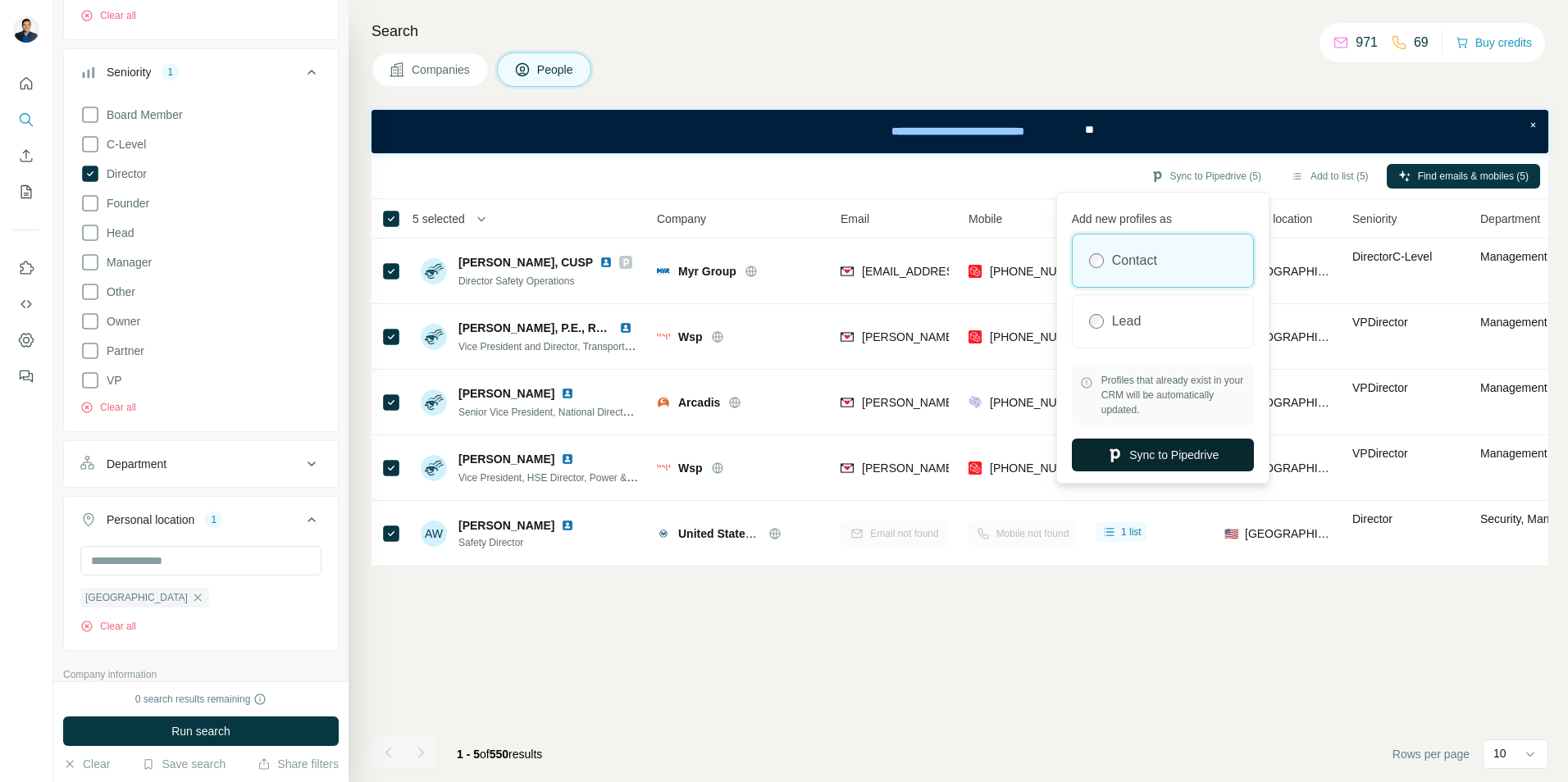
click at [1182, 461] on button "Sync to Pipedrive" at bounding box center [1163, 455] width 182 height 33
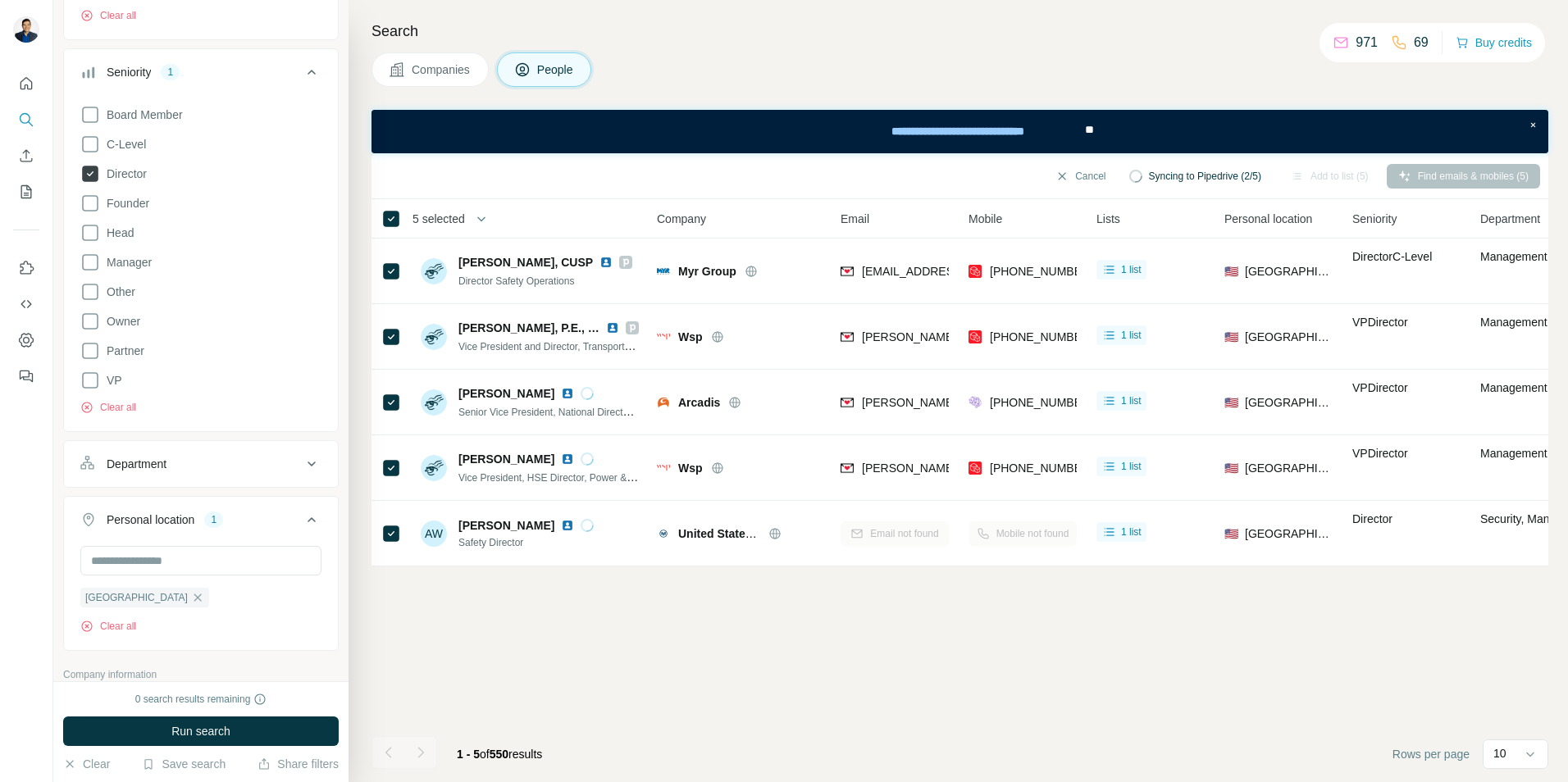
click at [89, 171] on icon at bounding box center [89, 174] width 16 height 16
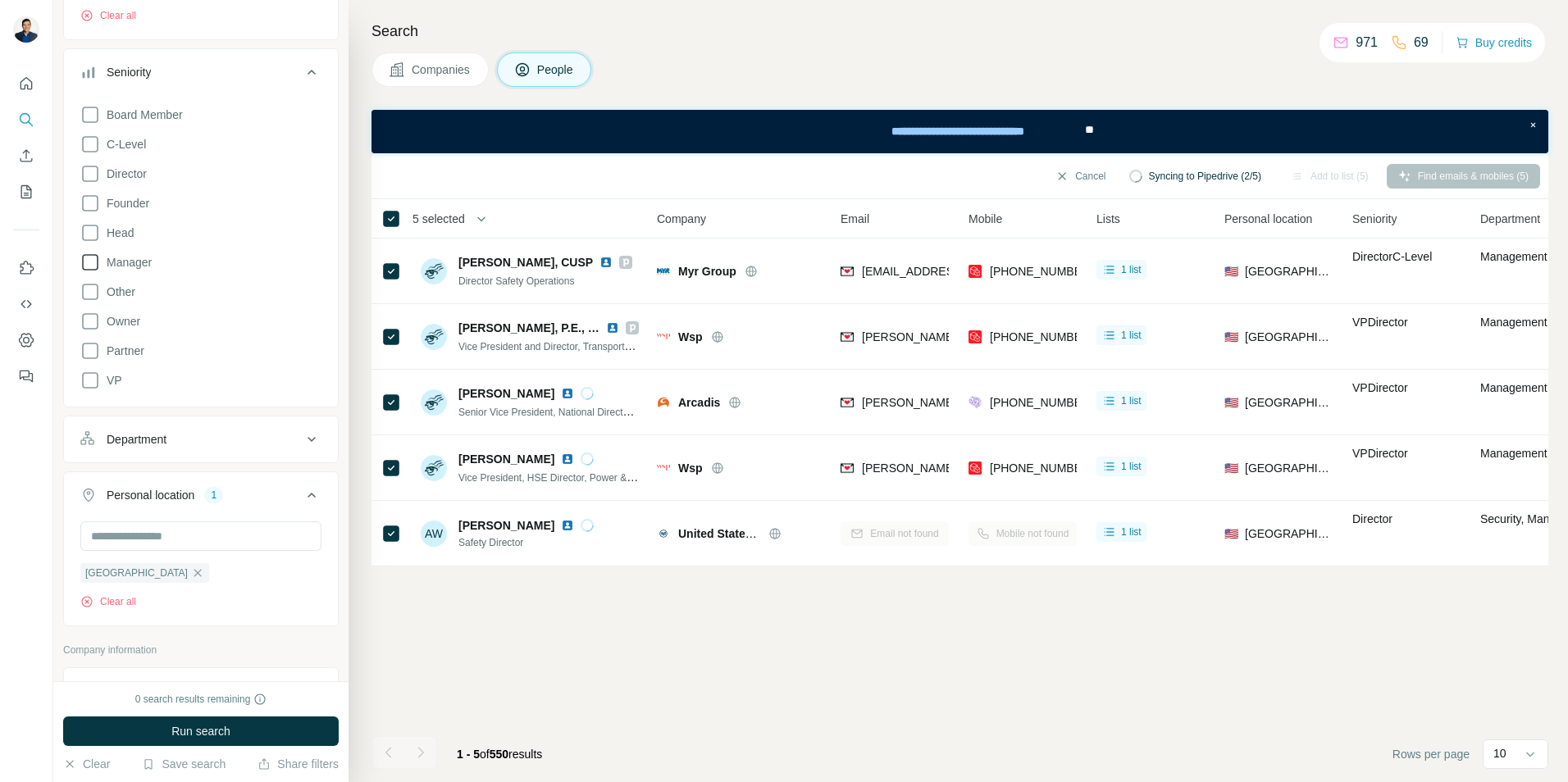
click at [94, 266] on icon at bounding box center [89, 262] width 20 height 20
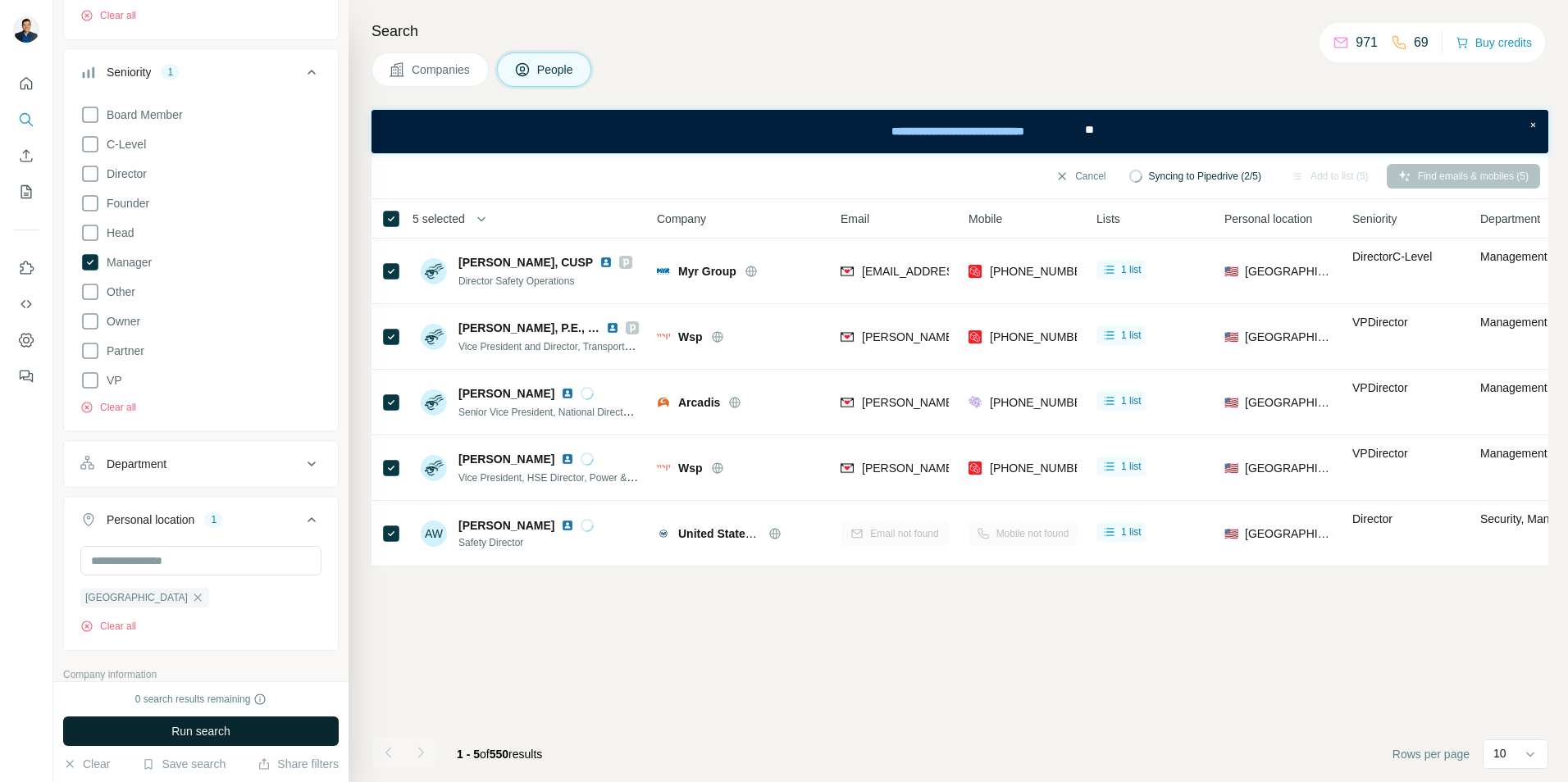
click at [212, 731] on span "Run search" at bounding box center [200, 731] width 59 height 16
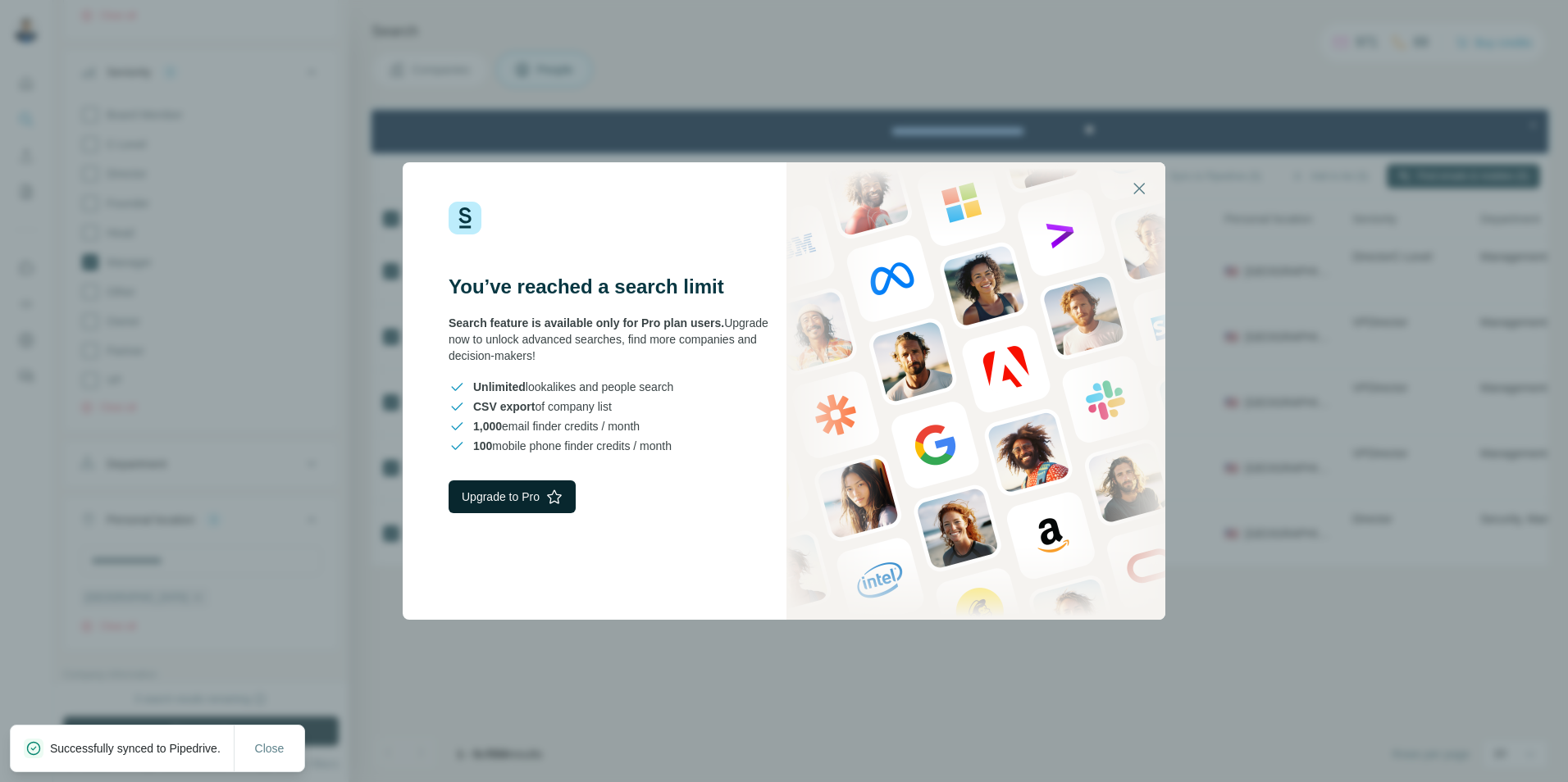
click at [488, 499] on button "Upgrade to Pro" at bounding box center [511, 497] width 127 height 33
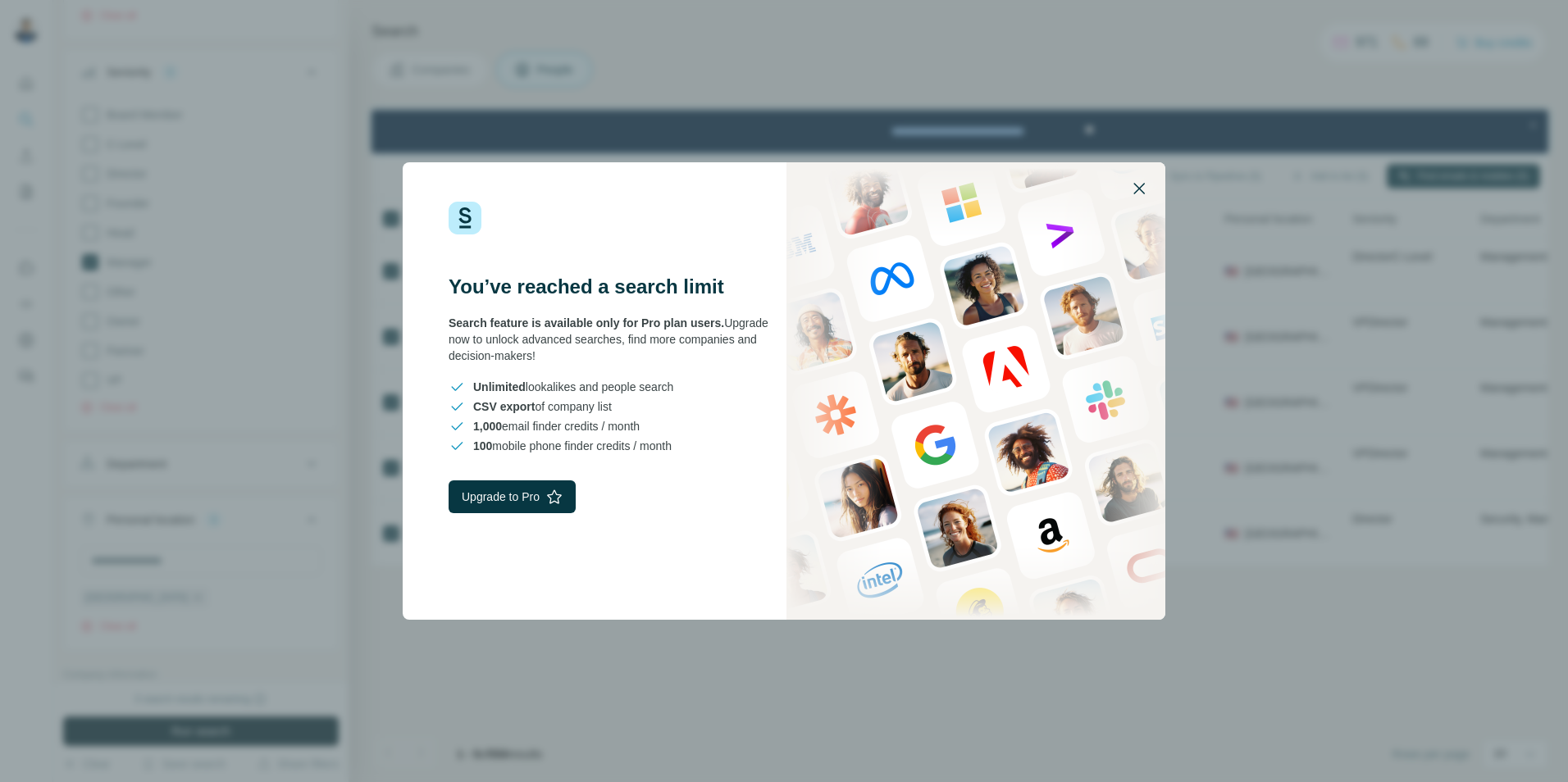
click at [1139, 191] on icon "button" at bounding box center [1138, 188] width 20 height 20
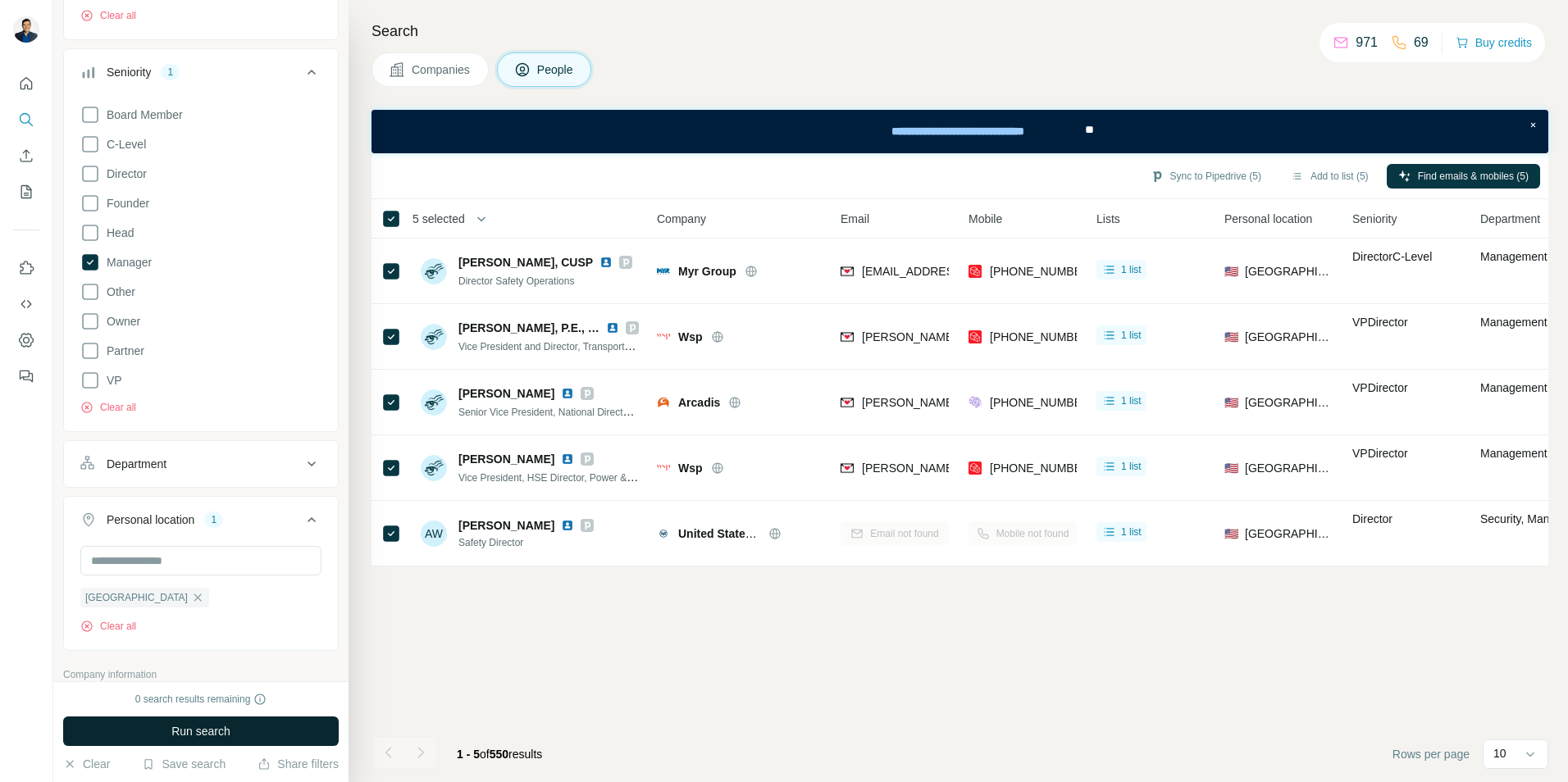
click at [210, 734] on span "Run search" at bounding box center [200, 731] width 59 height 16
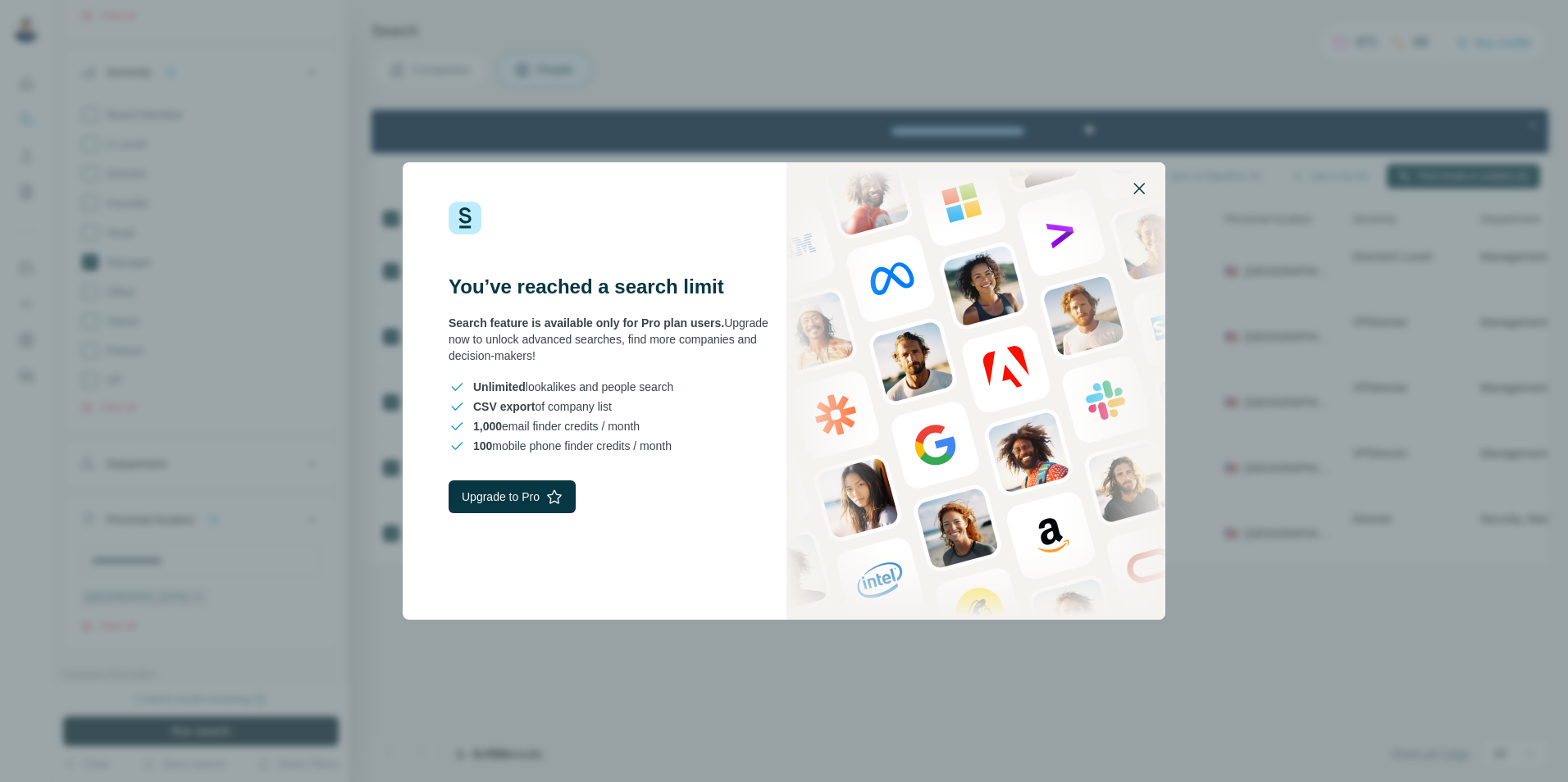
click at [1140, 191] on icon "button" at bounding box center [1138, 188] width 11 height 11
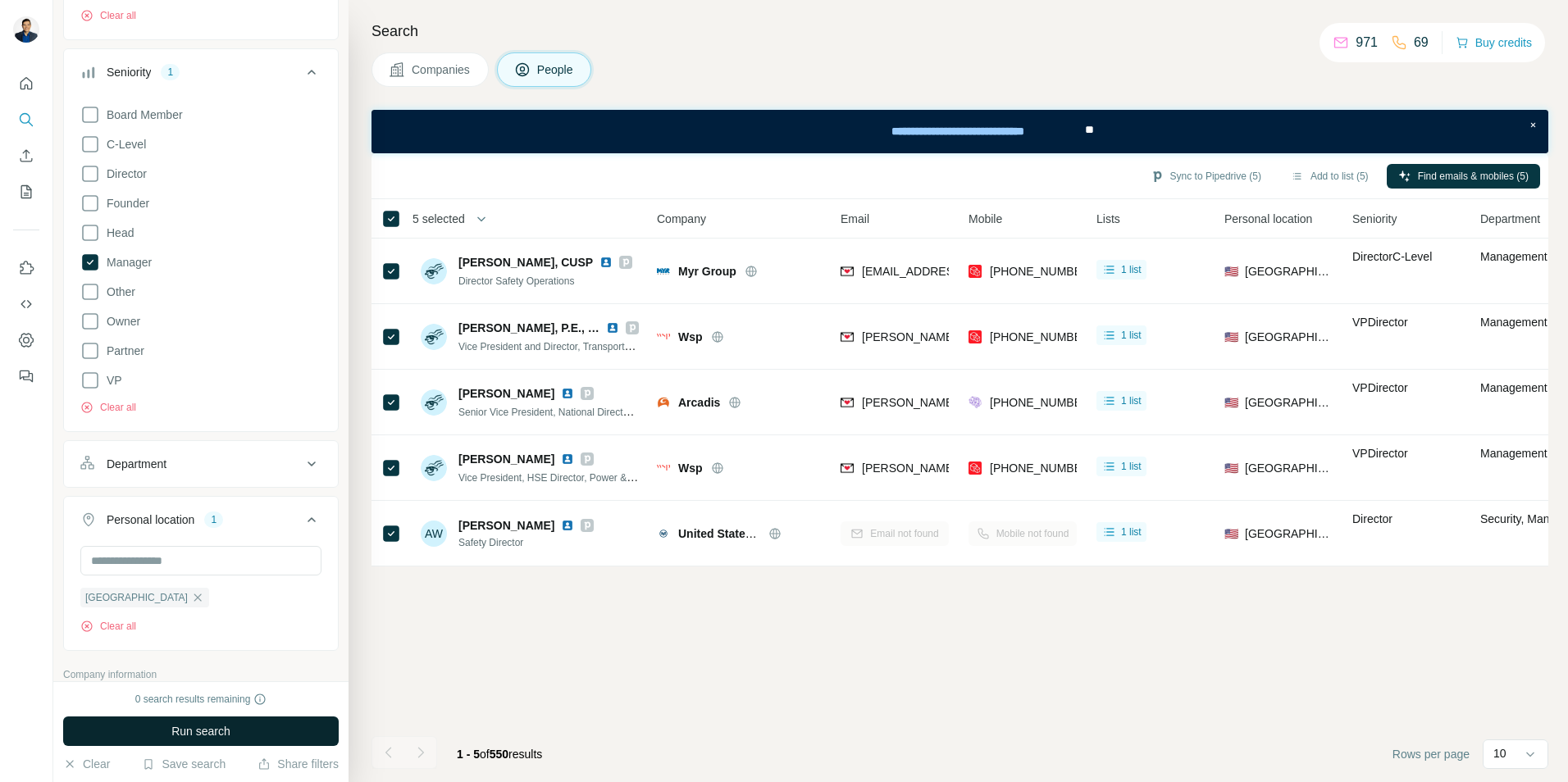
click at [576, 626] on div "Sync to Pipedrive (5) Add to list (5) Find emails & mobiles (5) 5 selected Peop…" at bounding box center [960, 467] width 1177 height 629
